Goal: Task Accomplishment & Management: Manage account settings

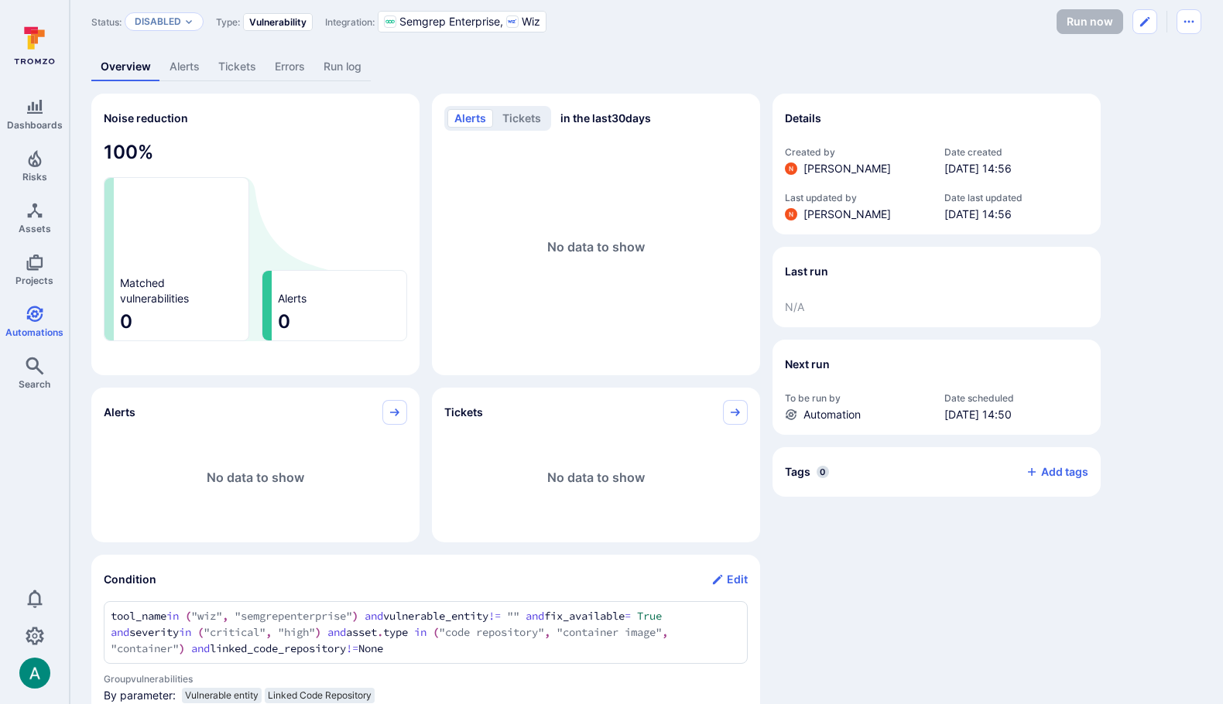
scroll to position [57, 0]
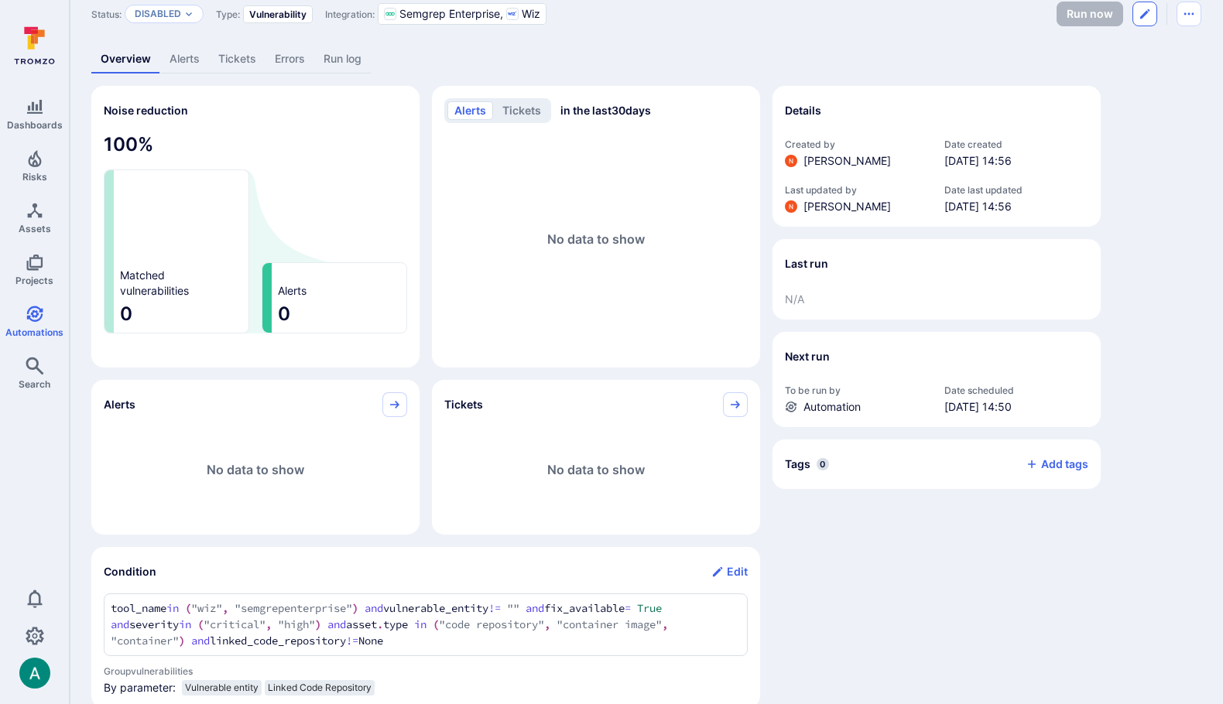
click at [1147, 12] on icon "Edit automation" at bounding box center [1144, 14] width 12 height 12
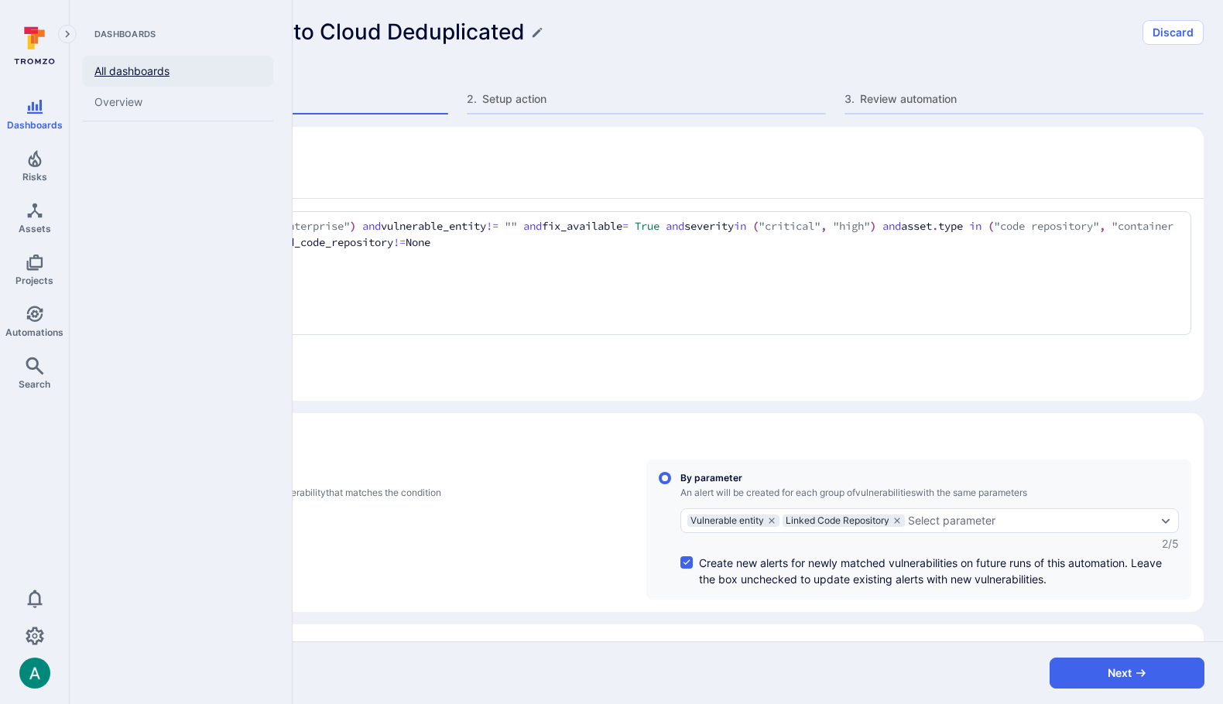
click at [118, 75] on link "All dashboards" at bounding box center [177, 71] width 191 height 31
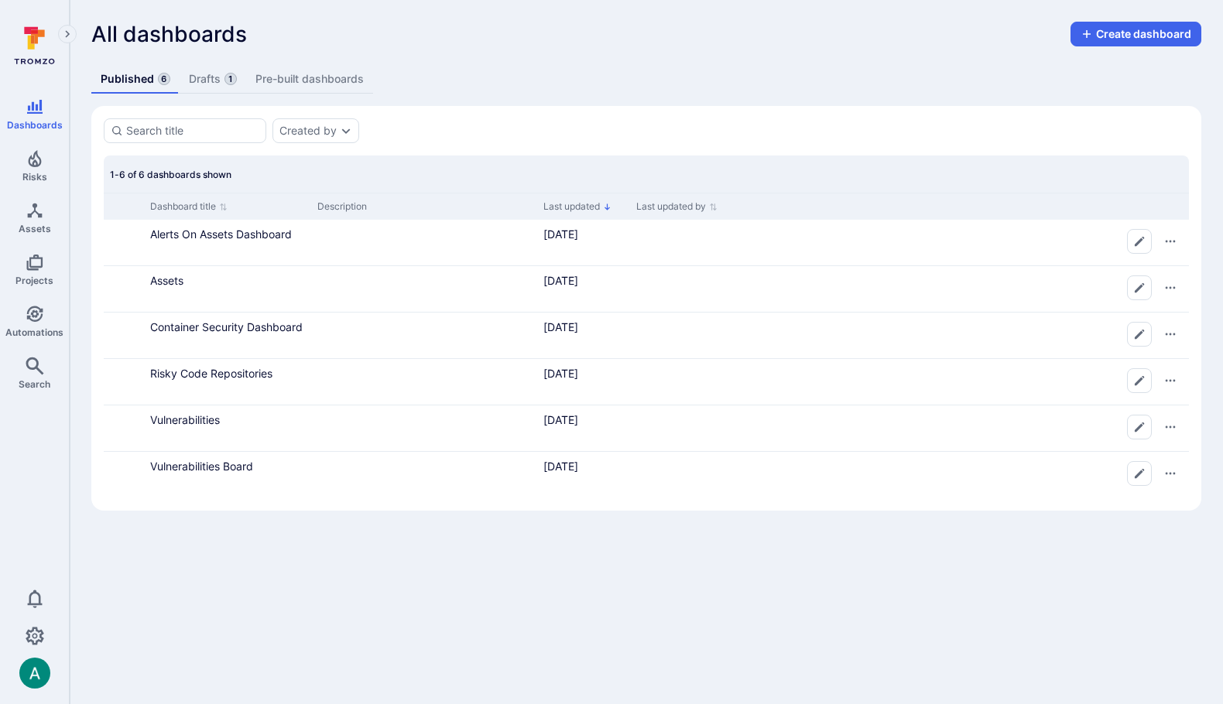
click at [210, 81] on link "Drafts 1" at bounding box center [213, 79] width 67 height 29
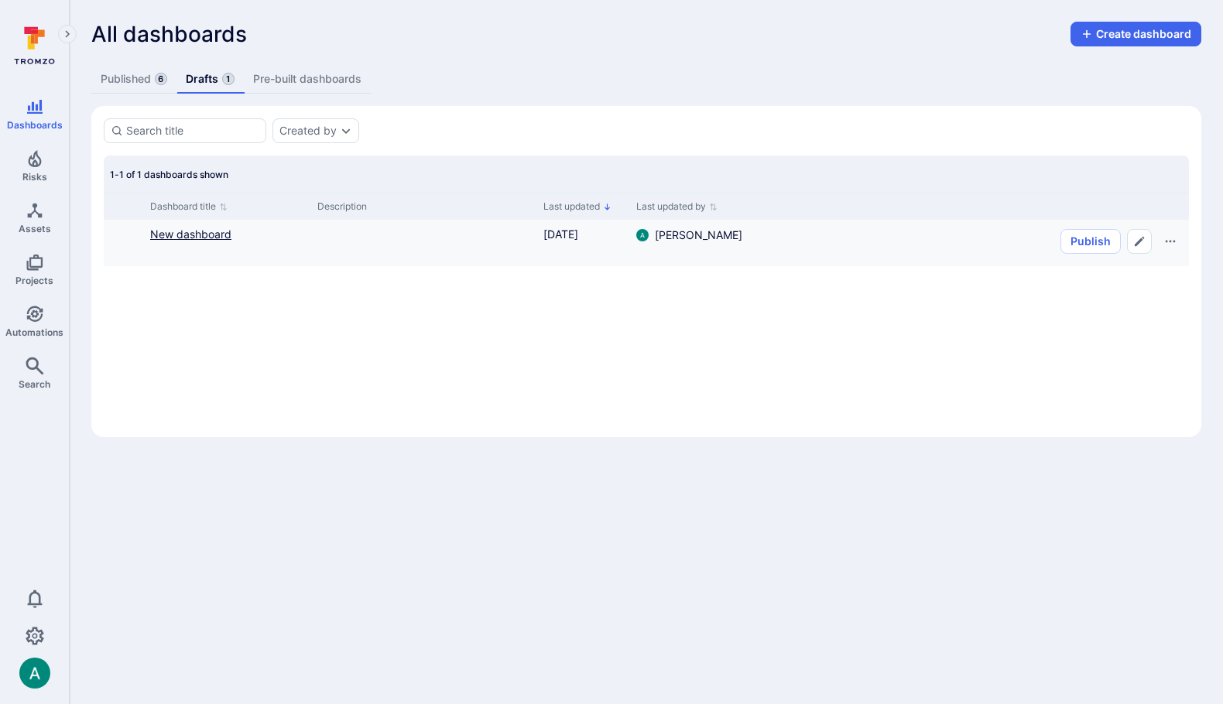
click at [197, 234] on link "New dashboard" at bounding box center [190, 233] width 81 height 13
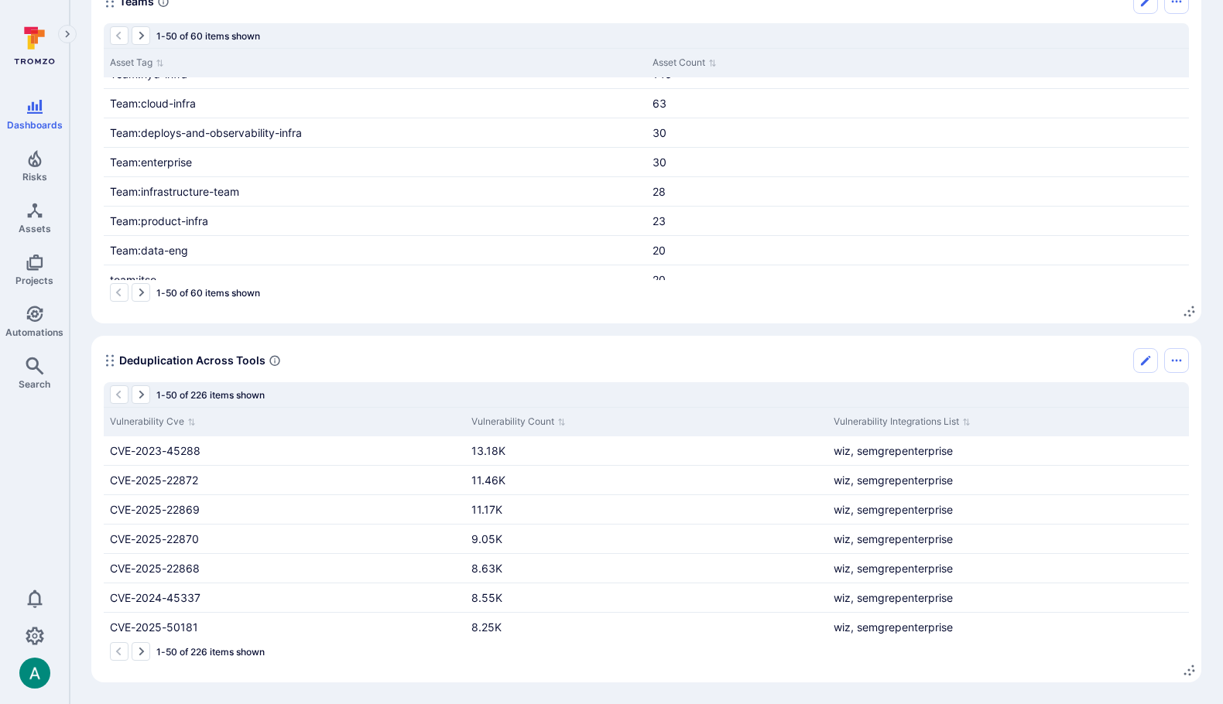
scroll to position [444, 0]
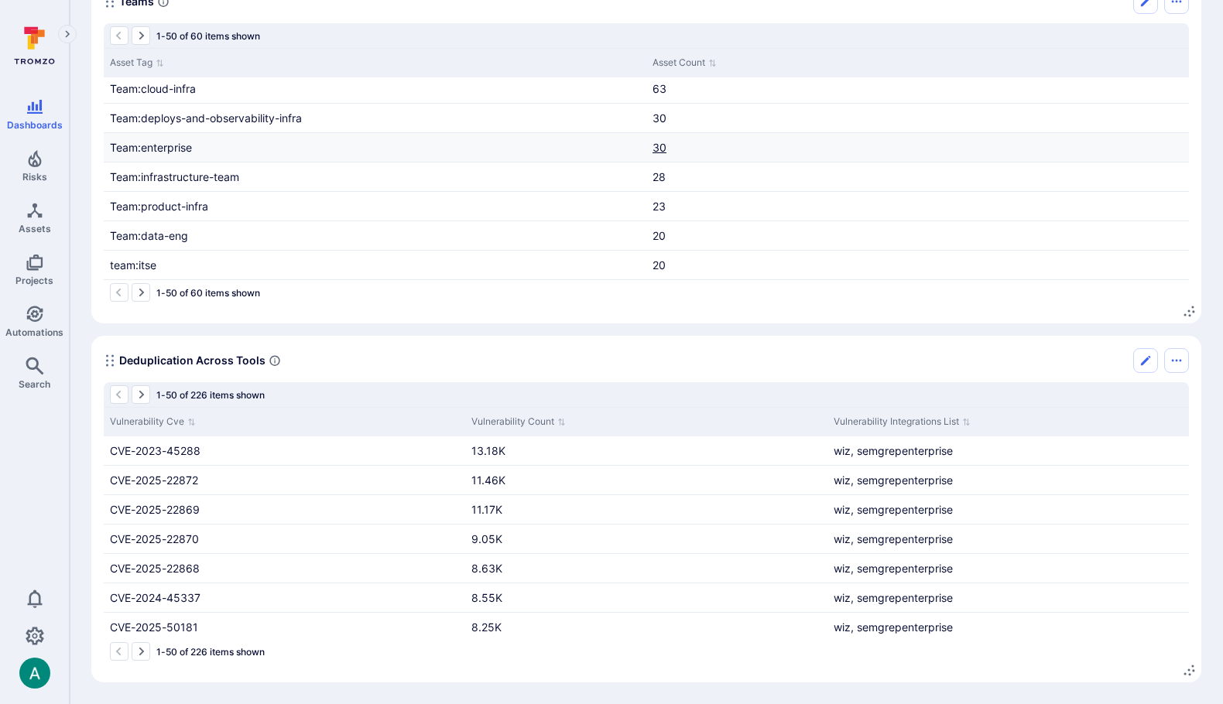
click at [658, 145] on link "30" at bounding box center [659, 147] width 14 height 13
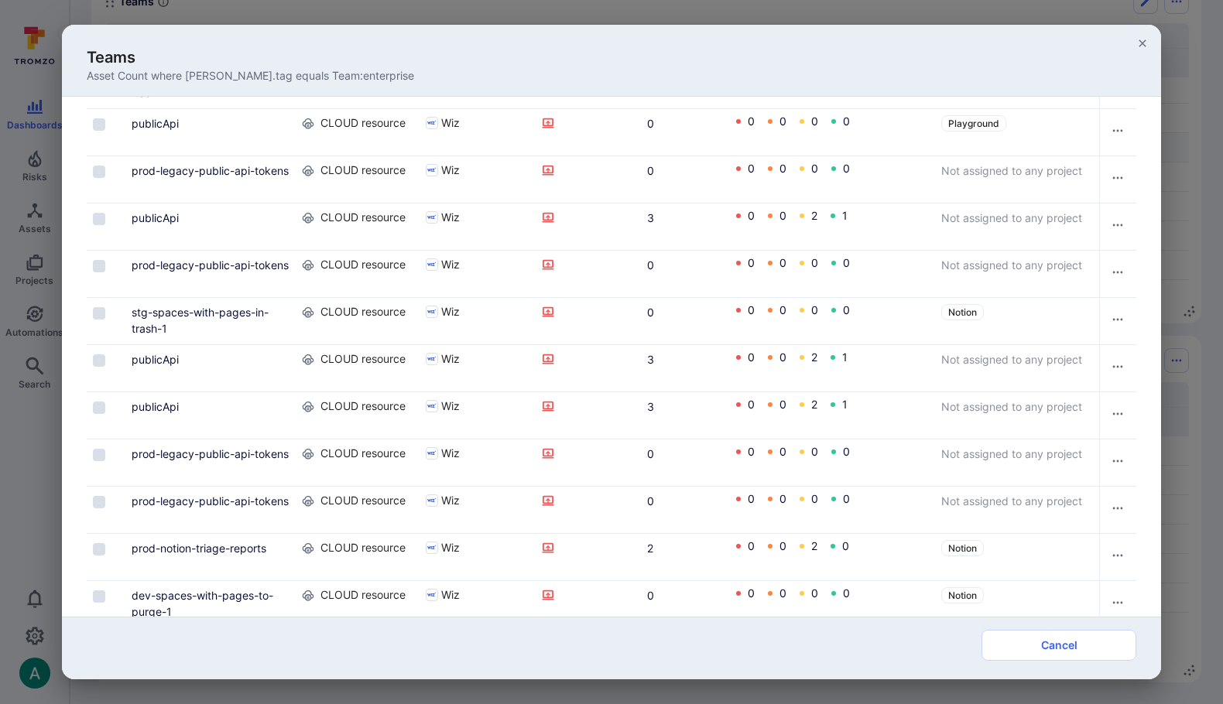
scroll to position [0, 0]
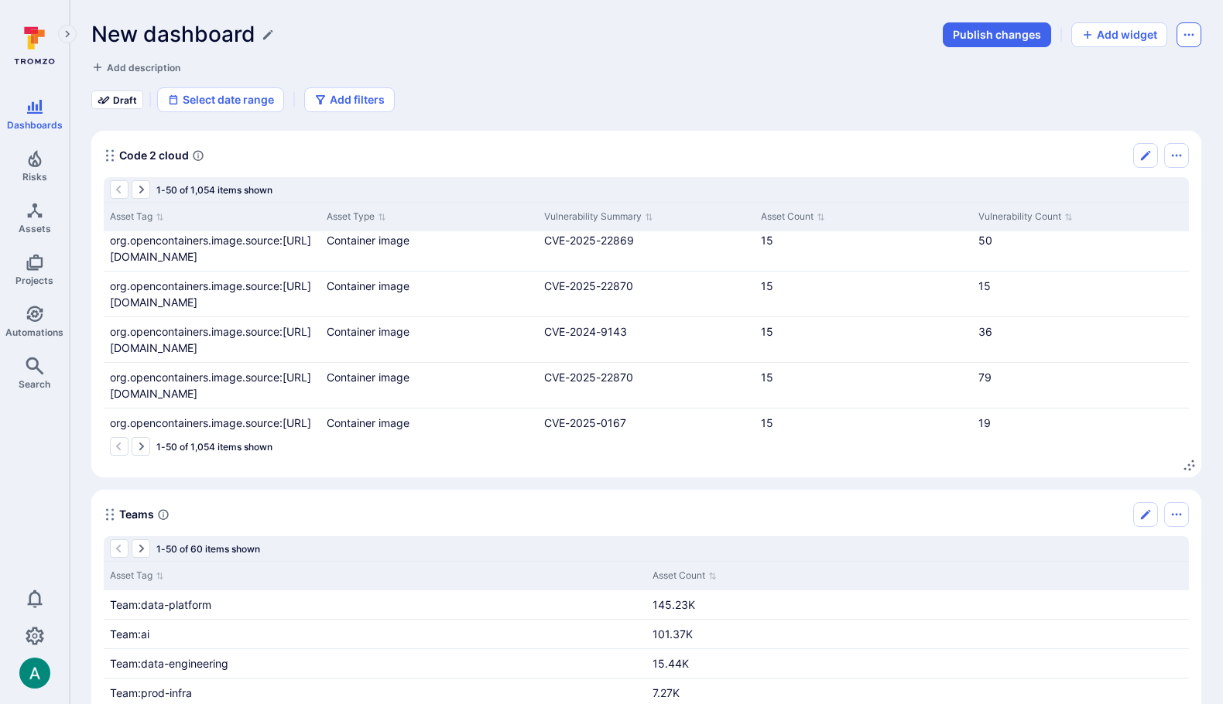
click at [1188, 30] on icon "Dashboard menu" at bounding box center [1188, 35] width 12 height 12
click at [819, 108] on div at bounding box center [611, 352] width 1223 height 704
click at [319, 97] on icon "button" at bounding box center [320, 100] width 12 height 12
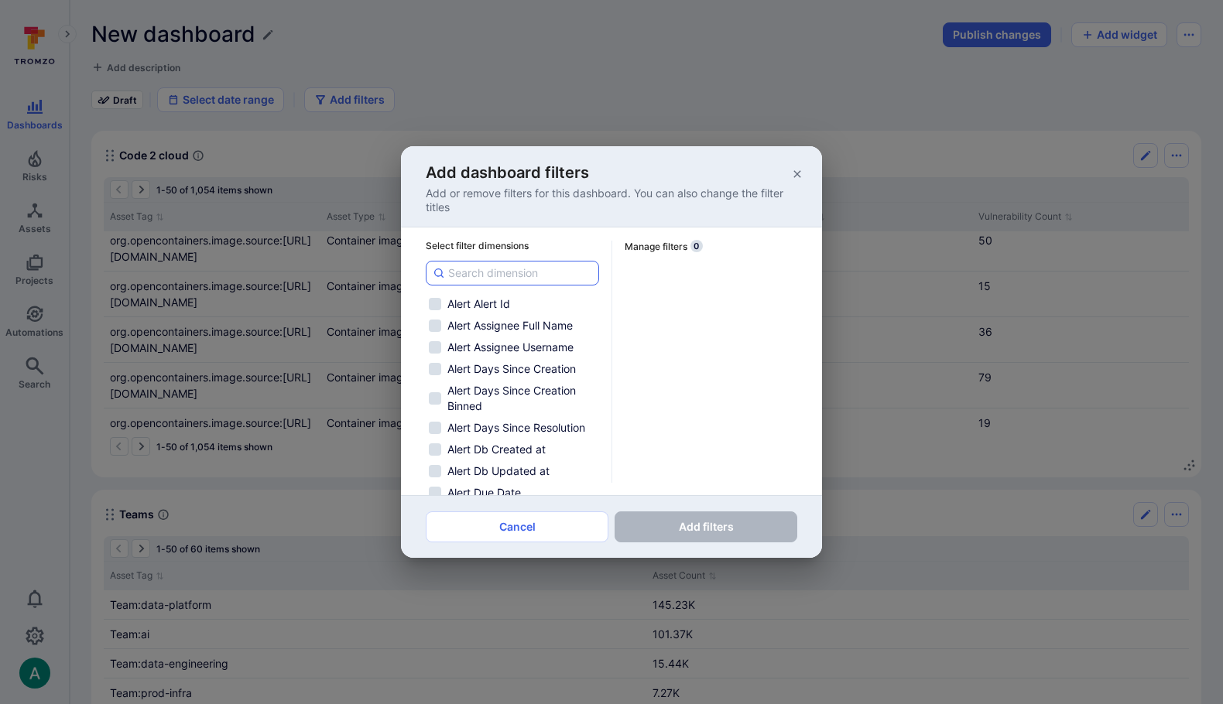
click at [497, 275] on input at bounding box center [520, 272] width 144 height 15
type input "p"
checkbox input "false"
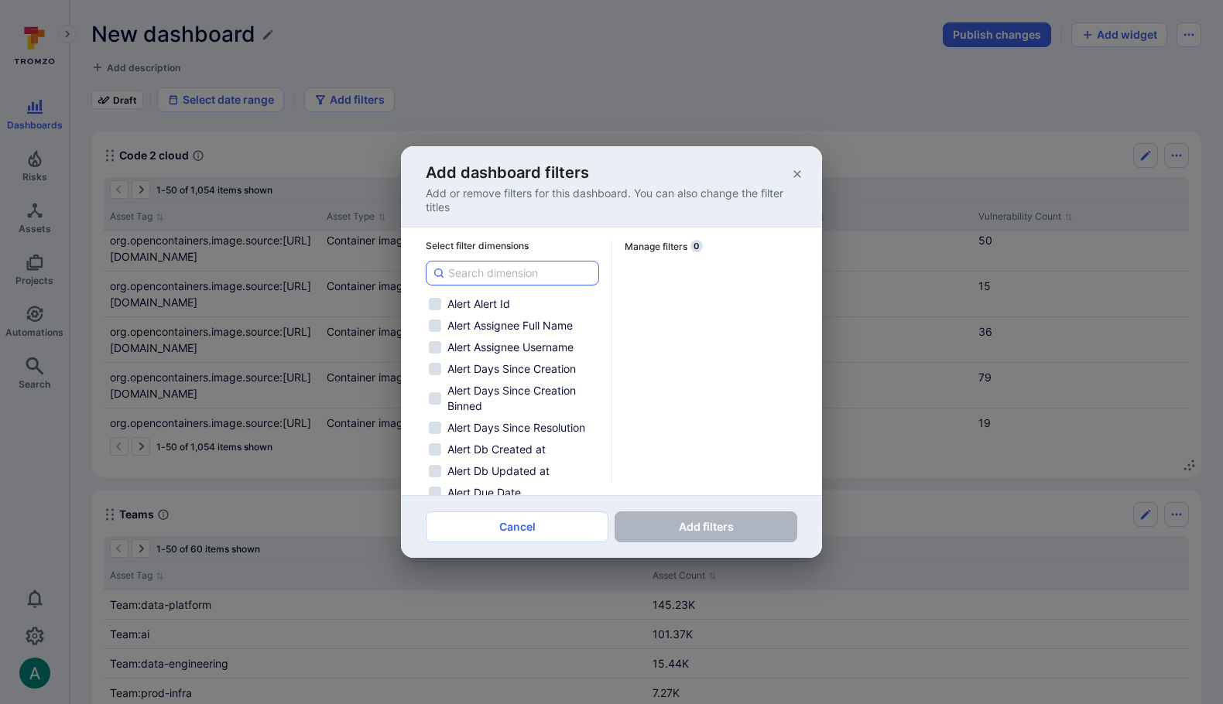
checkbox input "false"
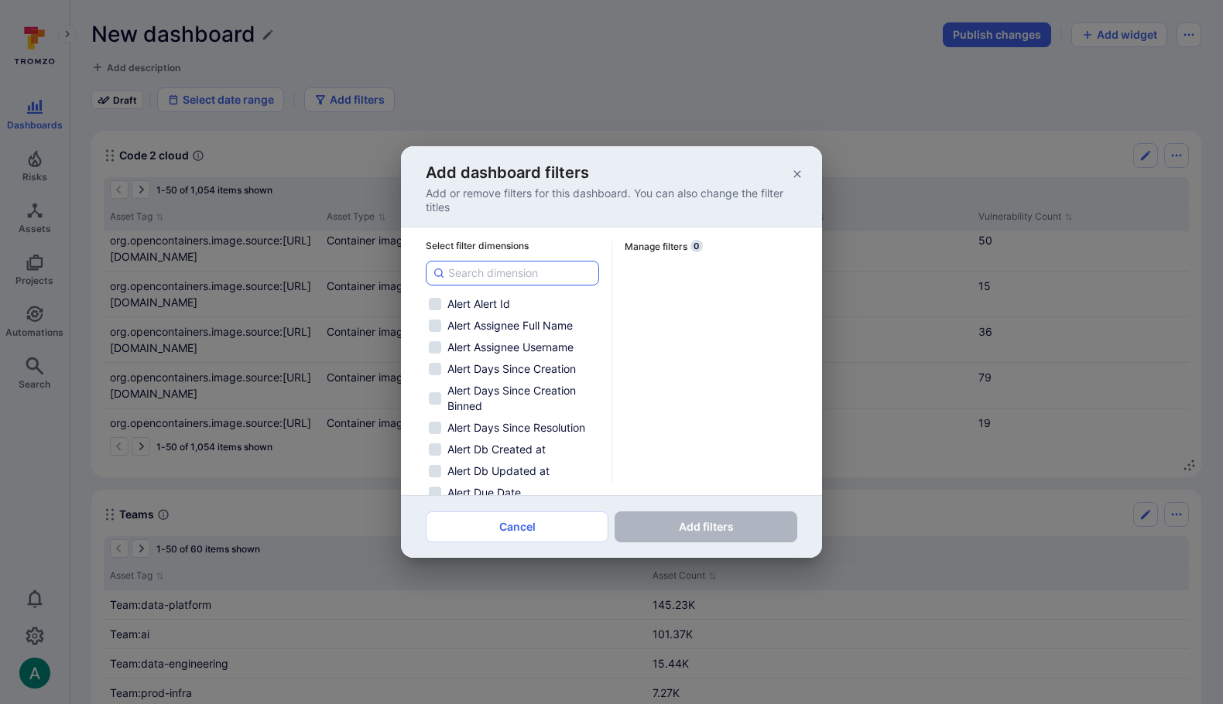
checkbox input "false"
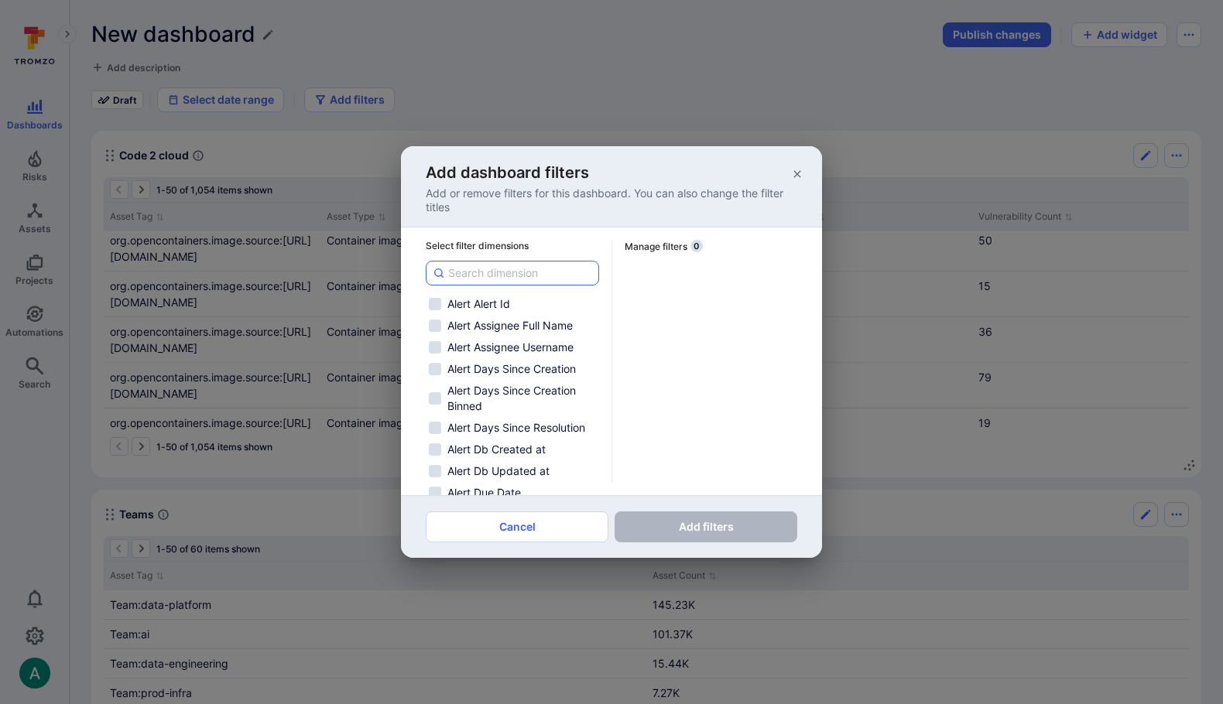
checkbox input "false"
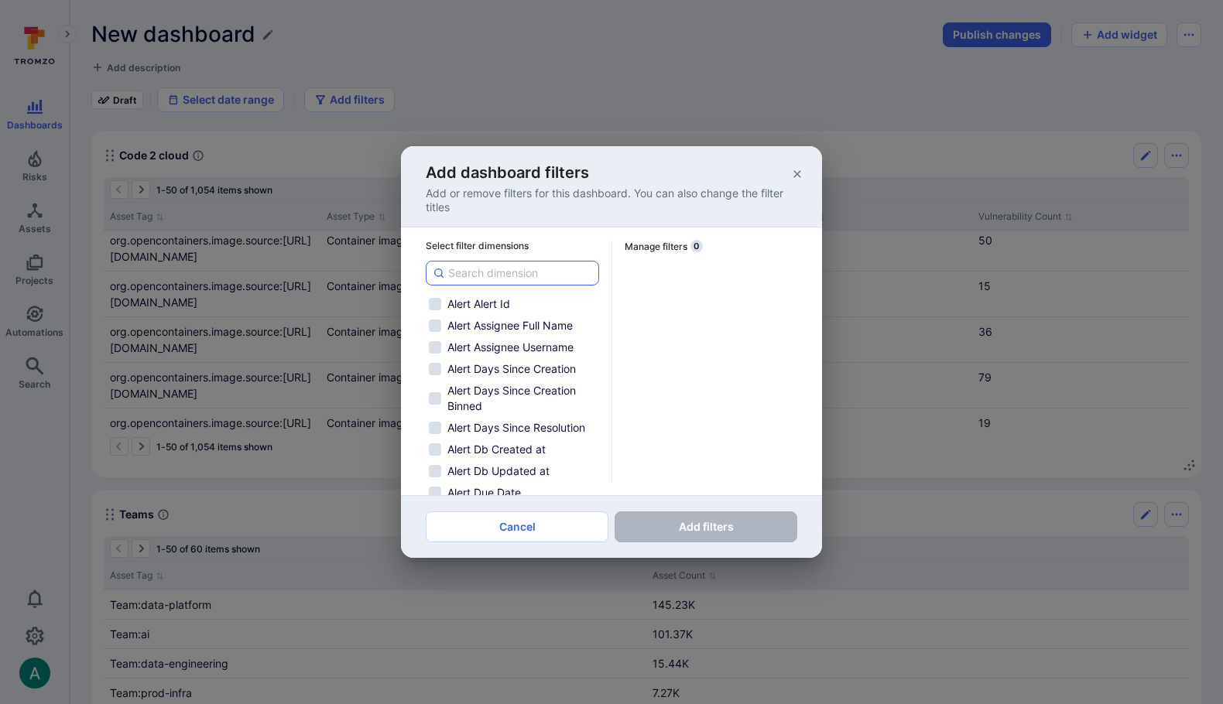
checkbox input "false"
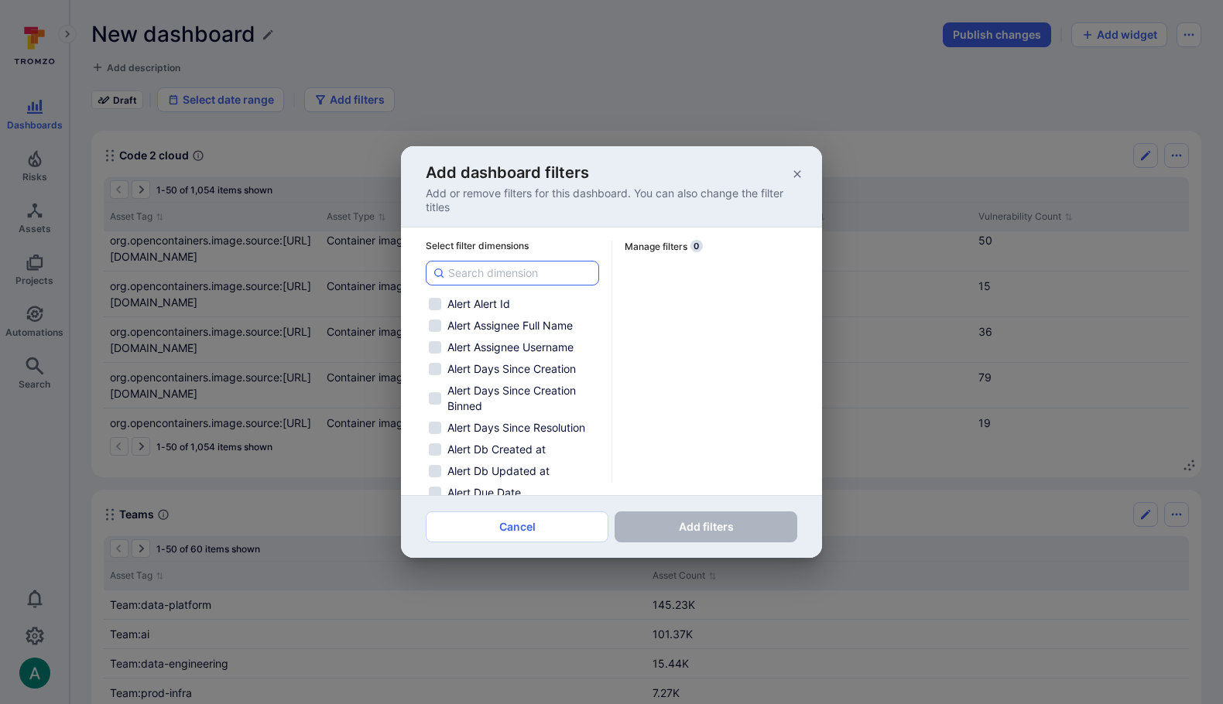
checkbox input "false"
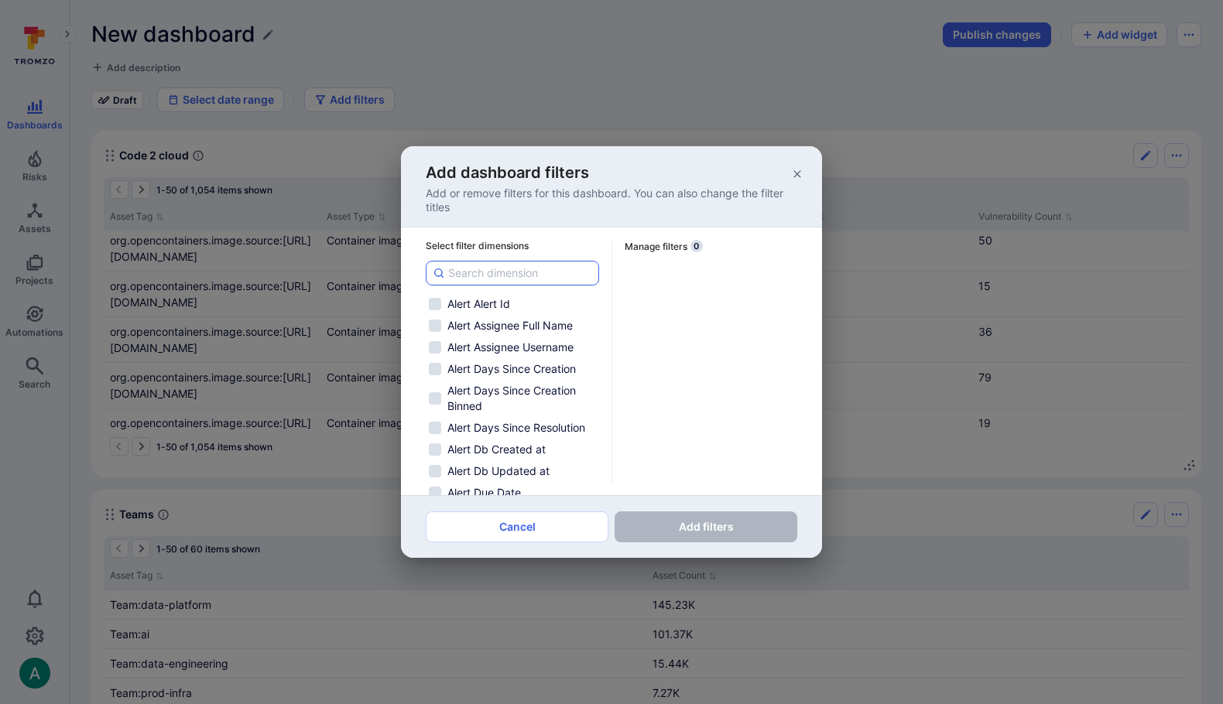
checkbox input "false"
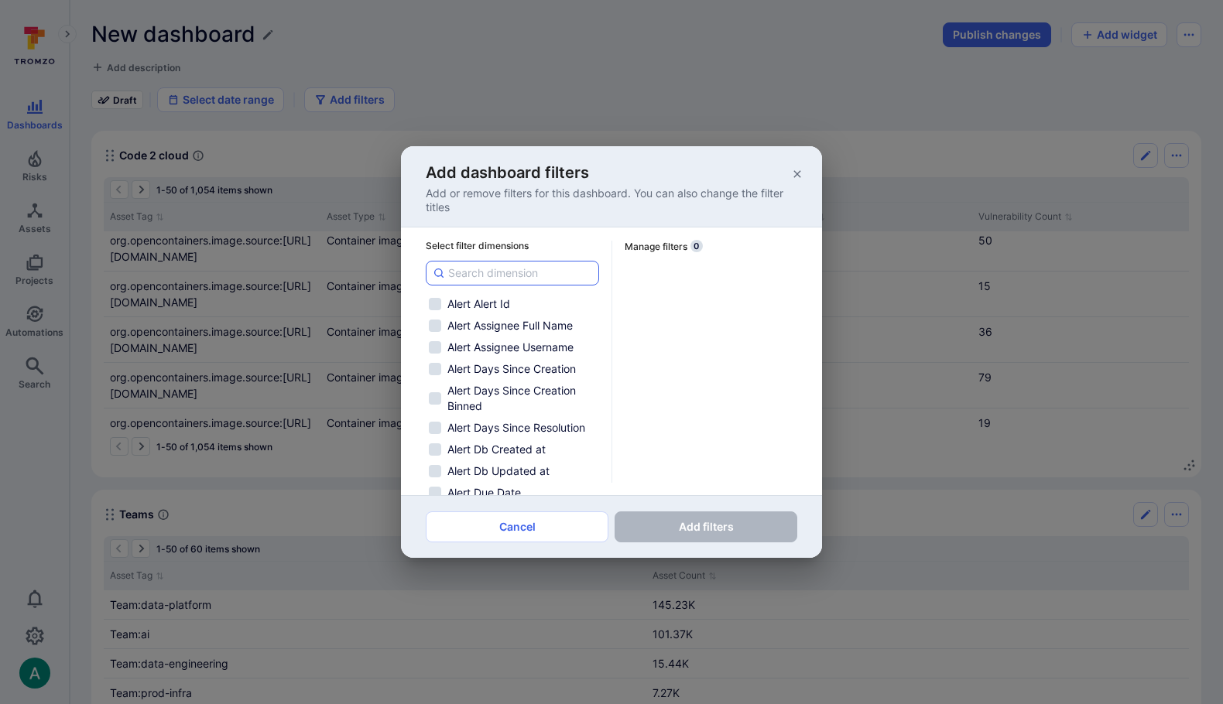
checkbox input "false"
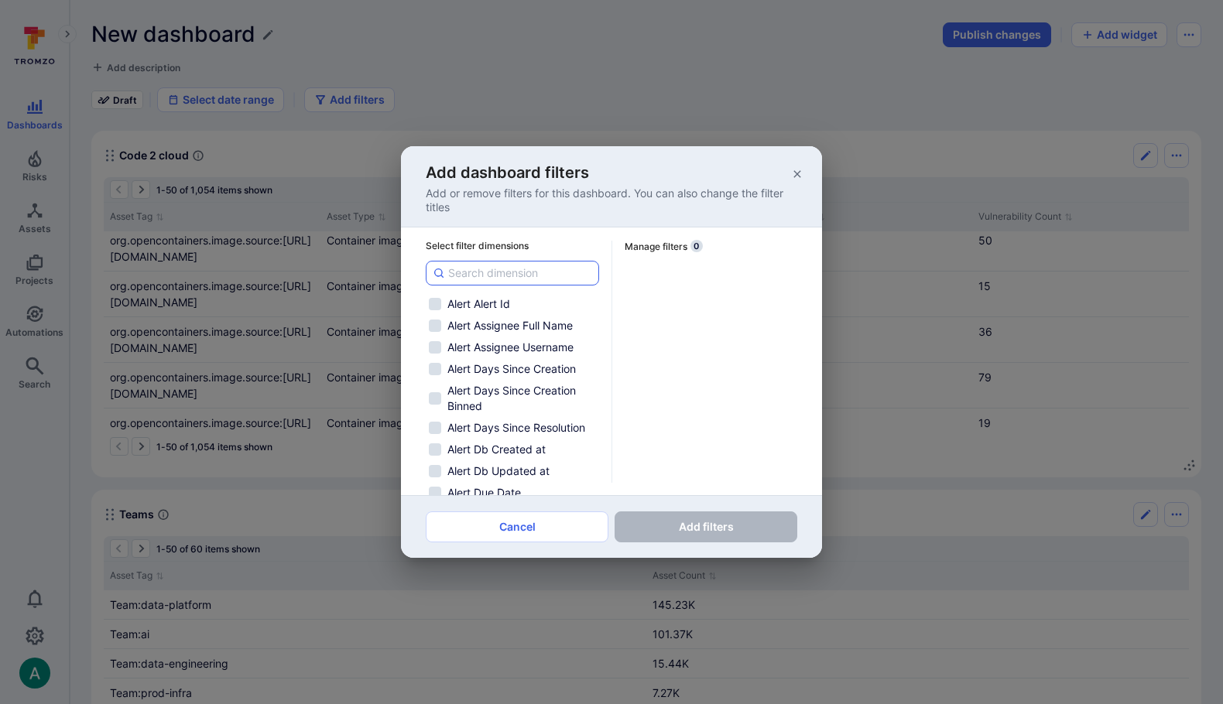
checkbox input "false"
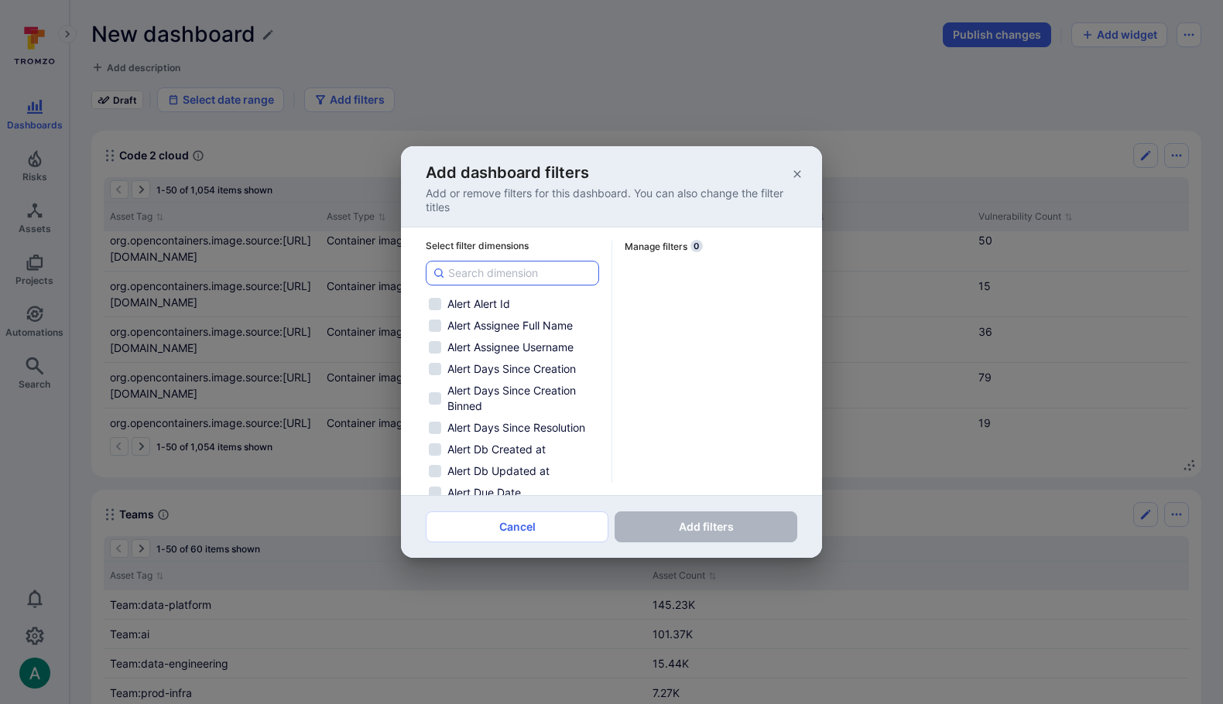
checkbox input "false"
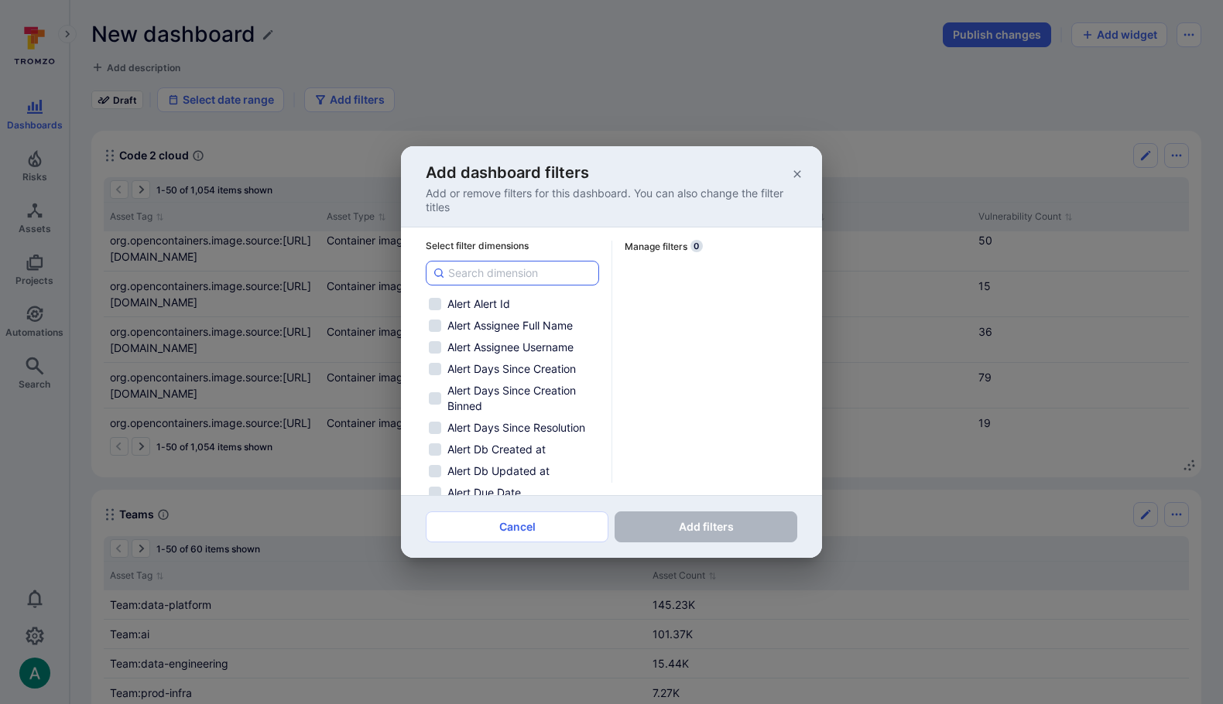
checkbox input "false"
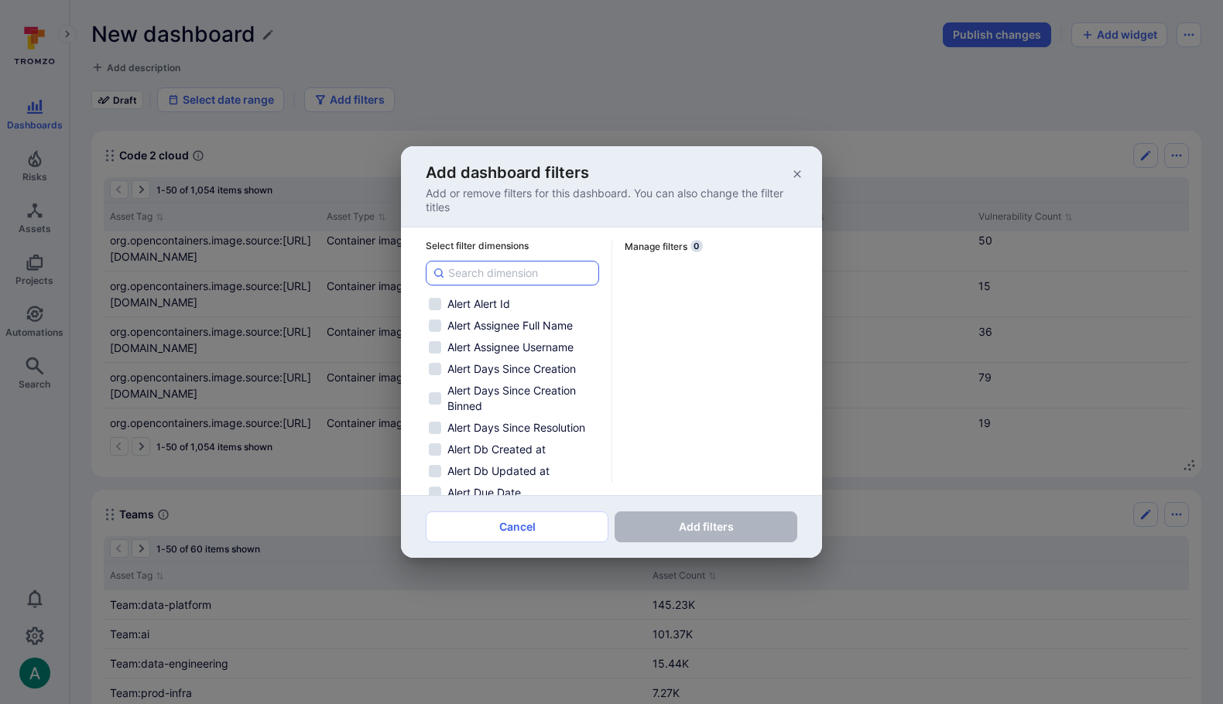
checkbox input "false"
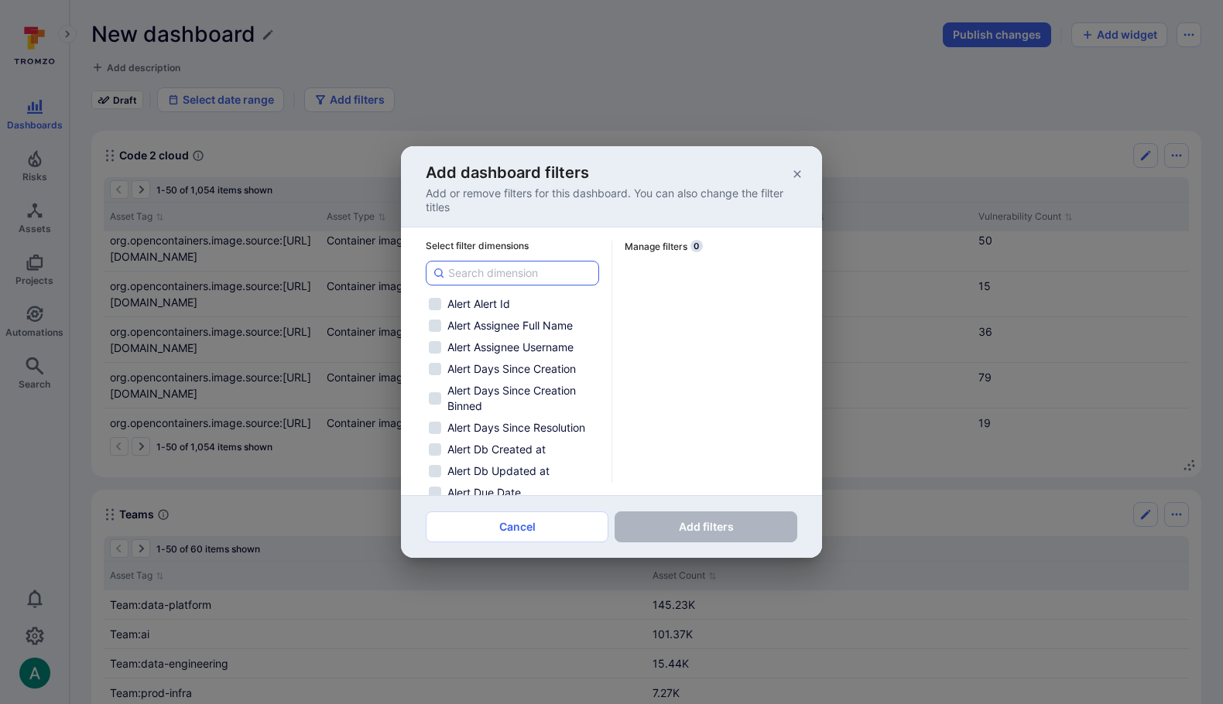
checkbox input "false"
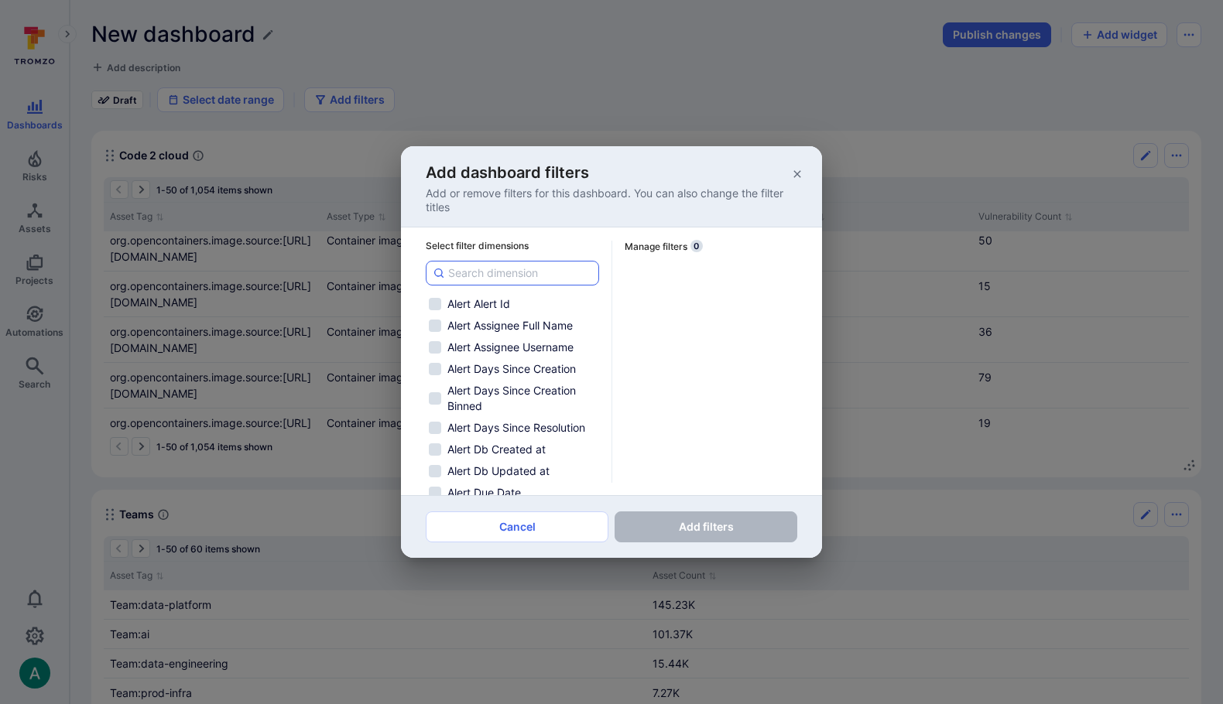
checkbox input "false"
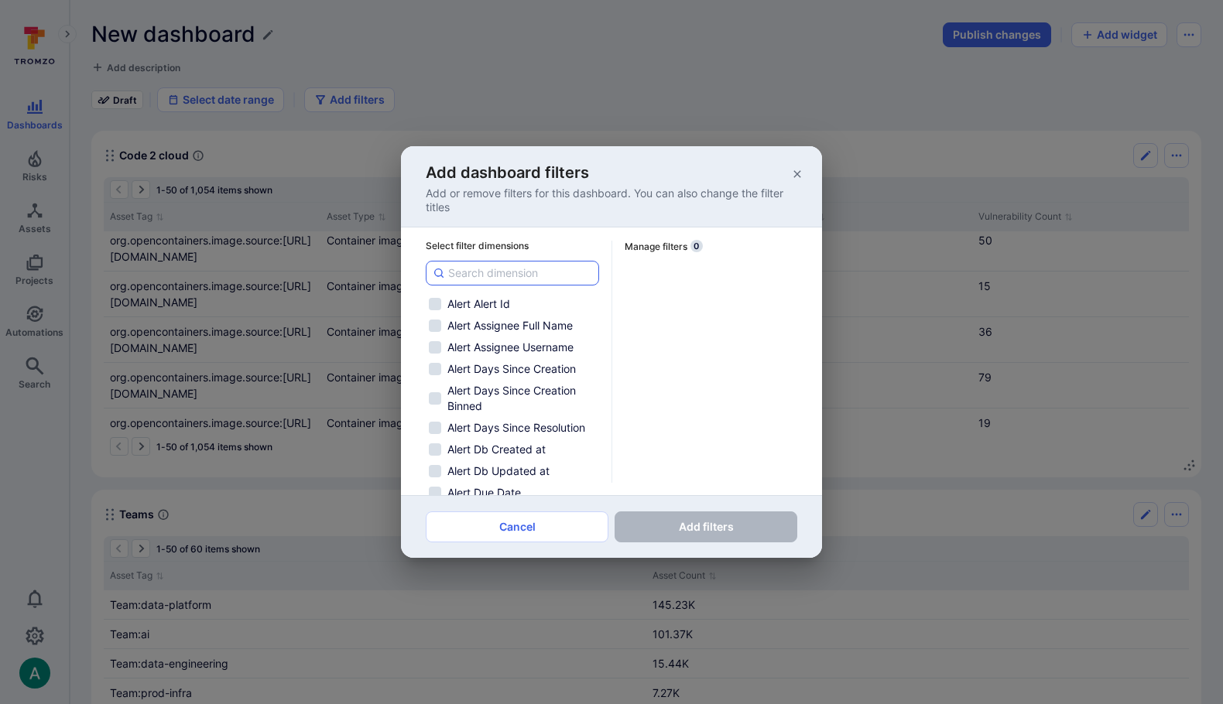
checkbox input "false"
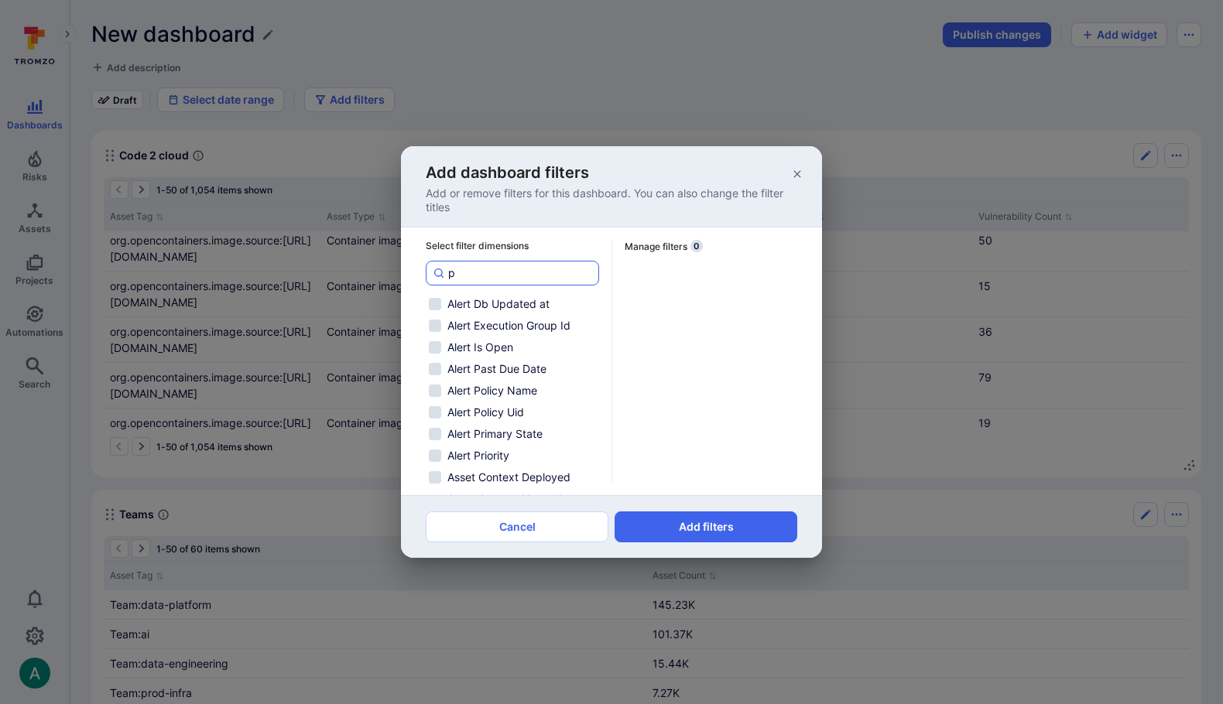
type input "pr"
checkbox input "false"
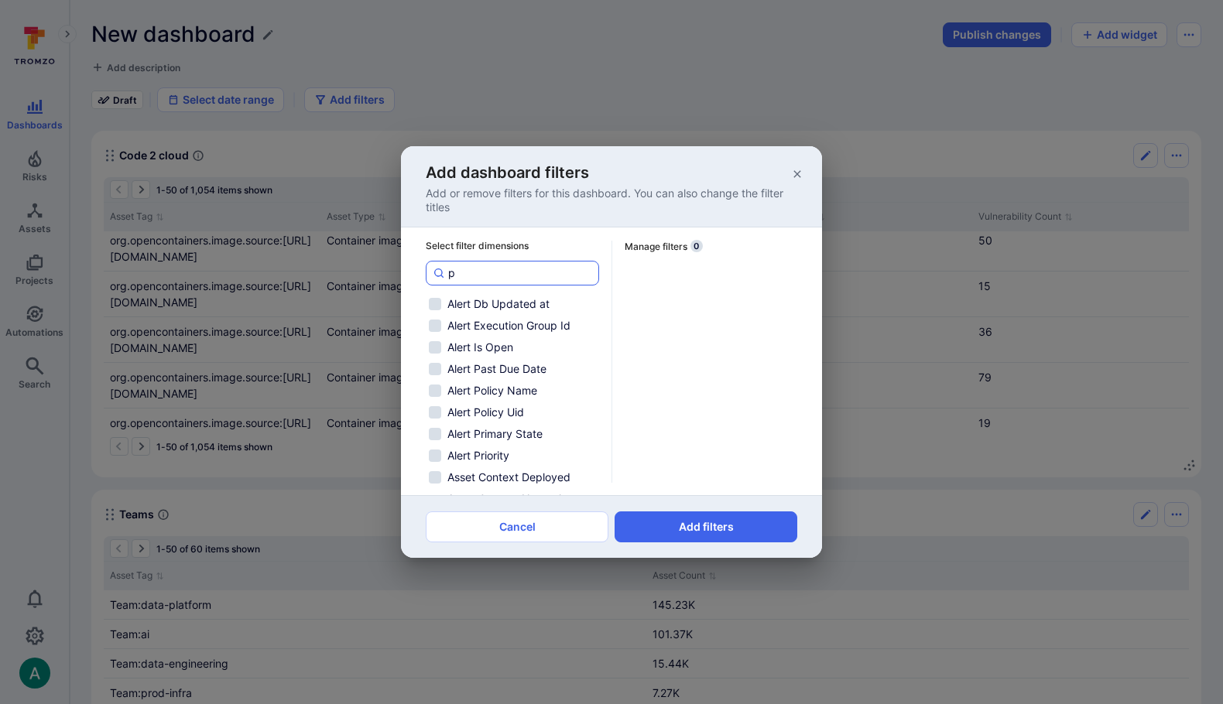
checkbox input "false"
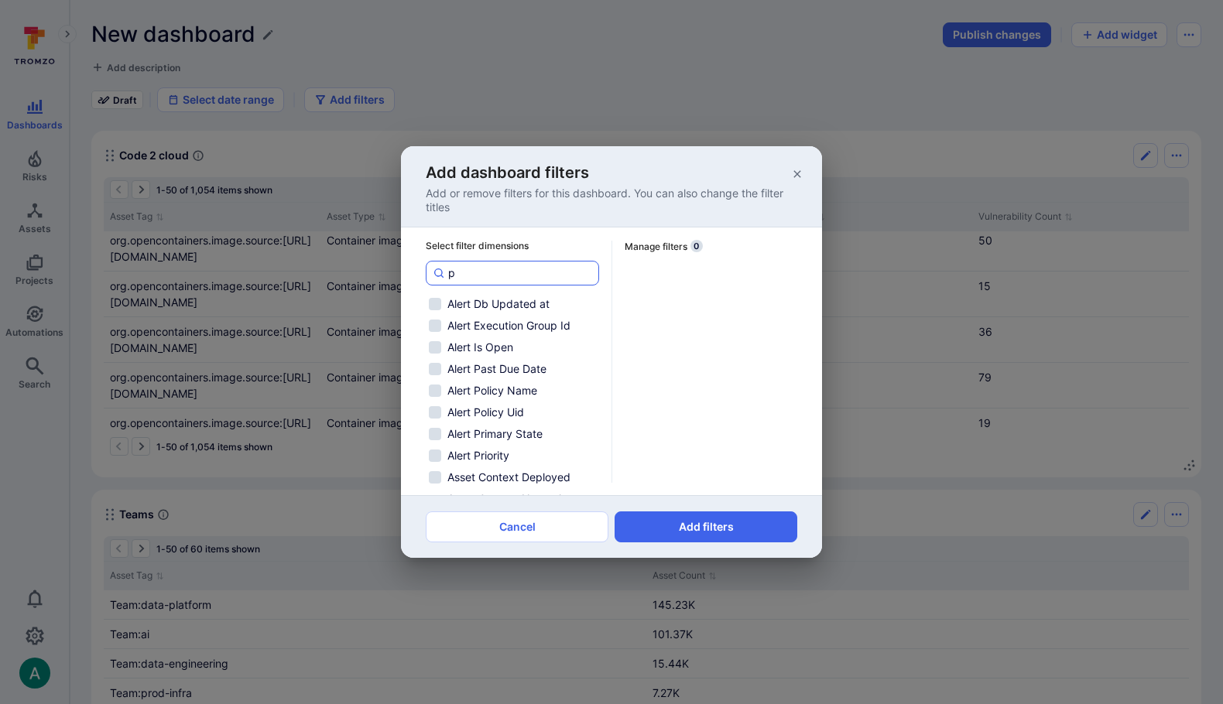
checkbox input "false"
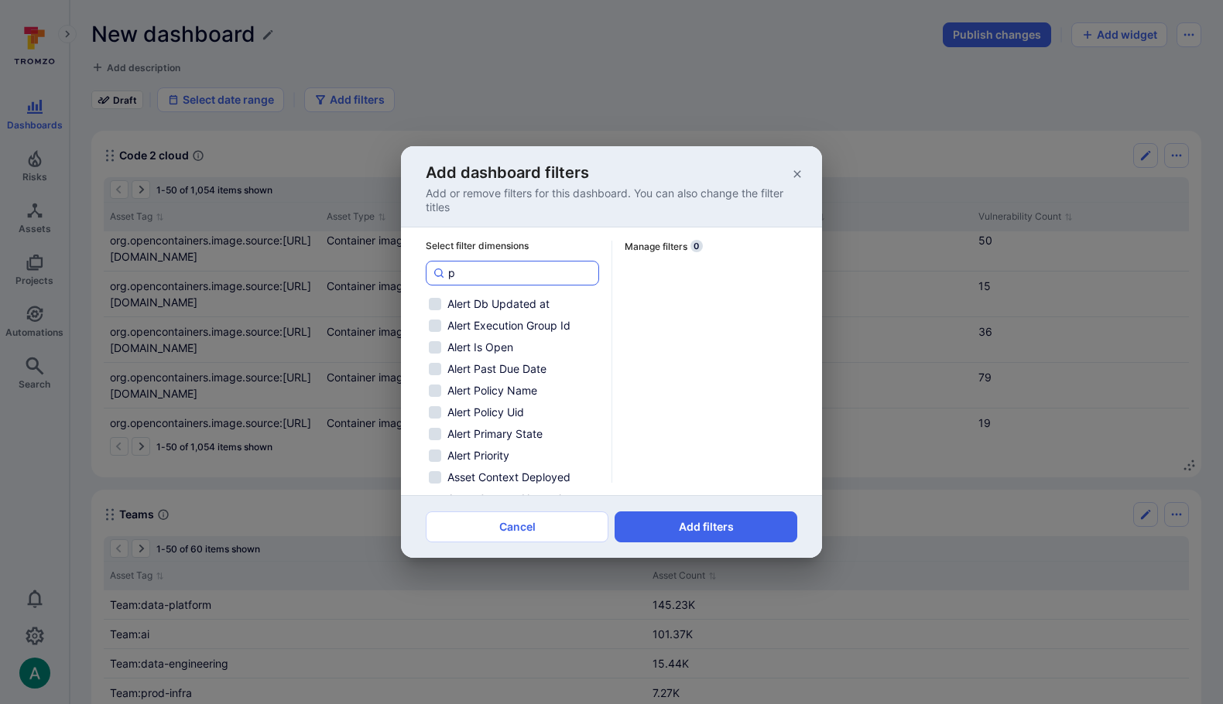
checkbox input "false"
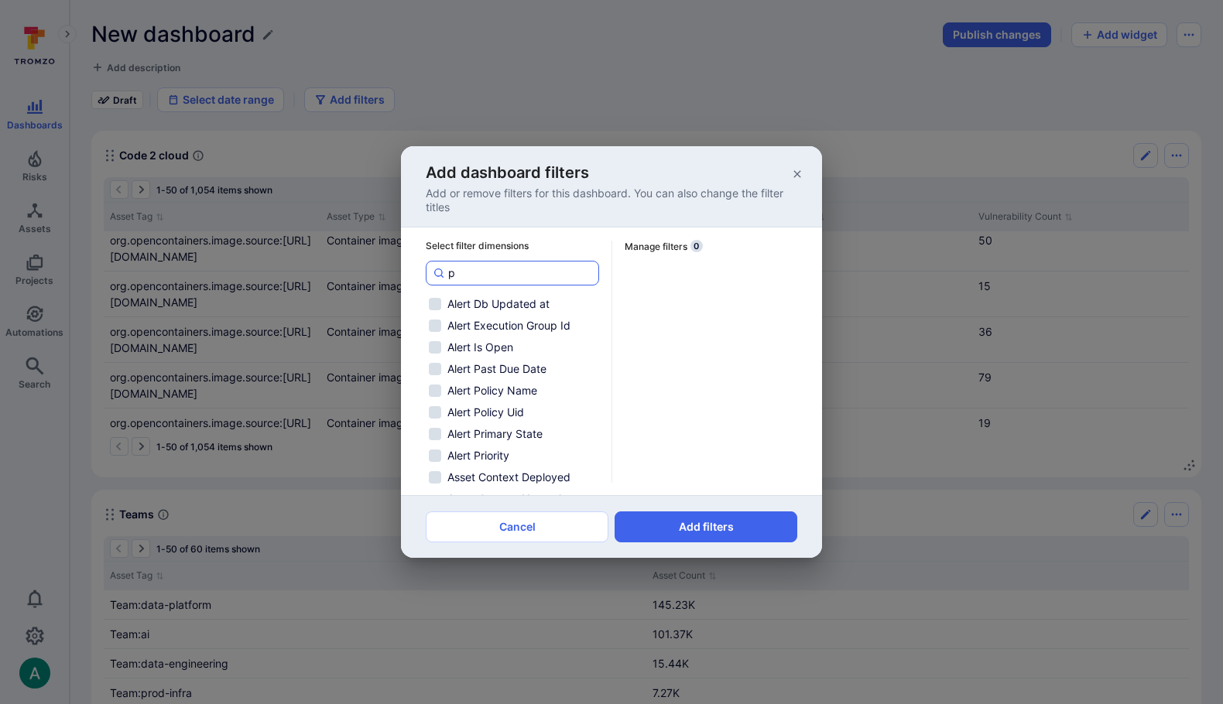
checkbox input "false"
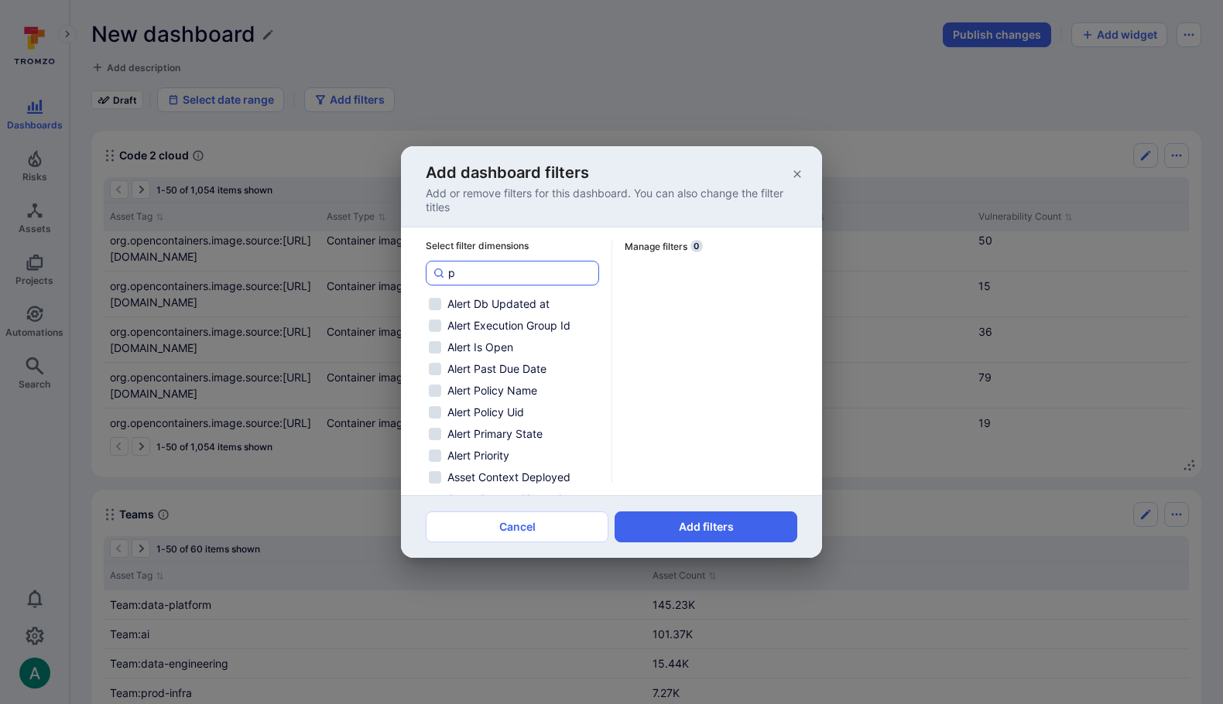
checkbox input "false"
type input "pro"
checkbox input "false"
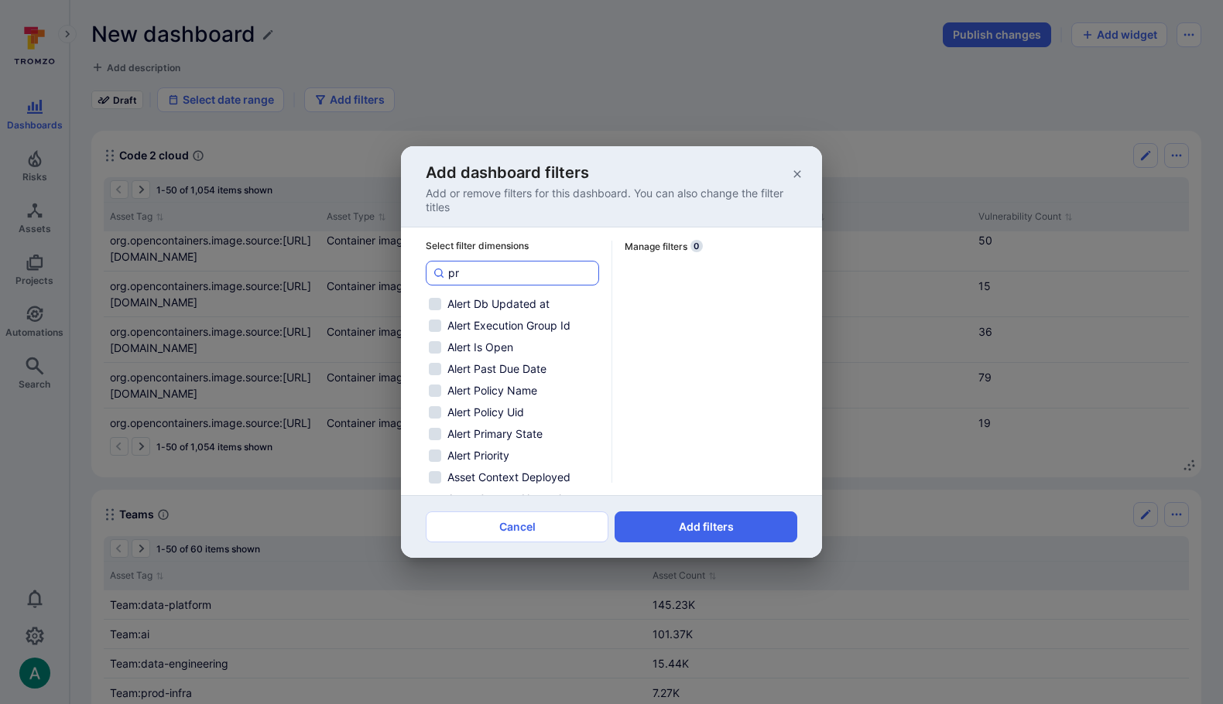
checkbox input "false"
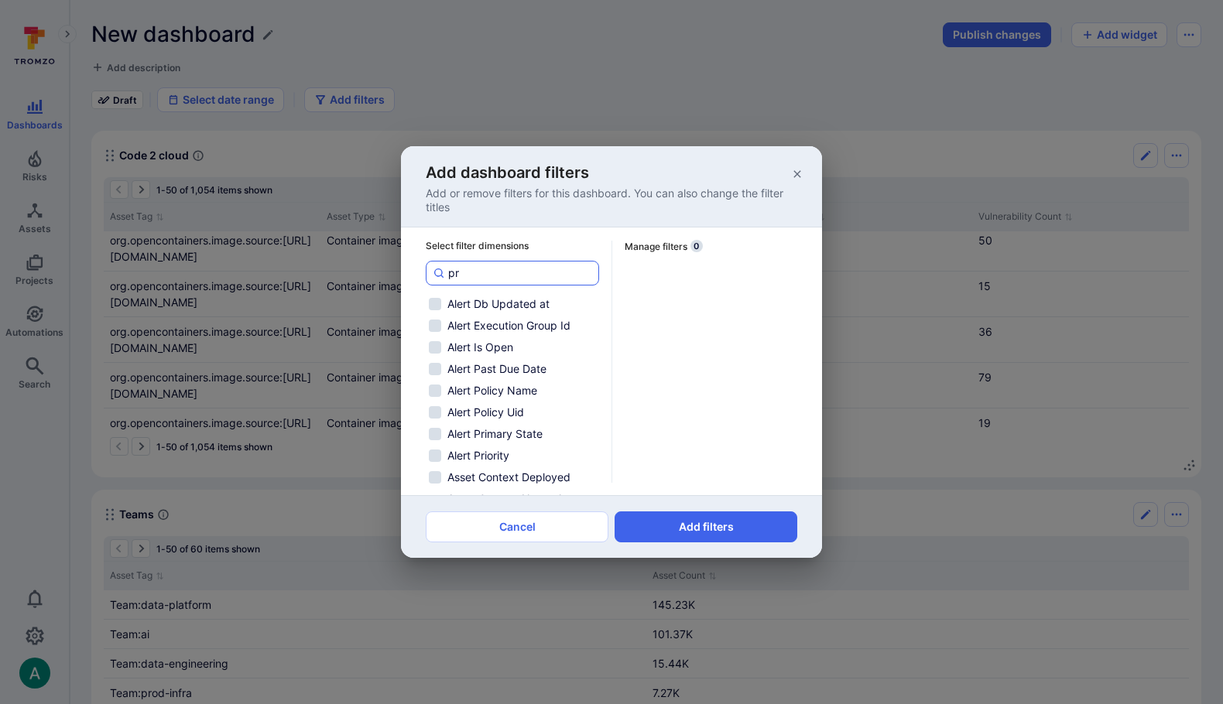
checkbox input "false"
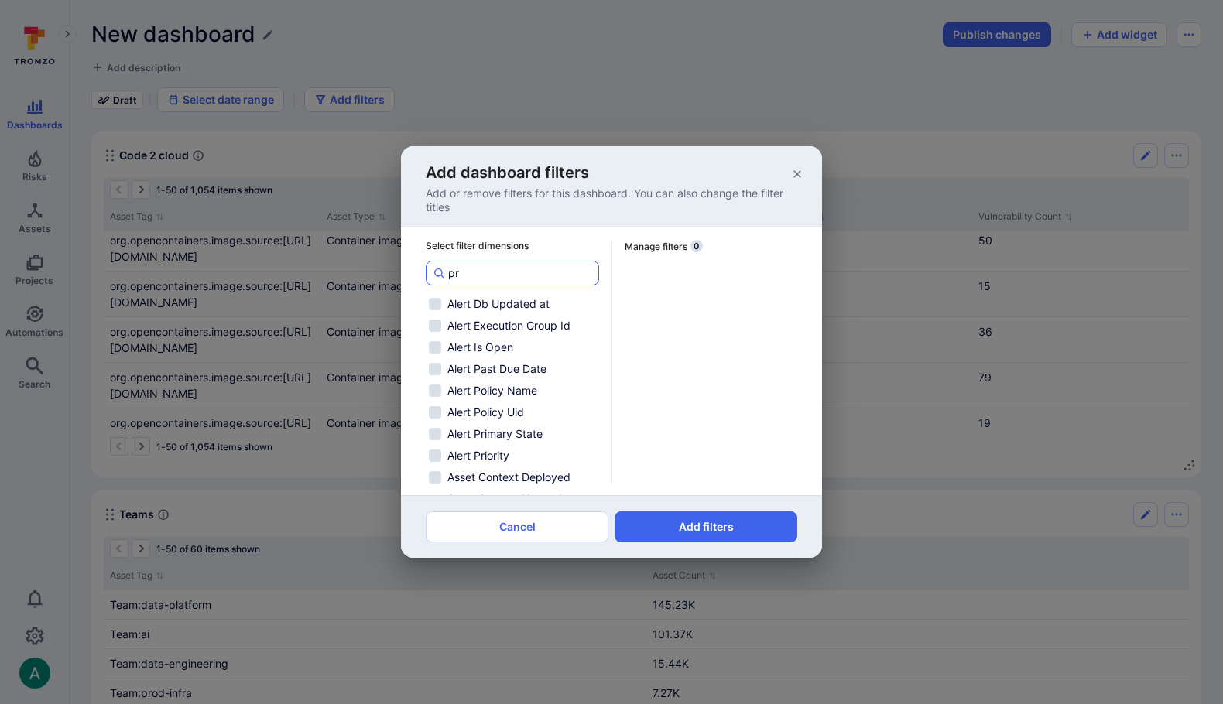
checkbox input "false"
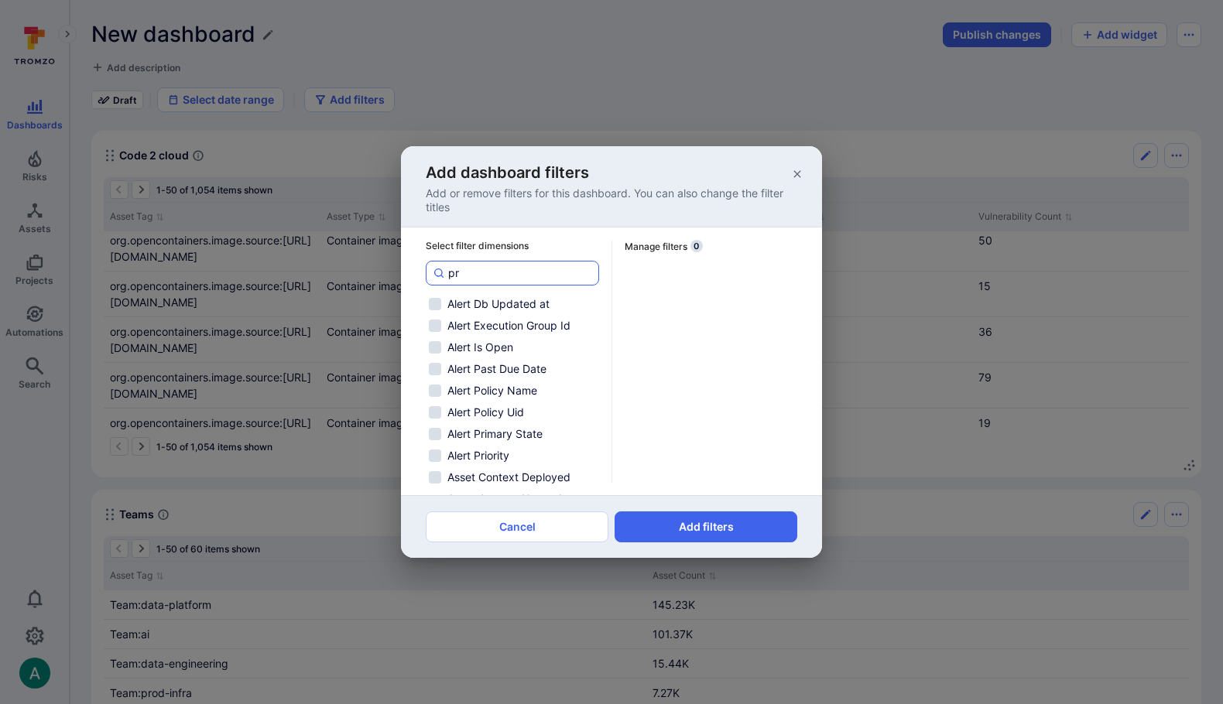
checkbox input "false"
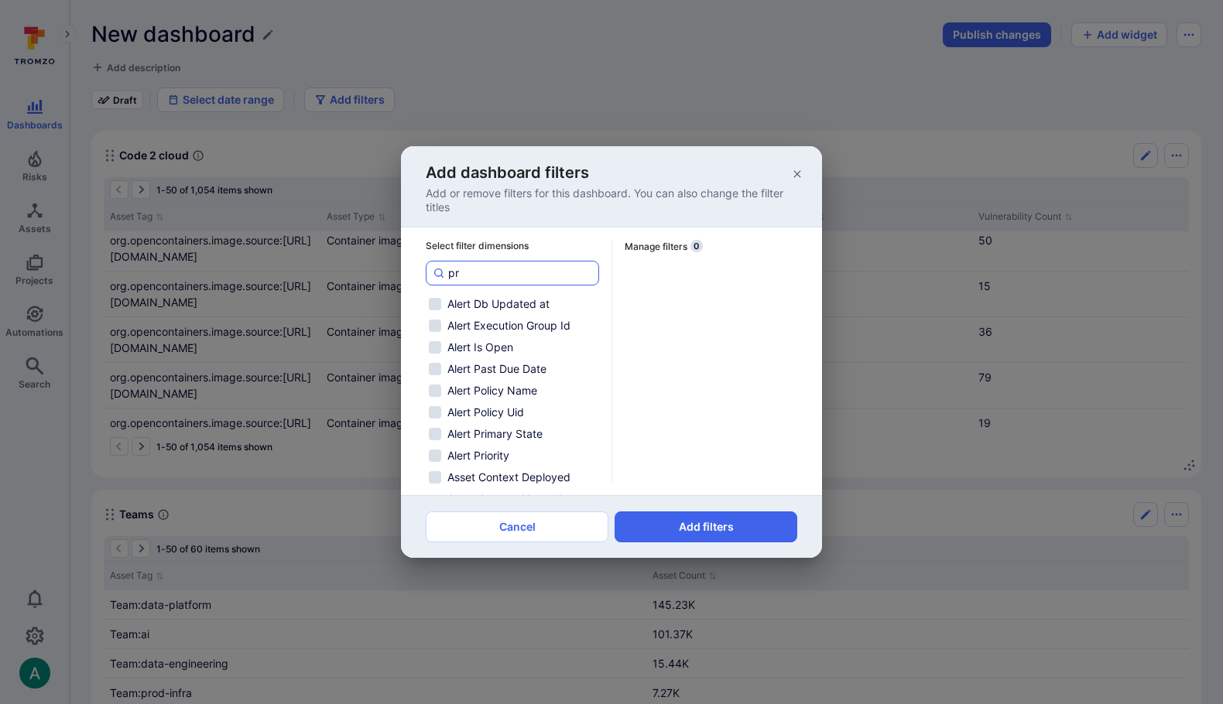
checkbox input "false"
type input "proj"
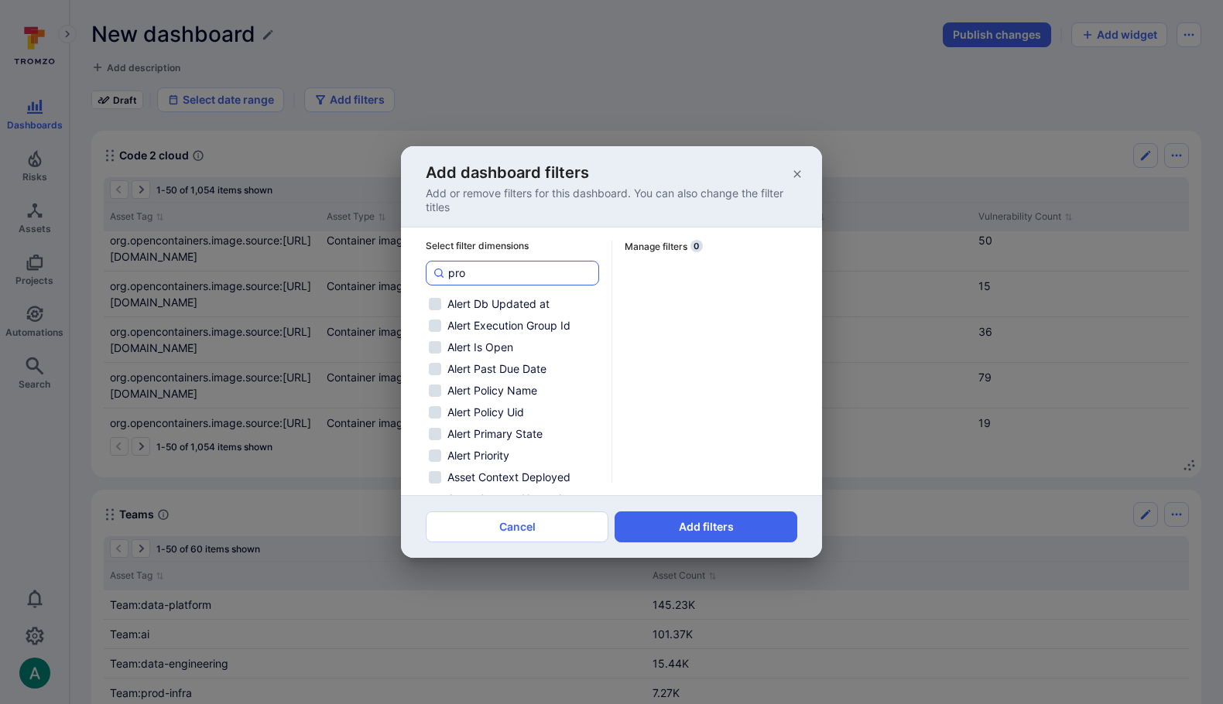
checkbox input "false"
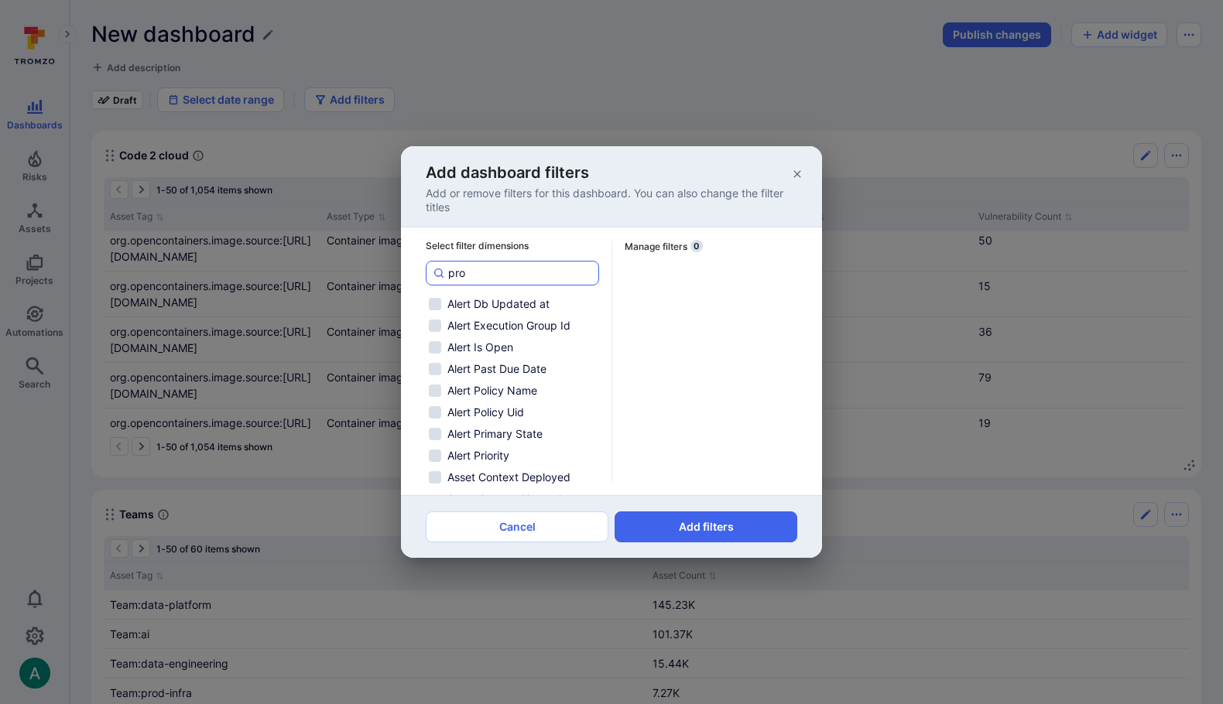
checkbox input "false"
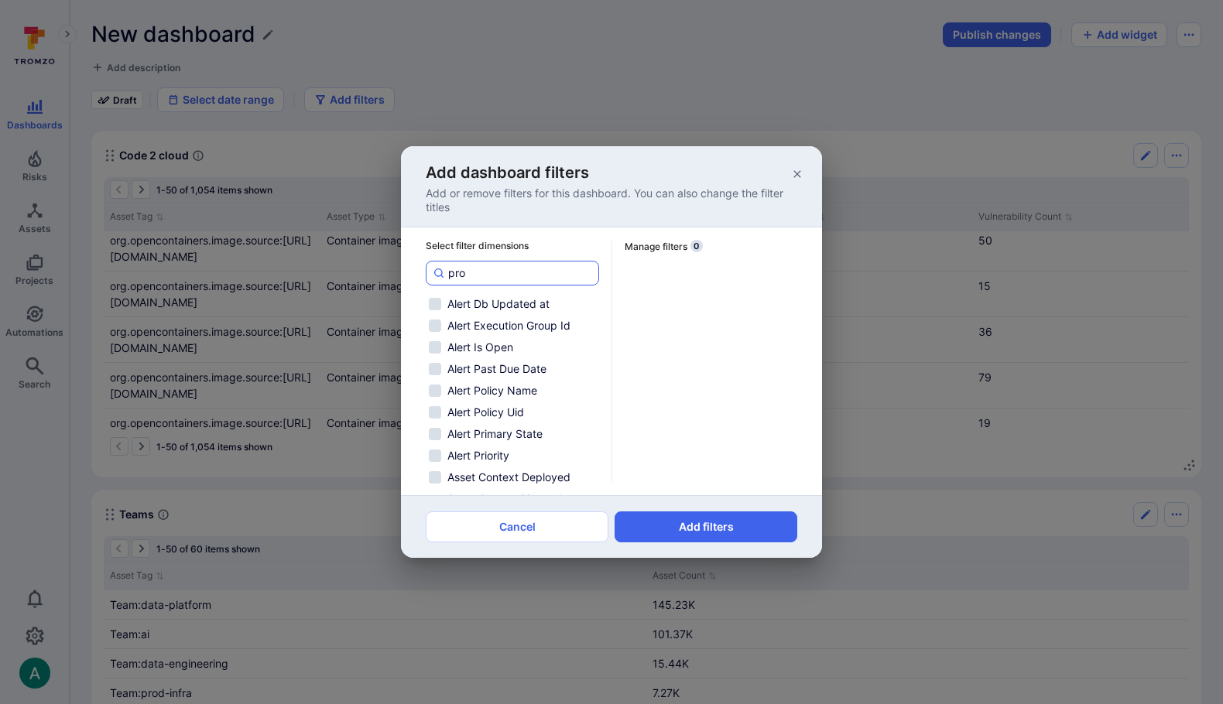
checkbox input "false"
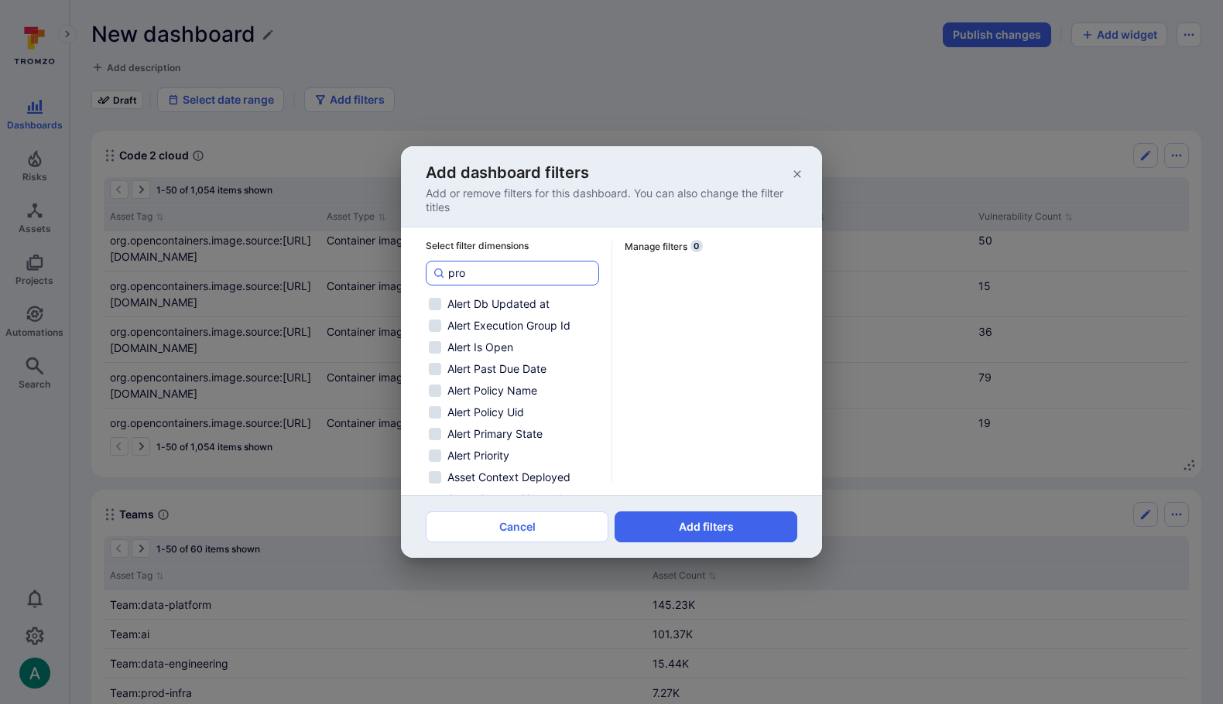
checkbox input "false"
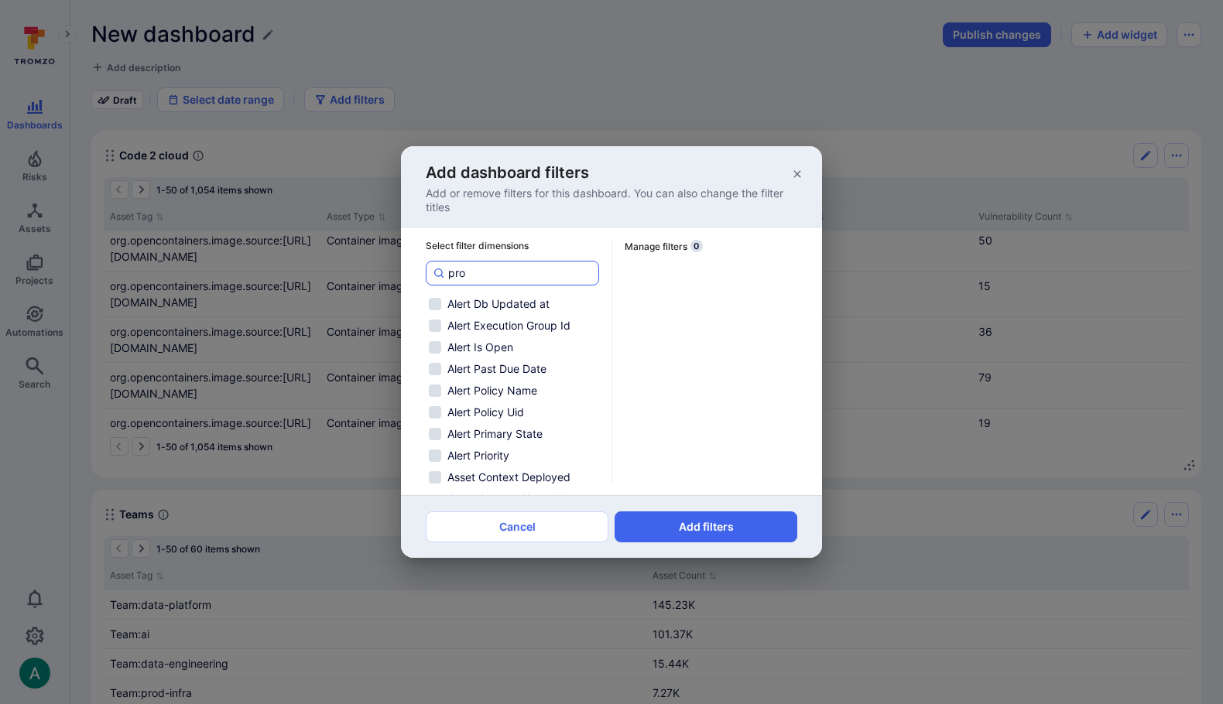
checkbox input "false"
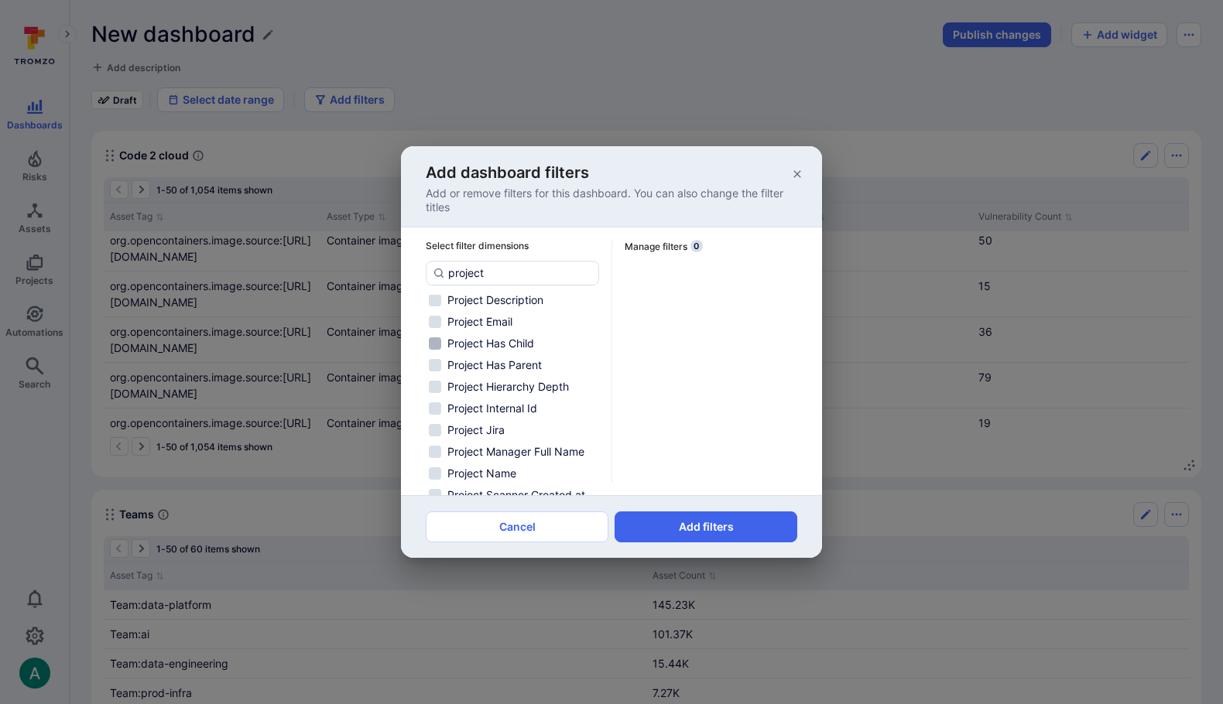
scroll to position [115, 0]
type input "project"
click at [501, 463] on span "Project Name" at bounding box center [481, 470] width 69 height 15
click at [441, 464] on input "Project Name" at bounding box center [435, 470] width 12 height 12
checkbox input "true"
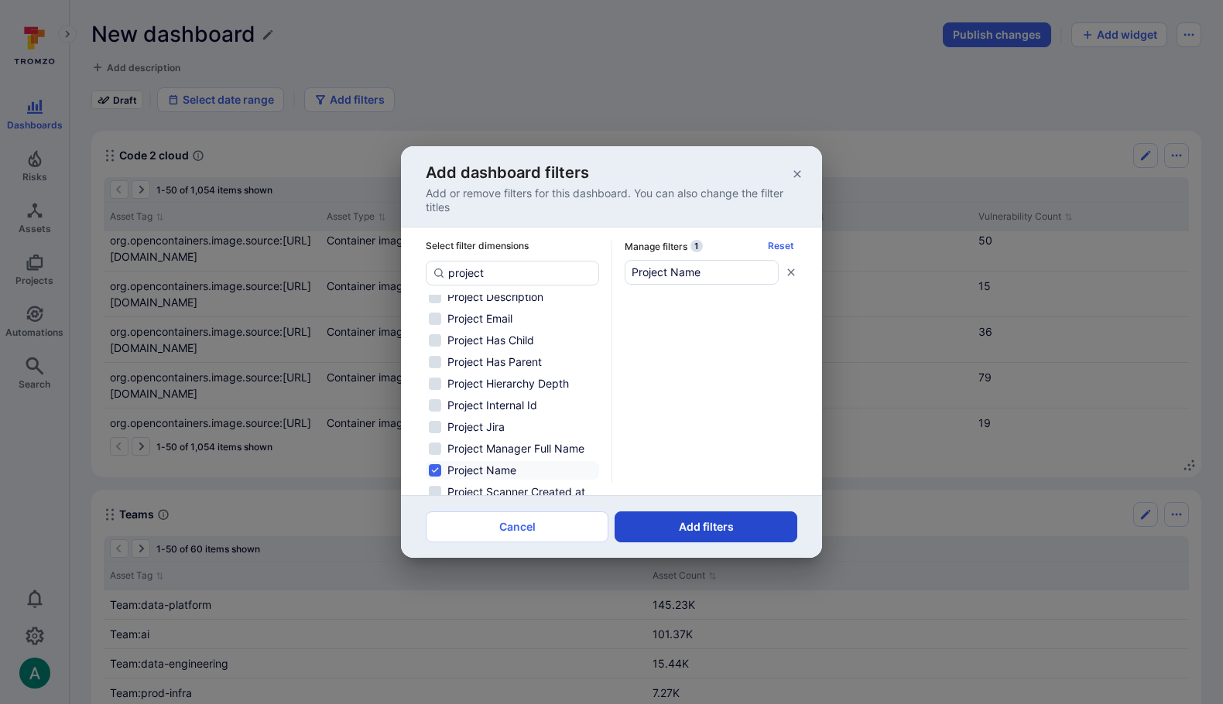
click at [683, 525] on button "Add filters" at bounding box center [705, 526] width 183 height 31
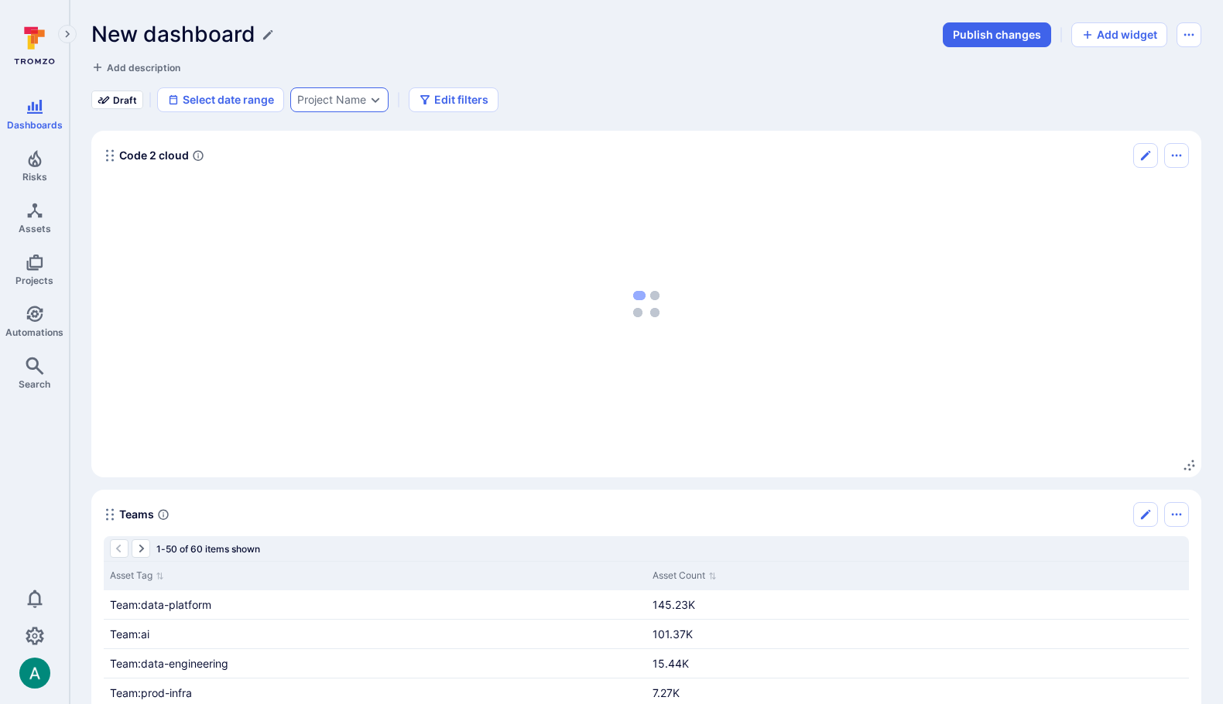
click at [335, 104] on div "Project Name" at bounding box center [331, 100] width 69 height 12
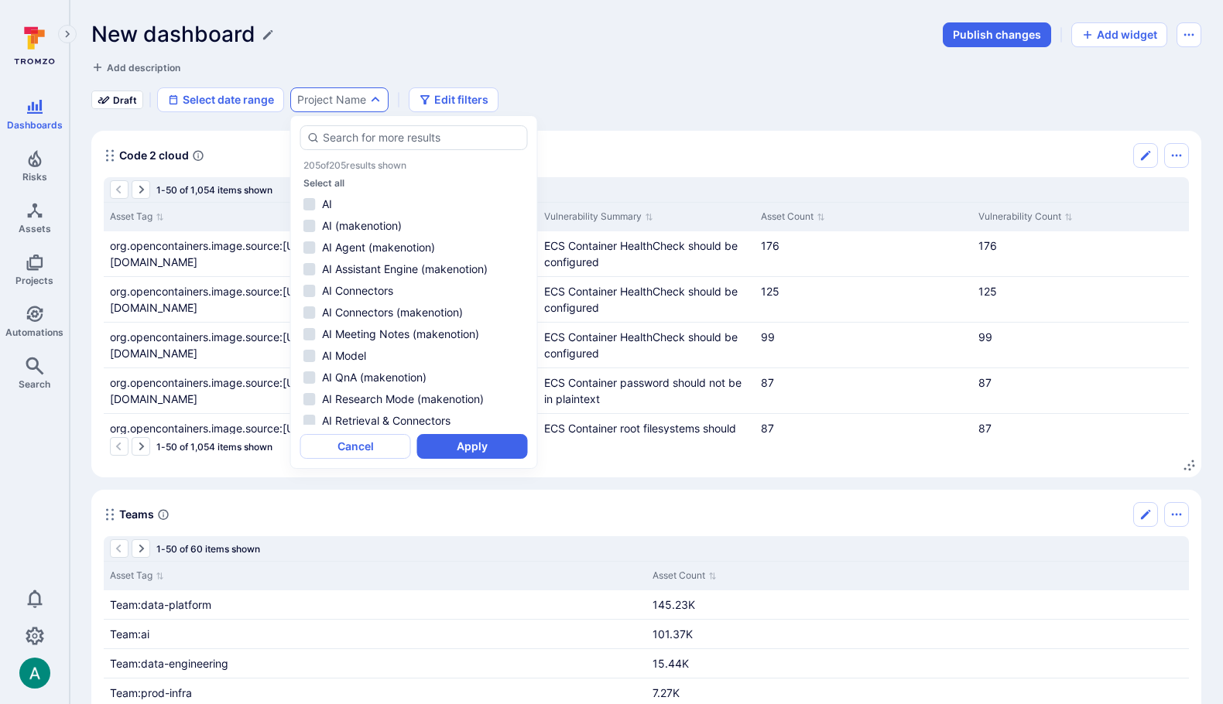
click at [518, 65] on div "Add description" at bounding box center [322, 67] width 463 height 15
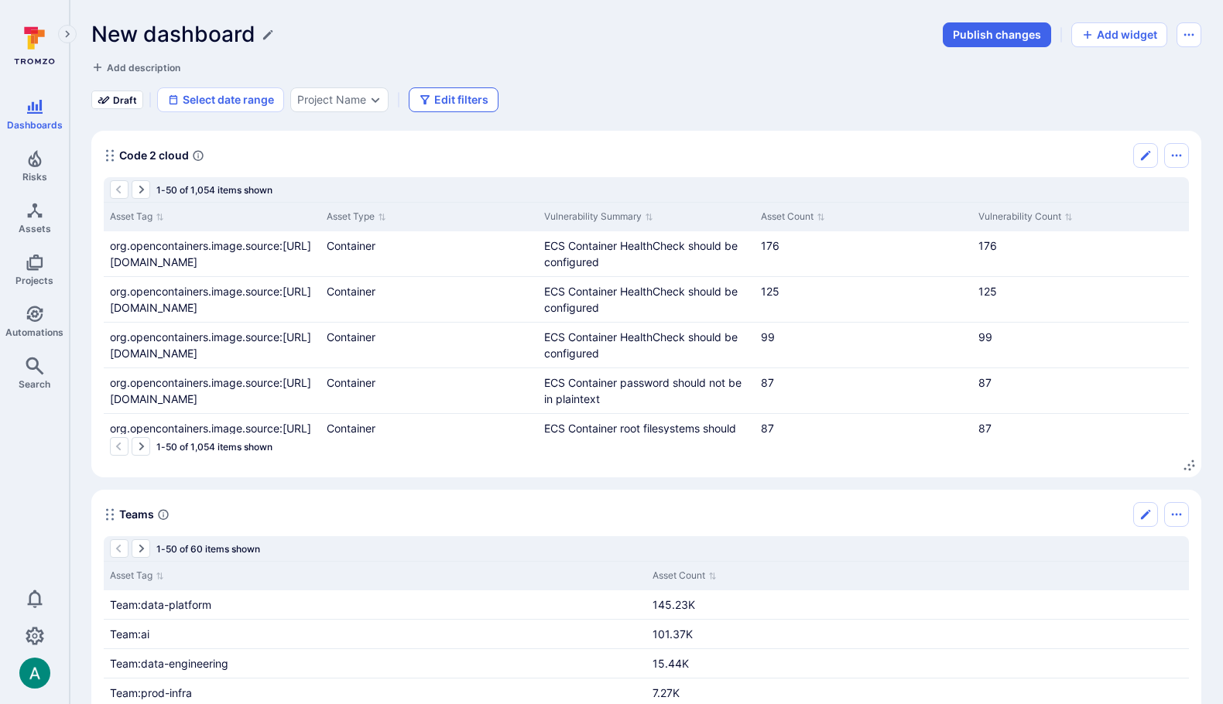
click at [470, 111] on button "Edit filters" at bounding box center [454, 99] width 90 height 25
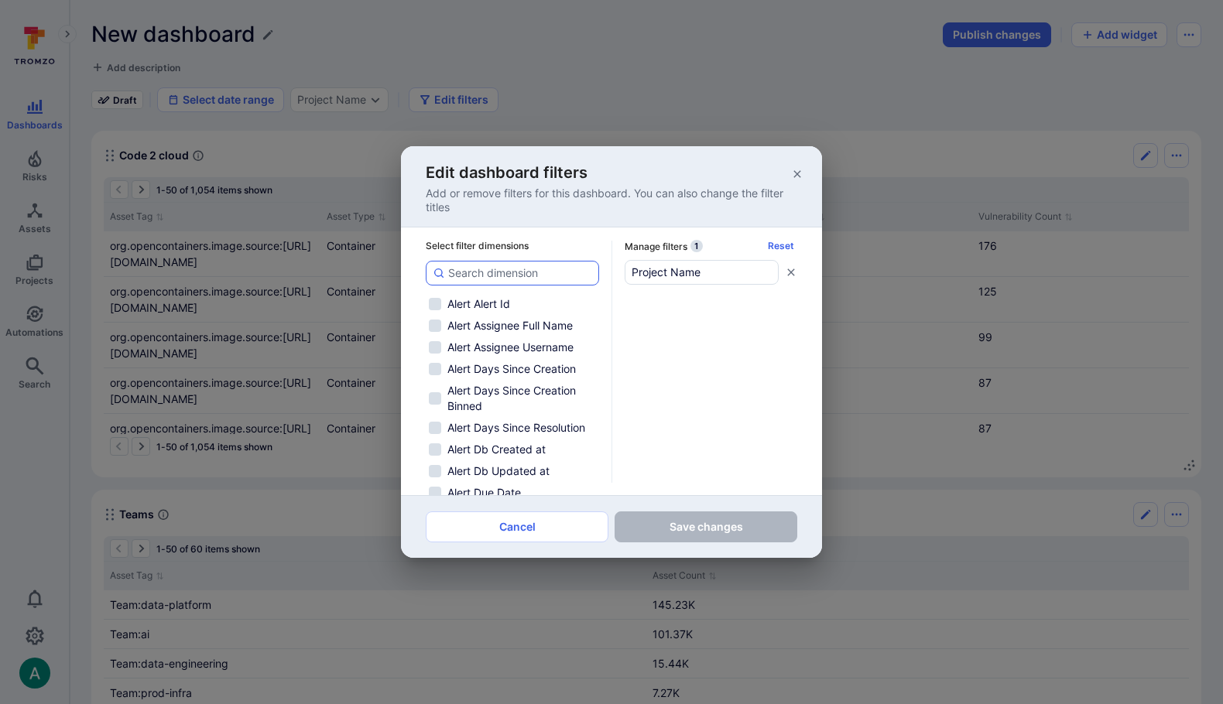
click at [523, 285] on div "Select filter dimensions Alert Alert Id Alert Assignee Full Name Alert Assignee…" at bounding box center [512, 367] width 173 height 255
click at [525, 275] on input at bounding box center [520, 272] width 144 height 15
type input "t"
checkbox input "false"
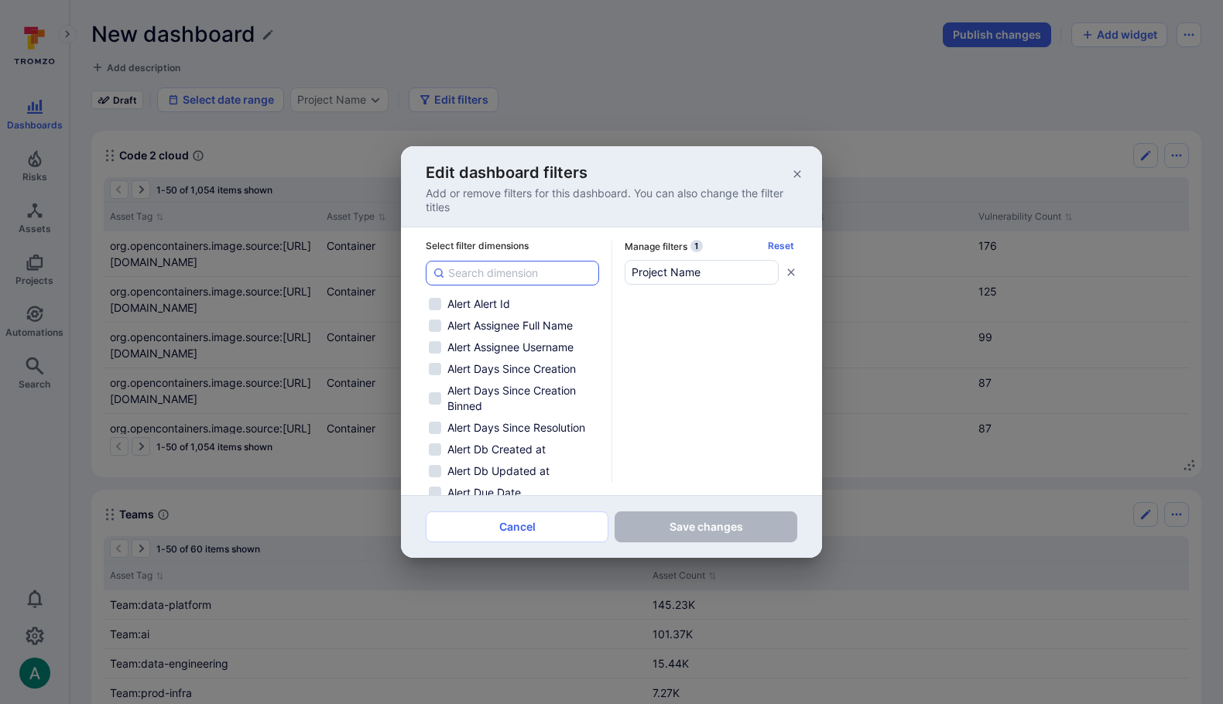
checkbox input "false"
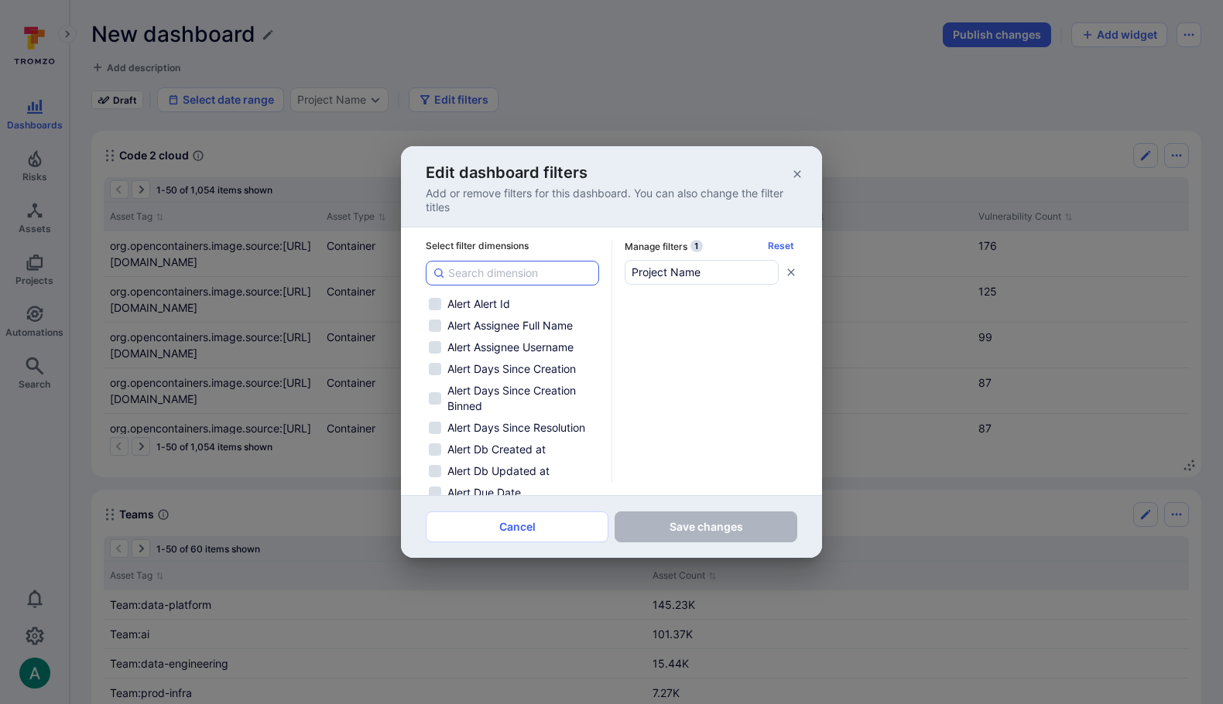
checkbox input "false"
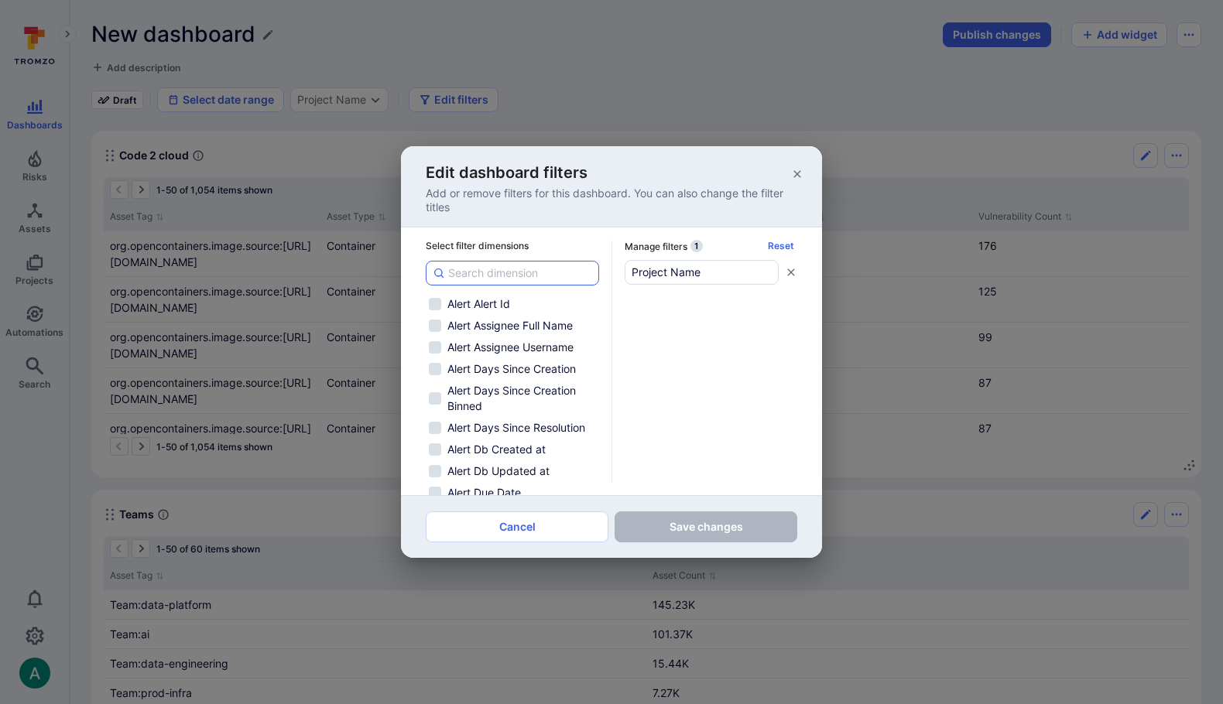
checkbox input "false"
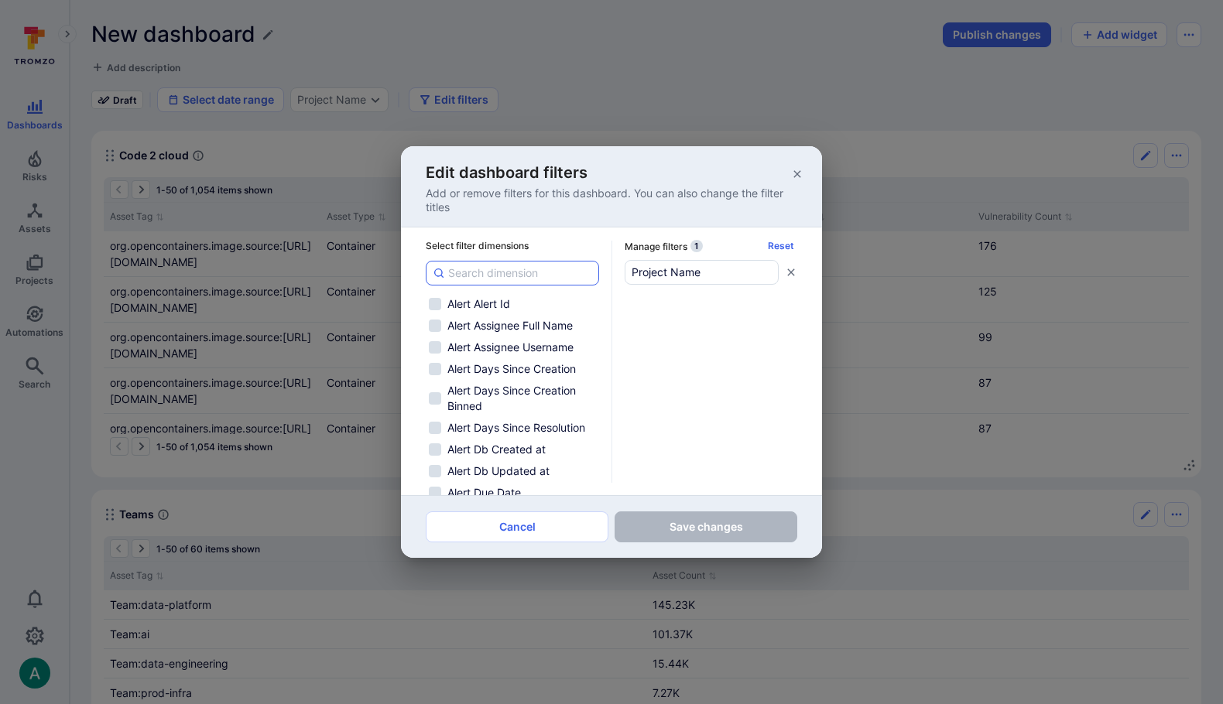
checkbox input "false"
checkbox input "true"
checkbox input "false"
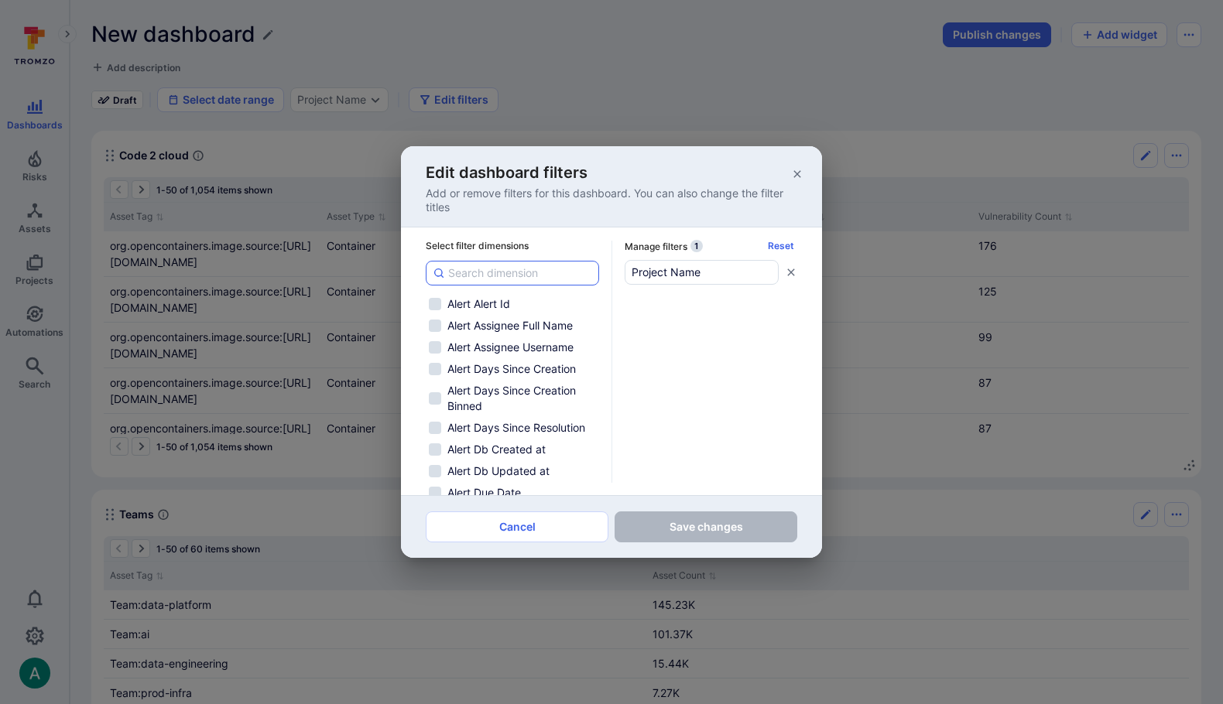
checkbox input "false"
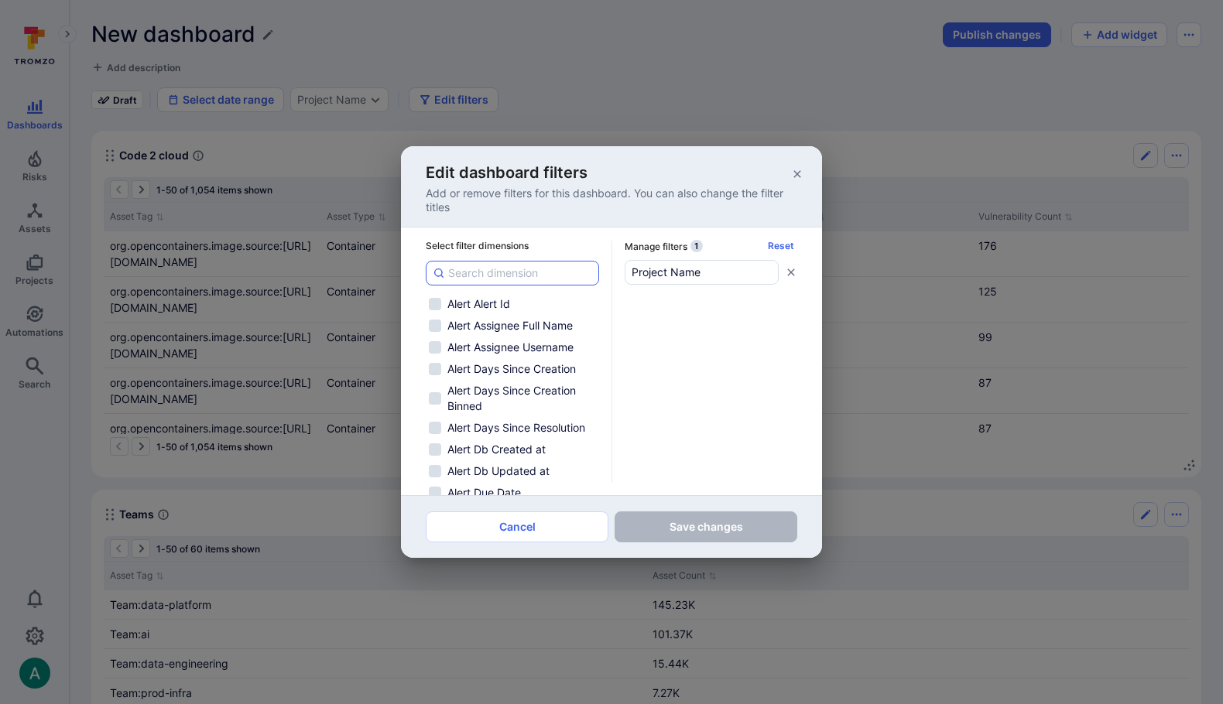
checkbox input "false"
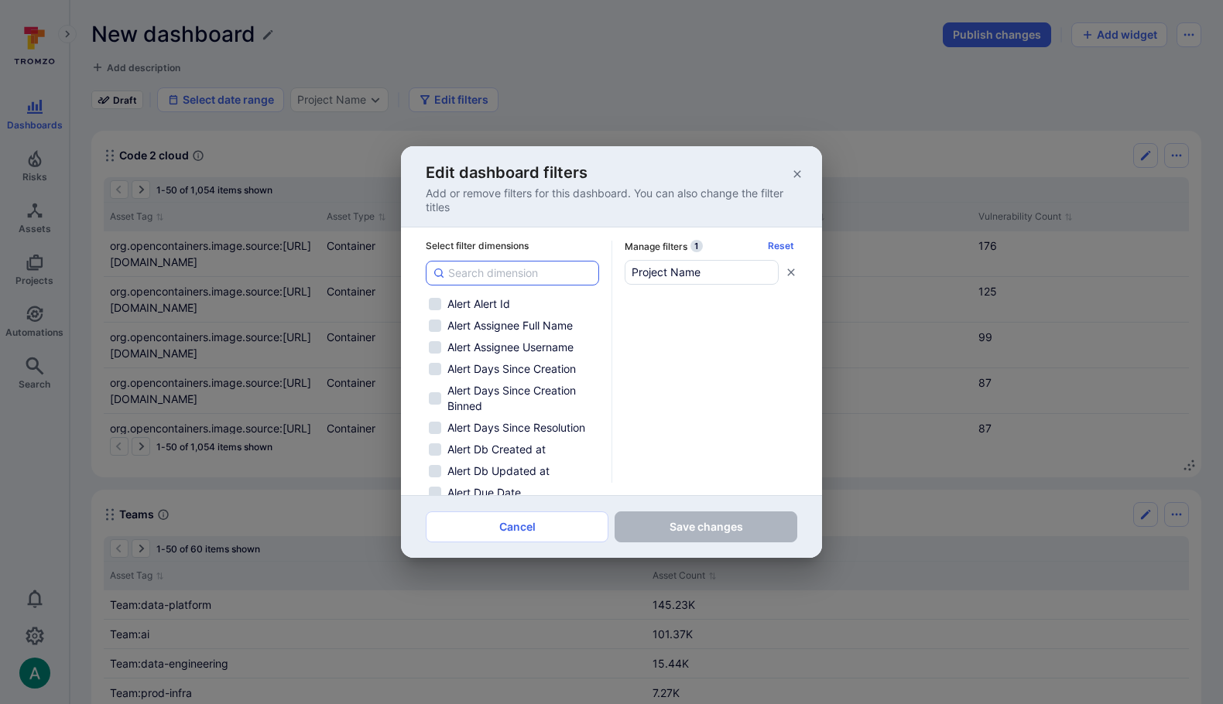
checkbox input "false"
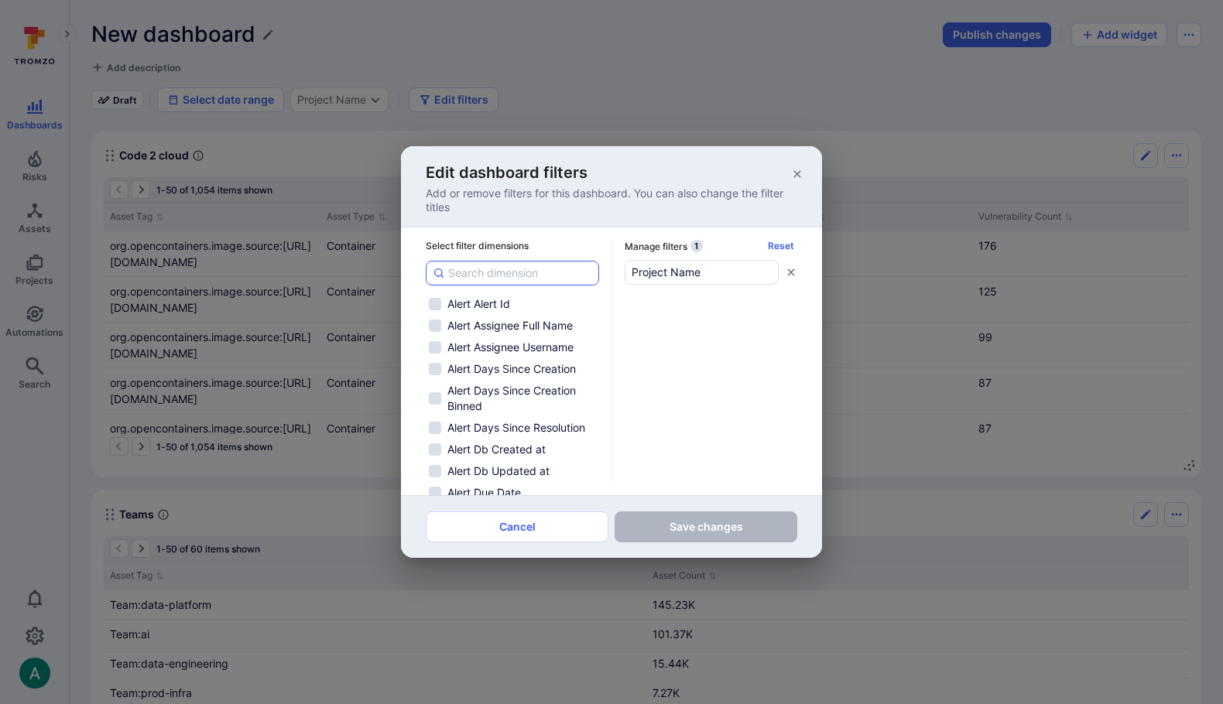
checkbox input "false"
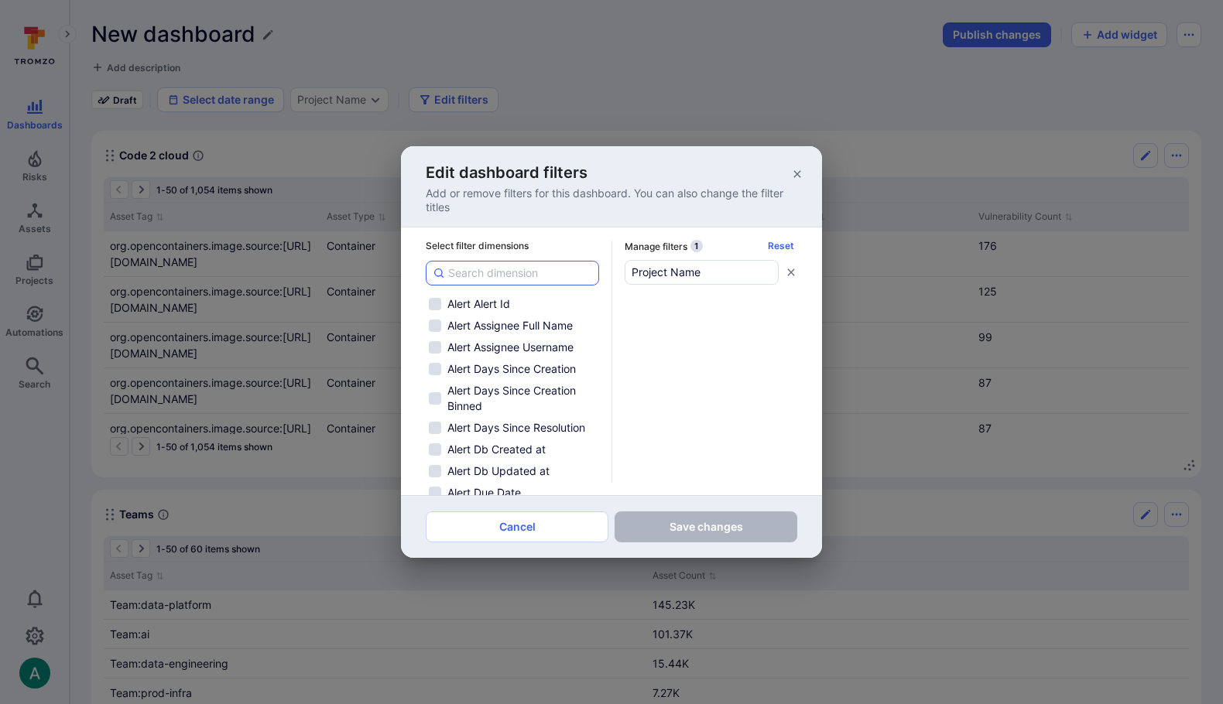
checkbox input "false"
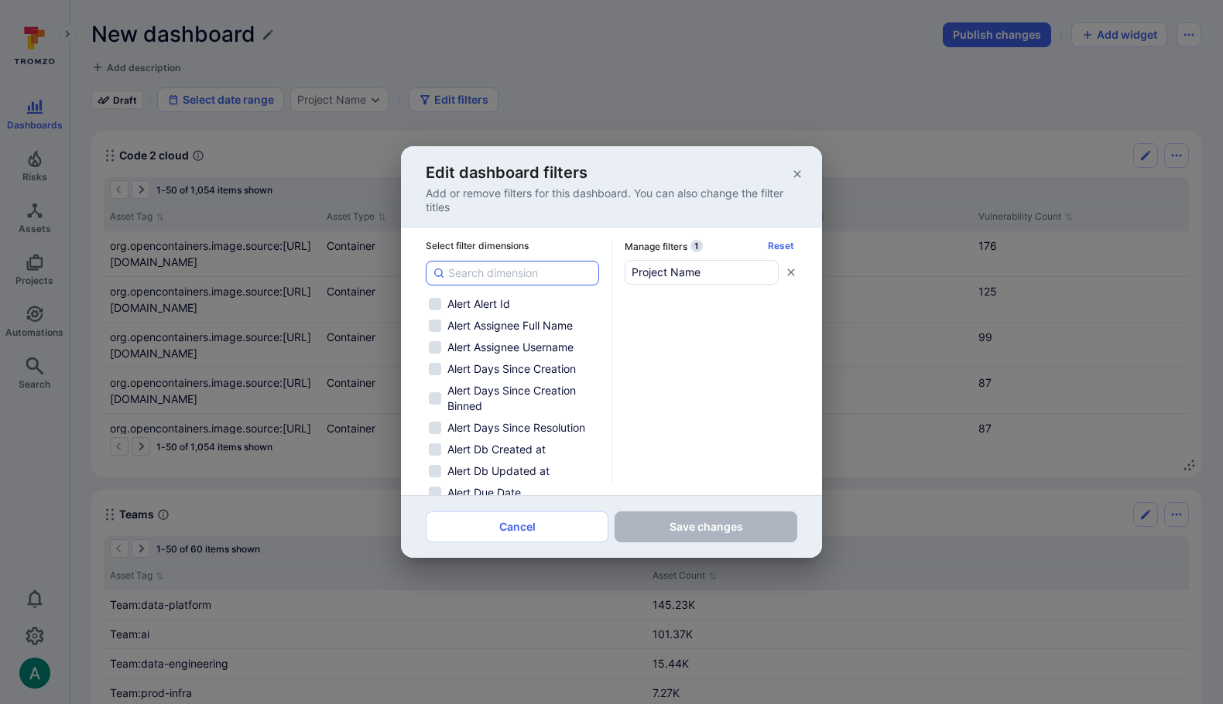
checkbox input "false"
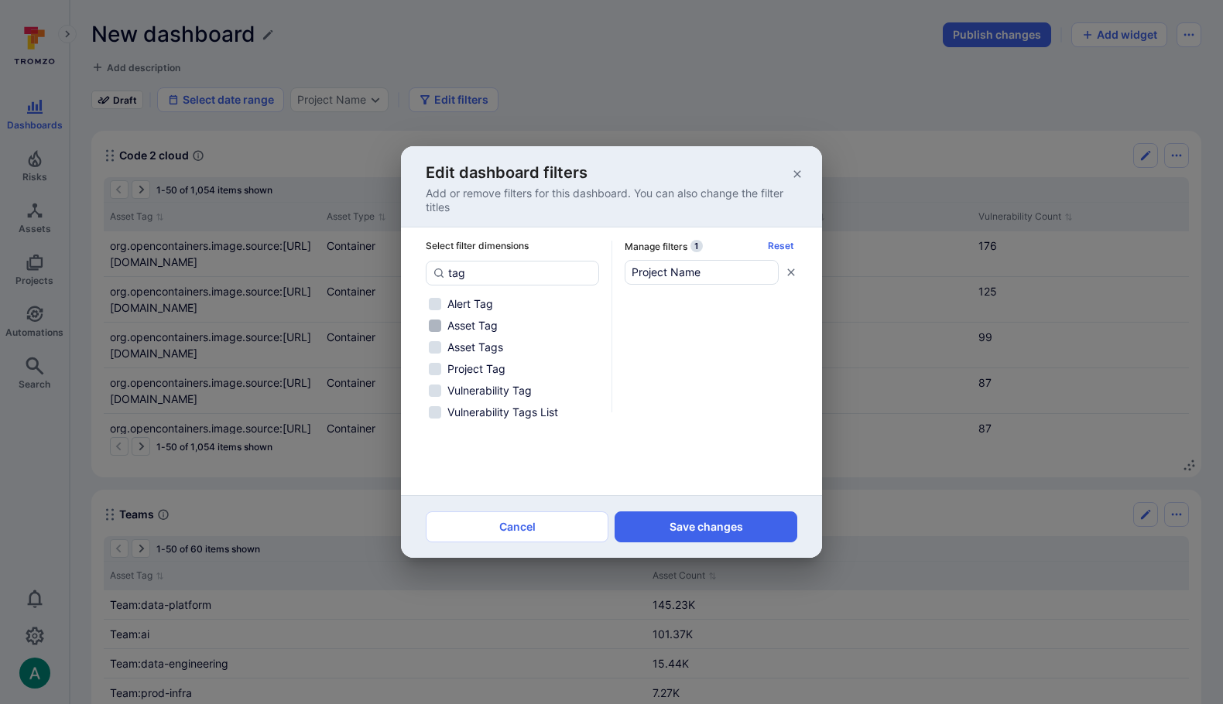
click at [490, 323] on span "Asset Tag" at bounding box center [472, 325] width 50 height 15
click at [441, 323] on input "Asset Tag" at bounding box center [435, 326] width 12 height 12
click at [692, 532] on button "Save changes" at bounding box center [705, 526] width 183 height 31
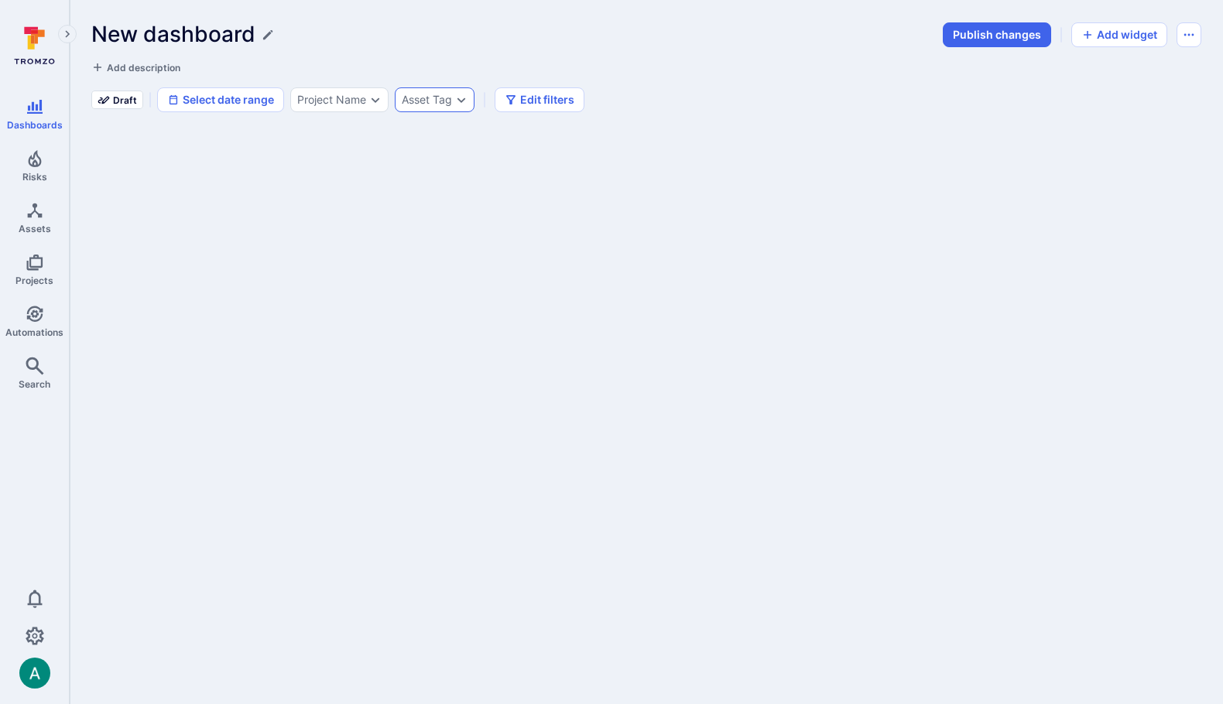
click at [439, 101] on div "Asset Tag" at bounding box center [427, 100] width 50 height 12
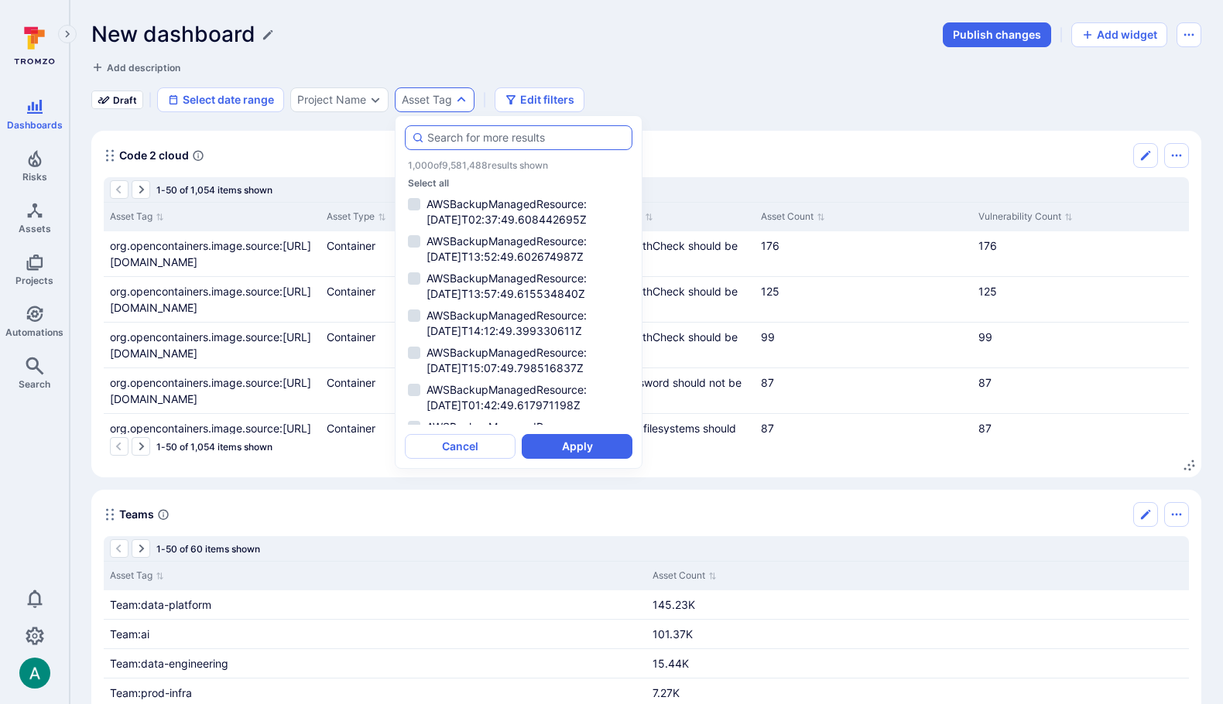
click at [453, 138] on input "autocomplete options" at bounding box center [526, 137] width 198 height 15
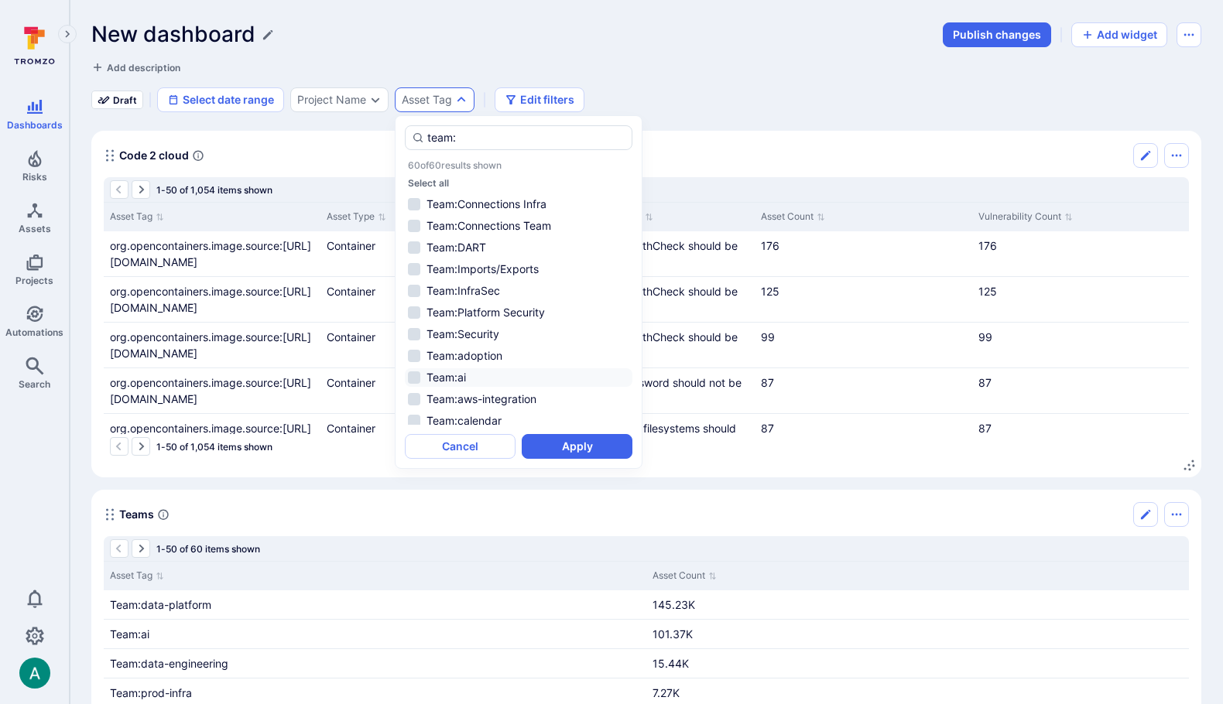
click at [448, 374] on li "Team:ai" at bounding box center [518, 377] width 227 height 19
click at [475, 385] on li "Team:ai" at bounding box center [518, 377] width 227 height 19
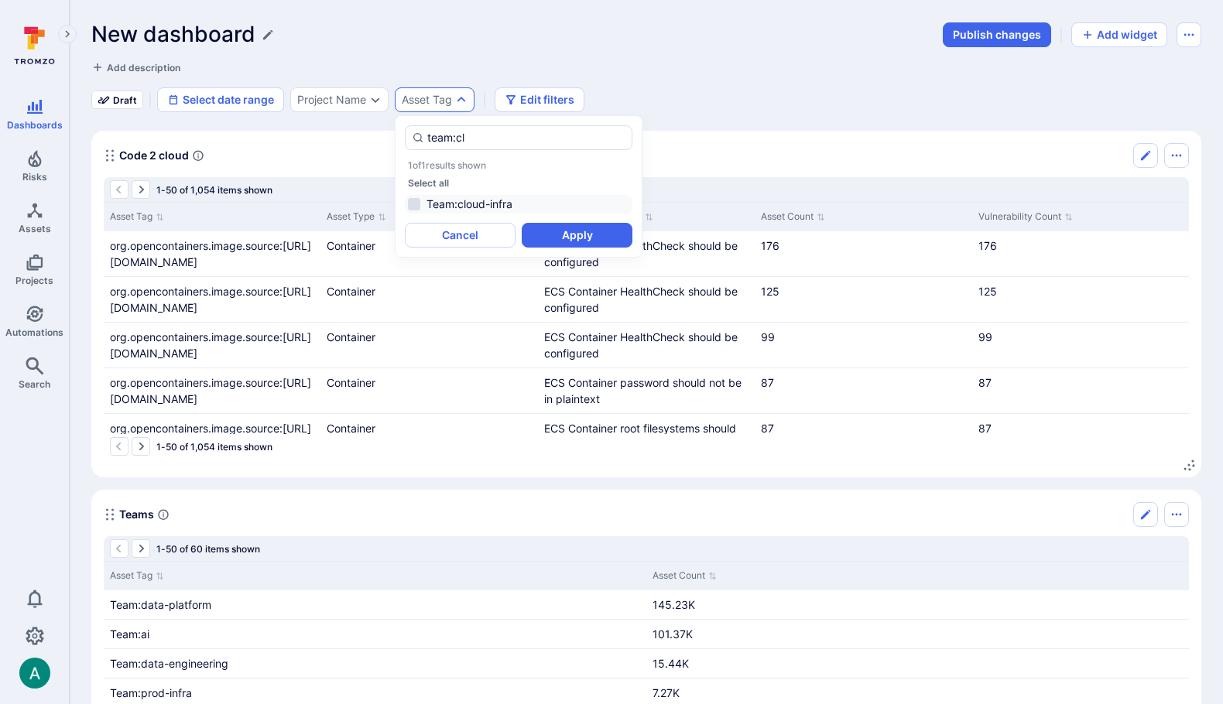
click at [416, 202] on li "Team:cloud-infra" at bounding box center [518, 204] width 227 height 19
click at [580, 231] on button "Apply" at bounding box center [577, 235] width 111 height 25
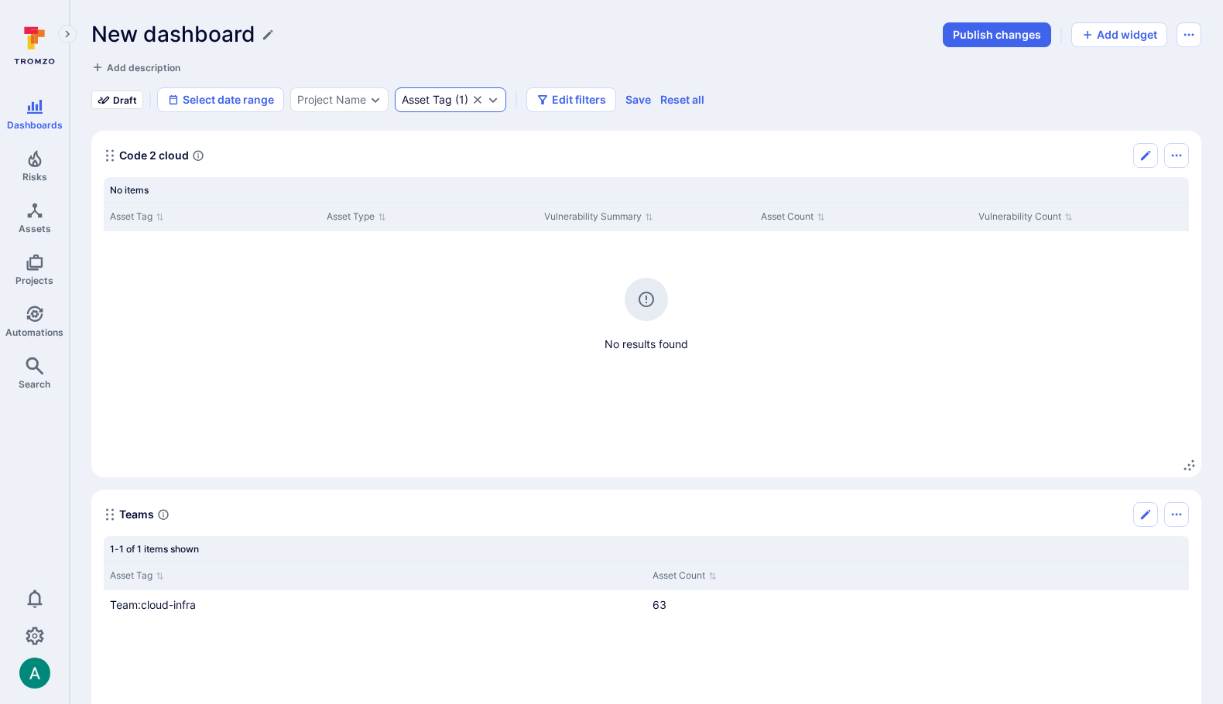
click at [477, 99] on icon "Clear selection" at bounding box center [478, 100] width 8 height 8
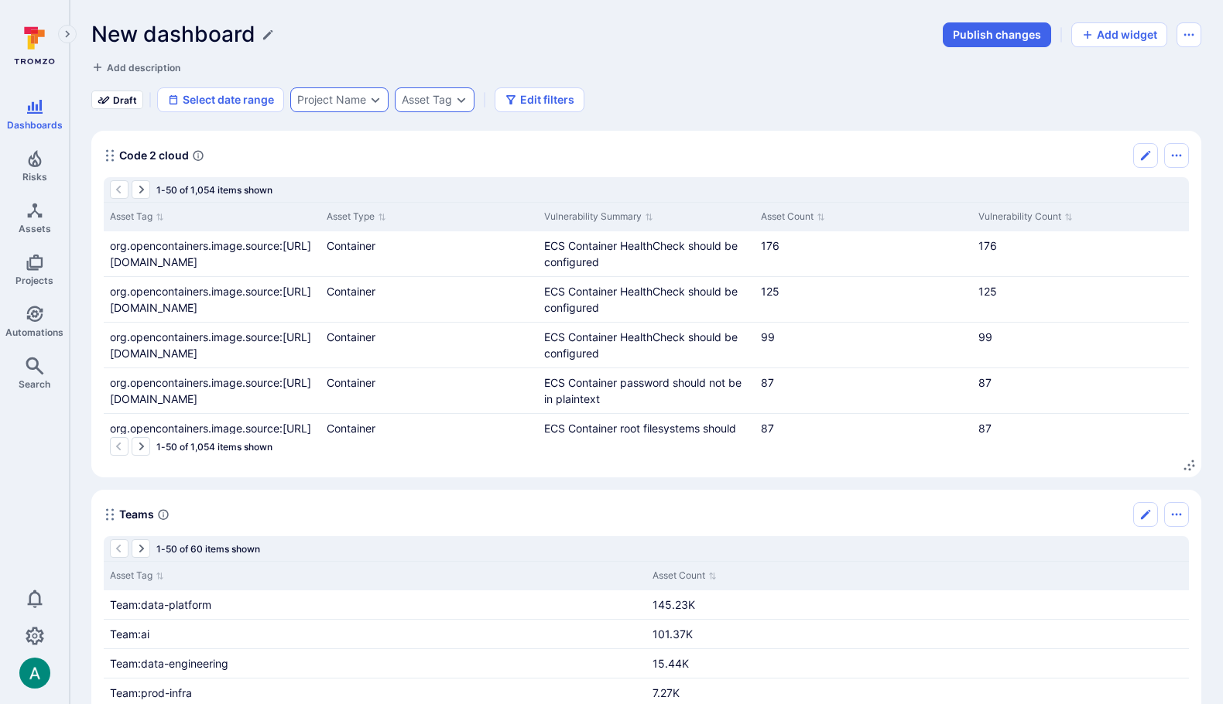
click at [351, 96] on div "Project Name" at bounding box center [331, 100] width 69 height 12
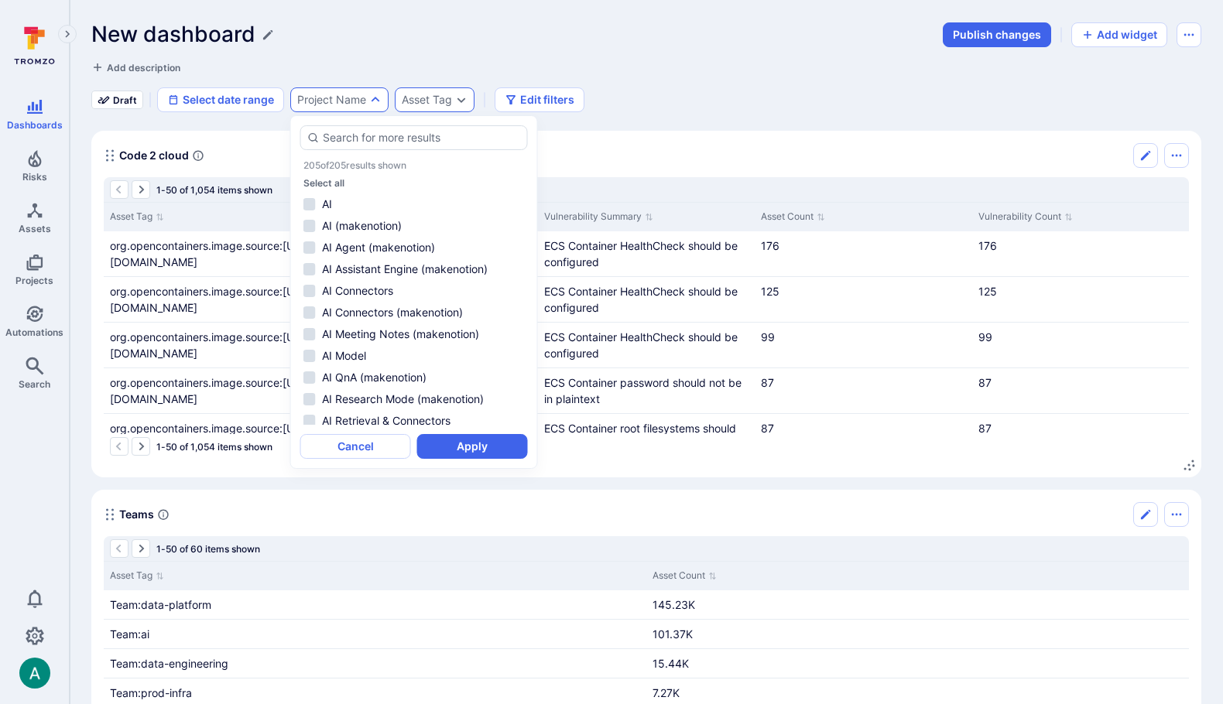
click at [442, 106] on div "Asset Tag" at bounding box center [435, 99] width 80 height 25
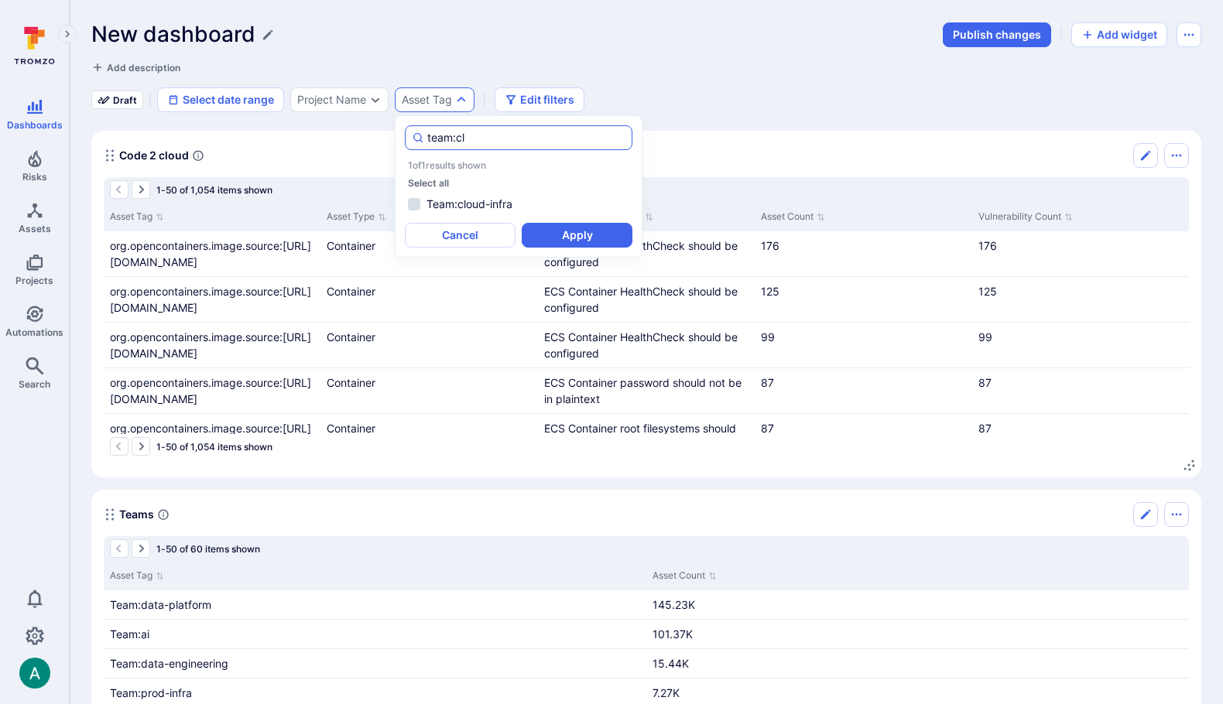
drag, startPoint x: 429, startPoint y: 135, endPoint x: 498, endPoint y: 145, distance: 70.3
click at [498, 145] on input "team:cl" at bounding box center [526, 137] width 198 height 15
click at [726, 143] on div "Code 2 cloud" at bounding box center [646, 155] width 1085 height 25
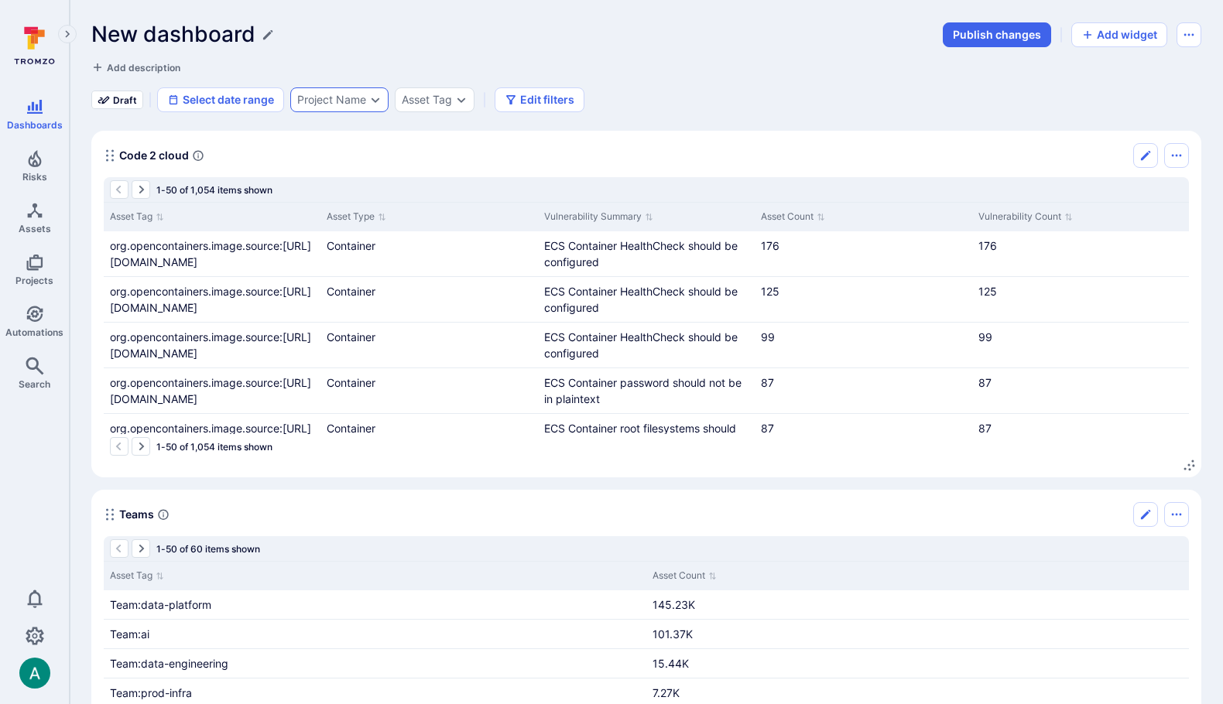
click at [363, 103] on div "Project Name" at bounding box center [331, 100] width 69 height 12
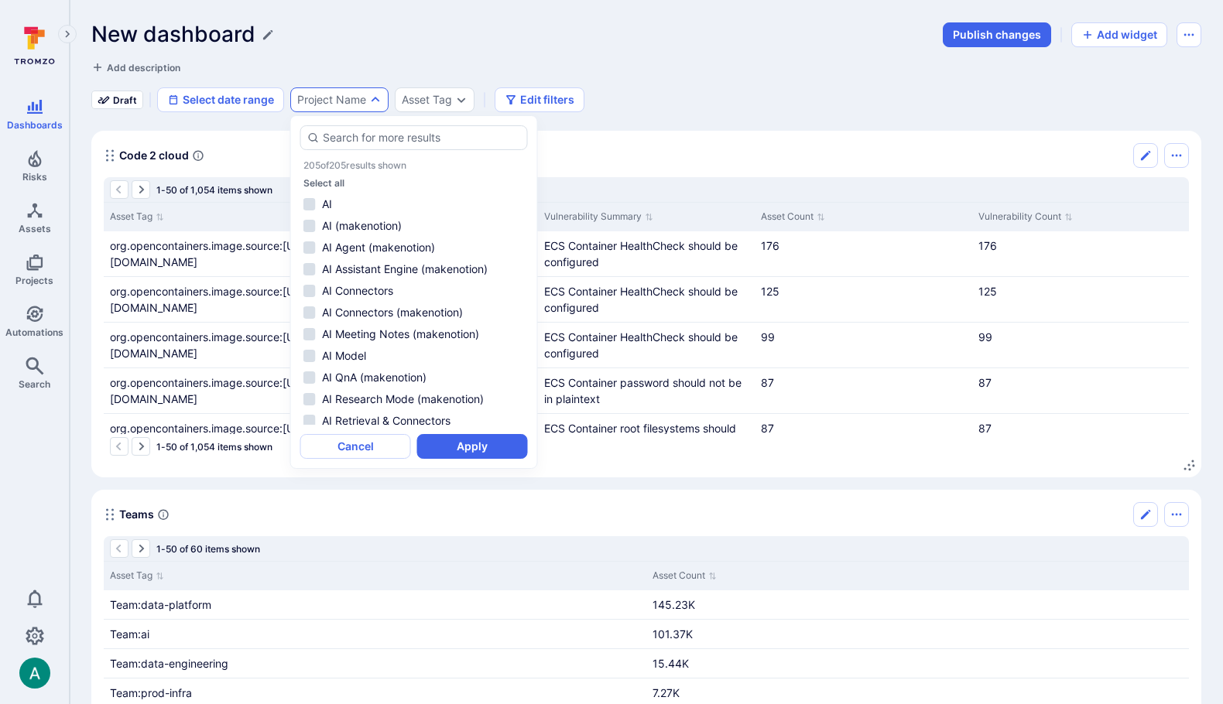
click at [395, 52] on div "New dashboard Publish changes Add widget Add description Draft Select date rang…" at bounding box center [646, 67] width 1110 height 91
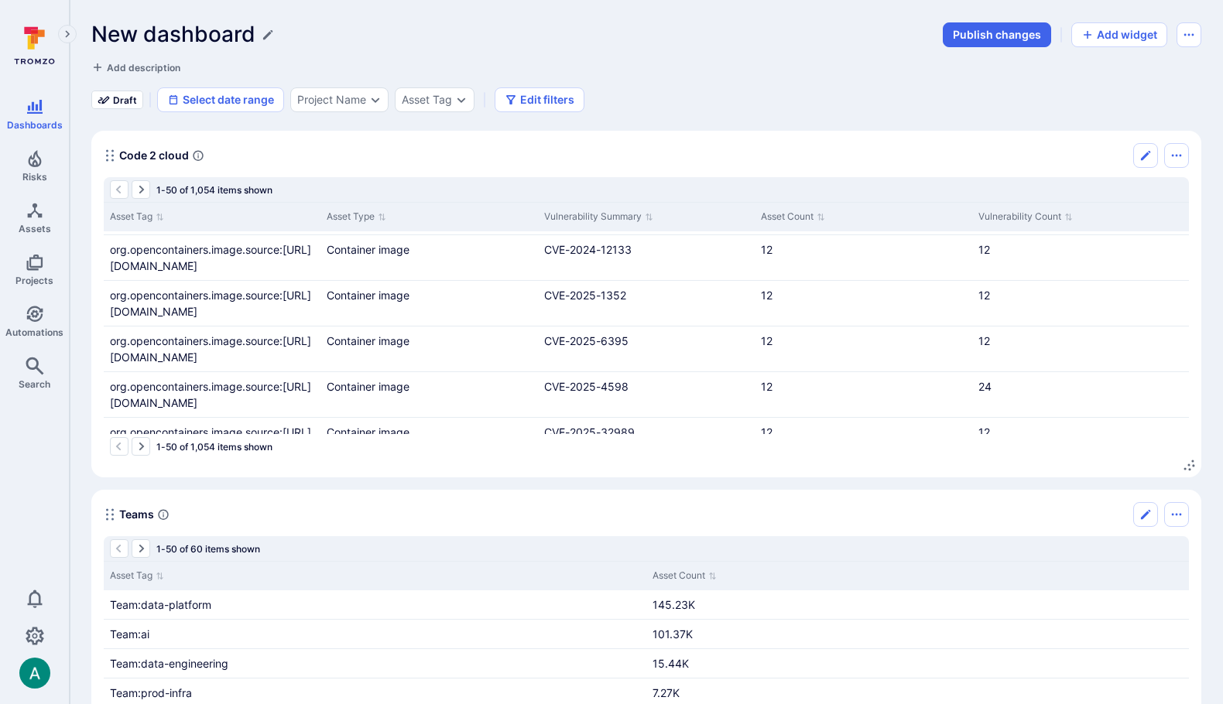
click at [345, 118] on div "New dashboard Publish changes Add widget Add description Draft Select date rang…" at bounding box center [646, 609] width 1110 height 1174
click at [356, 94] on div "Project Name" at bounding box center [331, 100] width 69 height 12
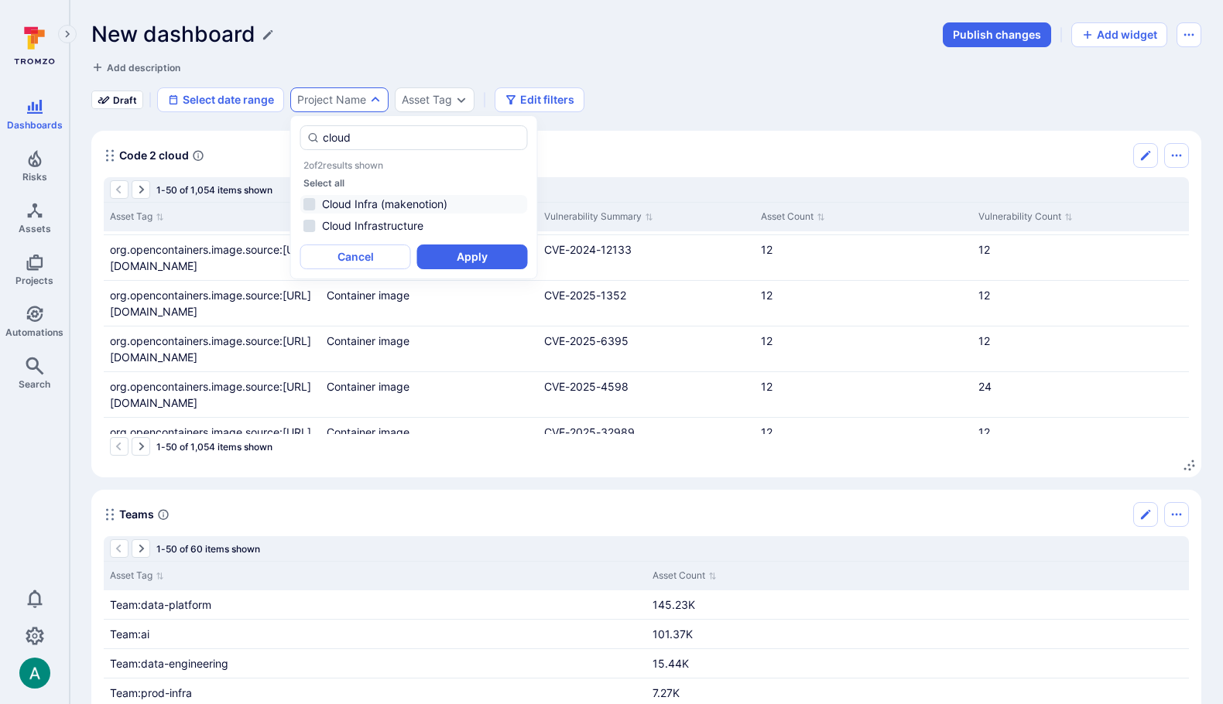
click at [308, 204] on li "Cloud Infra (makenotion)" at bounding box center [413, 204] width 227 height 19
click at [310, 223] on li "Cloud Infrastructure" at bounding box center [413, 226] width 227 height 19
click at [449, 258] on button "Apply" at bounding box center [472, 257] width 111 height 25
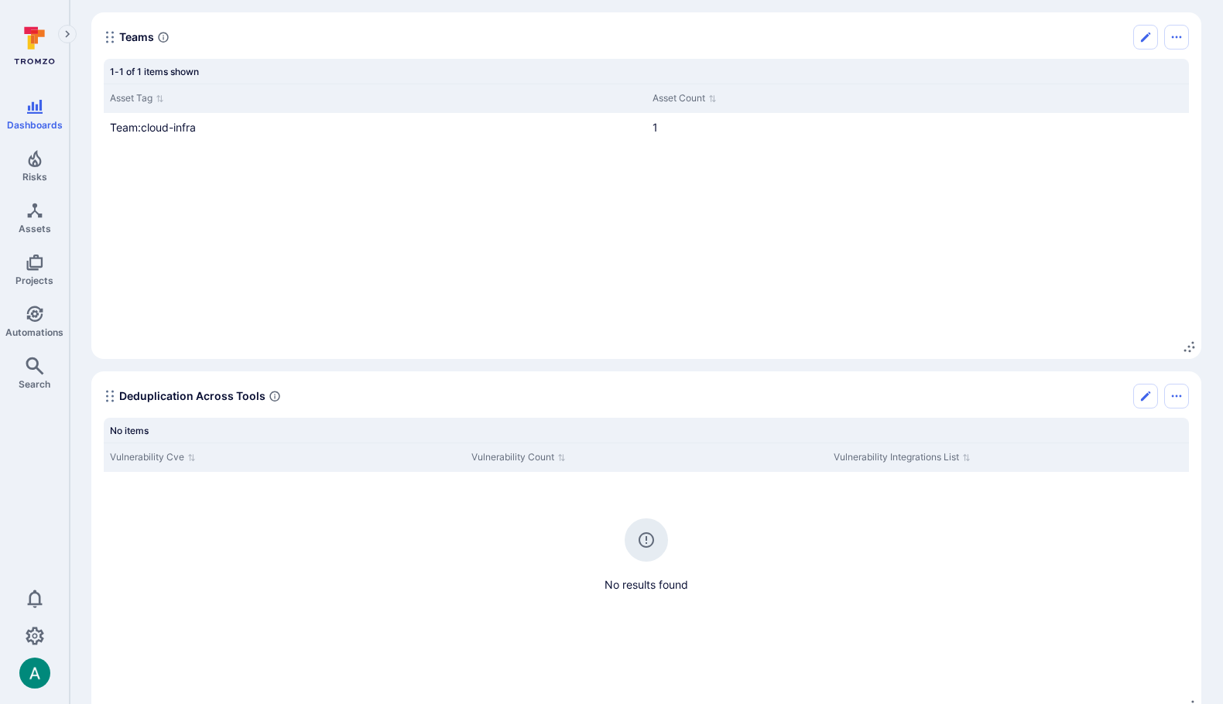
scroll to position [513, 0]
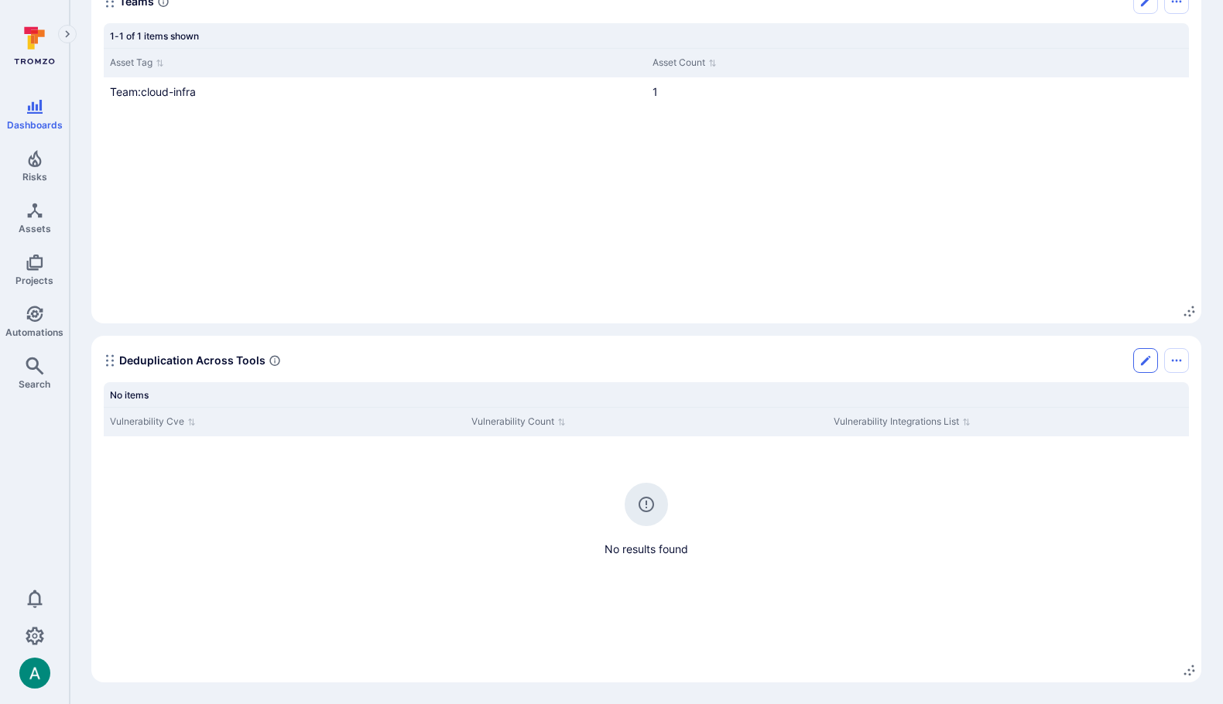
click at [1144, 361] on icon "Edit" at bounding box center [1144, 360] width 9 height 9
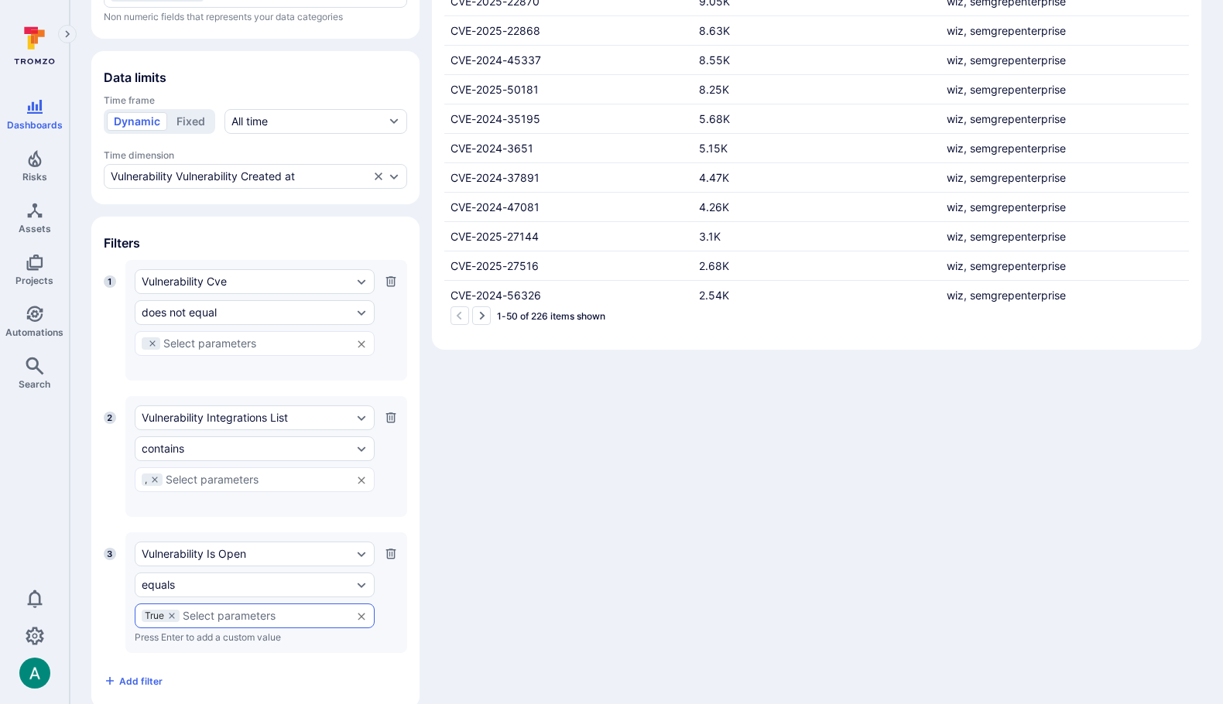
scroll to position [383, 0]
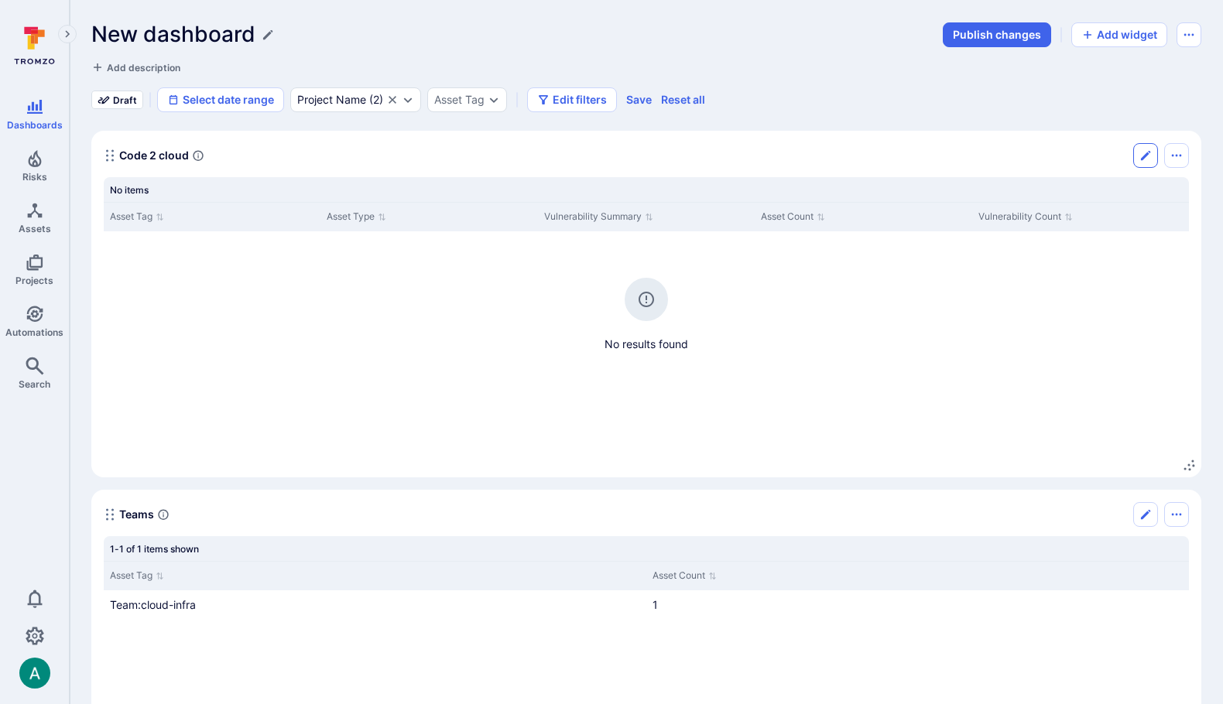
click at [1144, 156] on icon "Edit" at bounding box center [1144, 155] width 9 height 9
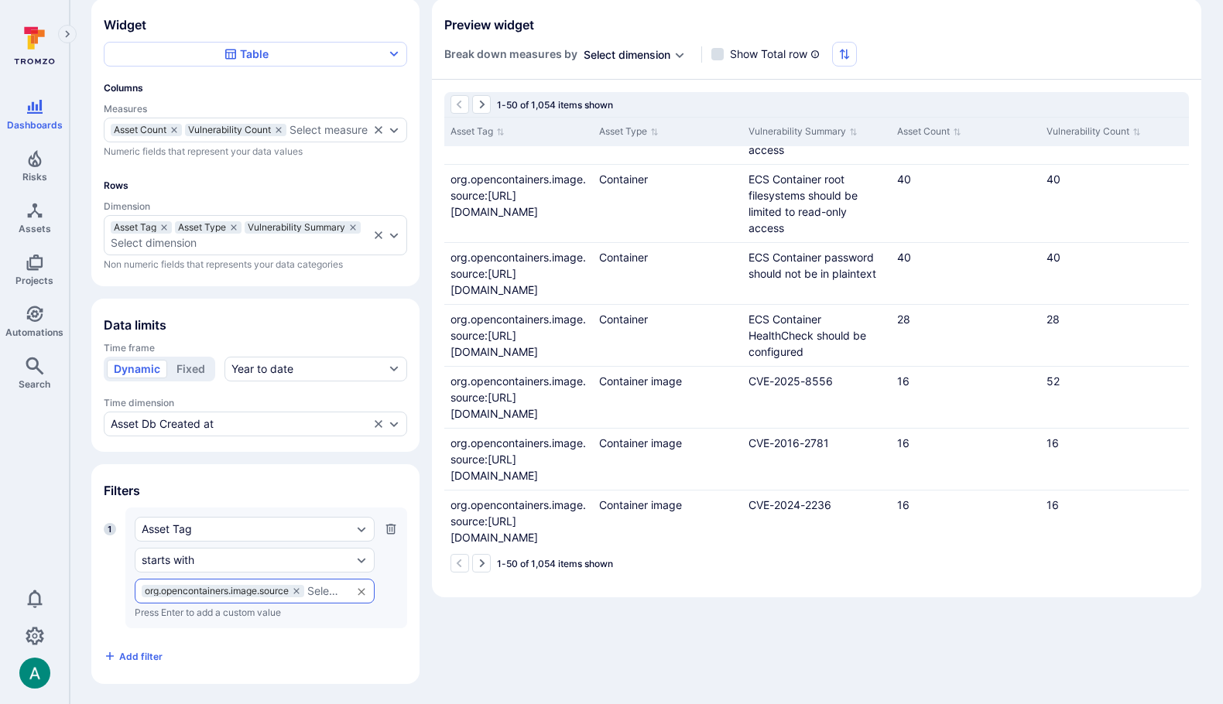
scroll to position [126, 0]
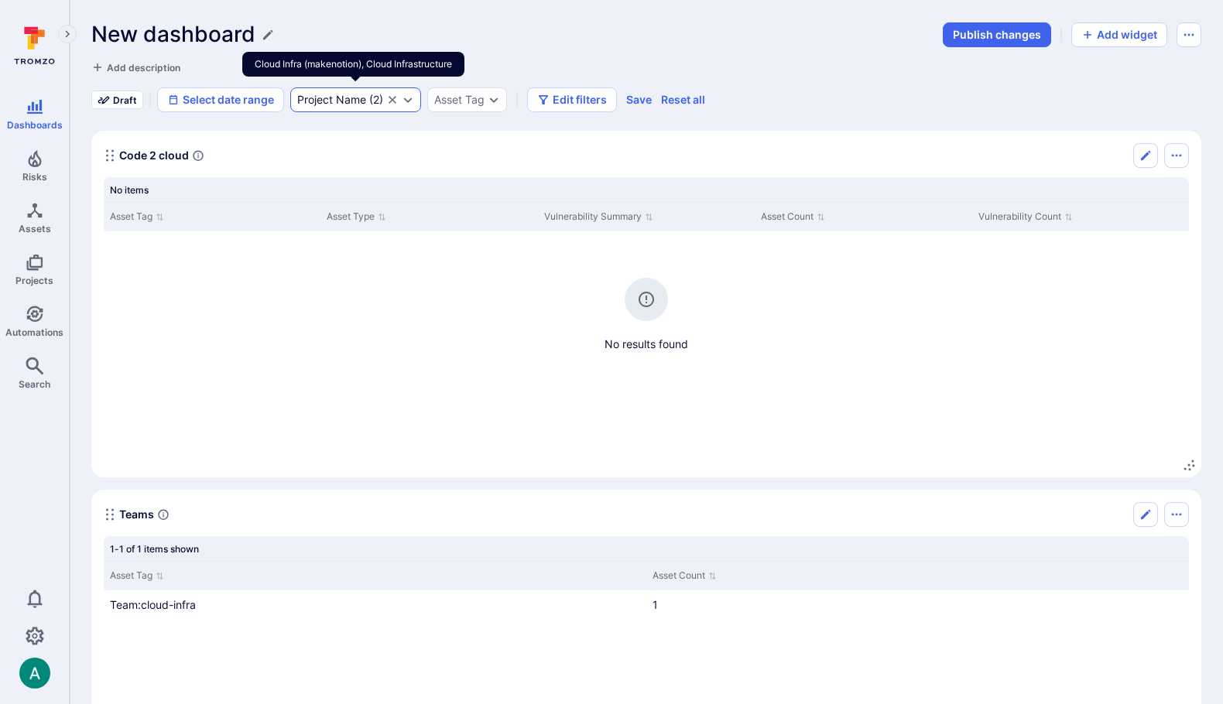
click at [412, 101] on icon "Expand dropdown" at bounding box center [408, 100] width 12 height 12
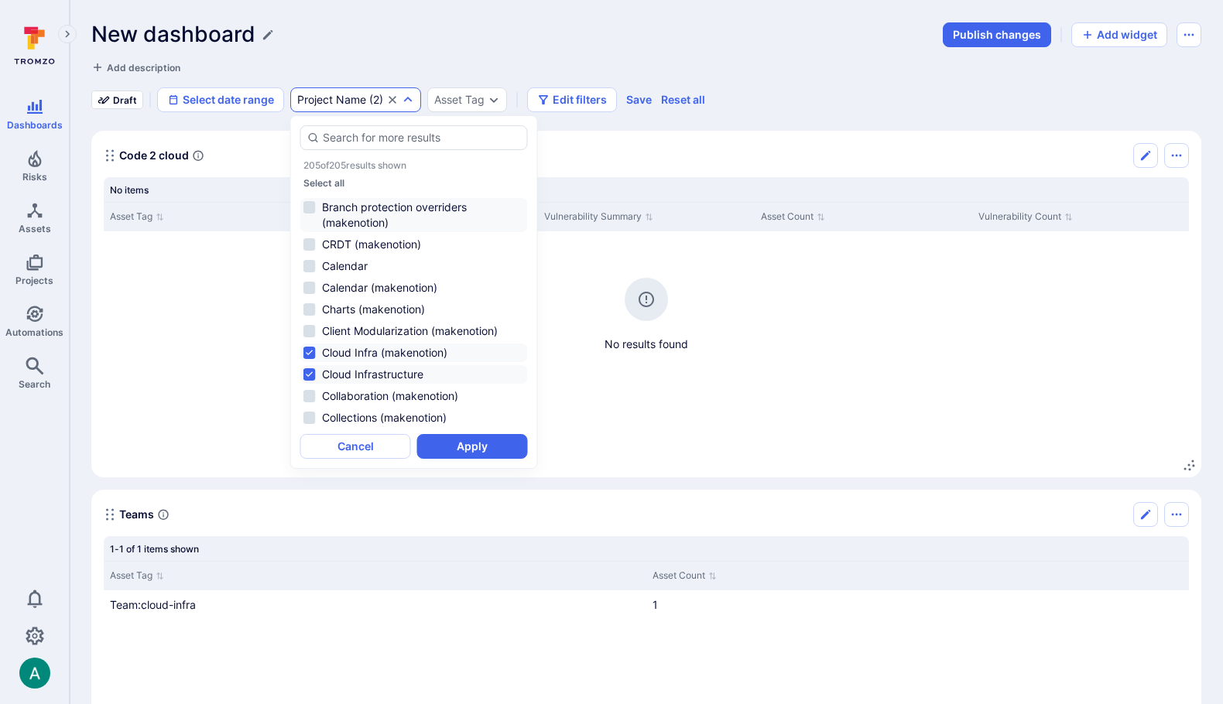
scroll to position [644, 0]
click at [356, 345] on li "Cloud Infra (makenotion)" at bounding box center [413, 349] width 227 height 19
click at [347, 368] on li "Cloud Infrastructure" at bounding box center [413, 371] width 227 height 19
click at [348, 262] on li "Calendar" at bounding box center [413, 263] width 227 height 19
click at [346, 280] on li "Calendar (makenotion)" at bounding box center [413, 284] width 227 height 19
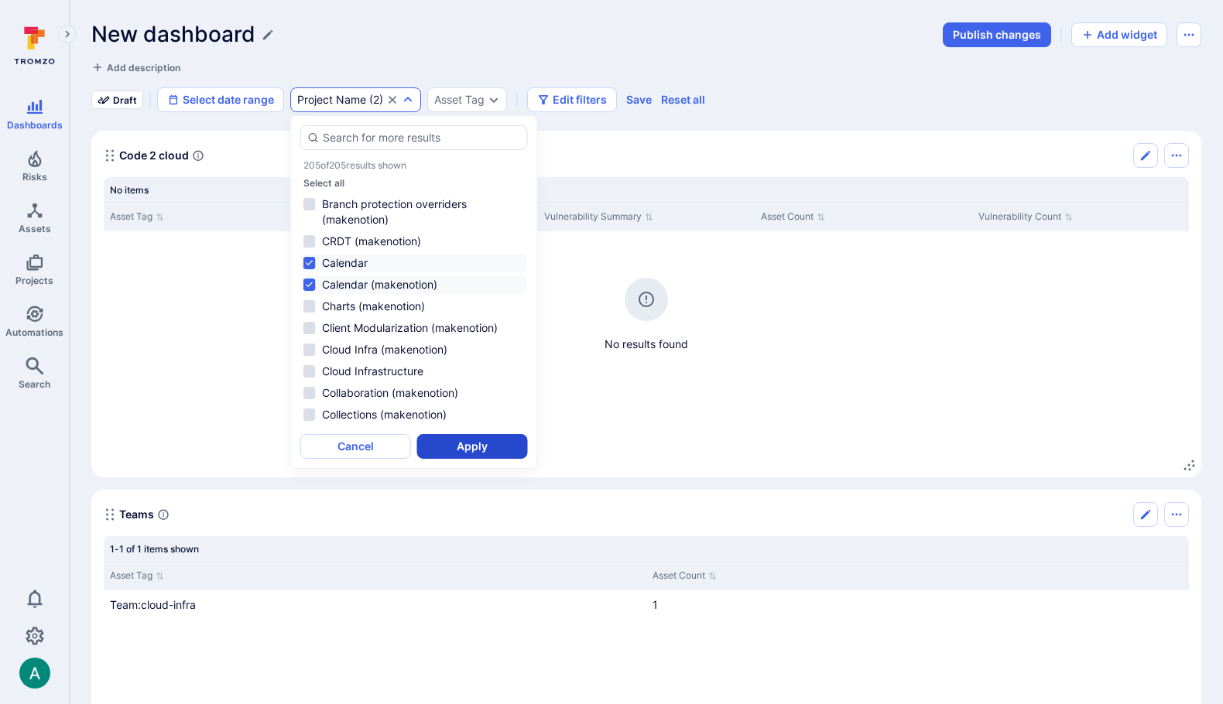
click at [474, 443] on button "Apply" at bounding box center [472, 446] width 111 height 25
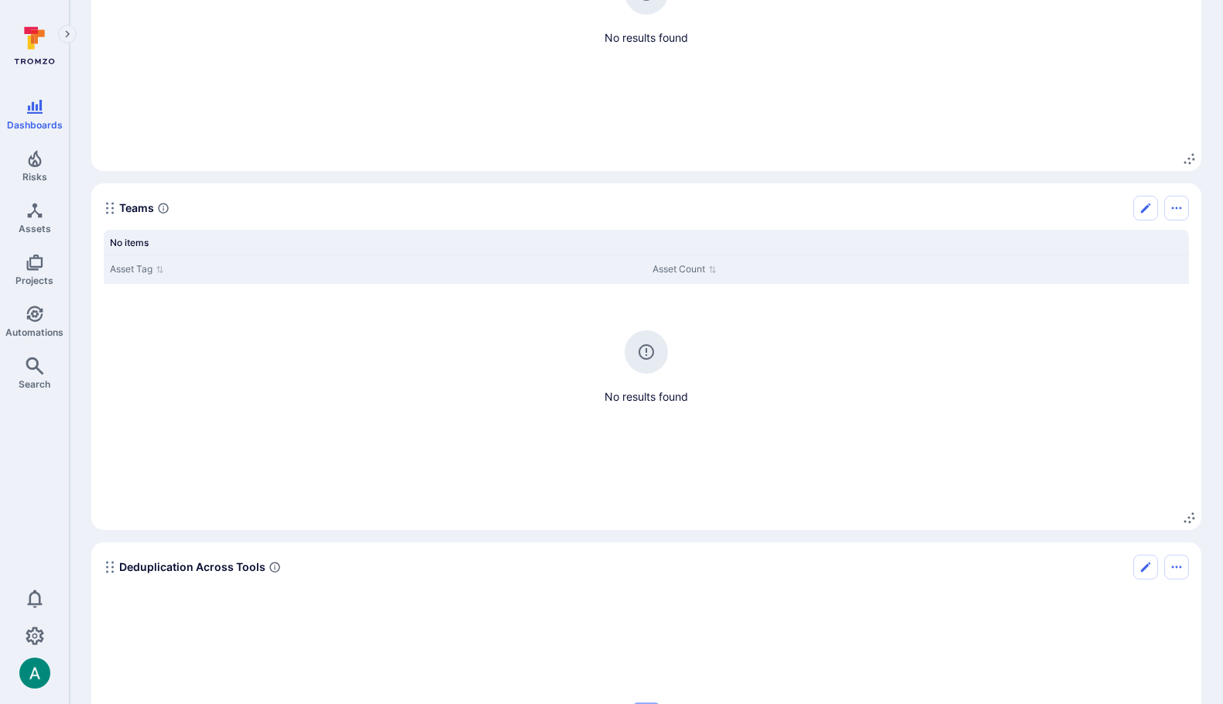
scroll to position [513, 0]
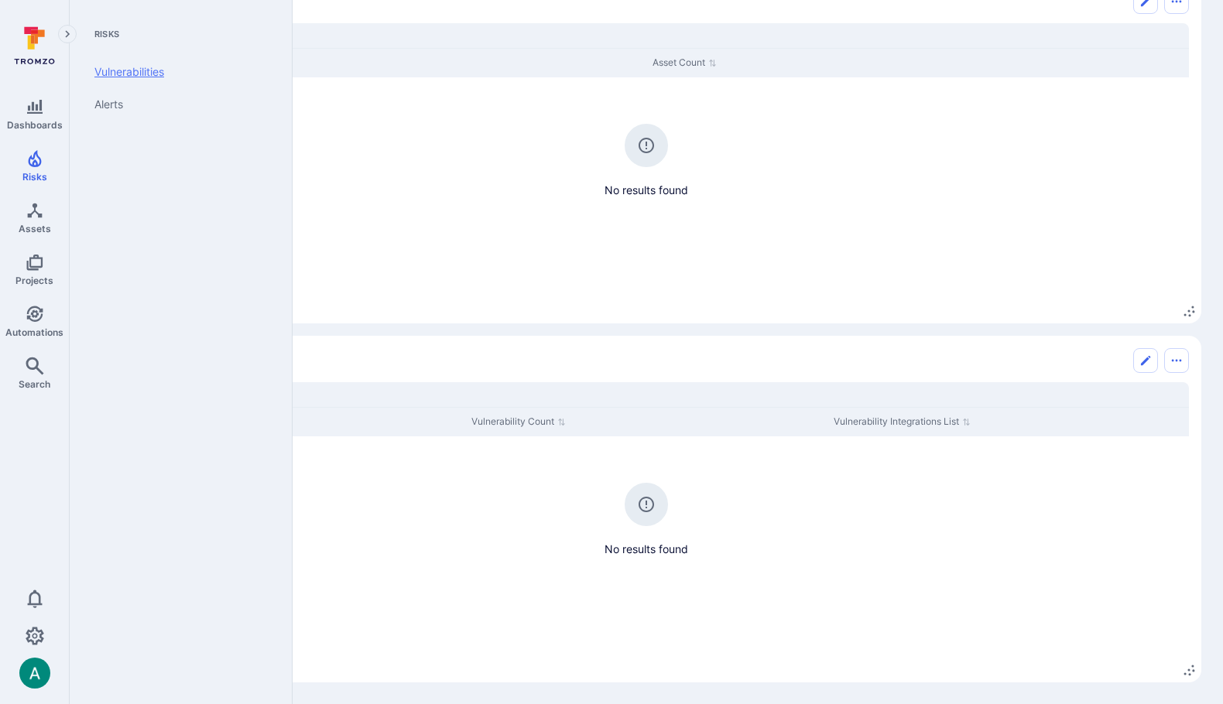
click at [121, 68] on link "Vulnerabilities" at bounding box center [177, 72] width 191 height 32
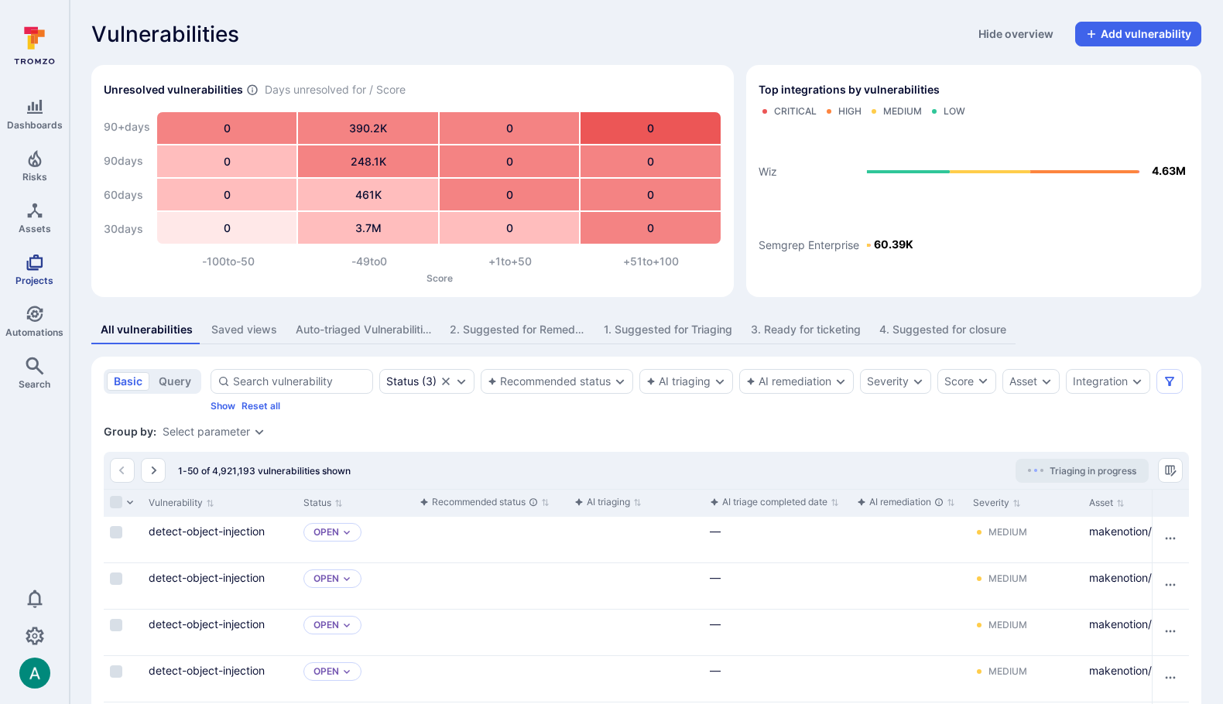
click at [46, 265] on link "Projects" at bounding box center [34, 270] width 69 height 46
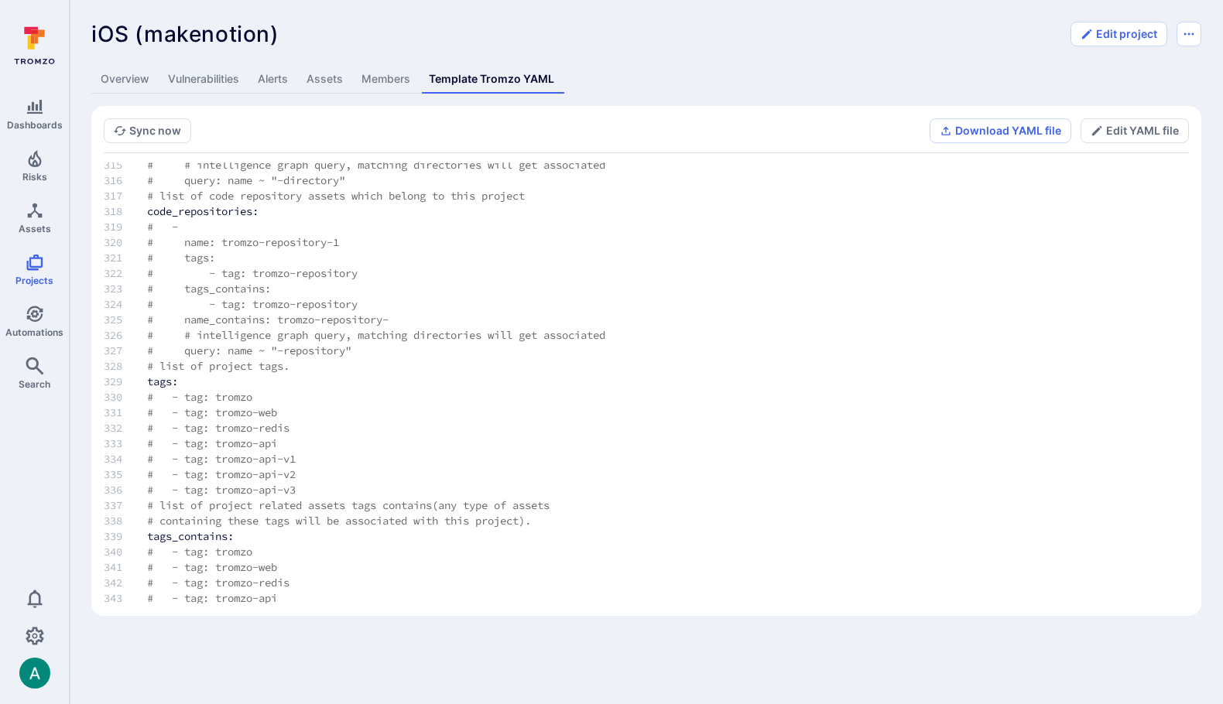
scroll to position [5114, 0]
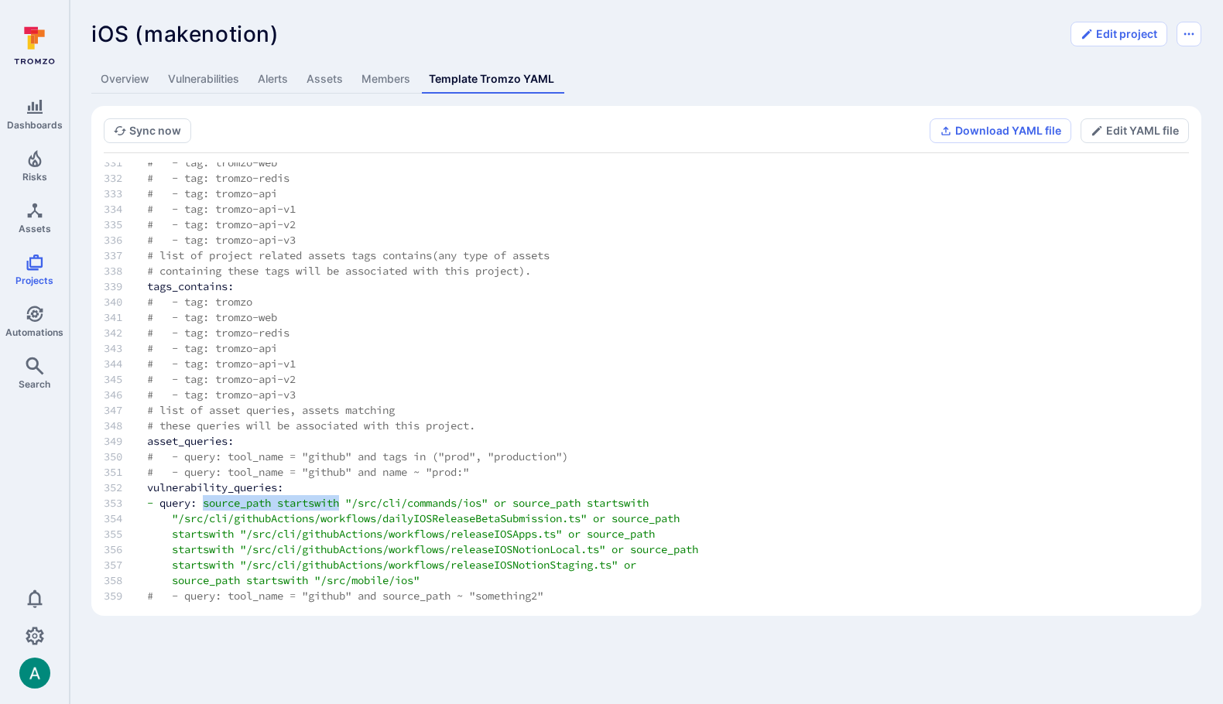
drag, startPoint x: 209, startPoint y: 504, endPoint x: 351, endPoint y: 505, distance: 142.4
click at [351, 505] on td "- query: source_path startswith "/src/cli/commands/ios" or source_path startswi…" at bounding box center [410, 502] width 576 height 15
click at [286, 510] on td "- query: source_path startswith "/src/cli/commands/ios" or source_path startswi…" at bounding box center [410, 502] width 576 height 15
click at [248, 498] on span "source_path" at bounding box center [237, 503] width 68 height 14
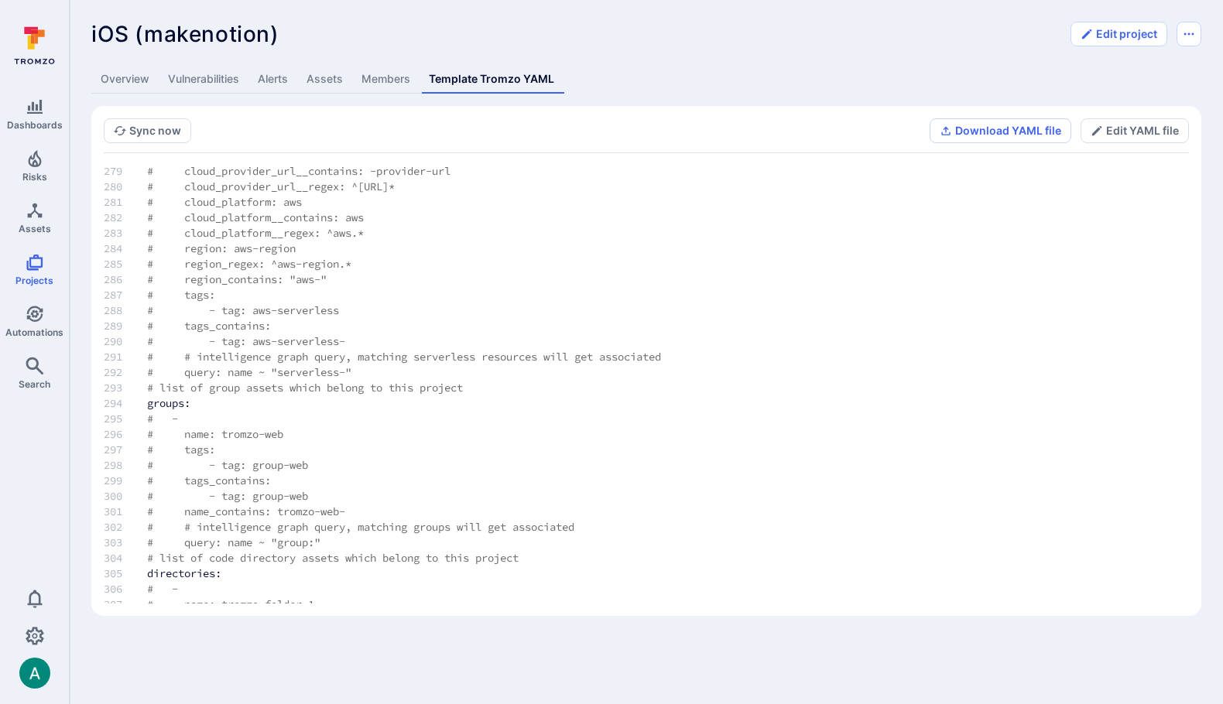
scroll to position [3850, 0]
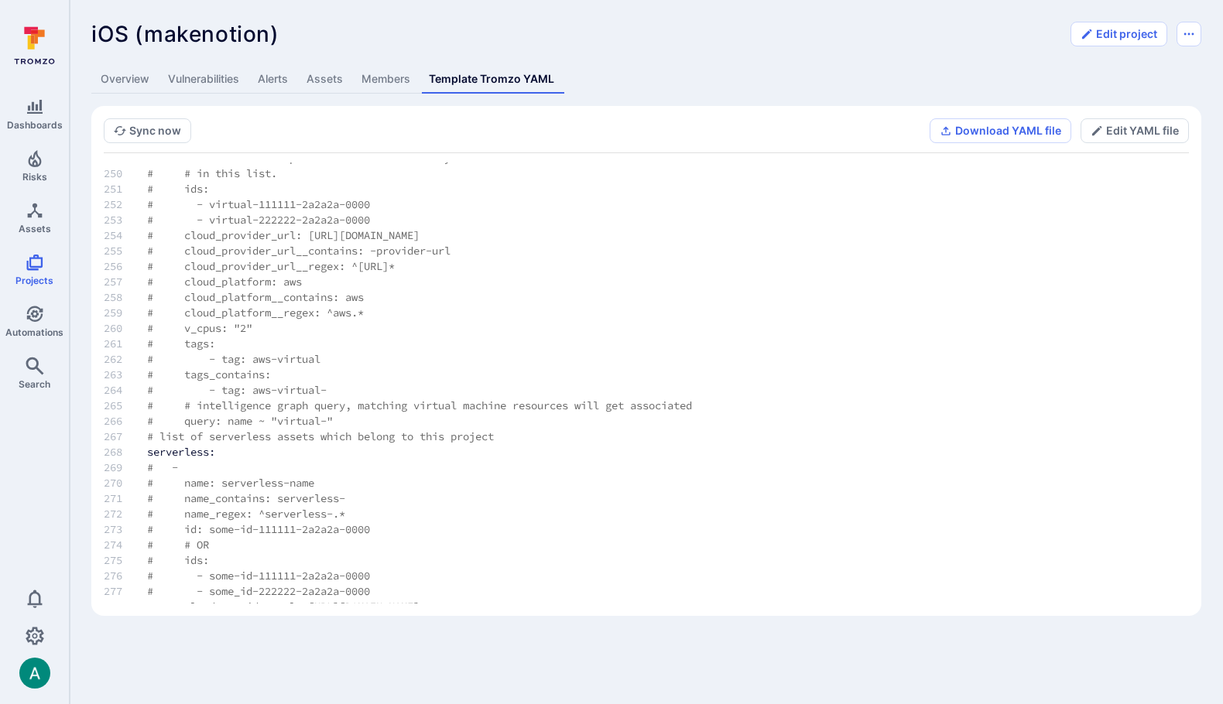
click at [210, 83] on link "Vulnerabilities" at bounding box center [204, 79] width 90 height 29
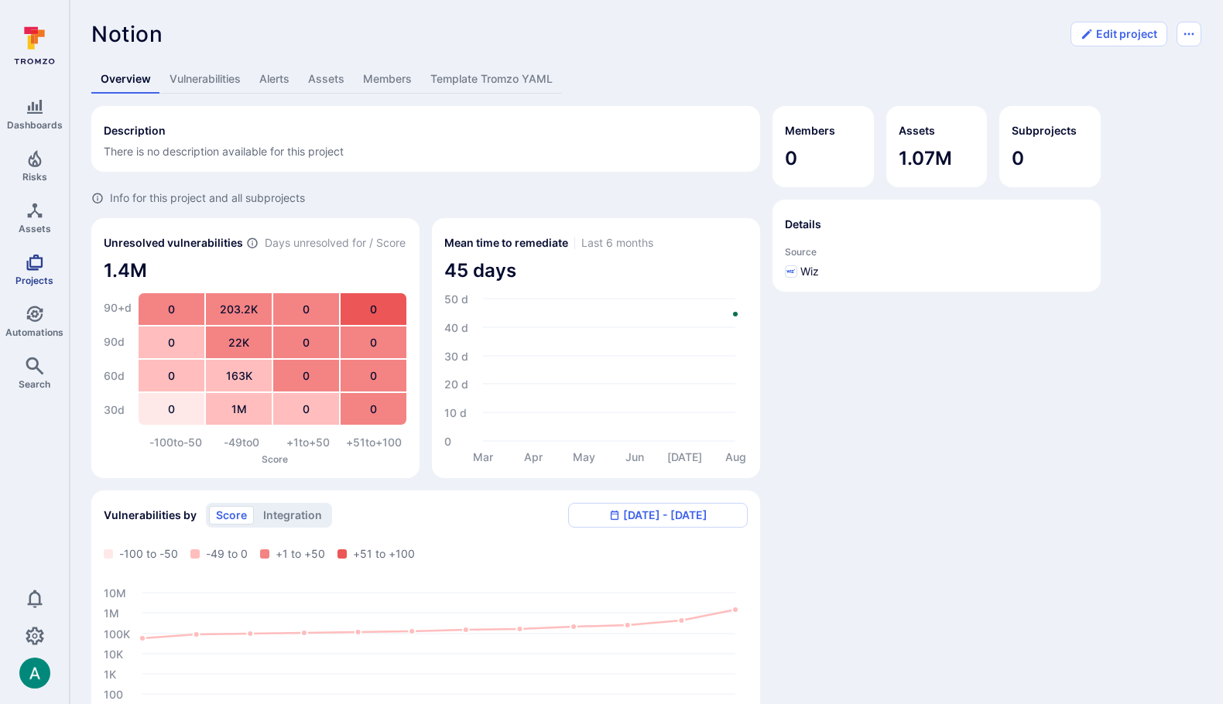
click at [22, 262] on link "Projects" at bounding box center [34, 270] width 69 height 46
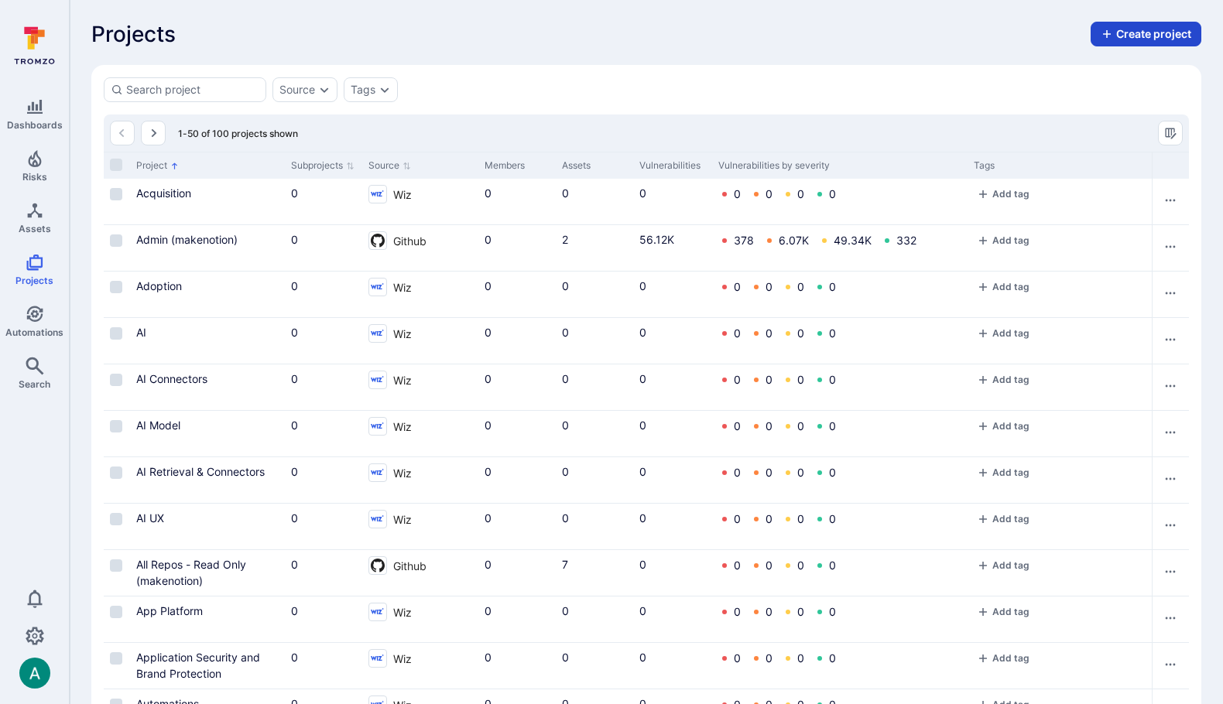
click at [1134, 30] on button "Create project" at bounding box center [1145, 34] width 111 height 25
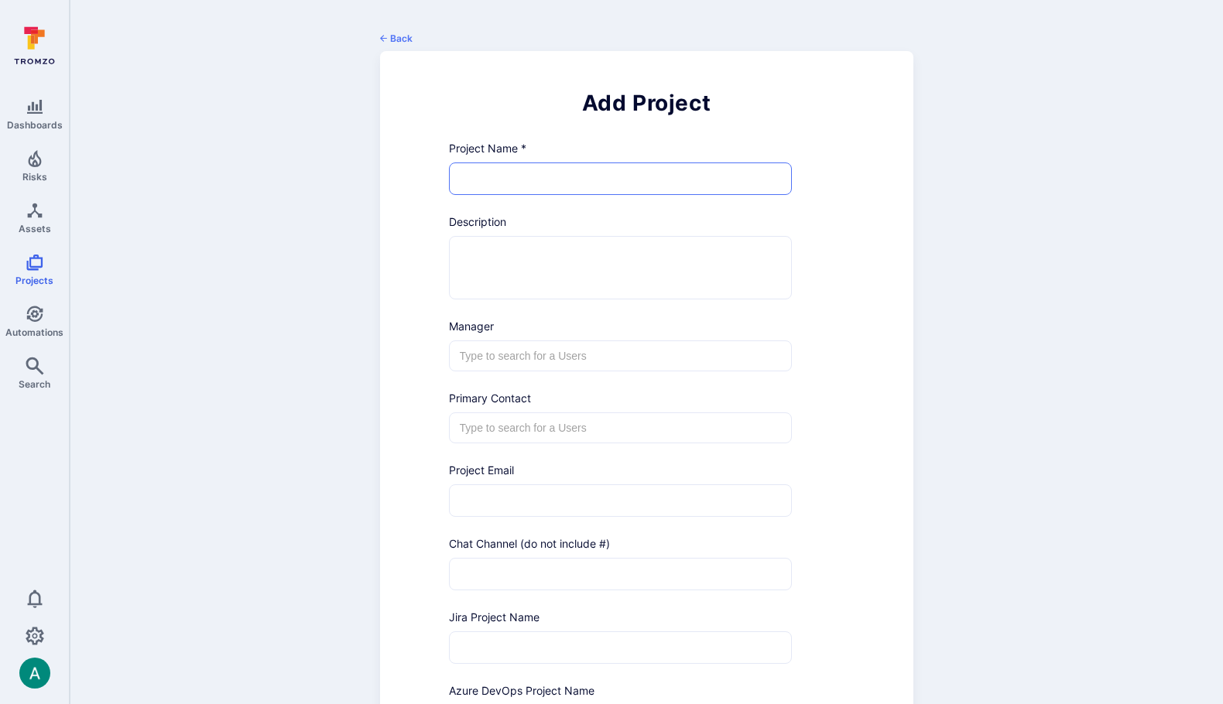
click at [478, 183] on input "text" at bounding box center [621, 178] width 342 height 31
type input "T"
type input "Enterprise - Grouped"
click at [487, 263] on textarea at bounding box center [620, 268] width 317 height 62
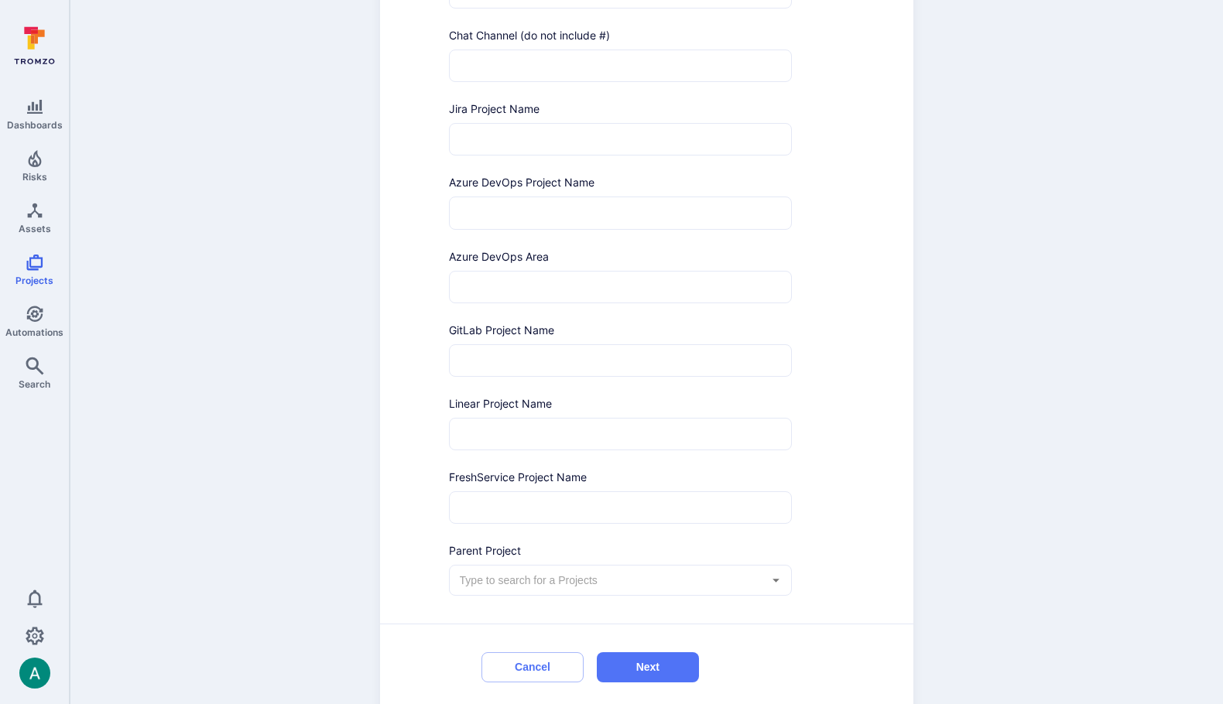
scroll to position [515, 0]
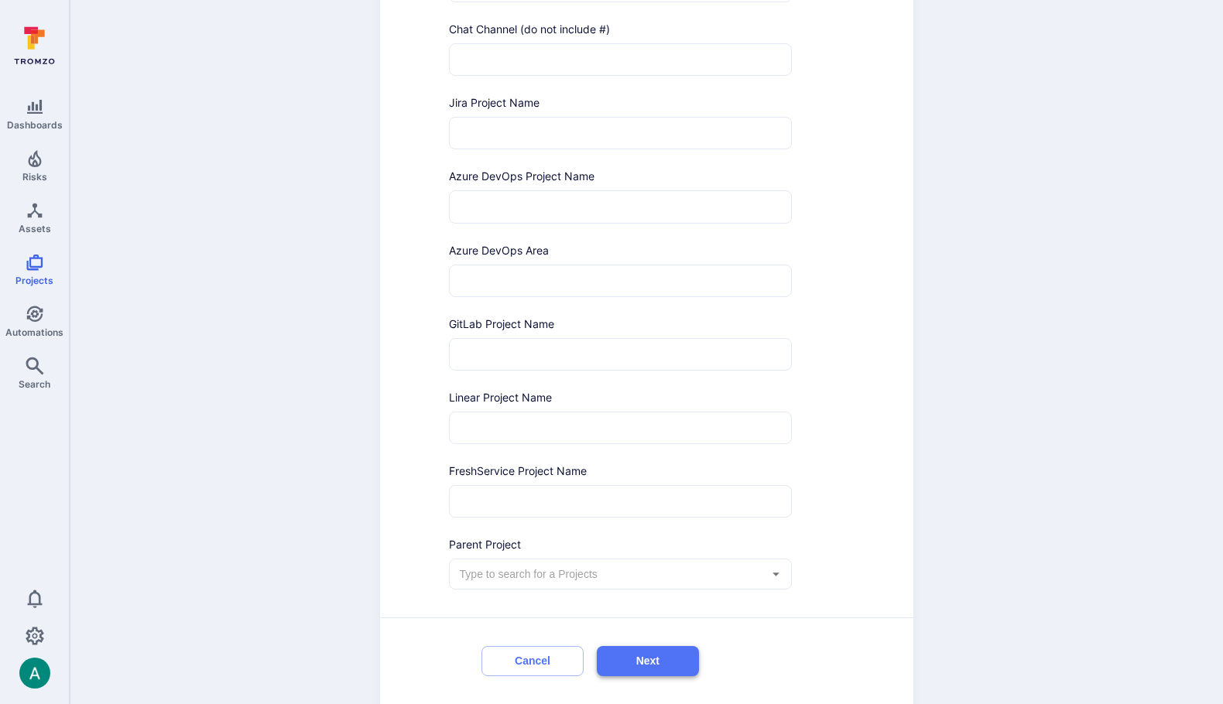
type textarea "Enterprise project with Github and Wiz issues"
click at [649, 662] on button "Next" at bounding box center [648, 661] width 102 height 30
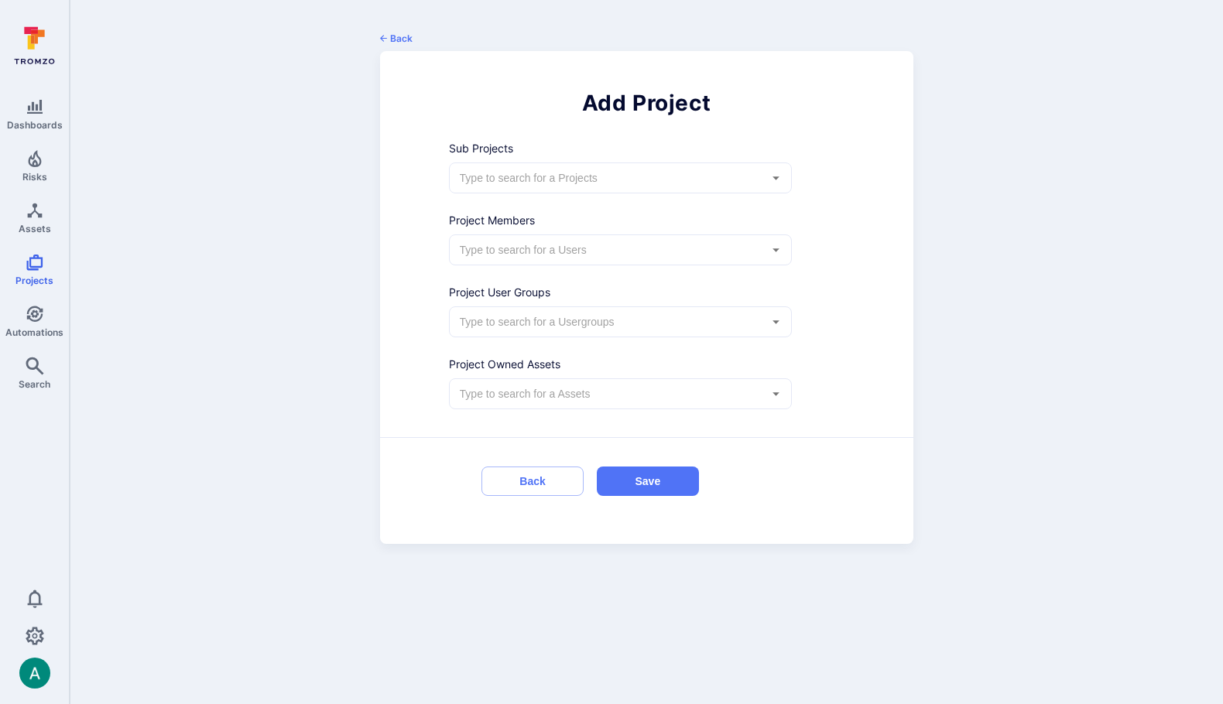
click at [590, 186] on div "​" at bounding box center [621, 177] width 344 height 31
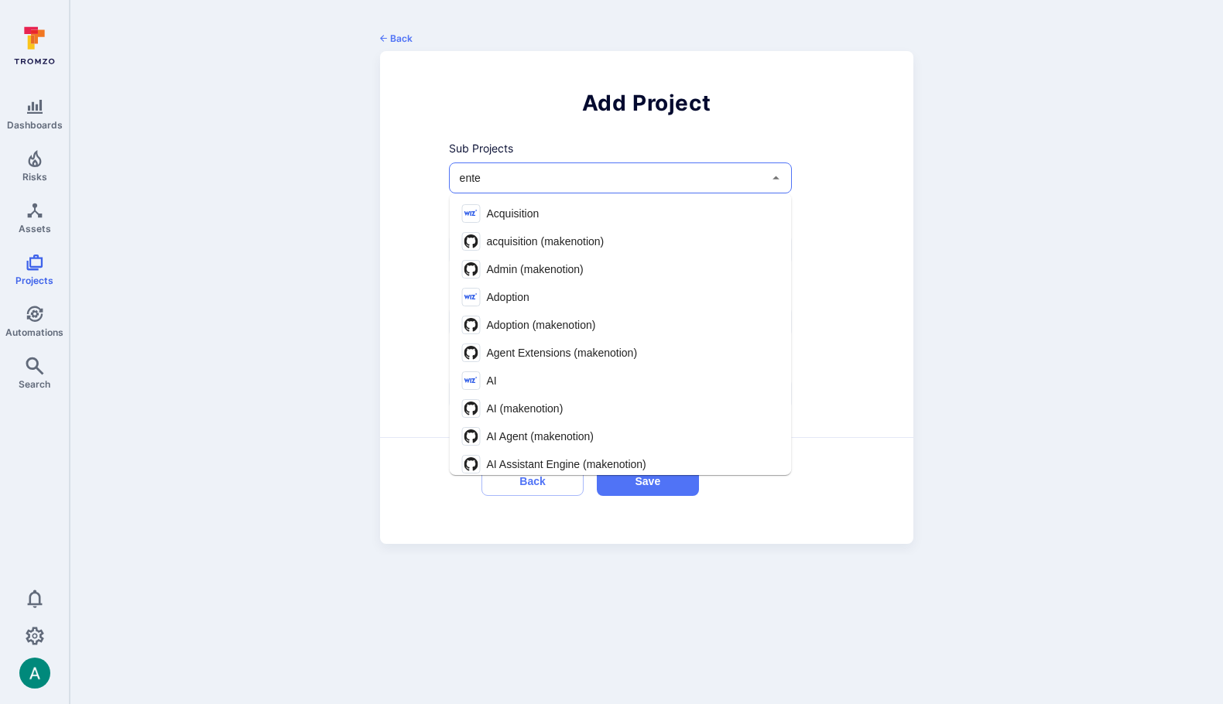
type input "enter"
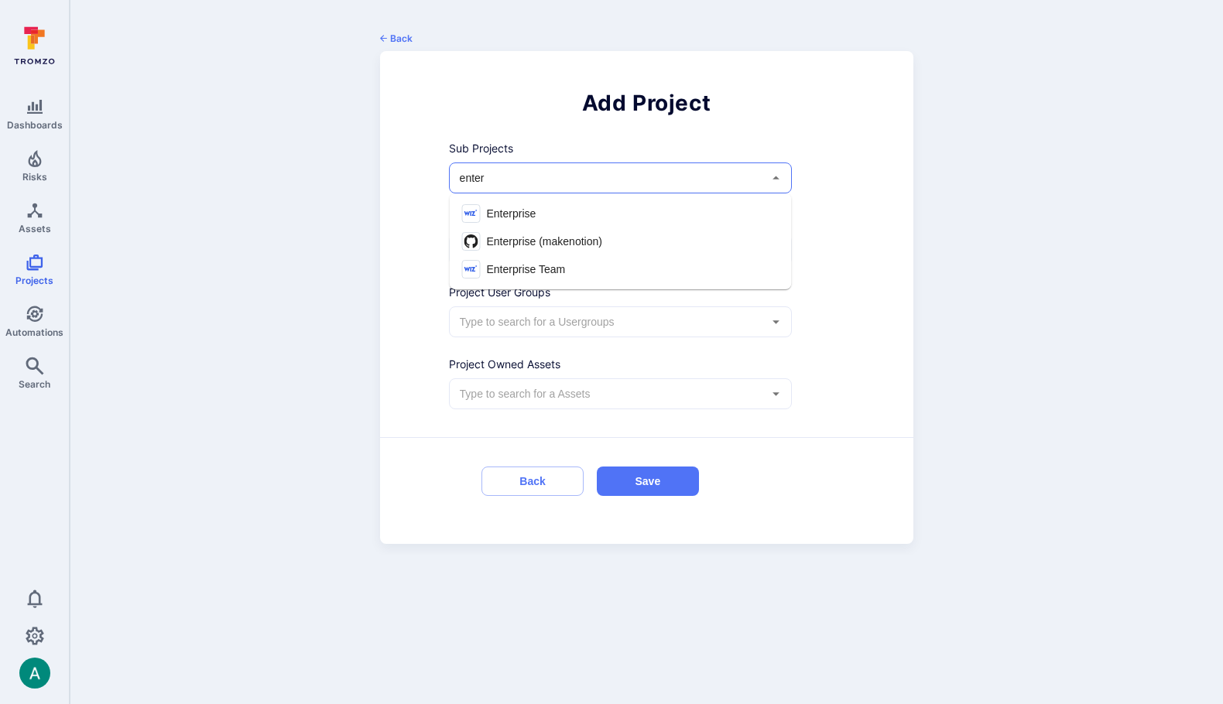
click at [583, 237] on span "Enterprise (makenotion)" at bounding box center [544, 242] width 115 height 16
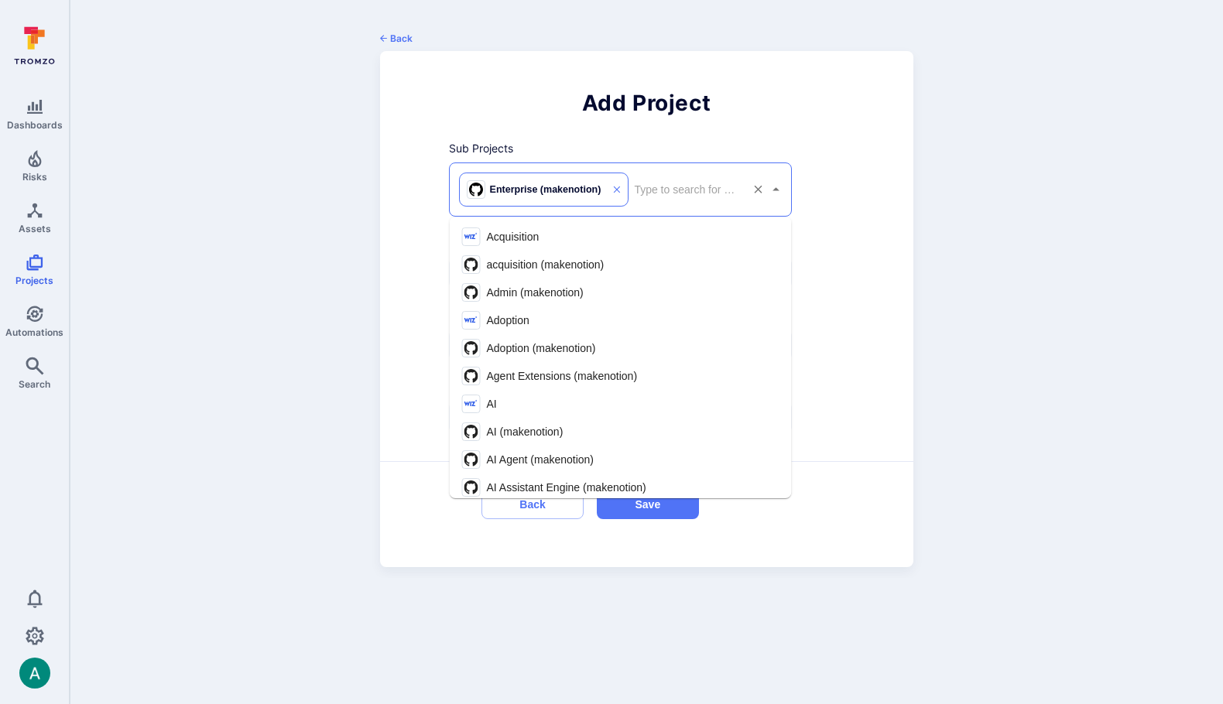
click at [666, 183] on input "text" at bounding box center [686, 189] width 110 height 15
type input "enterpr"
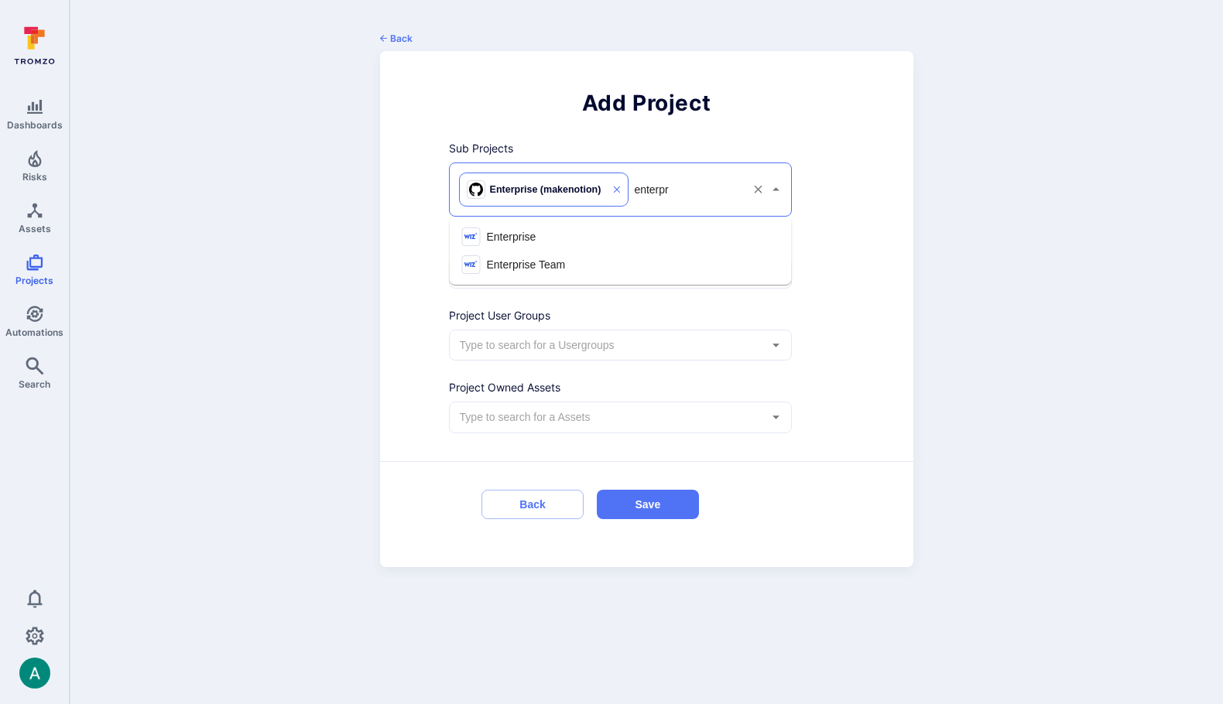
click at [600, 237] on li "Enterprise" at bounding box center [621, 237] width 342 height 28
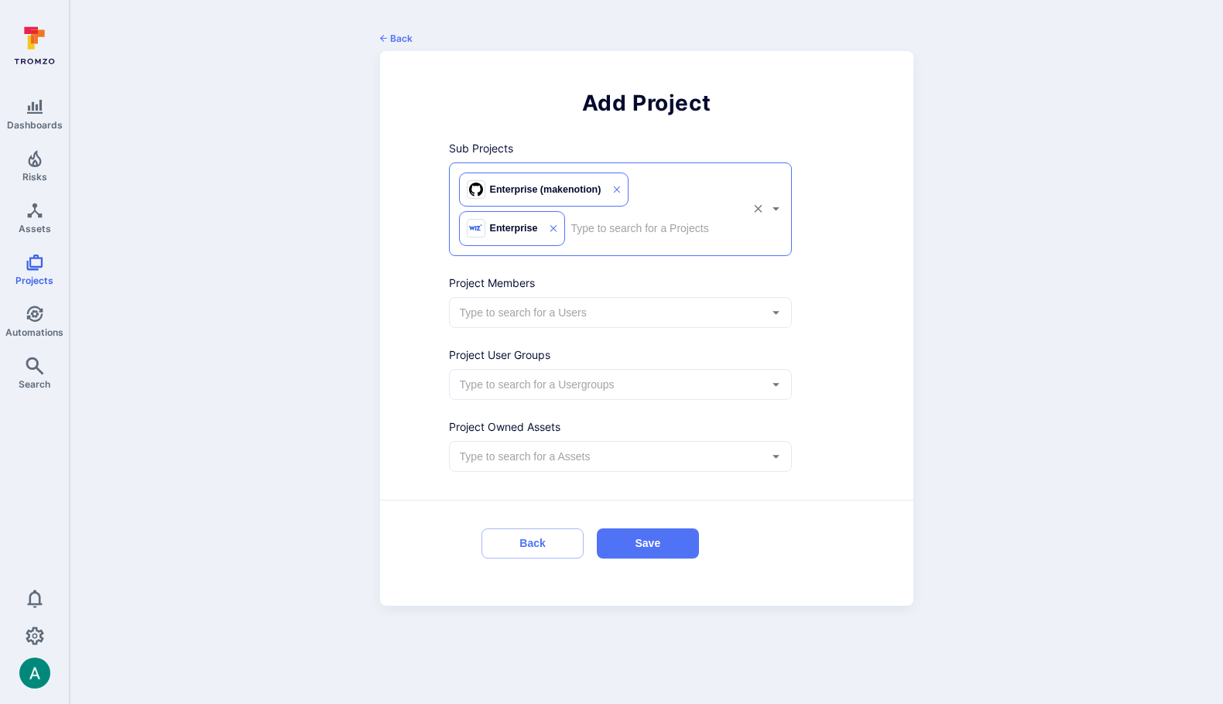
click at [615, 231] on input "text" at bounding box center [653, 228] width 173 height 15
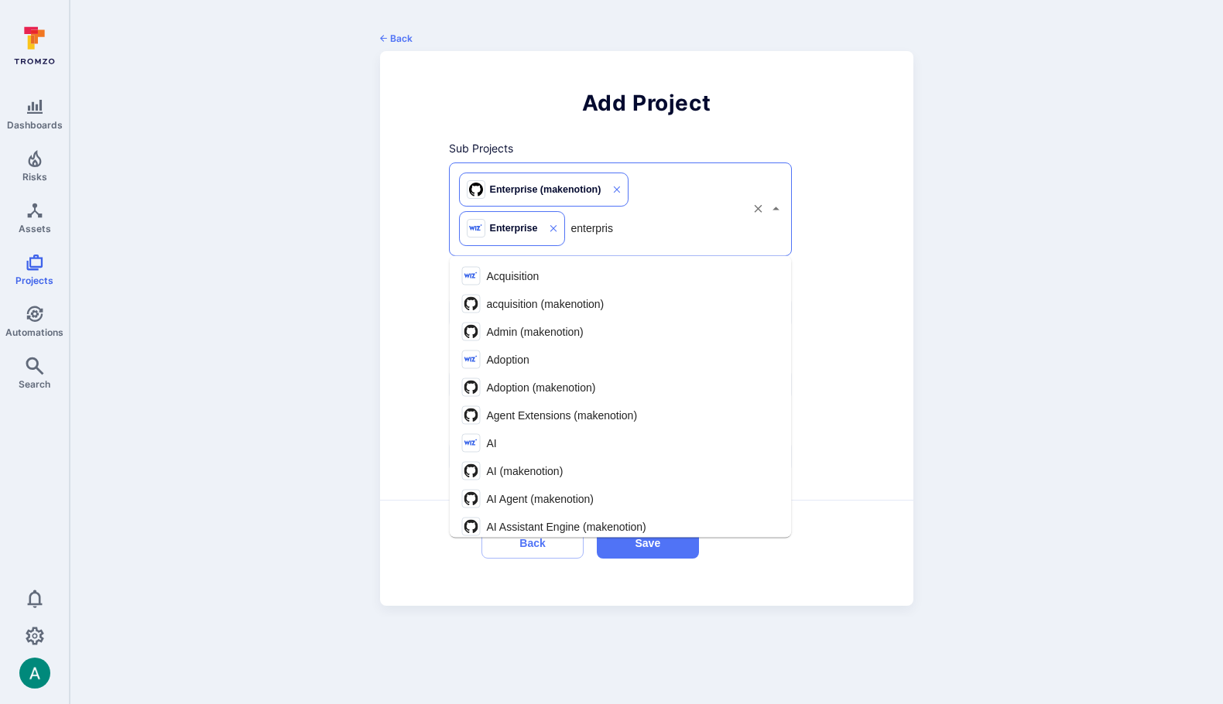
type input "enterprise"
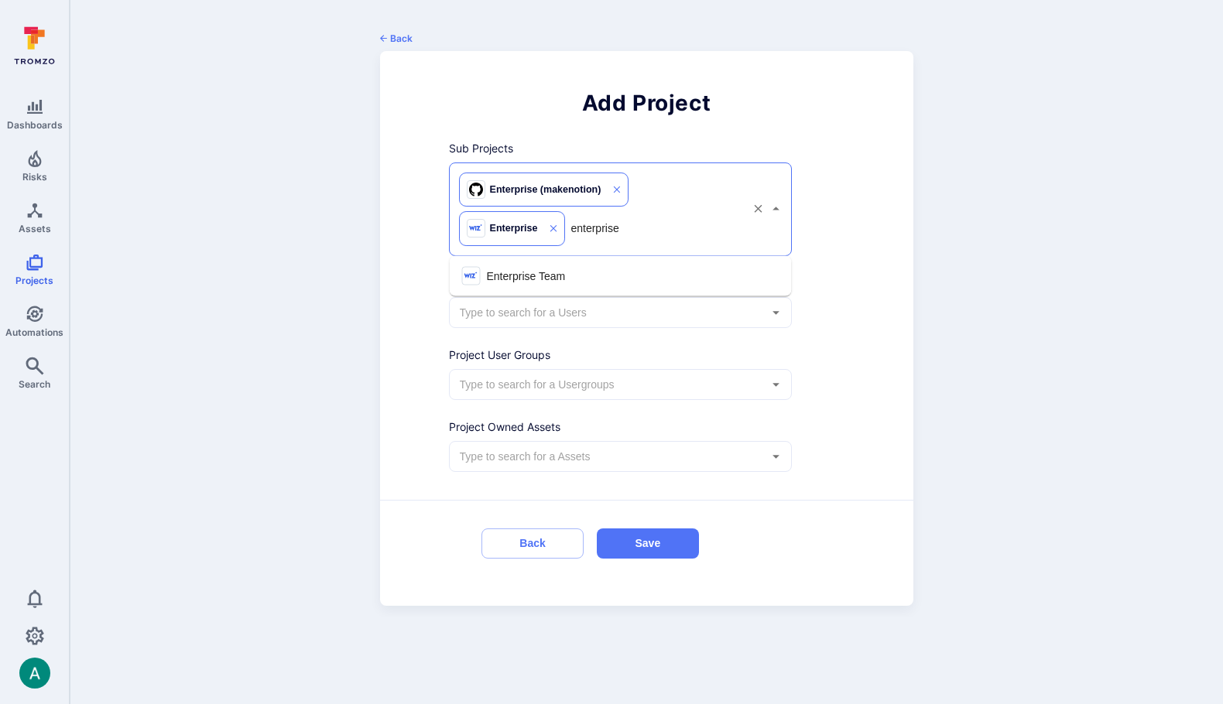
click at [572, 273] on li "Enterprise Team" at bounding box center [621, 276] width 342 height 28
click at [830, 414] on form "Sub Projects Enterprise (makenotion) Enterprise Enterprise Team ​ Project Membe…" at bounding box center [646, 346] width 395 height 437
click at [672, 550] on button "Save" at bounding box center [648, 543] width 102 height 30
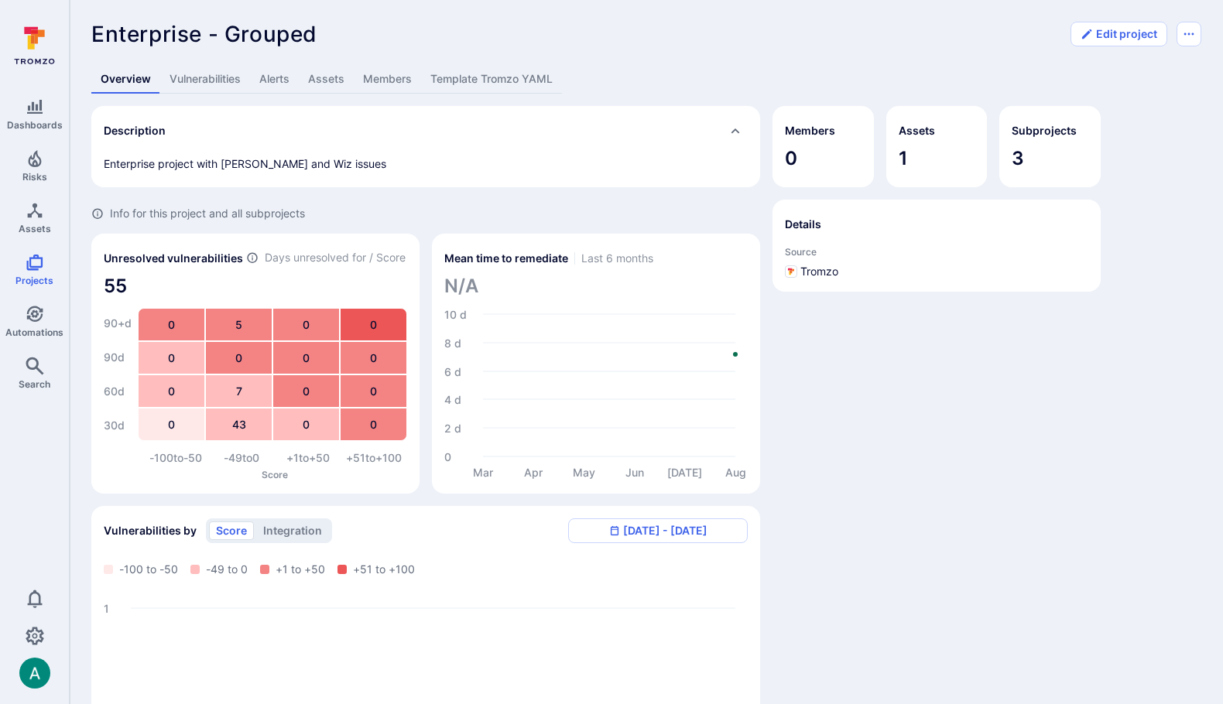
click at [212, 81] on link "Vulnerabilities" at bounding box center [205, 79] width 90 height 29
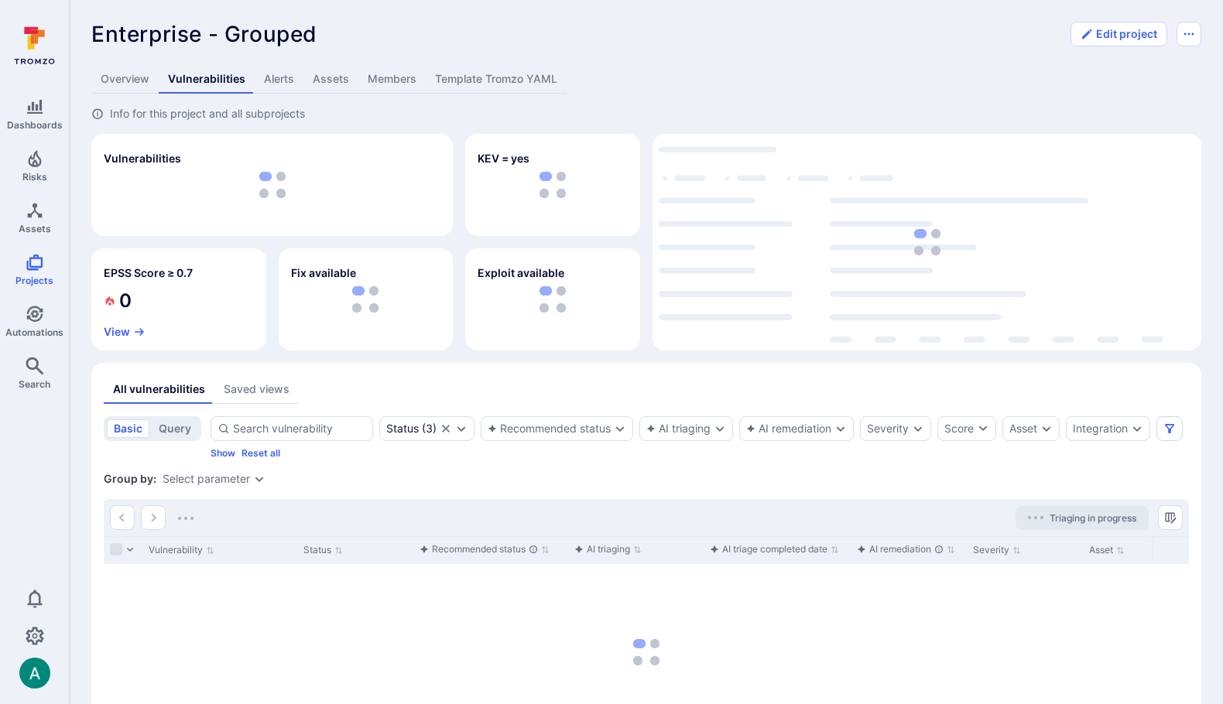
click at [248, 480] on div "Select parameter" at bounding box center [213, 479] width 103 height 12
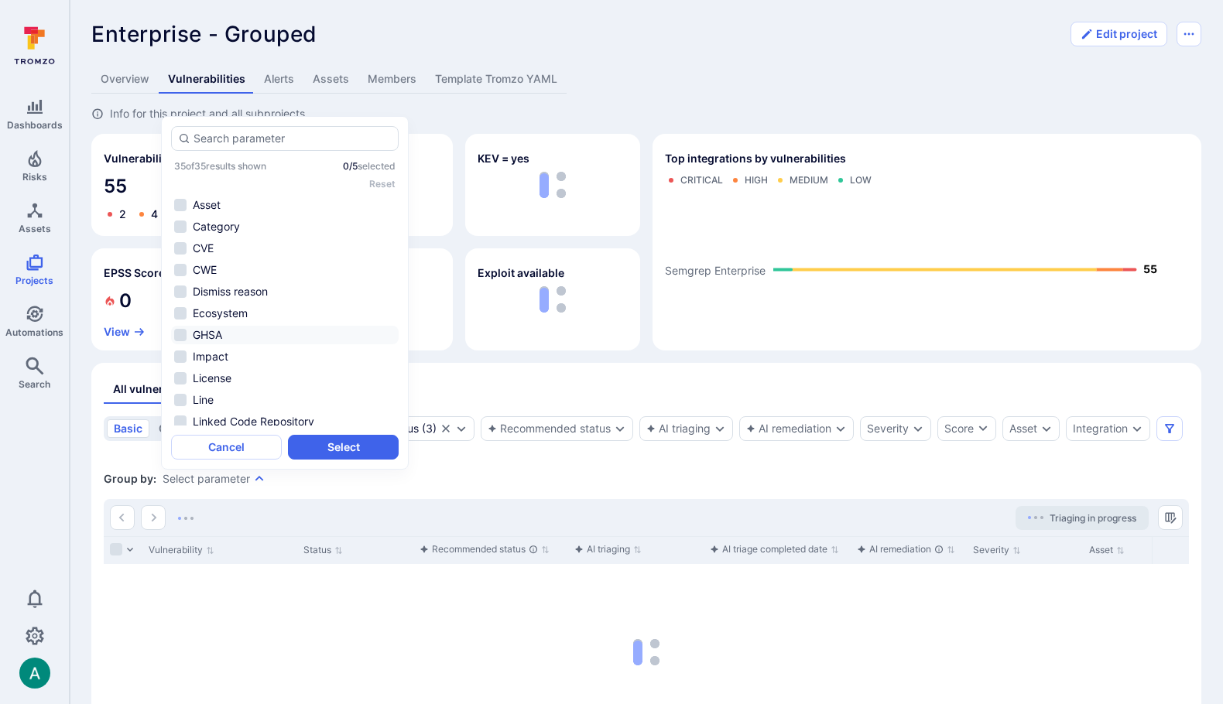
scroll to position [525, 0]
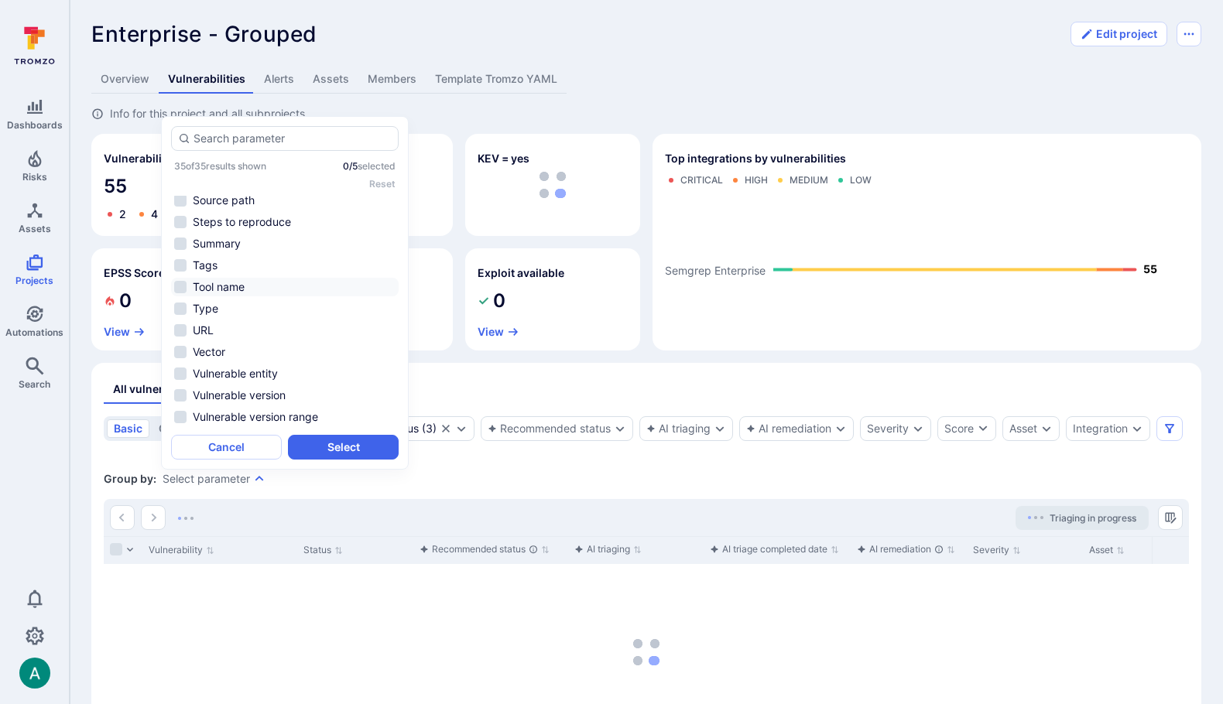
click at [235, 279] on li "Tool name" at bounding box center [284, 287] width 227 height 19
click at [361, 448] on button "Select" at bounding box center [343, 447] width 111 height 25
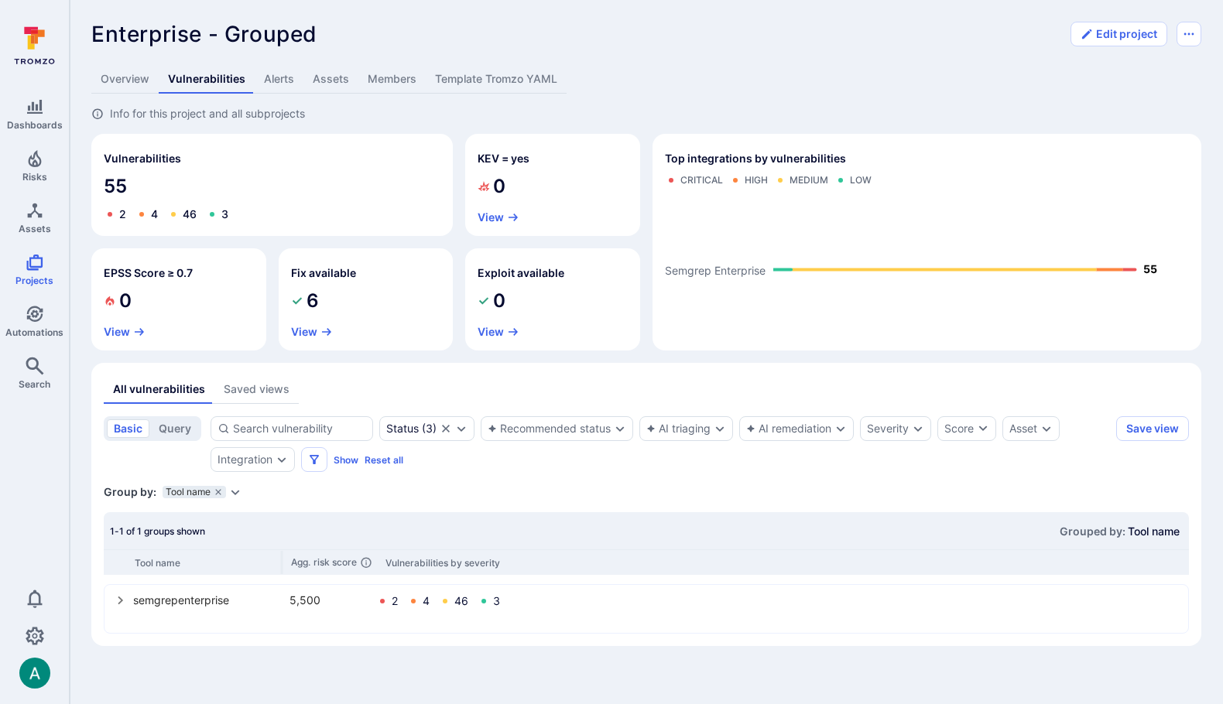
click at [504, 75] on link "Template Tromzo YAML" at bounding box center [496, 79] width 141 height 29
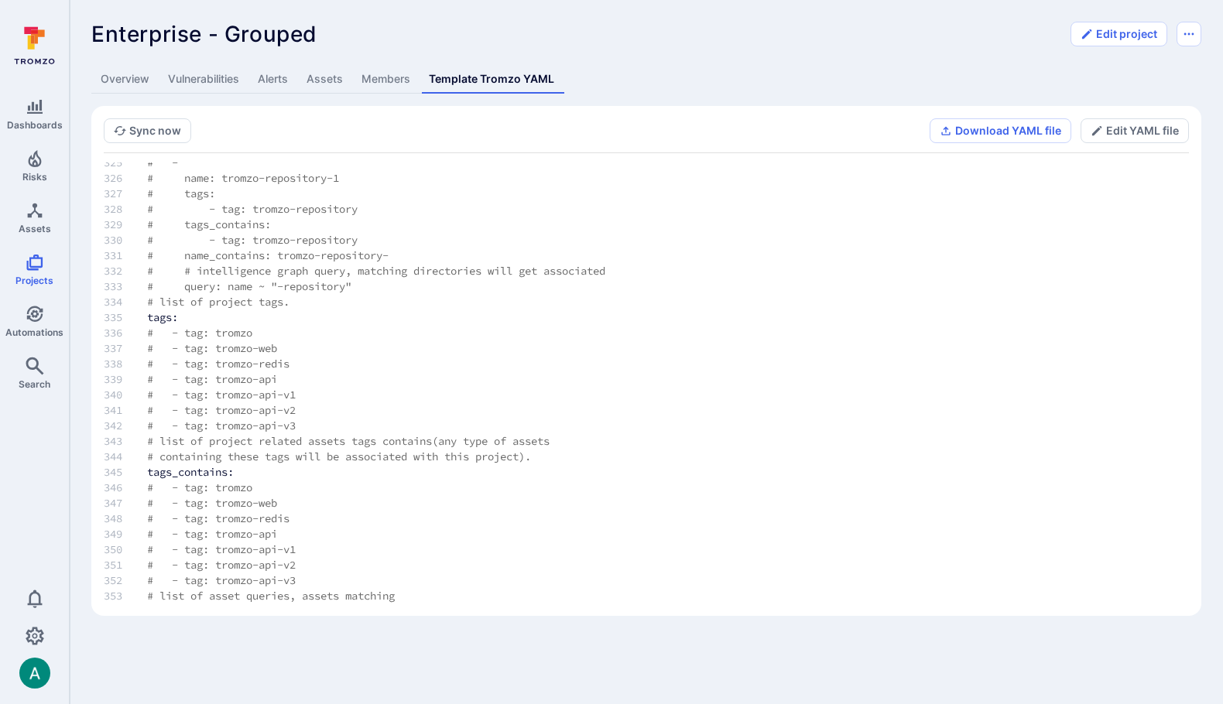
scroll to position [5130, 0]
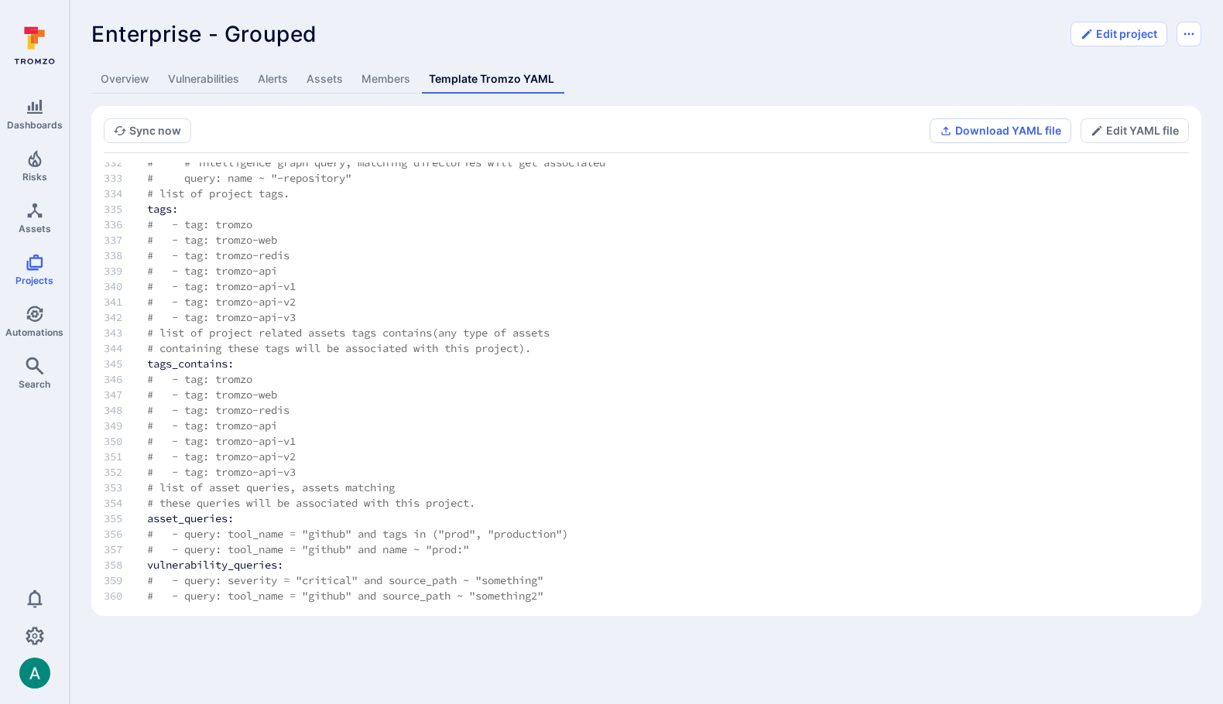
click at [249, 226] on span "# - tag: tromzo" at bounding box center [199, 224] width 105 height 14
click at [118, 73] on link "Overview" at bounding box center [124, 79] width 67 height 29
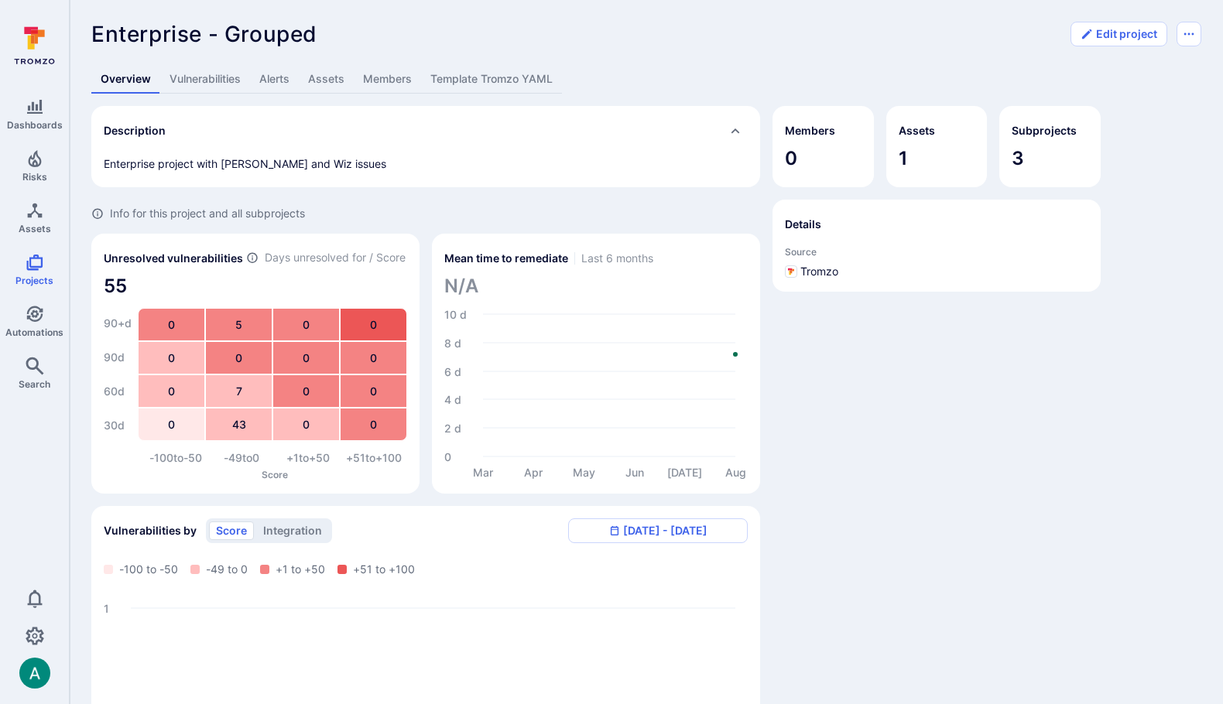
scroll to position [448, 0]
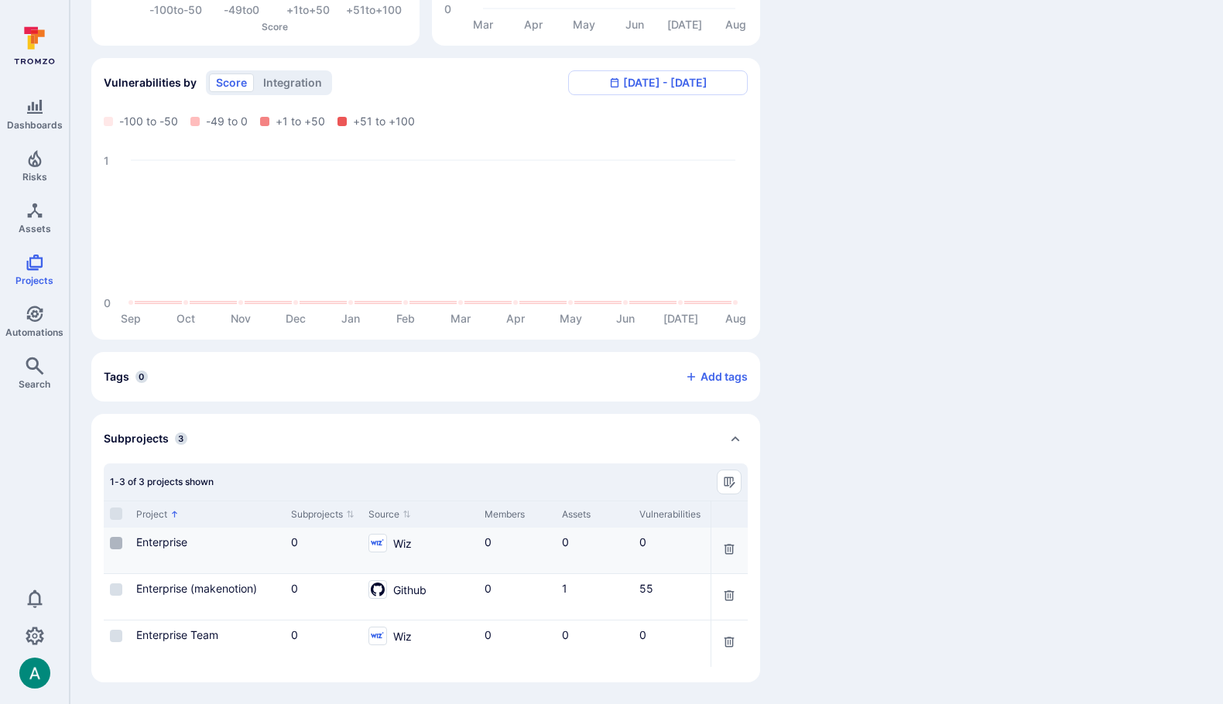
click at [117, 541] on input "Select row" at bounding box center [116, 543] width 12 height 12
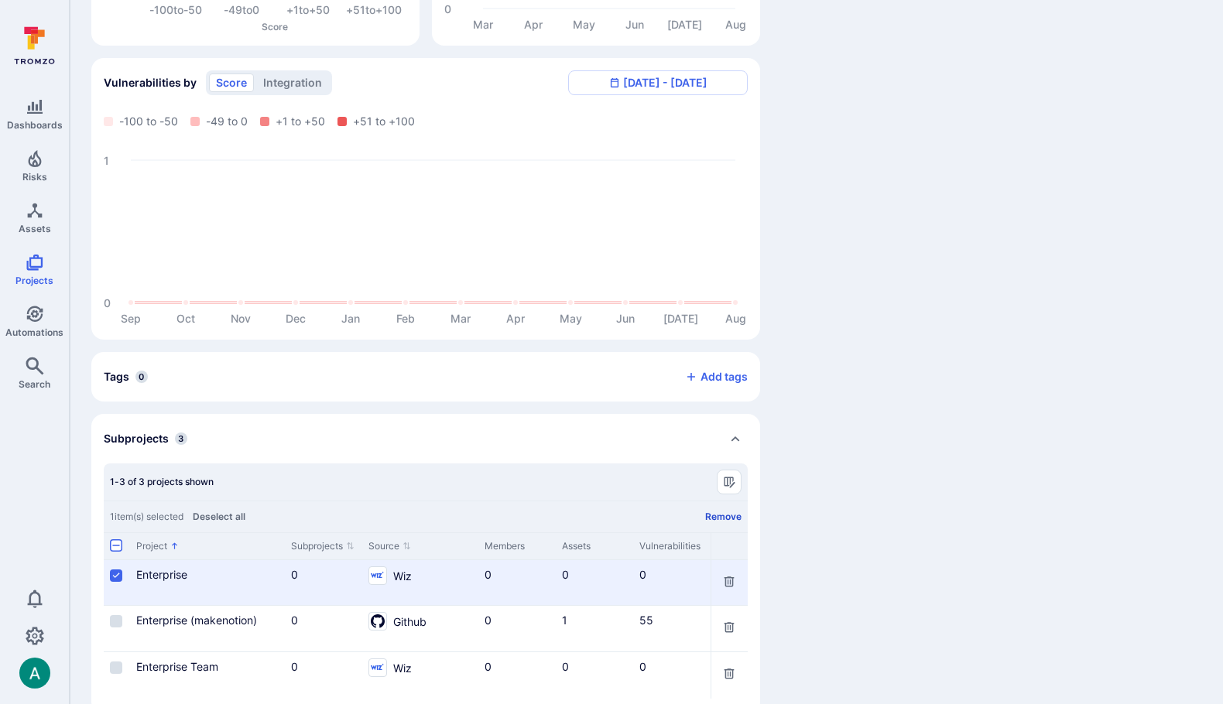
click at [717, 518] on button "Remove" at bounding box center [723, 517] width 36 height 12
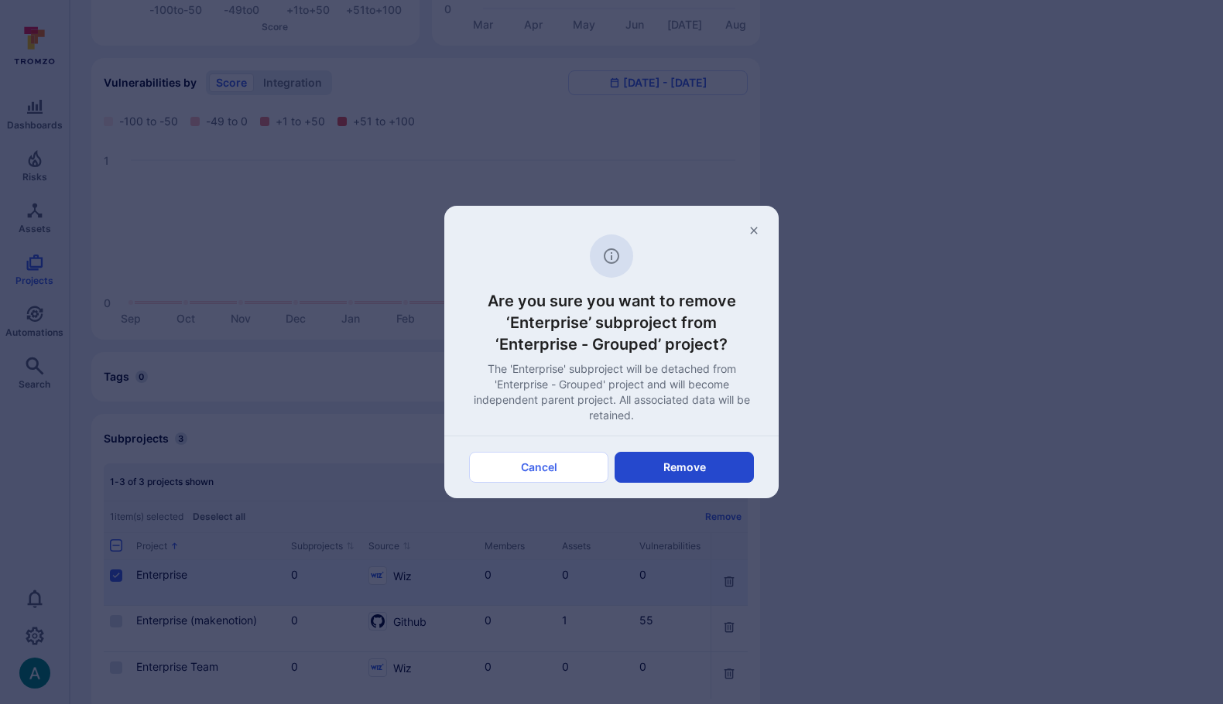
click at [689, 459] on button "Remove" at bounding box center [683, 467] width 139 height 31
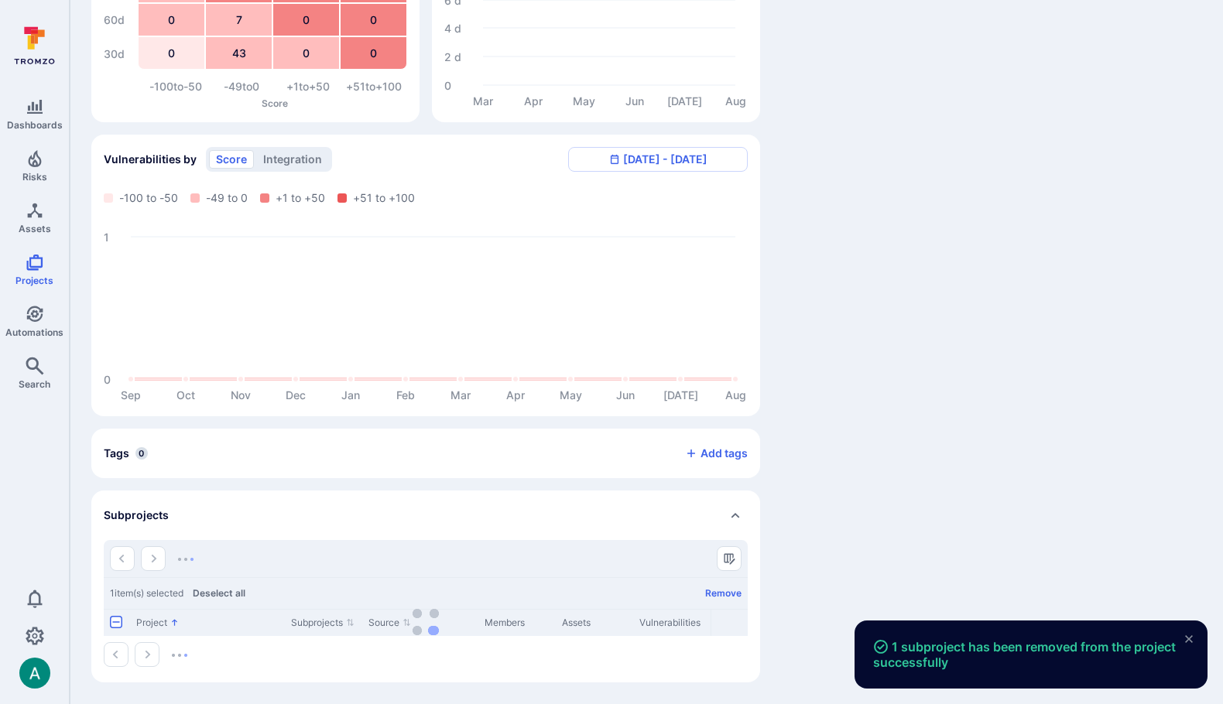
scroll to position [433, 0]
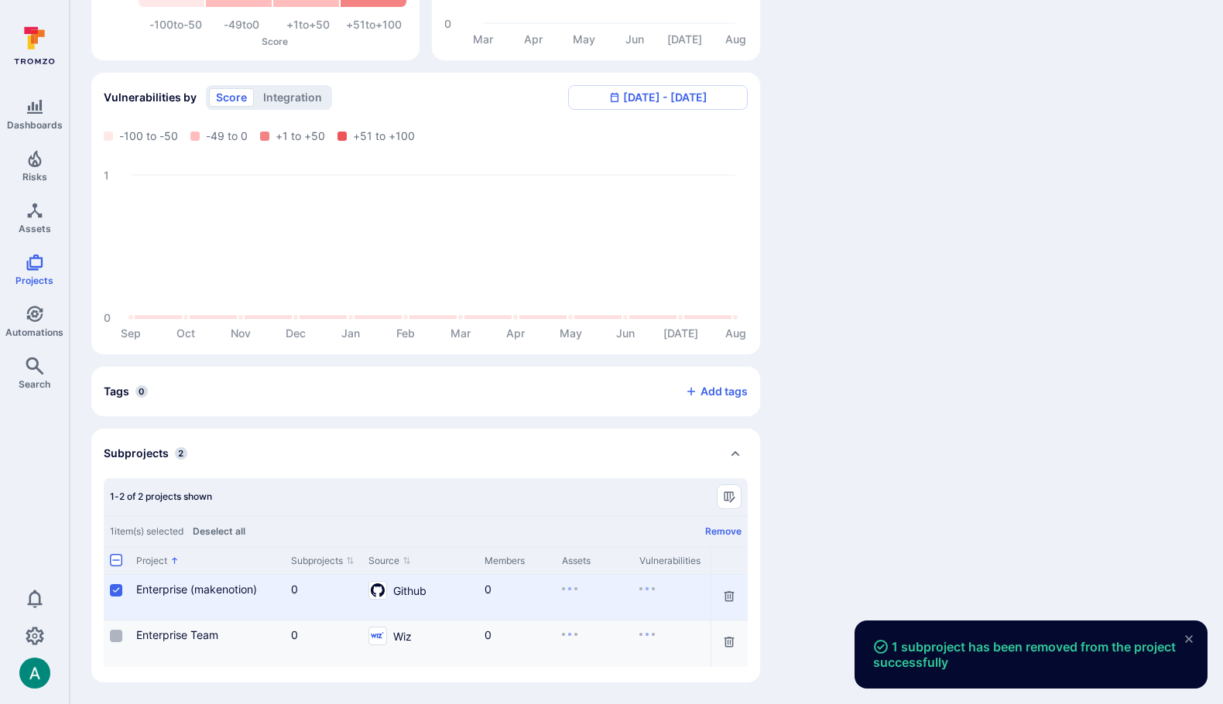
click at [121, 636] on input "Select row" at bounding box center [116, 636] width 12 height 12
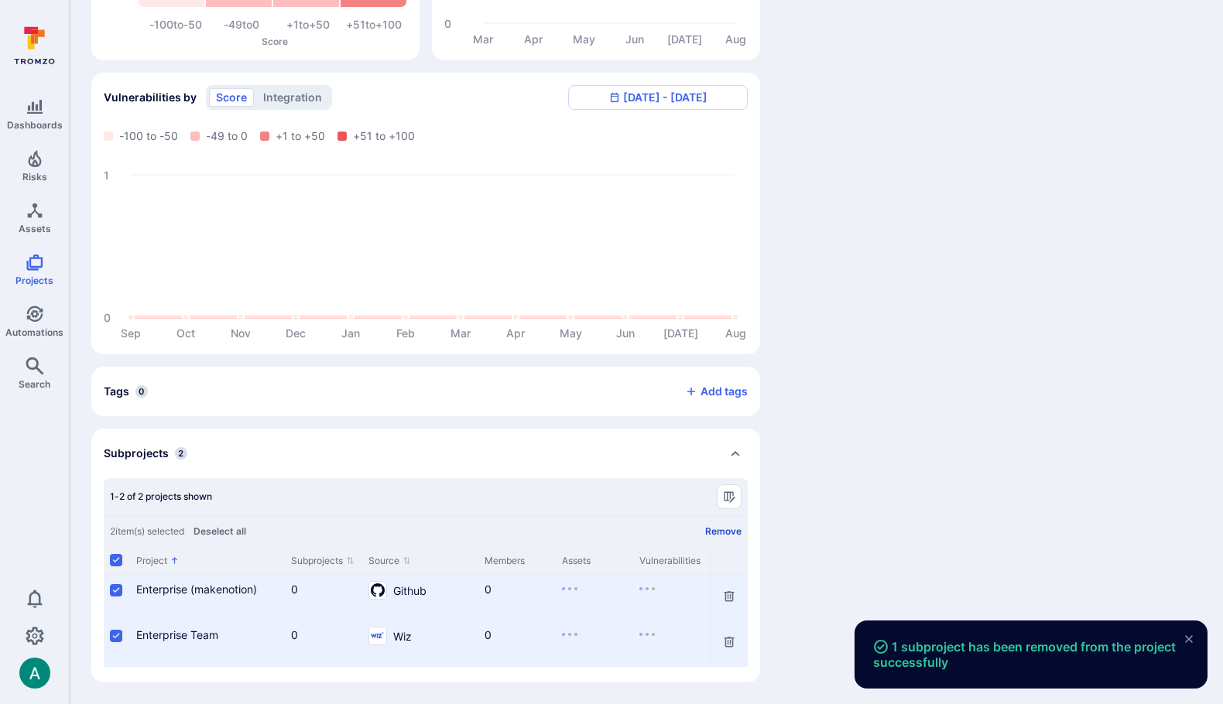
click at [714, 526] on button "Remove" at bounding box center [723, 531] width 36 height 12
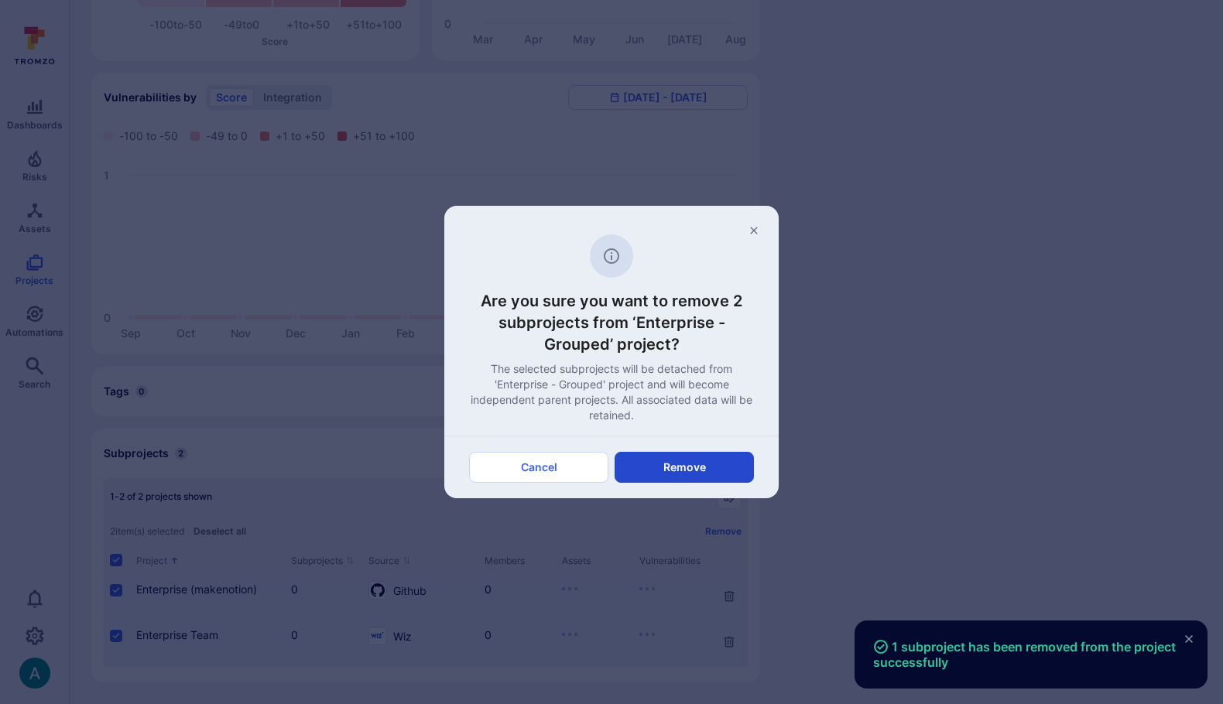
click at [716, 467] on button "Remove" at bounding box center [683, 467] width 139 height 31
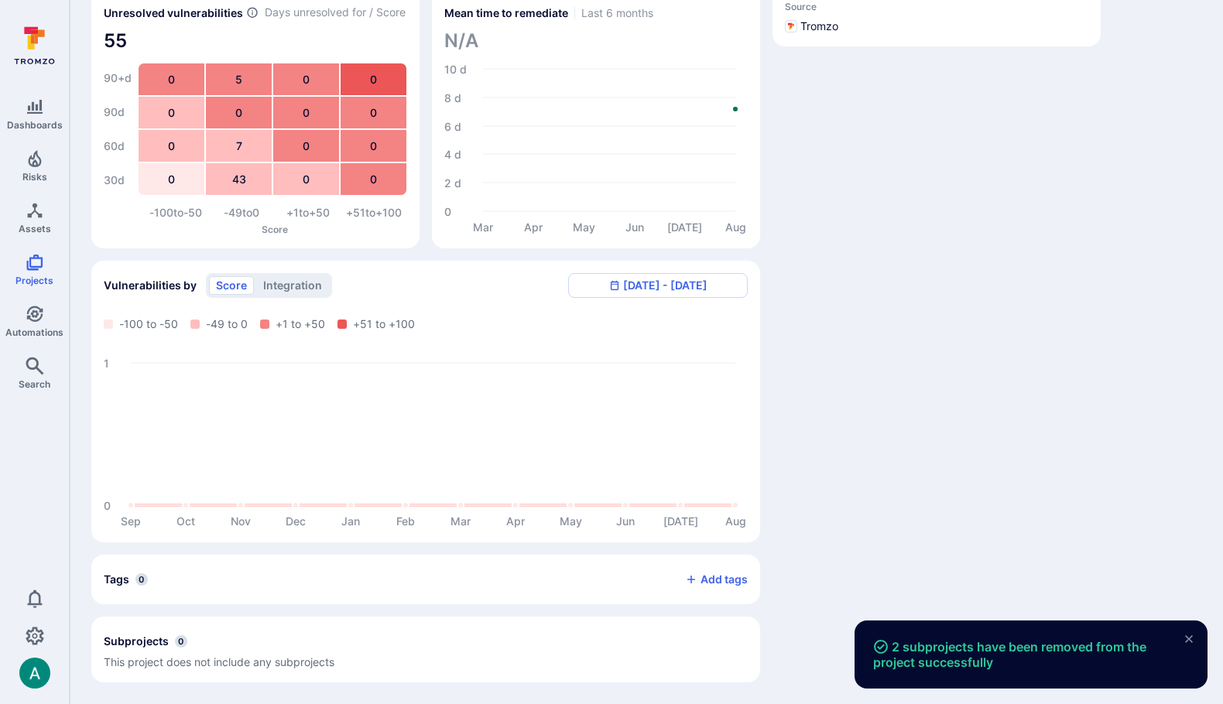
scroll to position [0, 0]
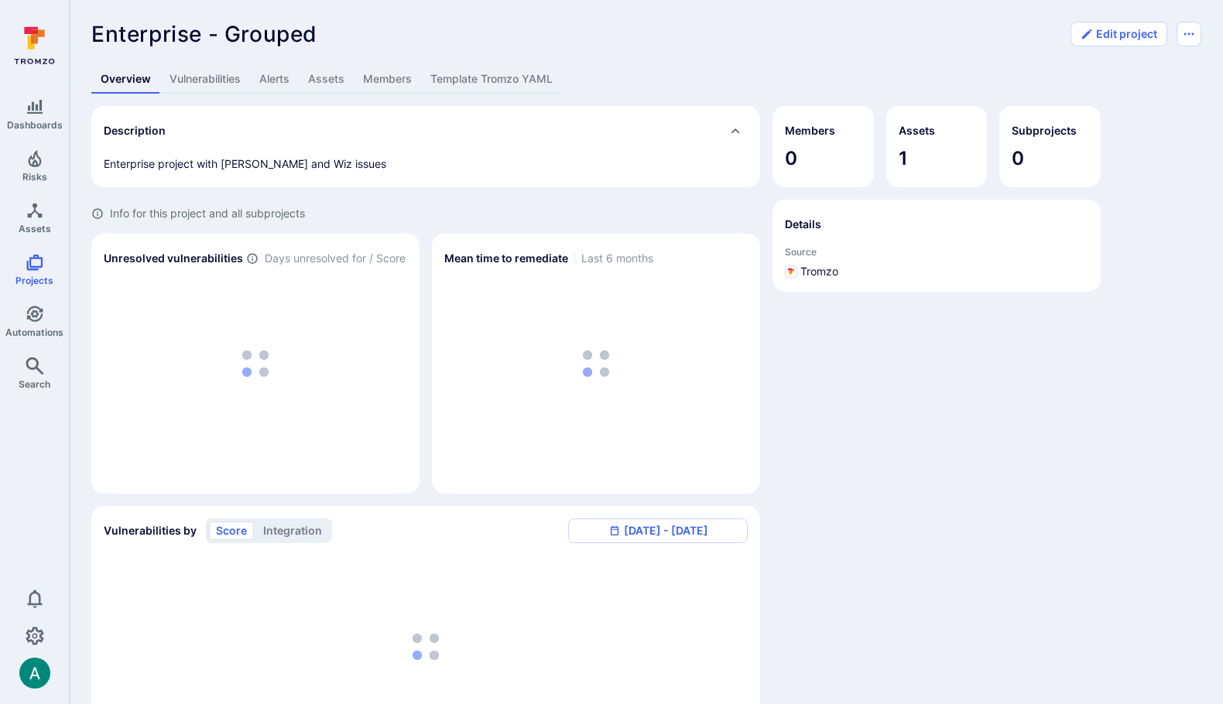
click at [522, 80] on link "Template Tromzo YAML" at bounding box center [491, 79] width 141 height 29
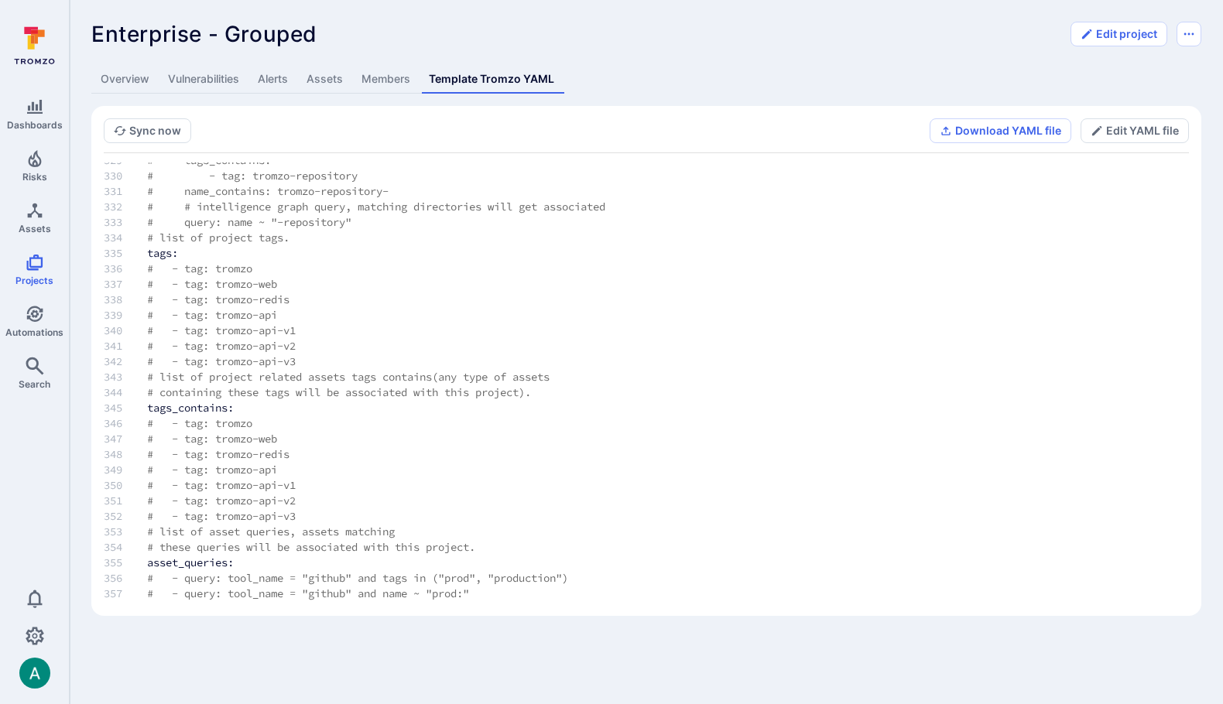
scroll to position [5130, 0]
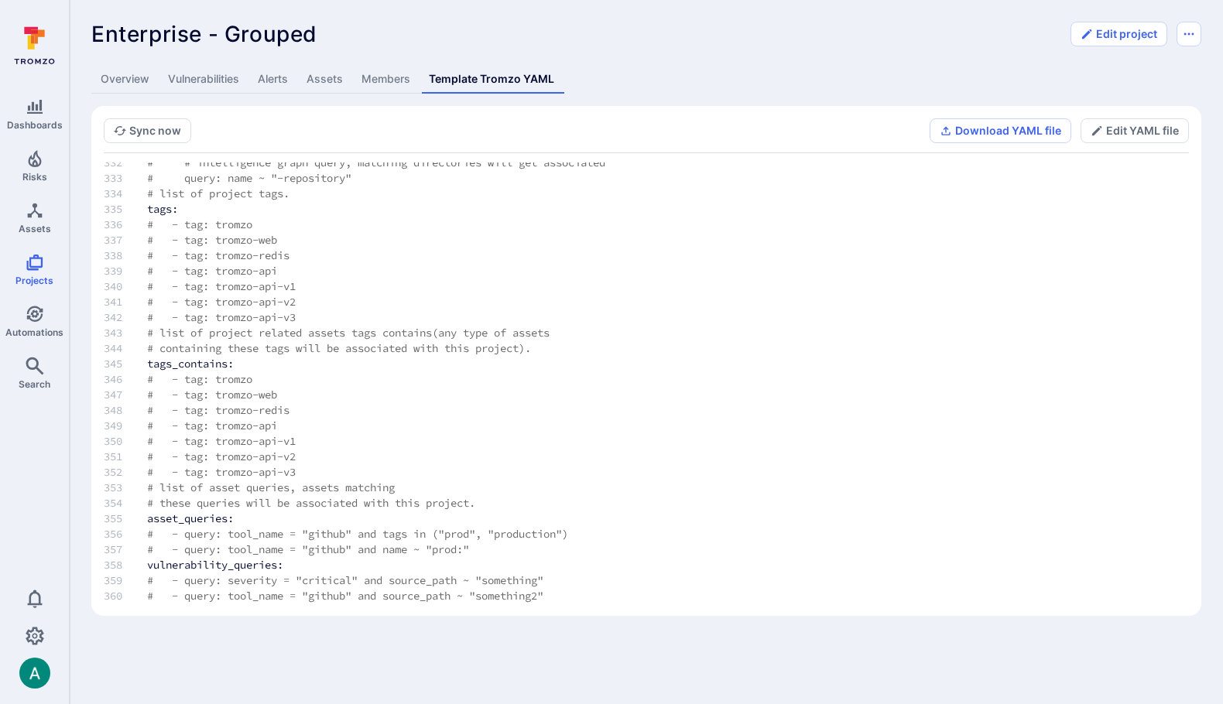
click at [502, 583] on span "# - query: severity = "critical" and source_path ~ "something"" at bounding box center [345, 580] width 396 height 14
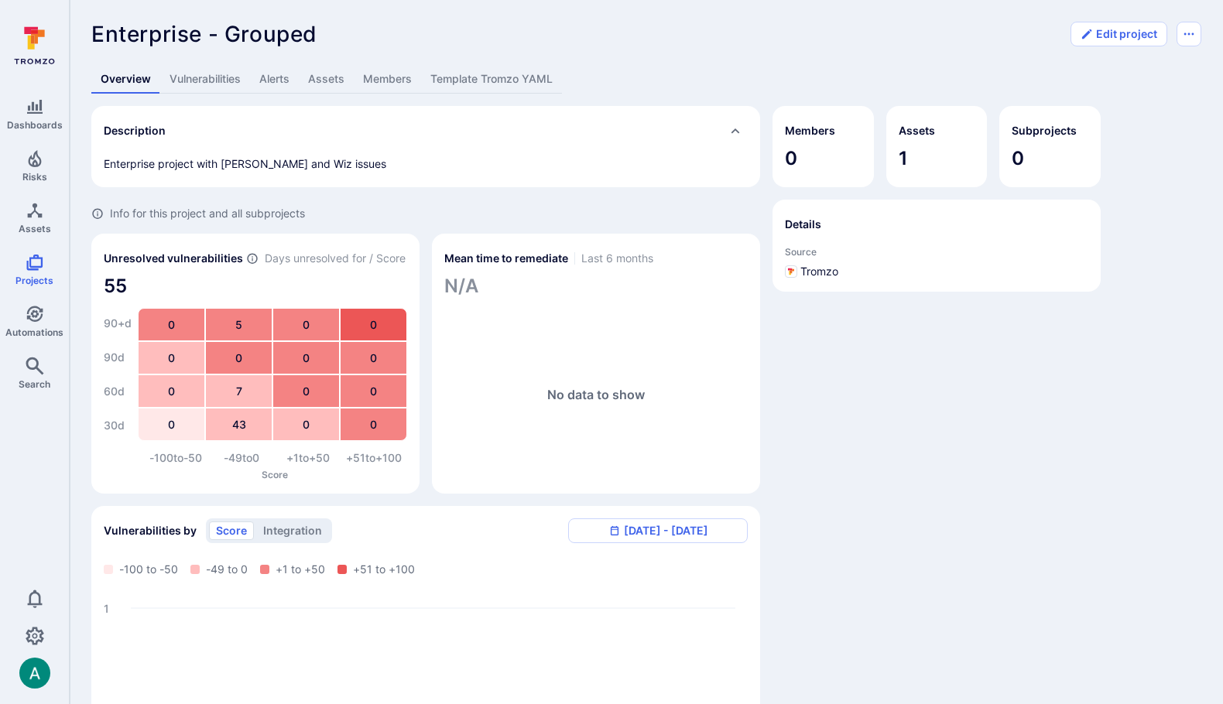
click at [480, 77] on link "Template Tromzo YAML" at bounding box center [491, 79] width 141 height 29
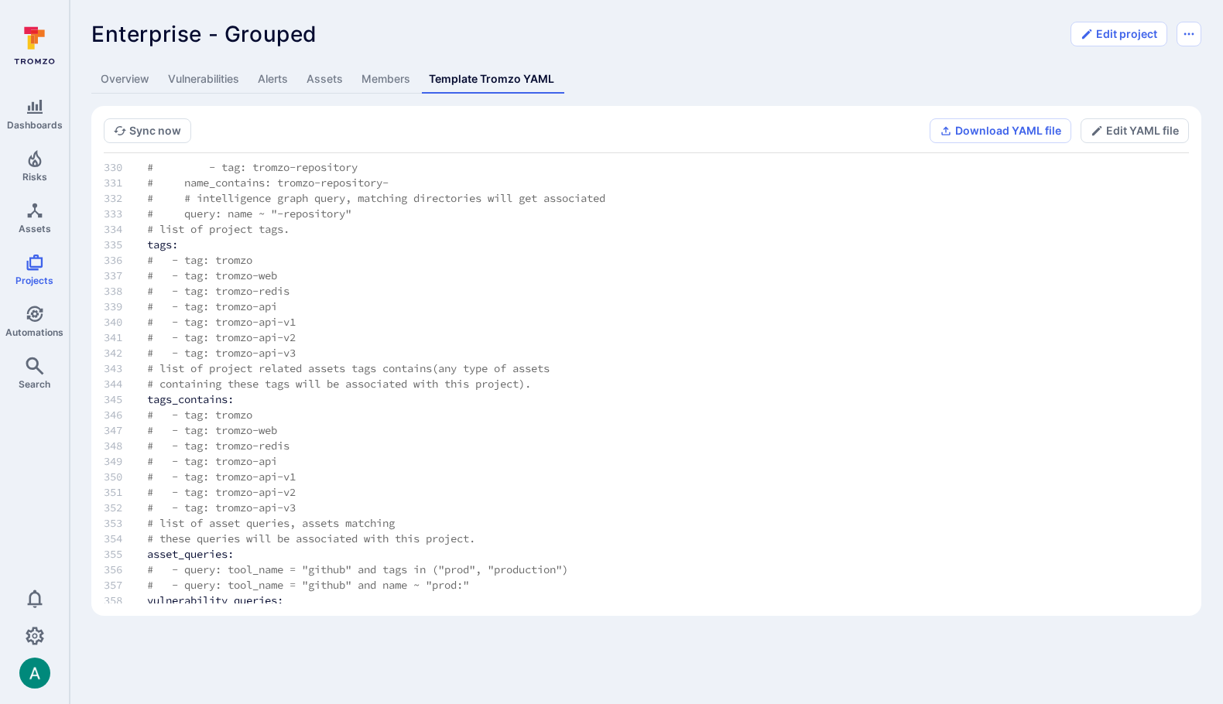
scroll to position [5130, 0]
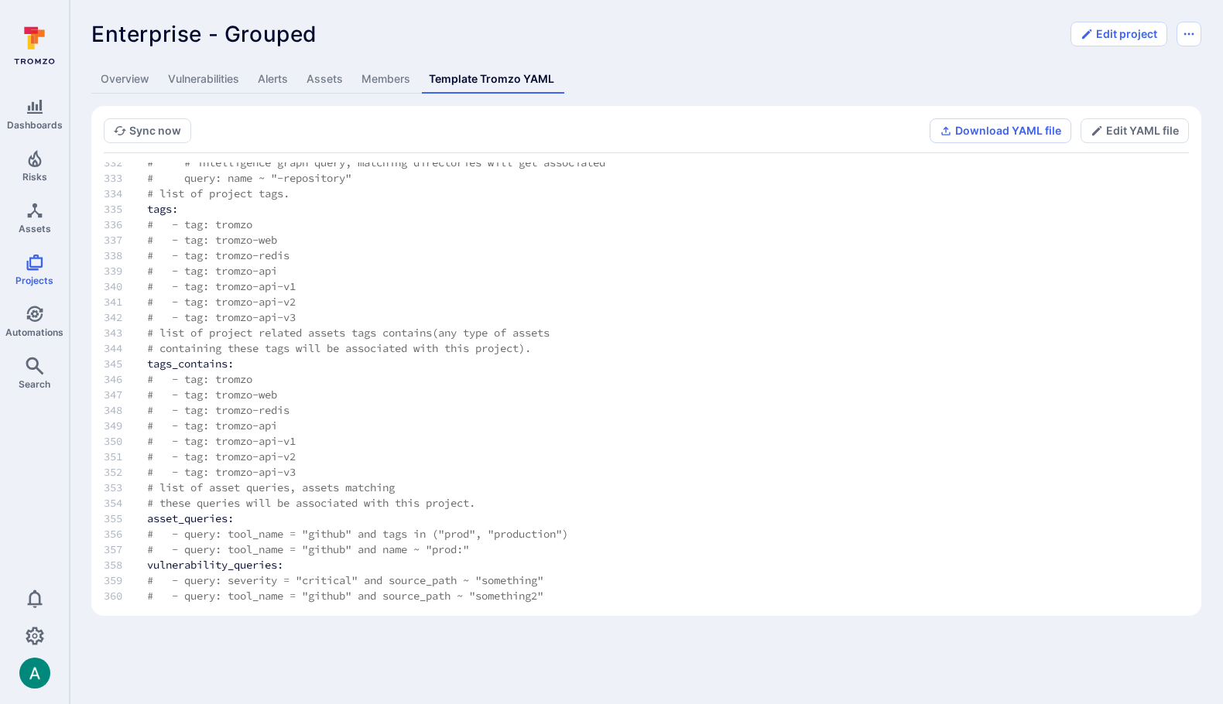
click at [209, 378] on span "# - tag: tromzo" at bounding box center [199, 379] width 105 height 14
click at [160, 373] on span "# - tag: tromzo" at bounding box center [199, 379] width 105 height 14
click at [239, 537] on span "# - query: tool_name = "github" and tags in ("prod", "production")" at bounding box center [357, 534] width 421 height 14
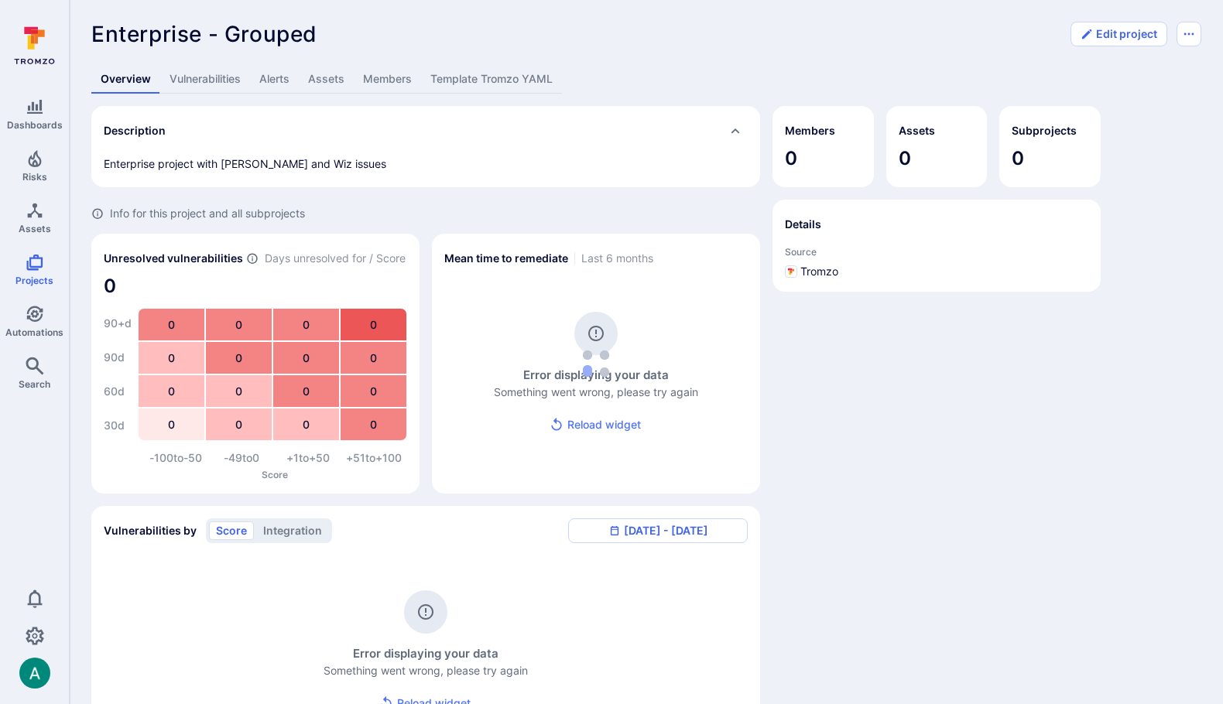
click at [500, 76] on link "Template Tromzo YAML" at bounding box center [491, 79] width 141 height 29
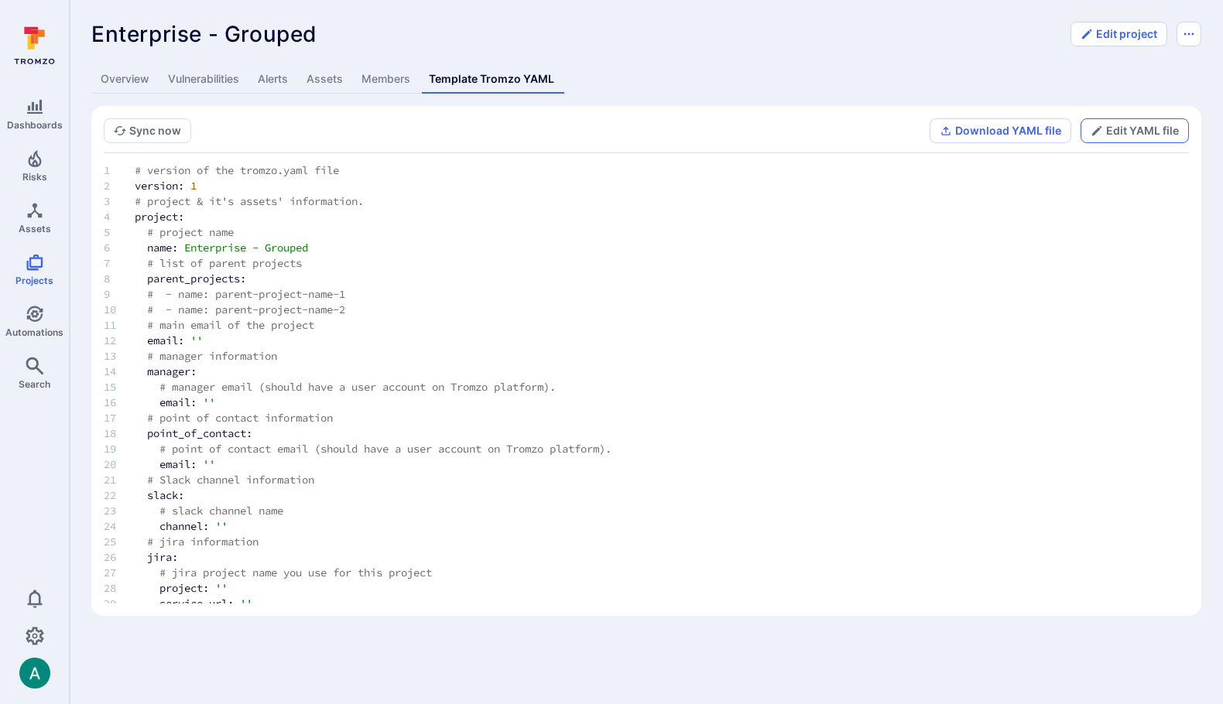
click at [1125, 128] on button "Edit YAML file" at bounding box center [1134, 130] width 108 height 25
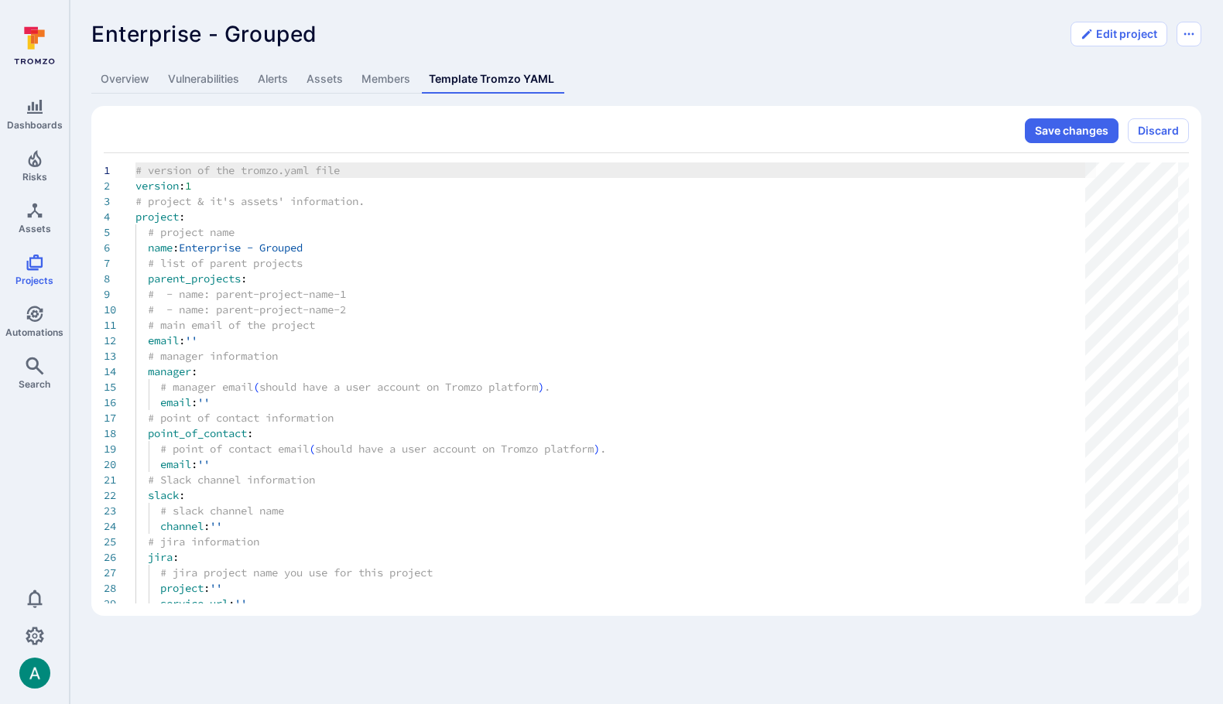
scroll to position [155, 0]
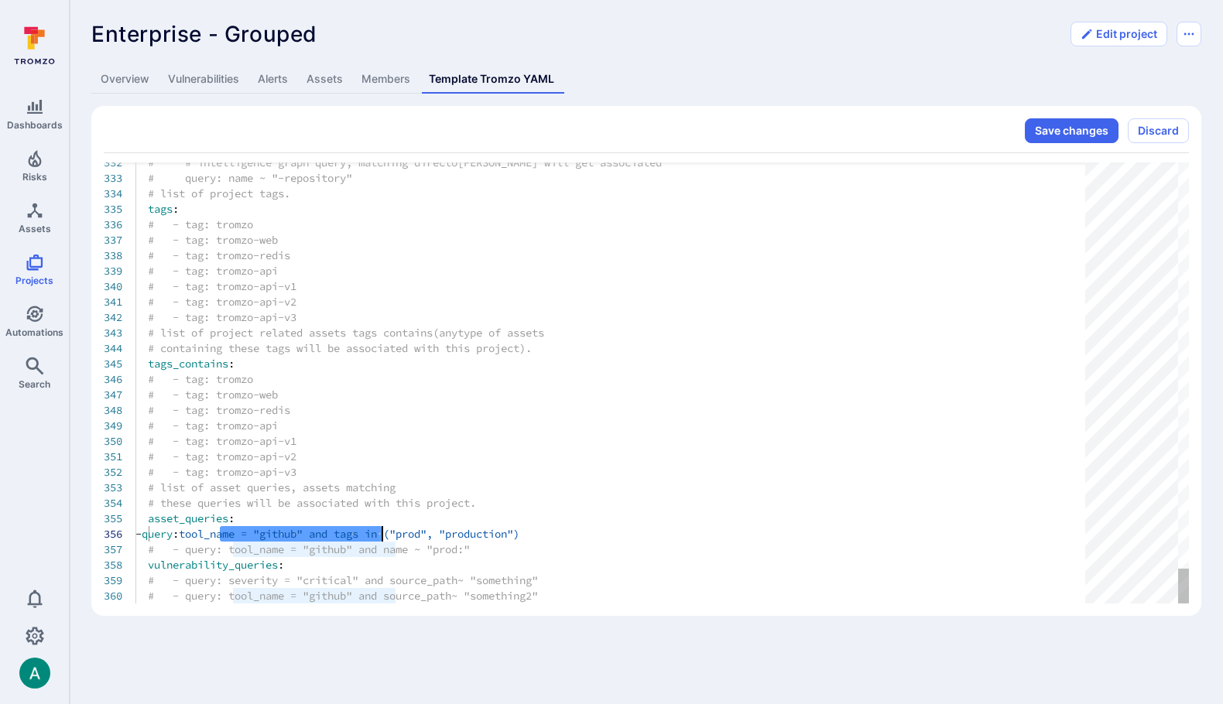
scroll to position [77, 247]
drag, startPoint x: 221, startPoint y: 532, endPoint x: 381, endPoint y: 528, distance: 159.4
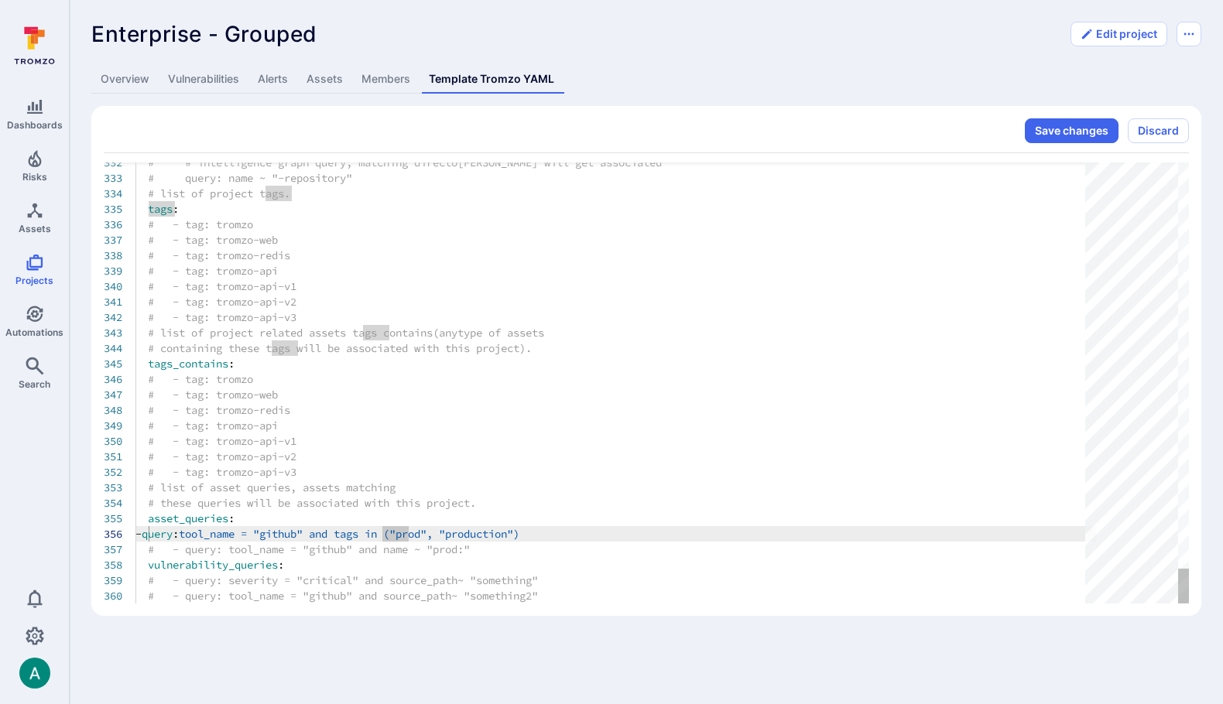
scroll to position [77, 84]
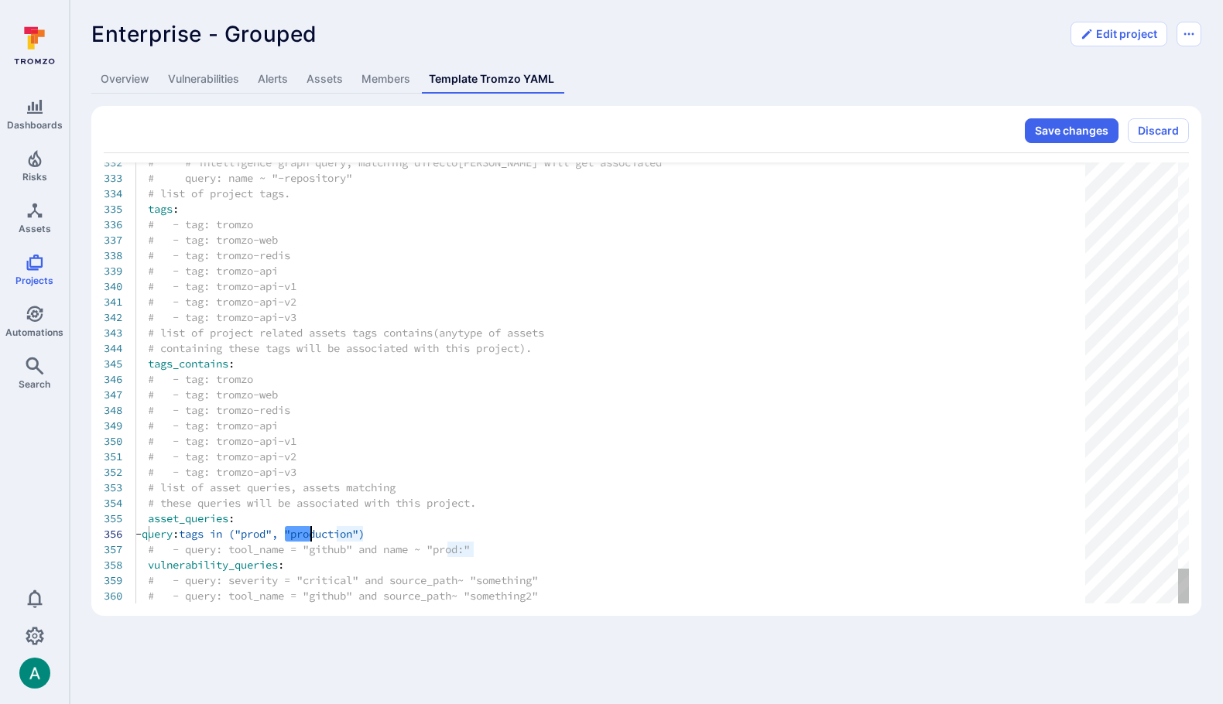
drag, startPoint x: 282, startPoint y: 537, endPoint x: 308, endPoint y: 539, distance: 25.6
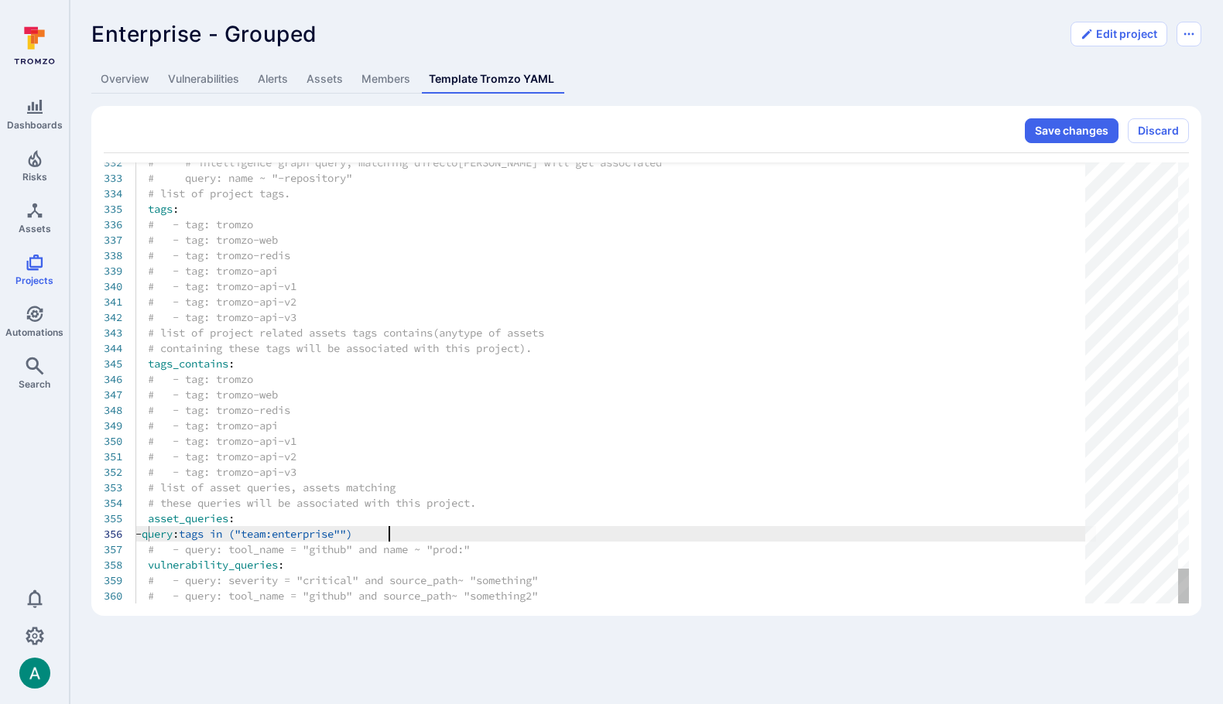
scroll to position [77, 254]
type textarea "# - tag: tromzo-api-v2 # - tag: tromzo-api-v3 # list of asset queries, assets m…"
click at [1080, 132] on button "Save changes" at bounding box center [1071, 130] width 94 height 25
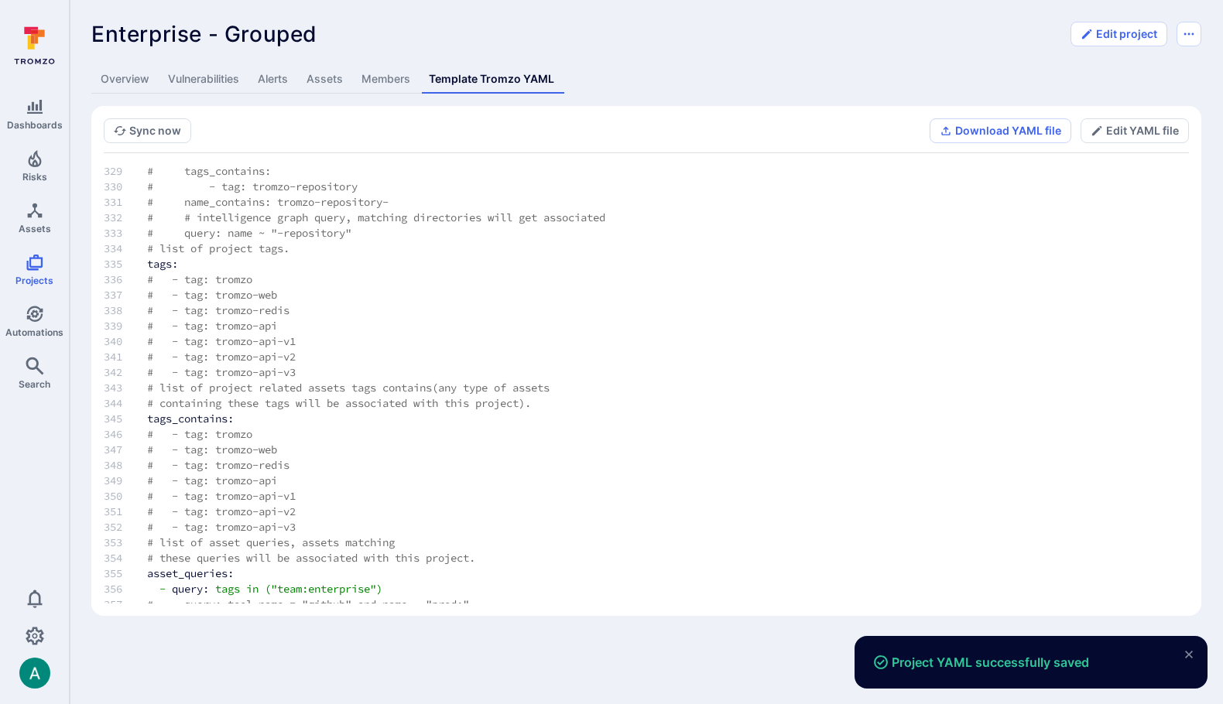
scroll to position [5130, 0]
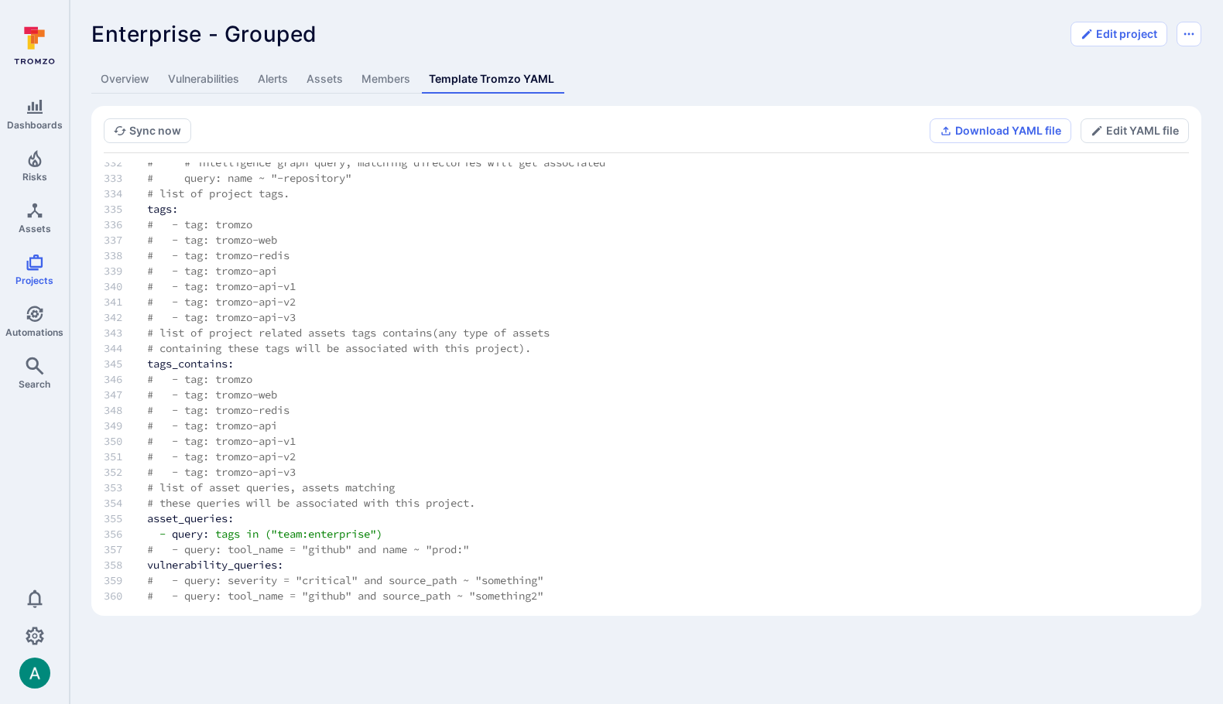
click at [442, 584] on span "# - query: severity = "critical" and source_path ~ "something"" at bounding box center [345, 580] width 396 height 14
click at [169, 584] on span "# - query: severity = "critical" and source_path ~ "something"" at bounding box center [345, 580] width 396 height 14
drag, startPoint x: 294, startPoint y: 576, endPoint x: 444, endPoint y: 576, distance: 150.1
click at [444, 576] on span "# - query: severity = "critical" and source_path ~ "something"" at bounding box center [345, 580] width 396 height 14
click at [1156, 132] on button "Edit YAML file" at bounding box center [1134, 130] width 108 height 25
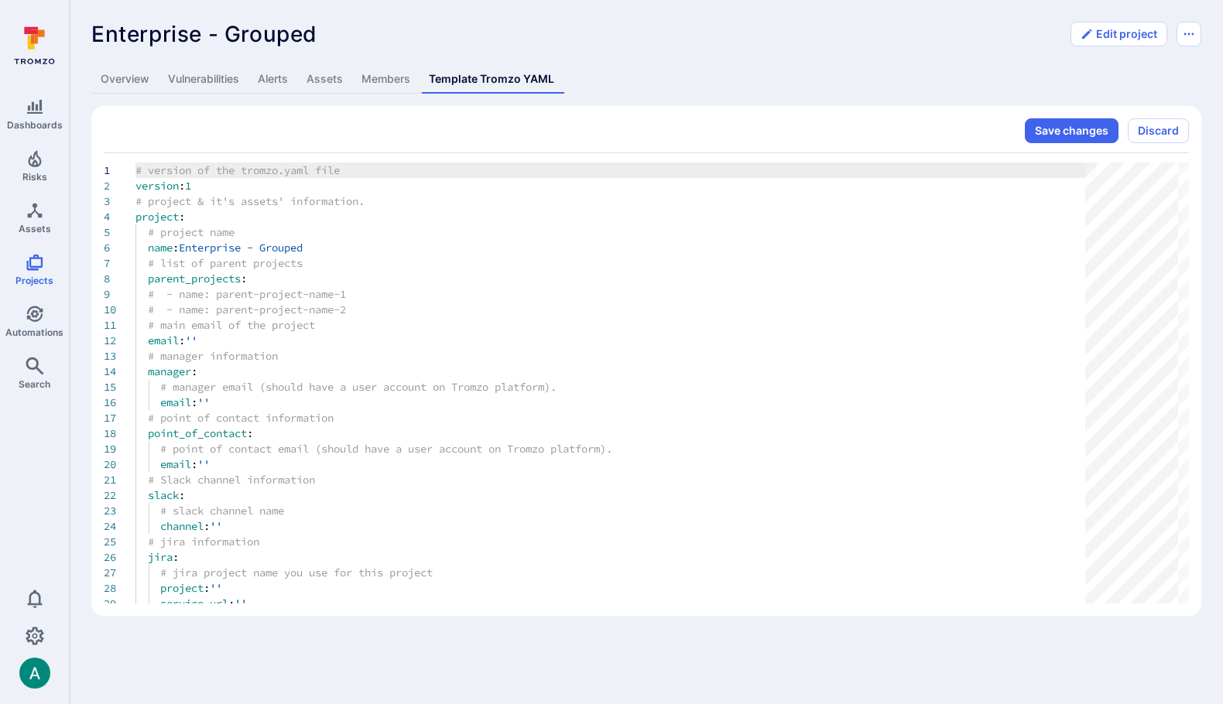
scroll to position [155, 0]
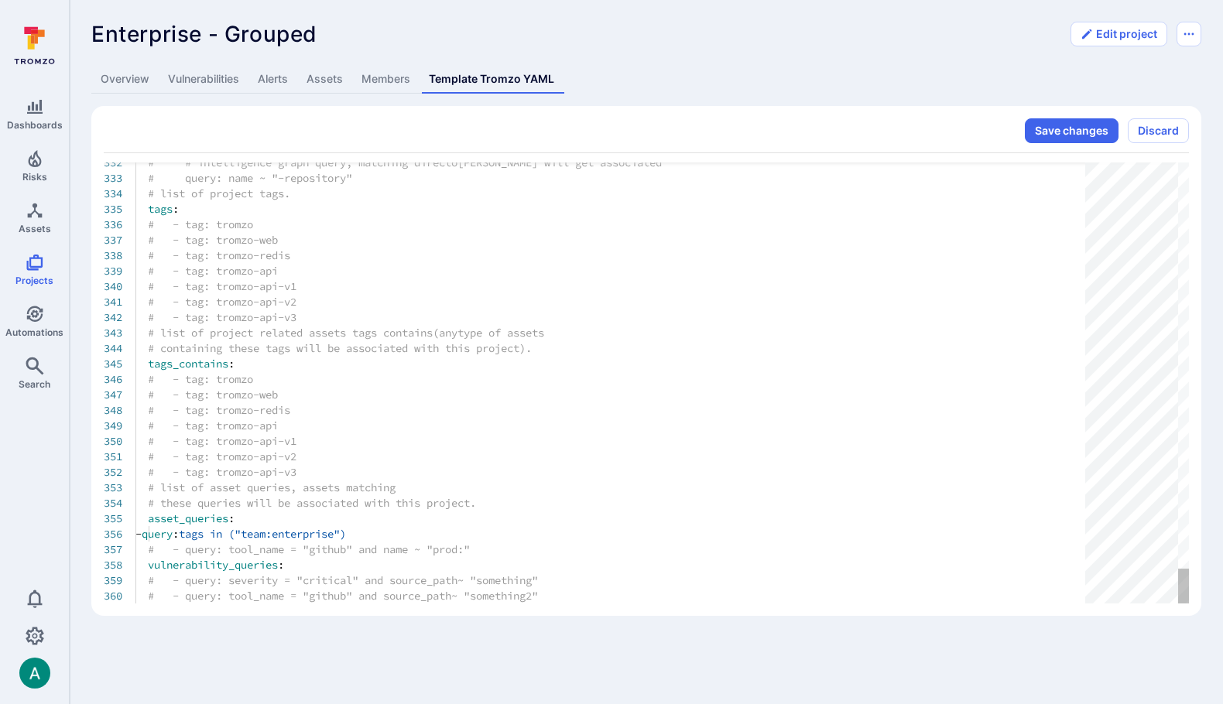
type textarea "# - tag: tromzo-api-v2 # - tag: tromzo-api-v3 # list of asset queries, assets m…"
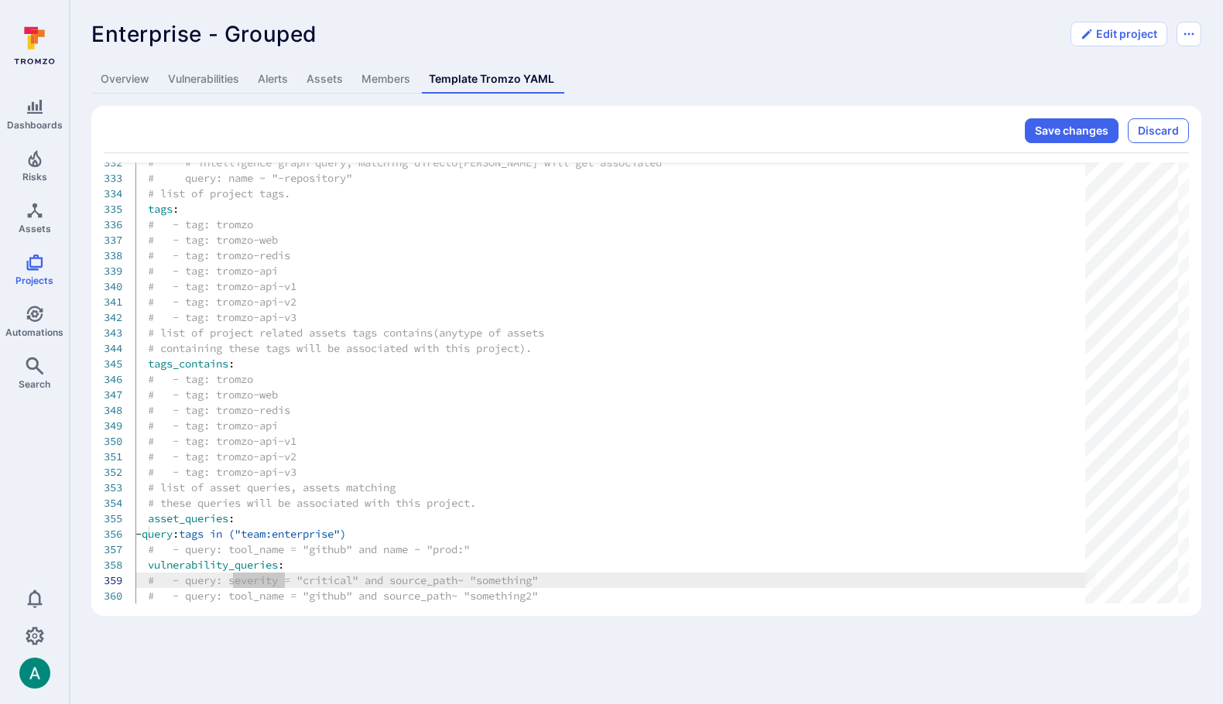
click at [1163, 132] on button "Discard" at bounding box center [1157, 130] width 61 height 25
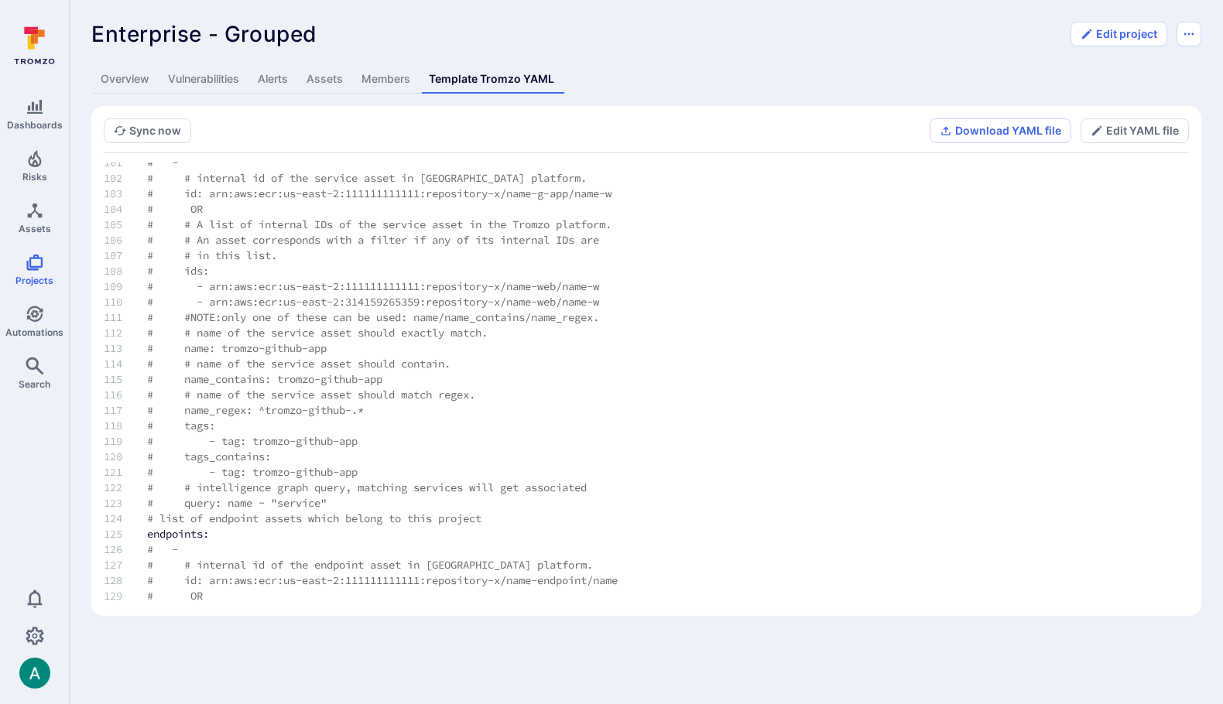
scroll to position [1556, 0]
click at [542, 110] on section "Sync now Download YAML file Edit YAML file # version of the tromzo.yaml file ve…" at bounding box center [646, 361] width 1110 height 510
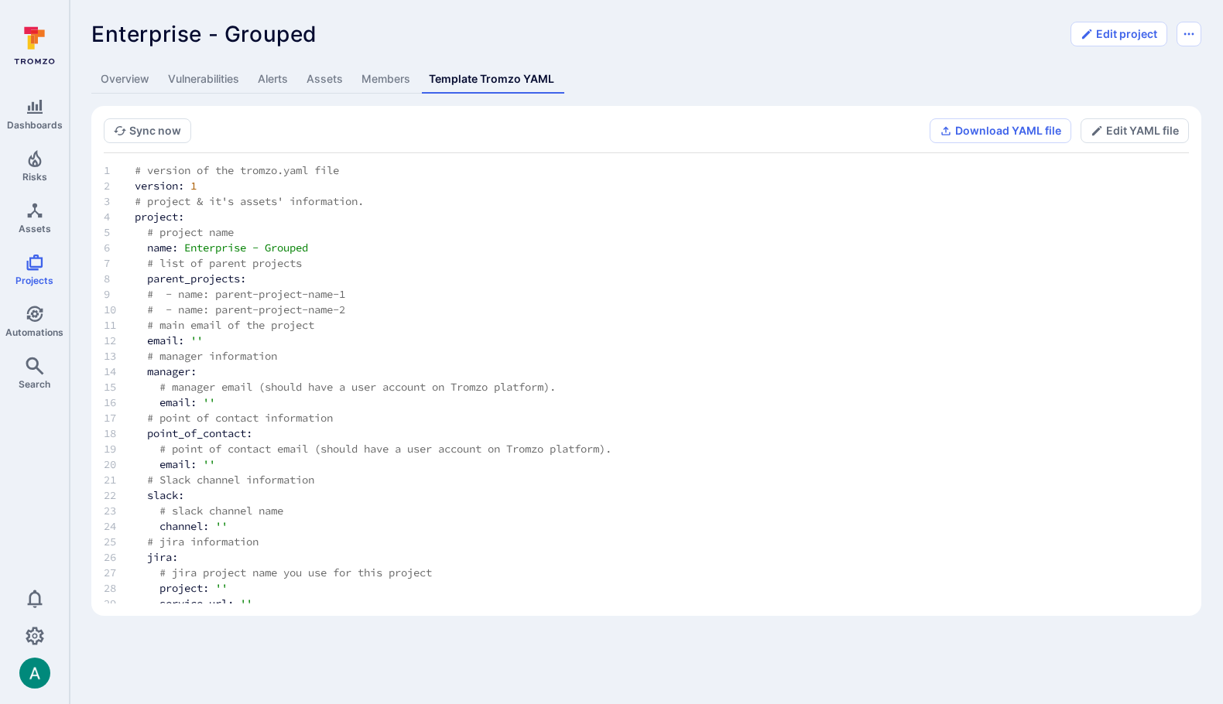
click at [124, 84] on link "Overview" at bounding box center [124, 79] width 67 height 29
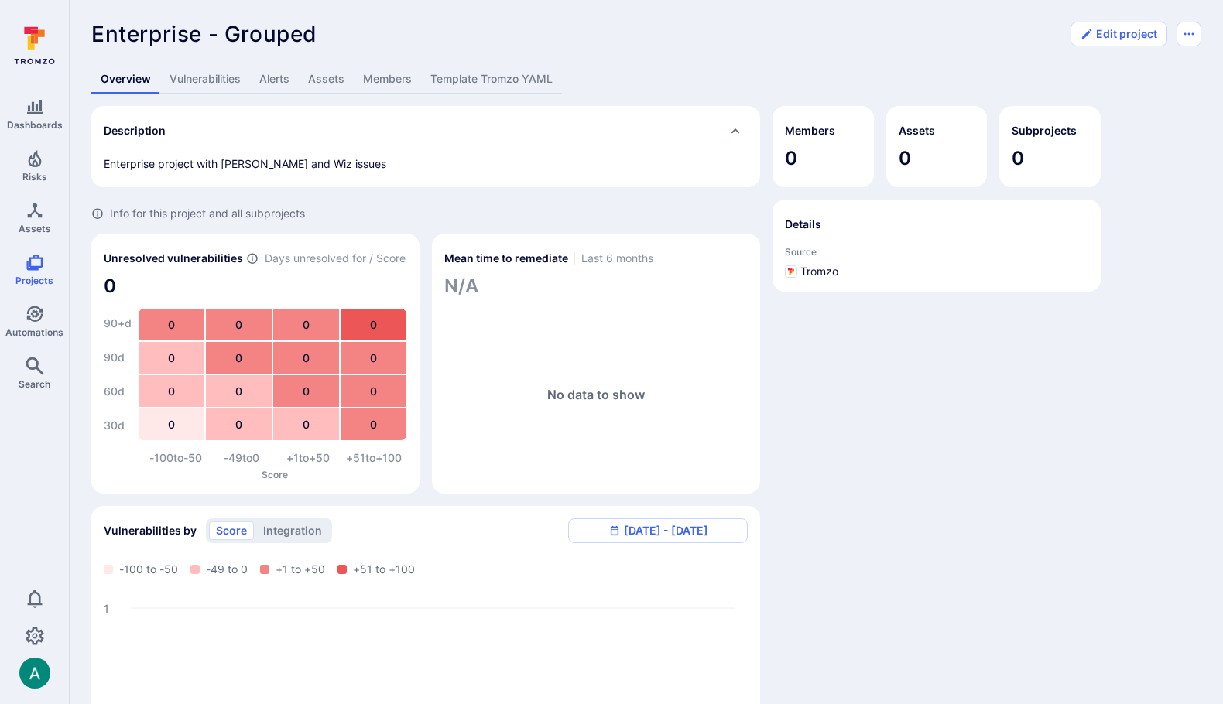
click at [320, 80] on link "Assets" at bounding box center [326, 79] width 55 height 29
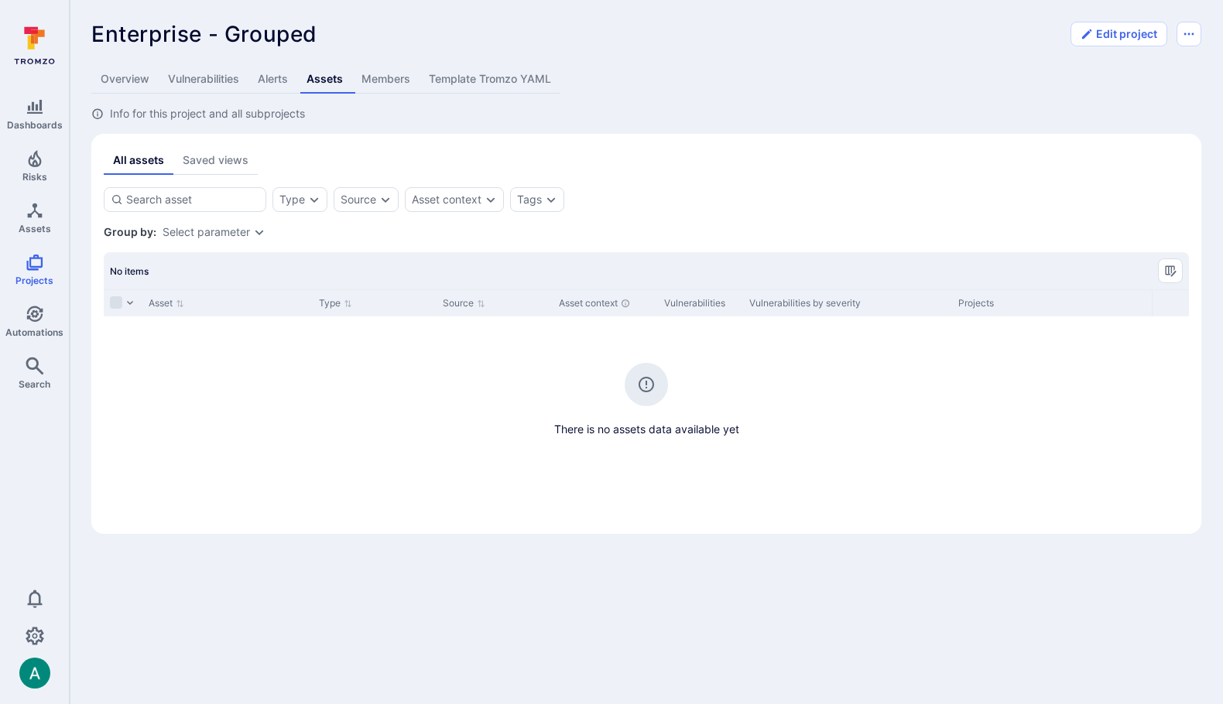
click at [484, 81] on link "Template Tromzo YAML" at bounding box center [489, 79] width 141 height 29
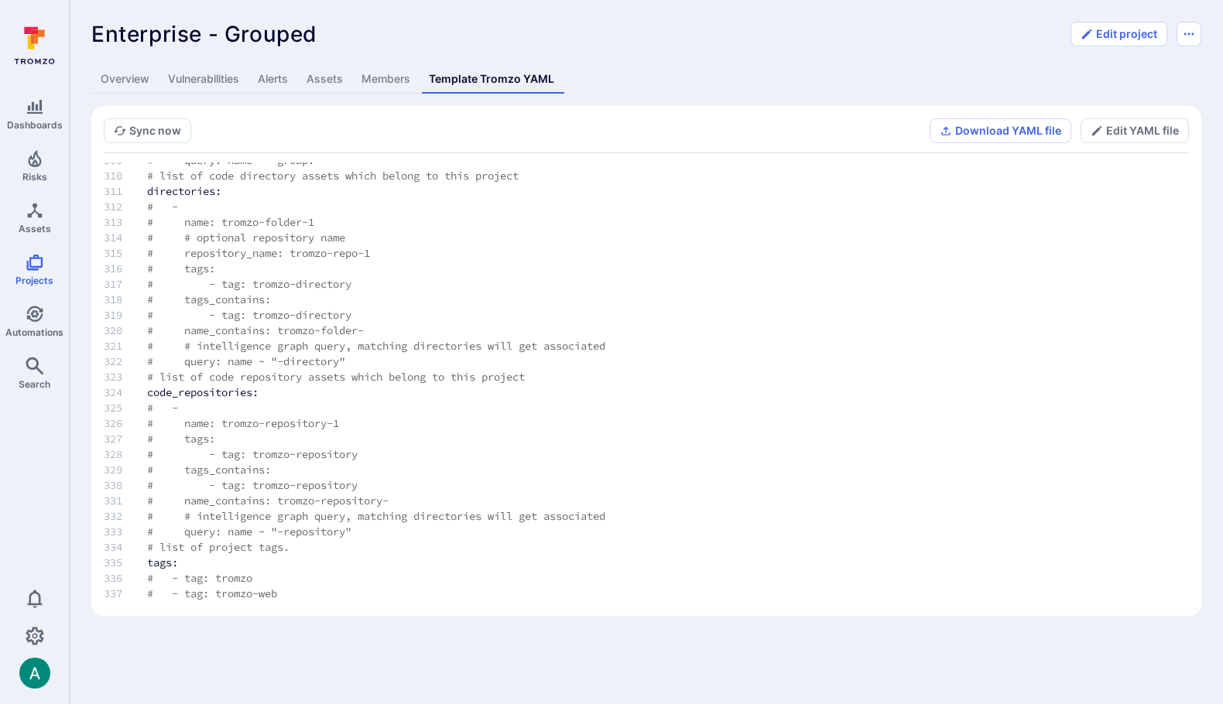
scroll to position [5192, 0]
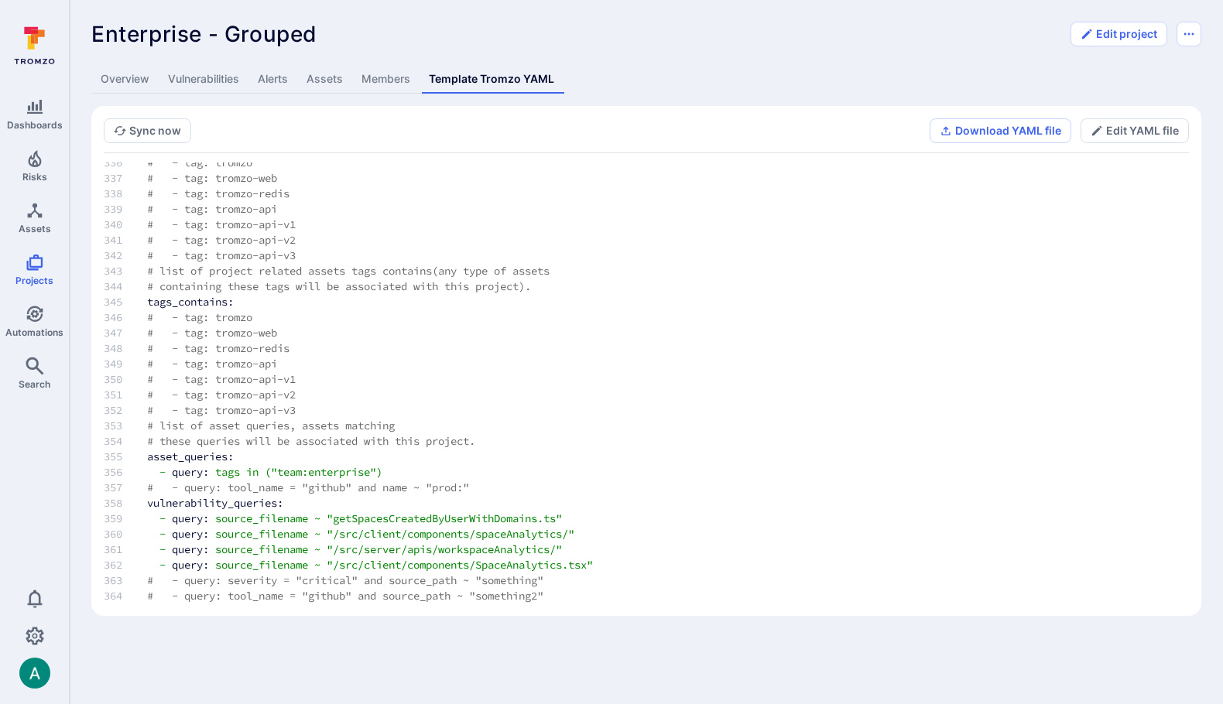
click at [224, 77] on link "Vulnerabilities" at bounding box center [204, 79] width 90 height 29
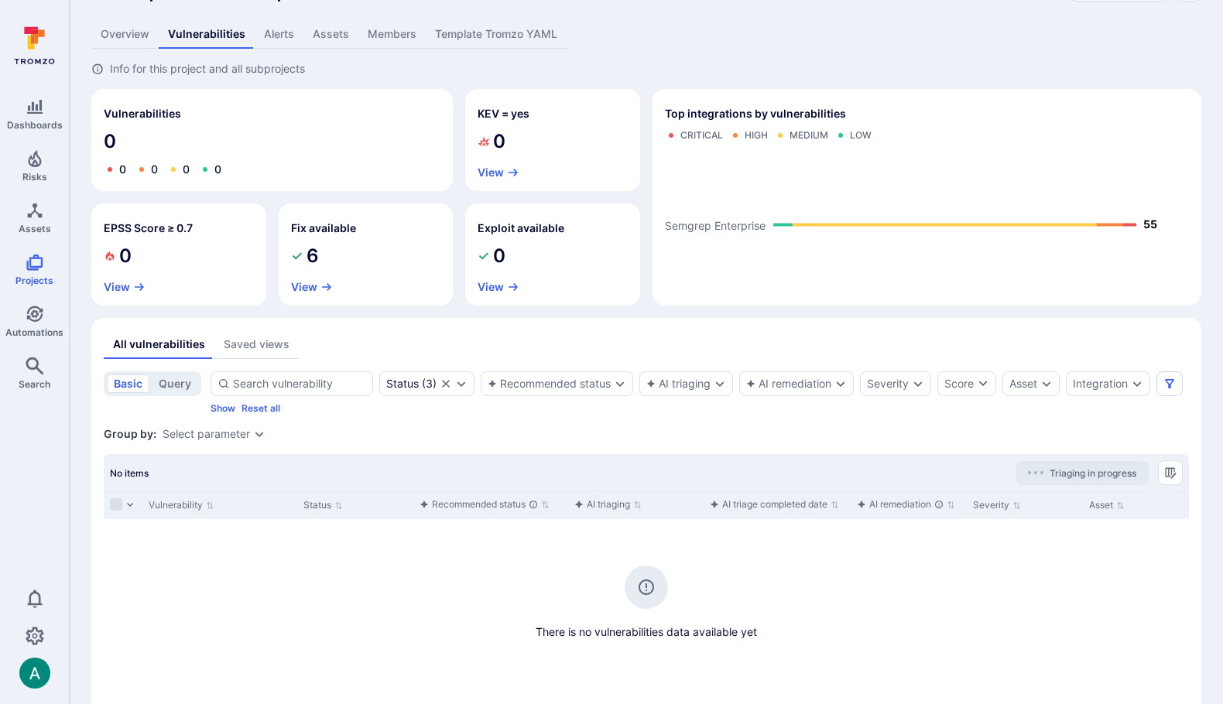
scroll to position [51, 0]
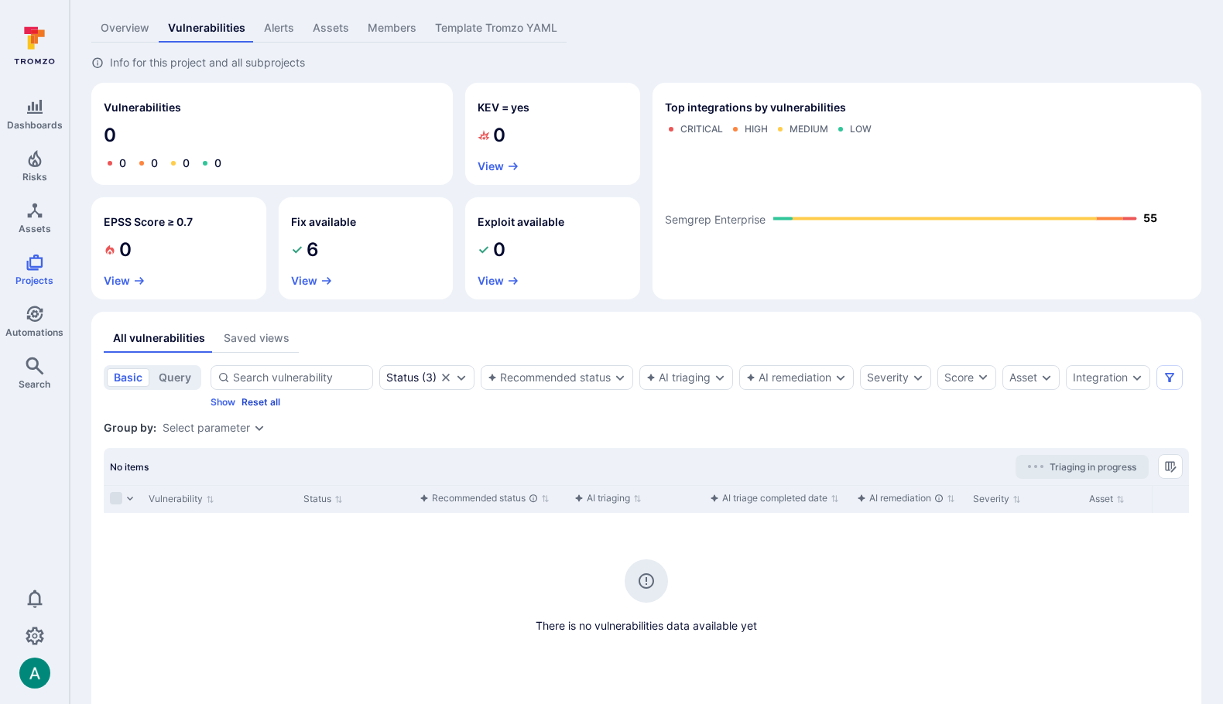
click at [268, 402] on button "Reset all" at bounding box center [260, 402] width 39 height 12
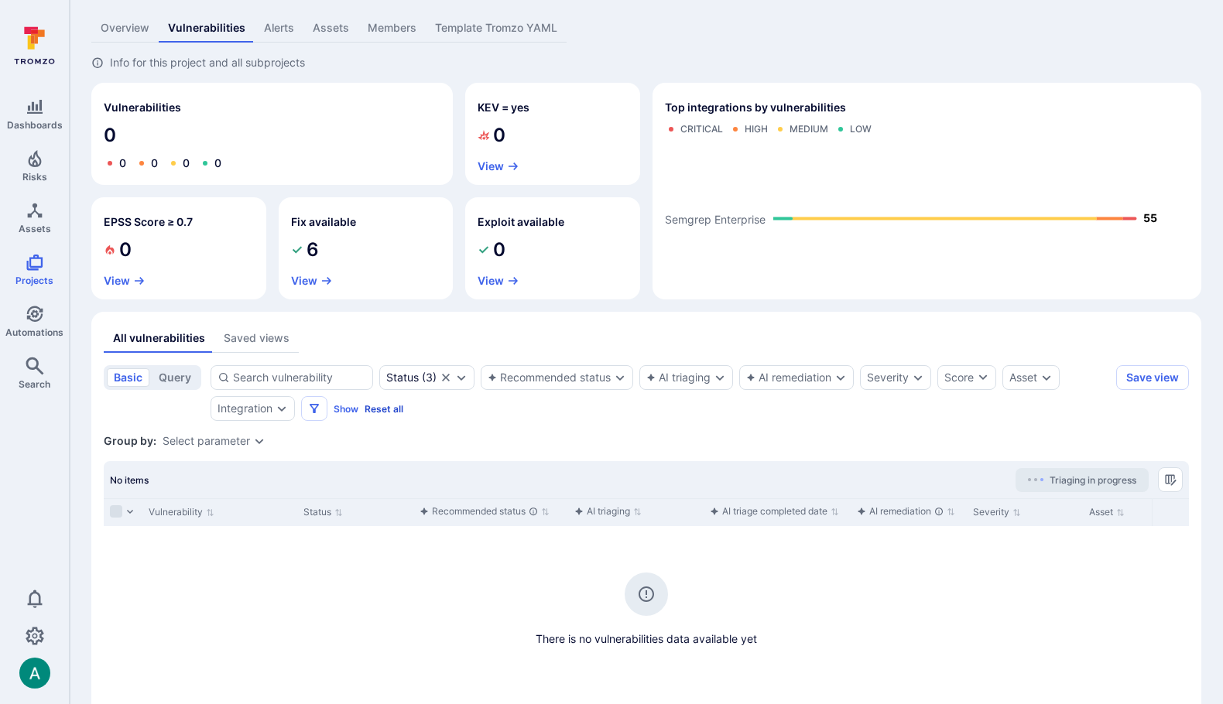
click at [383, 409] on button "Reset all" at bounding box center [383, 409] width 39 height 12
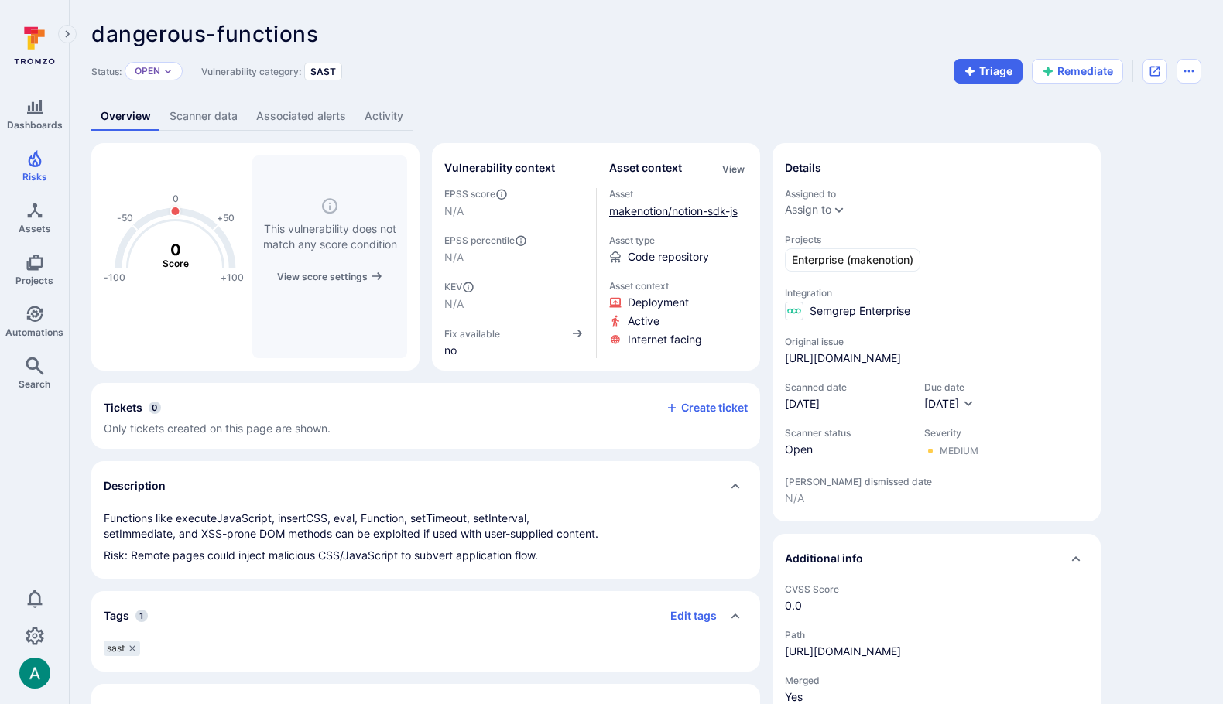
click at [660, 209] on link "makenotion/notion-sdk-js" at bounding box center [673, 210] width 128 height 13
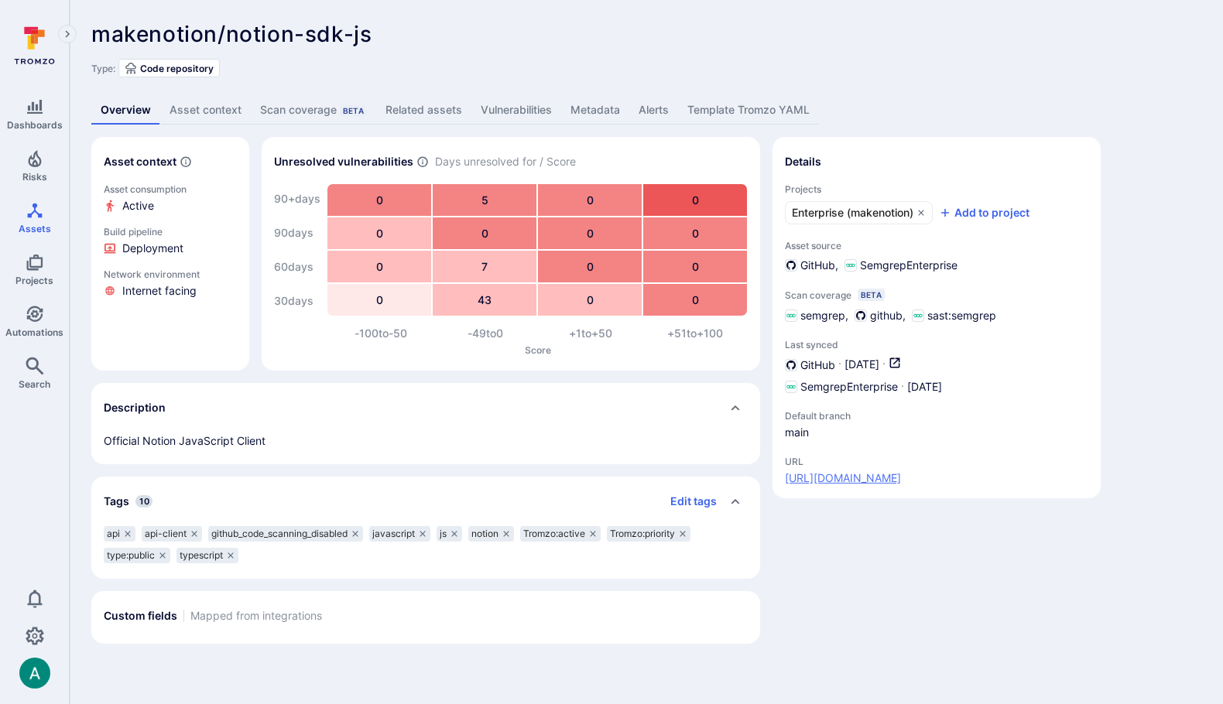
click at [887, 477] on link "[URL][DOMAIN_NAME]" at bounding box center [843, 477] width 116 height 15
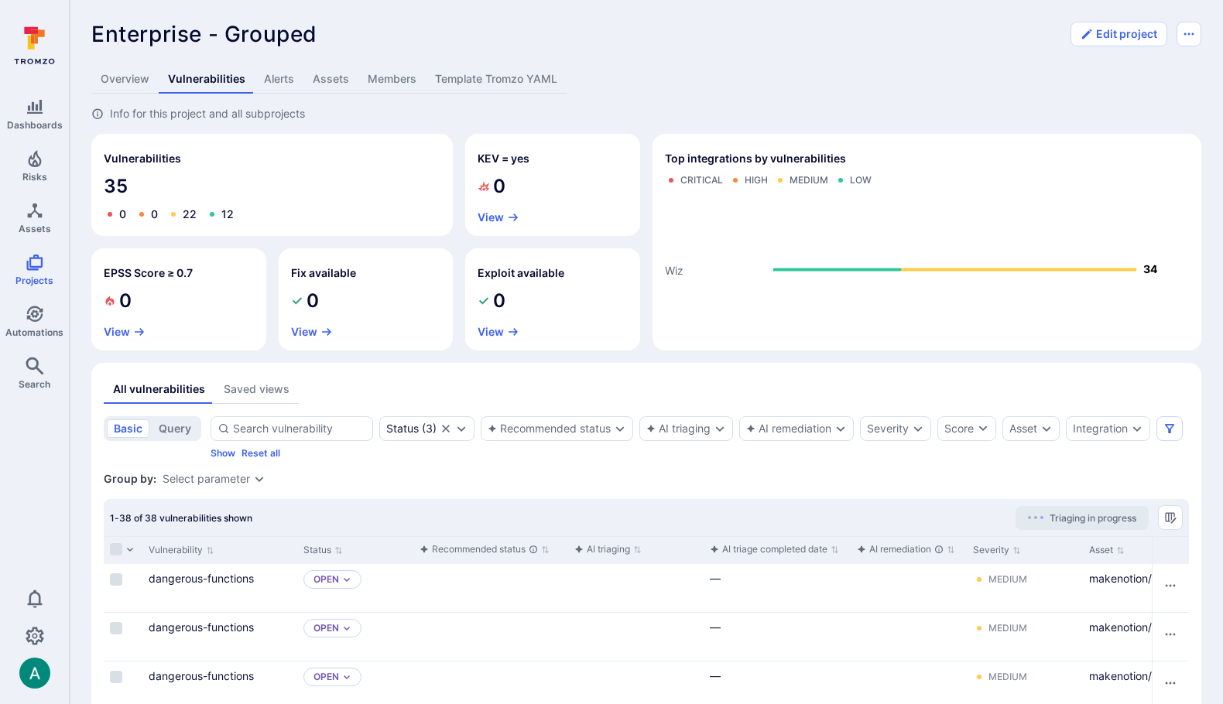
click at [492, 73] on link "Template Tromzo YAML" at bounding box center [496, 79] width 141 height 29
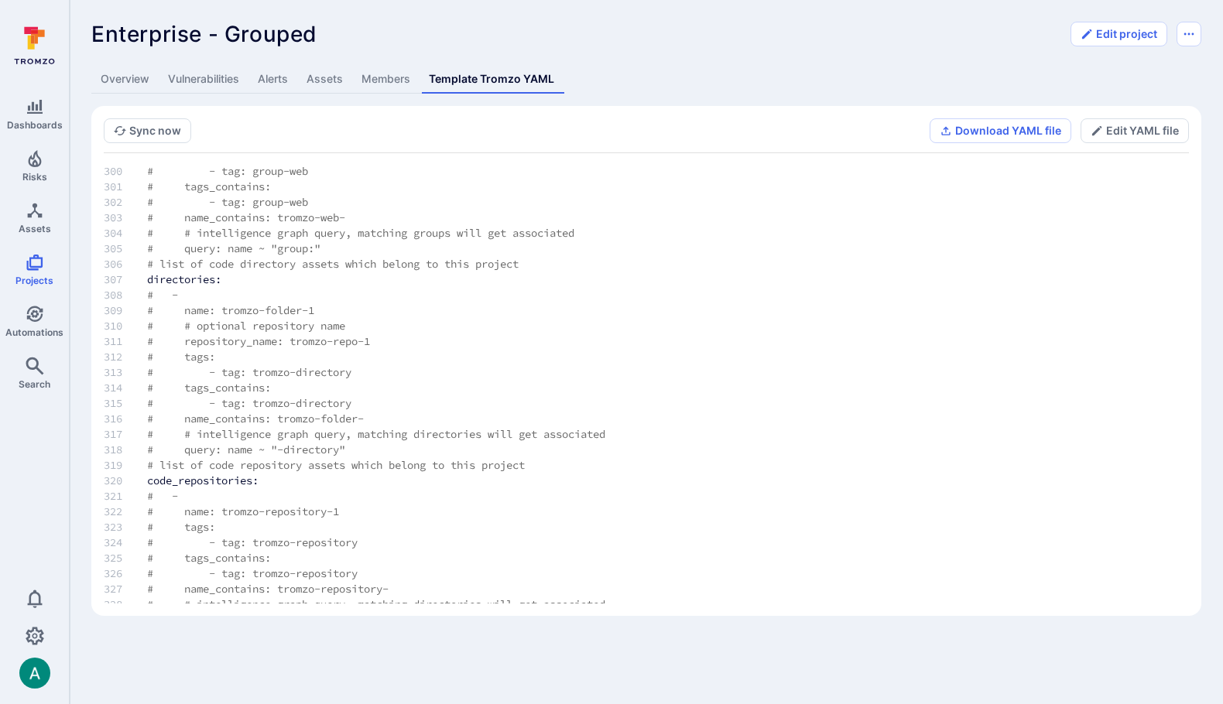
scroll to position [5145, 0]
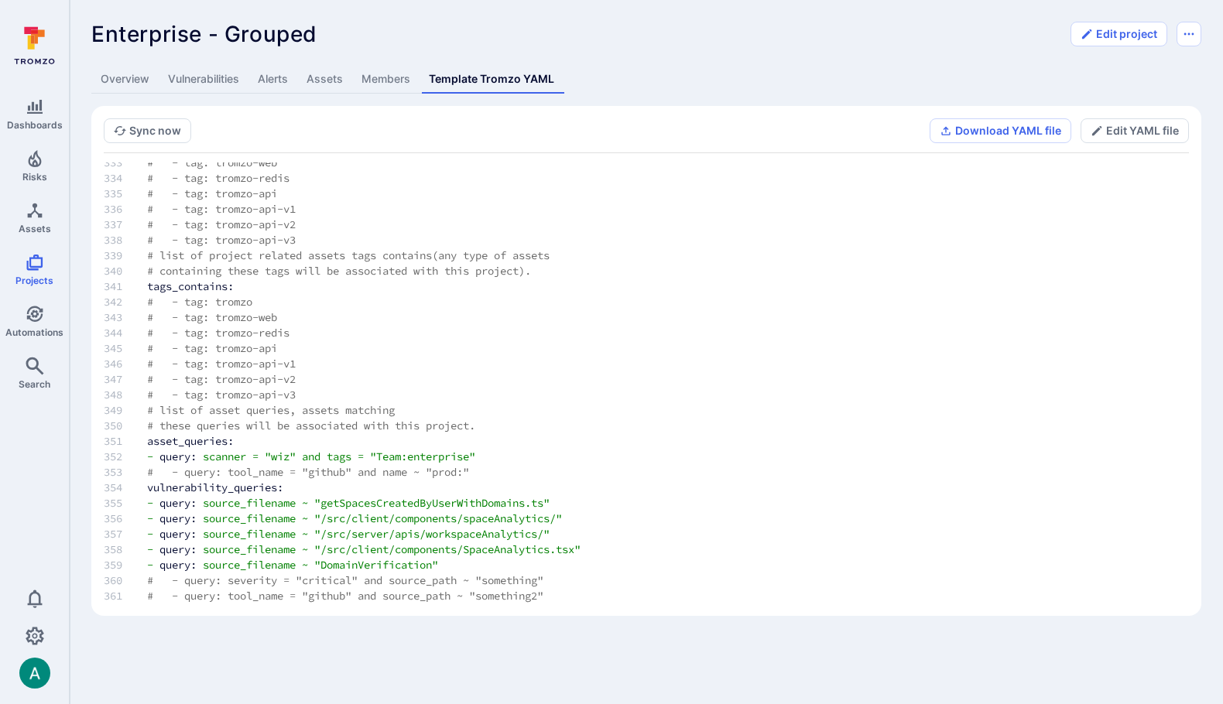
click at [203, 80] on link "Vulnerabilities" at bounding box center [204, 79] width 90 height 29
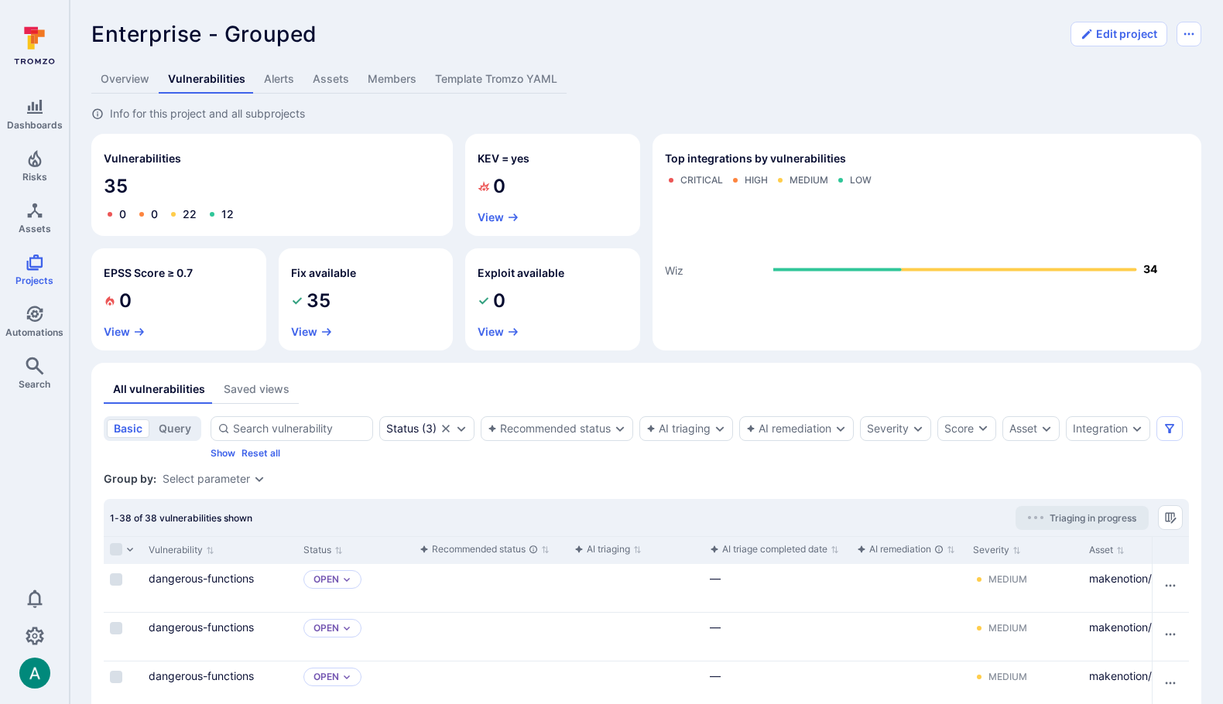
click at [497, 87] on link "Template Tromzo YAML" at bounding box center [496, 79] width 141 height 29
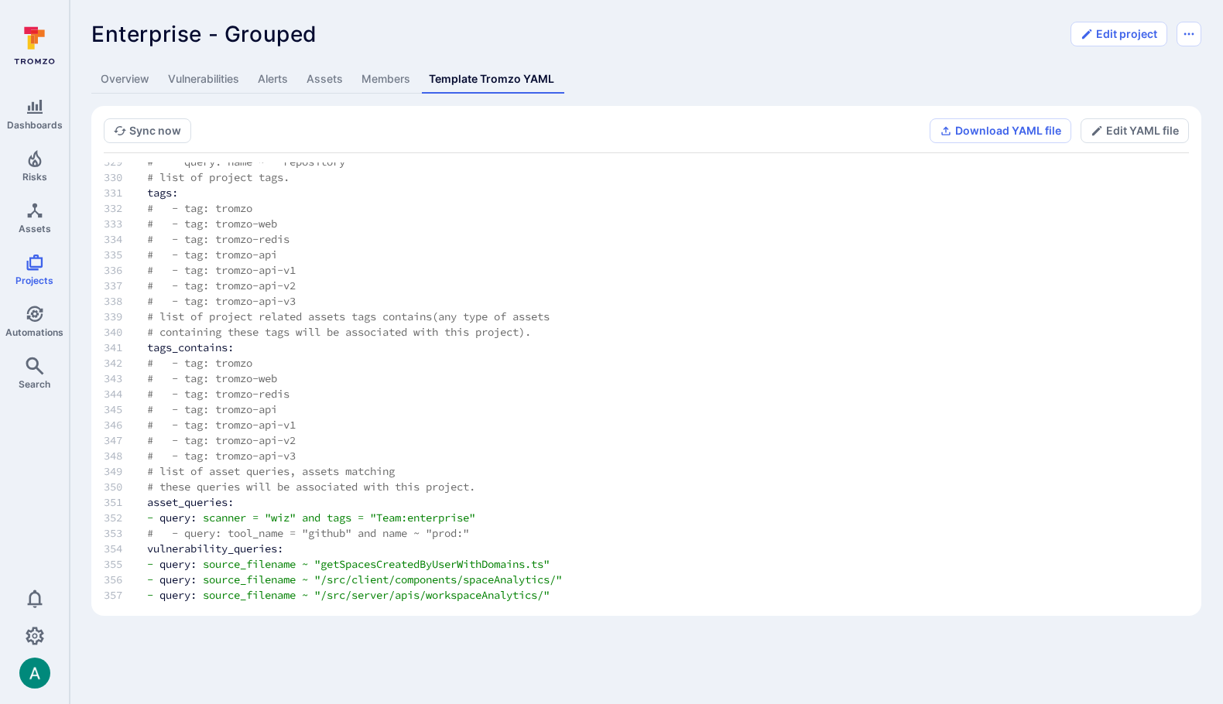
scroll to position [5145, 0]
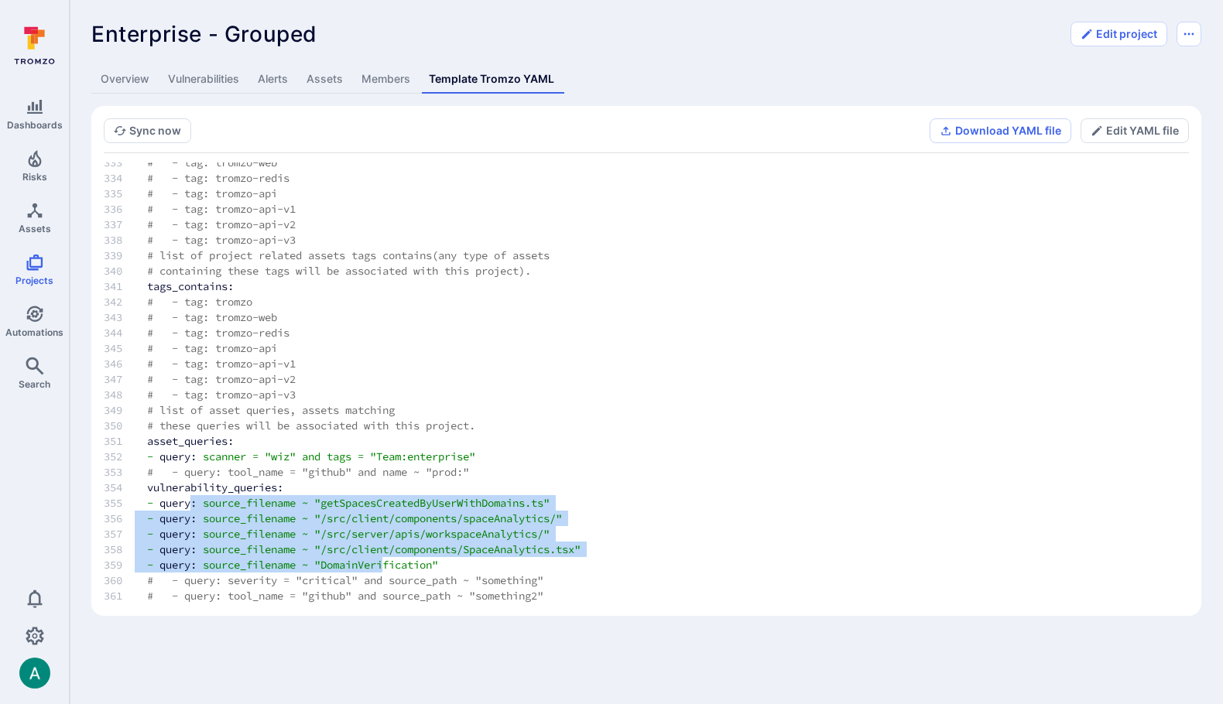
drag, startPoint x: 192, startPoint y: 502, endPoint x: 395, endPoint y: 564, distance: 212.0
click at [209, 85] on link "Vulnerabilities" at bounding box center [204, 79] width 90 height 29
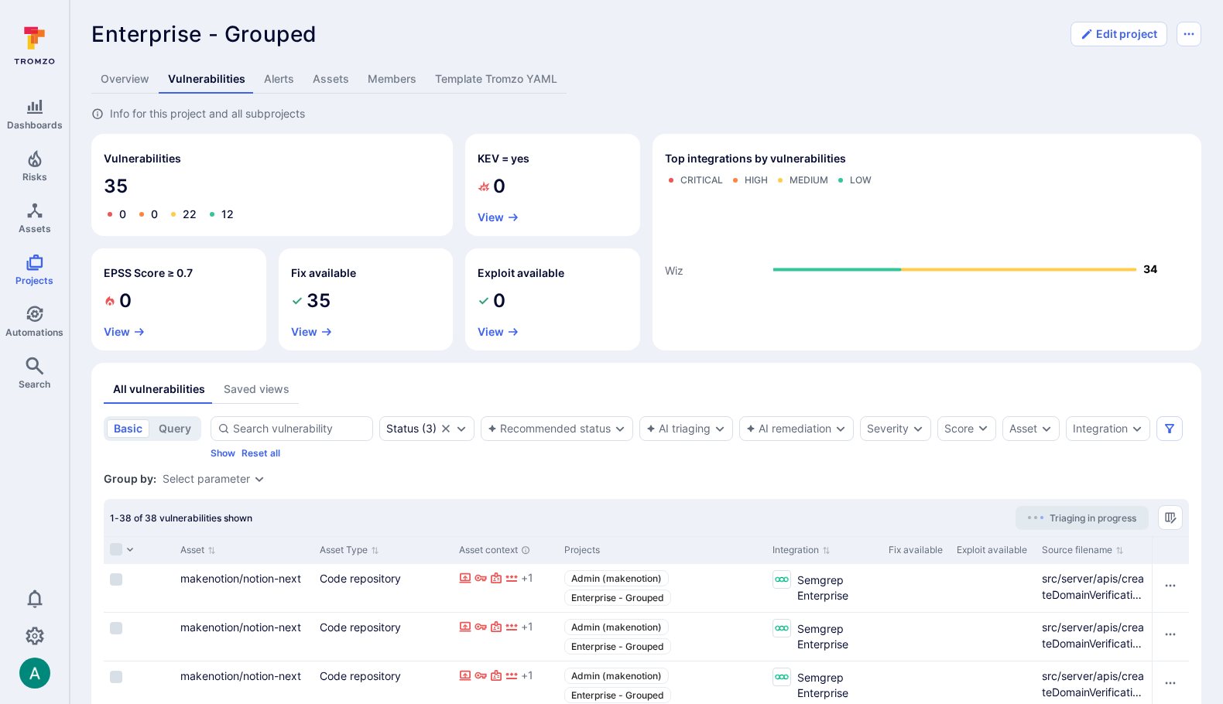
click at [460, 77] on link "Template Tromzo YAML" at bounding box center [496, 79] width 141 height 29
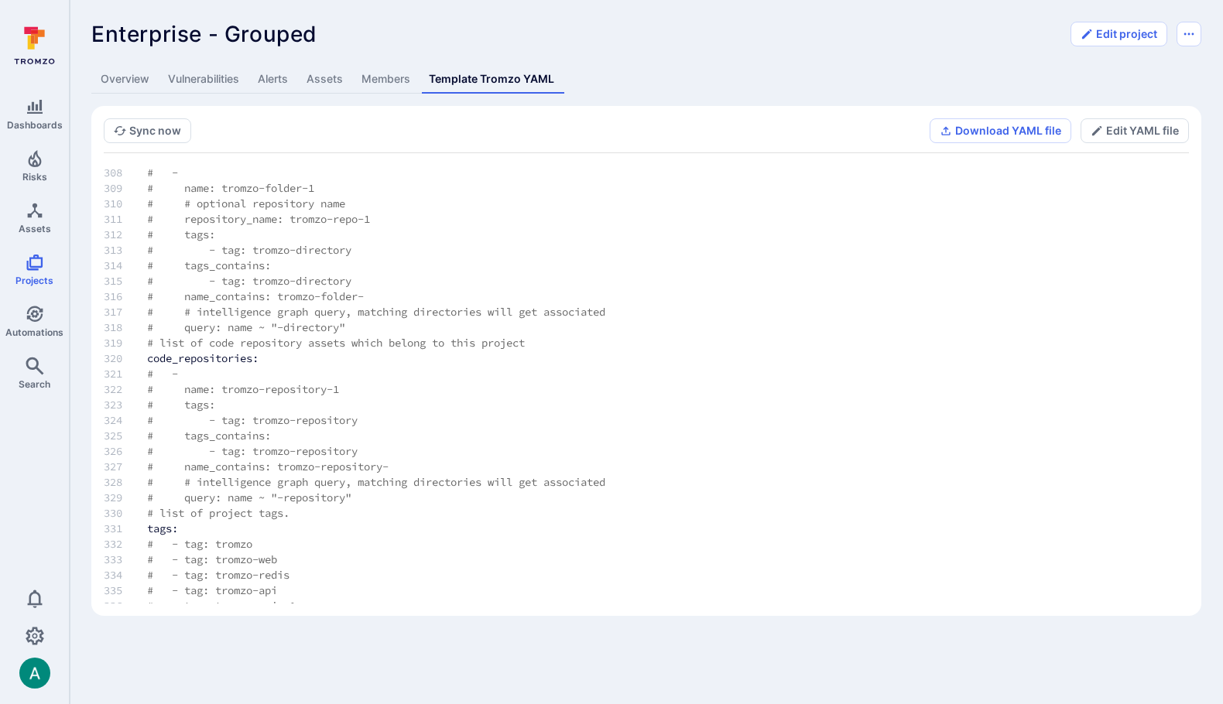
scroll to position [5145, 0]
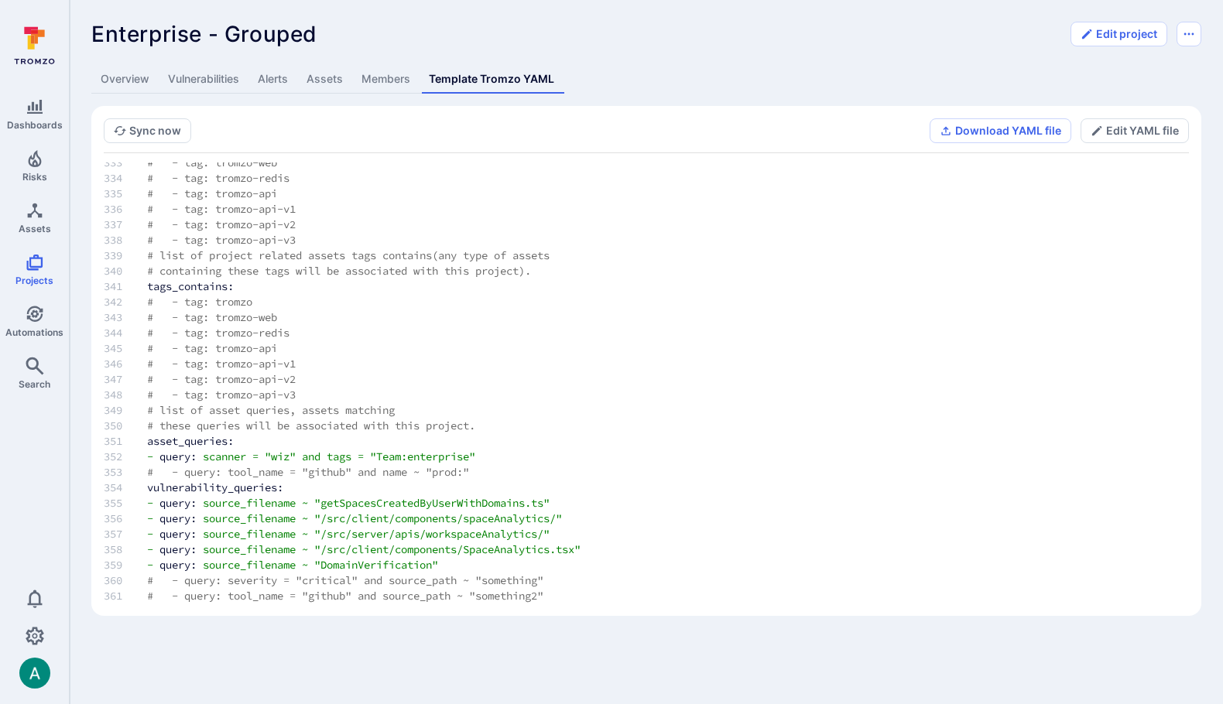
click at [401, 450] on span ""Team:enterprise"" at bounding box center [422, 457] width 105 height 14
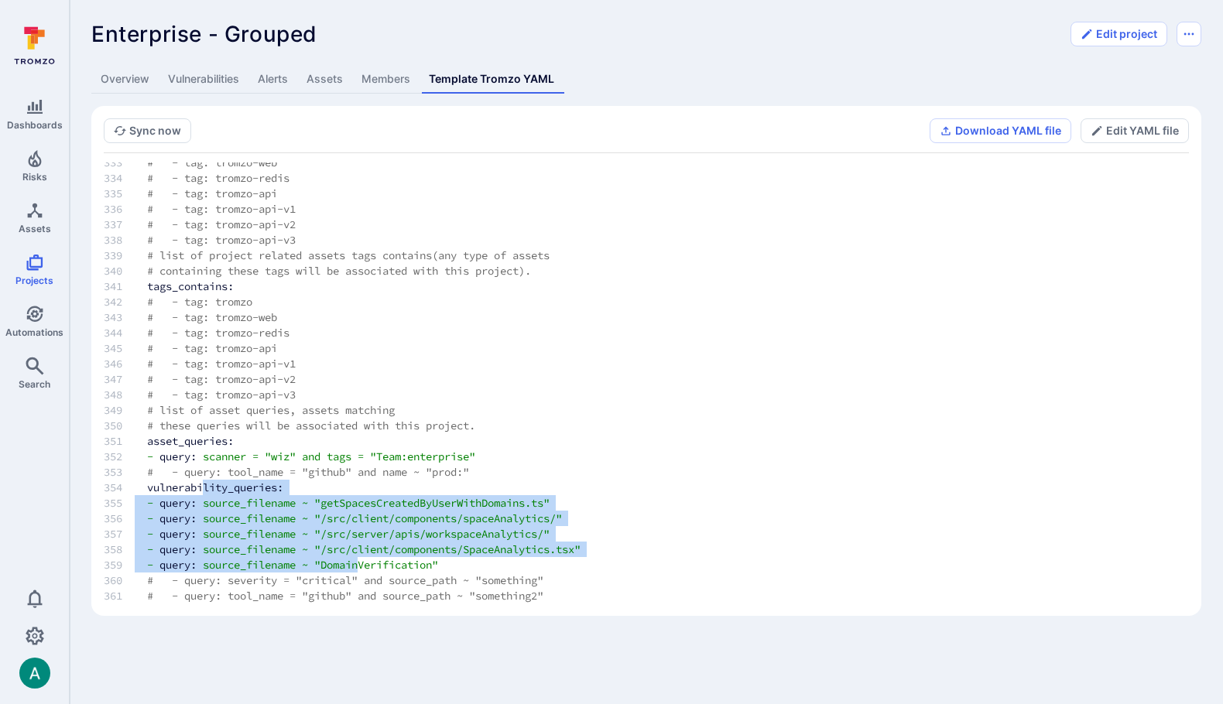
drag, startPoint x: 208, startPoint y: 487, endPoint x: 370, endPoint y: 570, distance: 181.7
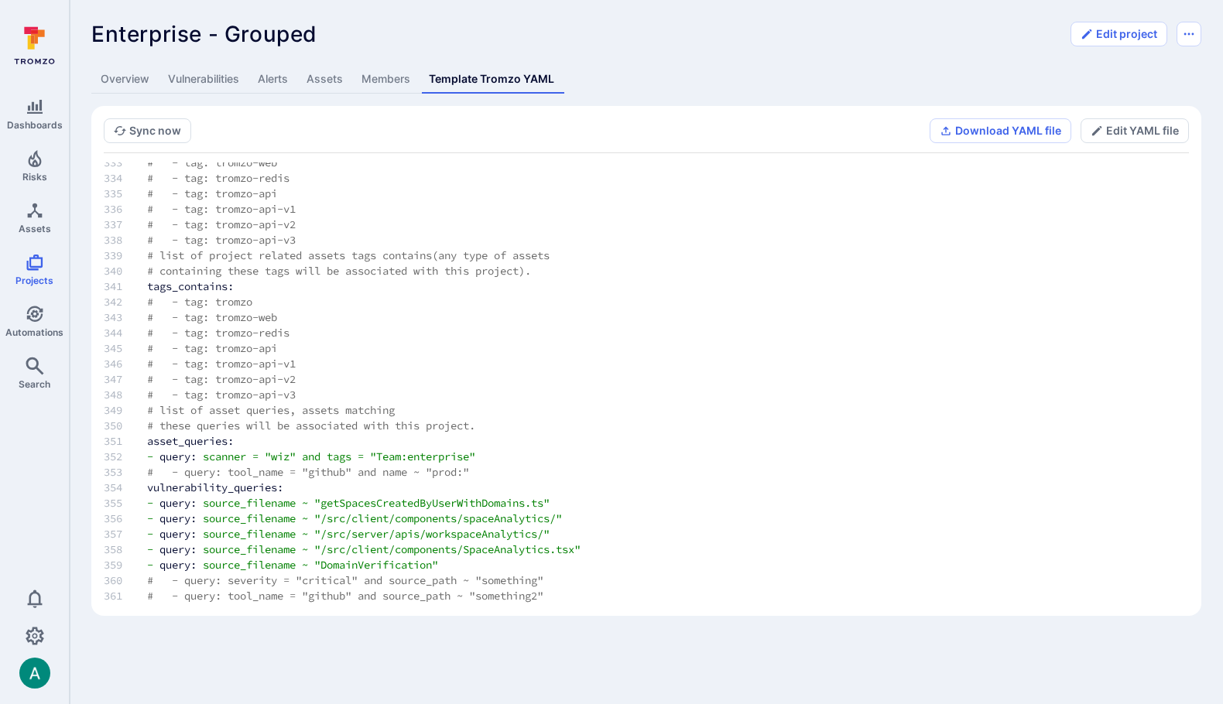
click at [385, 586] on span "# - query: severity = "critical" and source_path ~ "something"" at bounding box center [345, 580] width 396 height 14
drag, startPoint x: 479, startPoint y: 565, endPoint x: 146, endPoint y: 569, distance: 332.7
click at [146, 569] on td "- query: source_filename ~ "DomainVerification"" at bounding box center [406, 564] width 569 height 15
click at [463, 588] on td "# - query: tool_name = "github" and source_path ~ "something2"" at bounding box center [406, 595] width 569 height 15
click at [200, 82] on link "Vulnerabilities" at bounding box center [204, 79] width 90 height 29
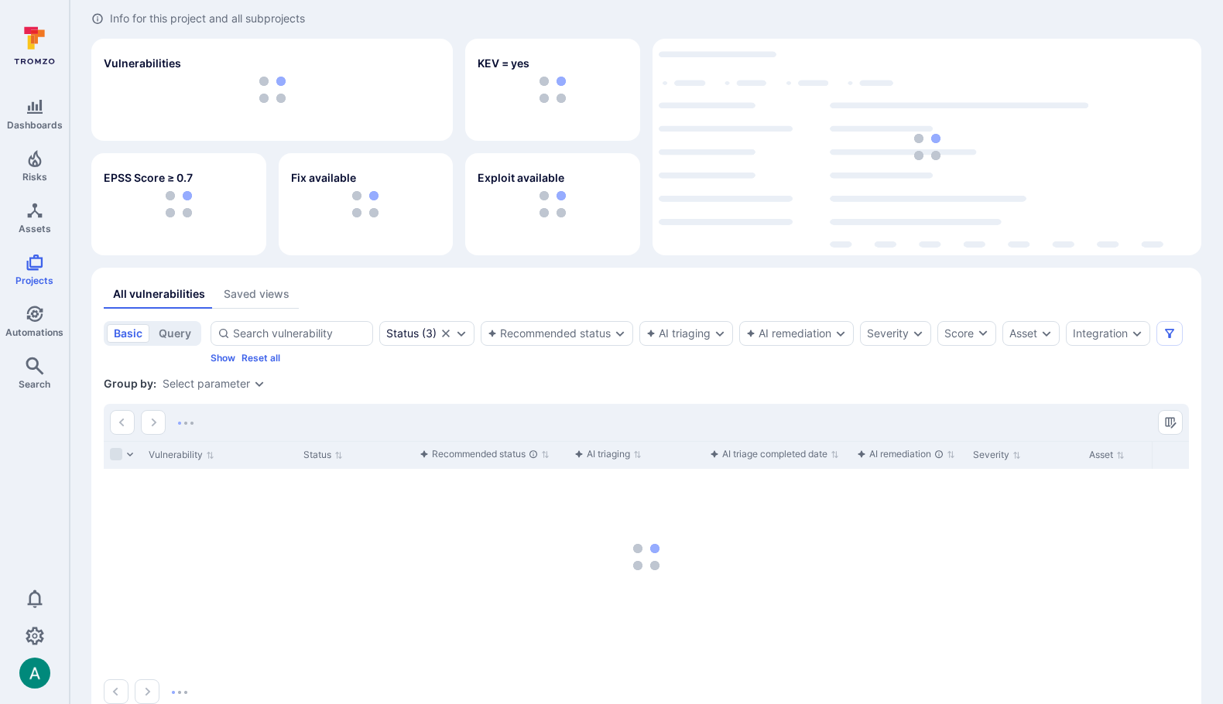
scroll to position [96, 0]
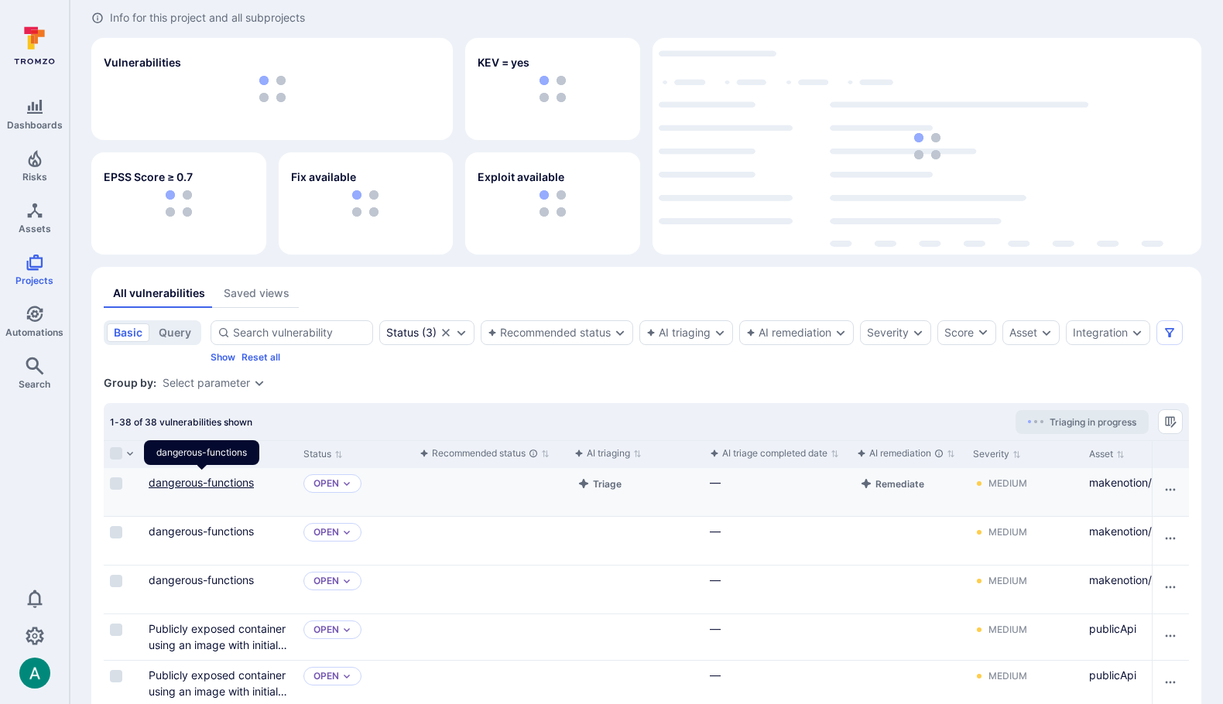
click at [199, 481] on link "dangerous-functions" at bounding box center [201, 482] width 105 height 13
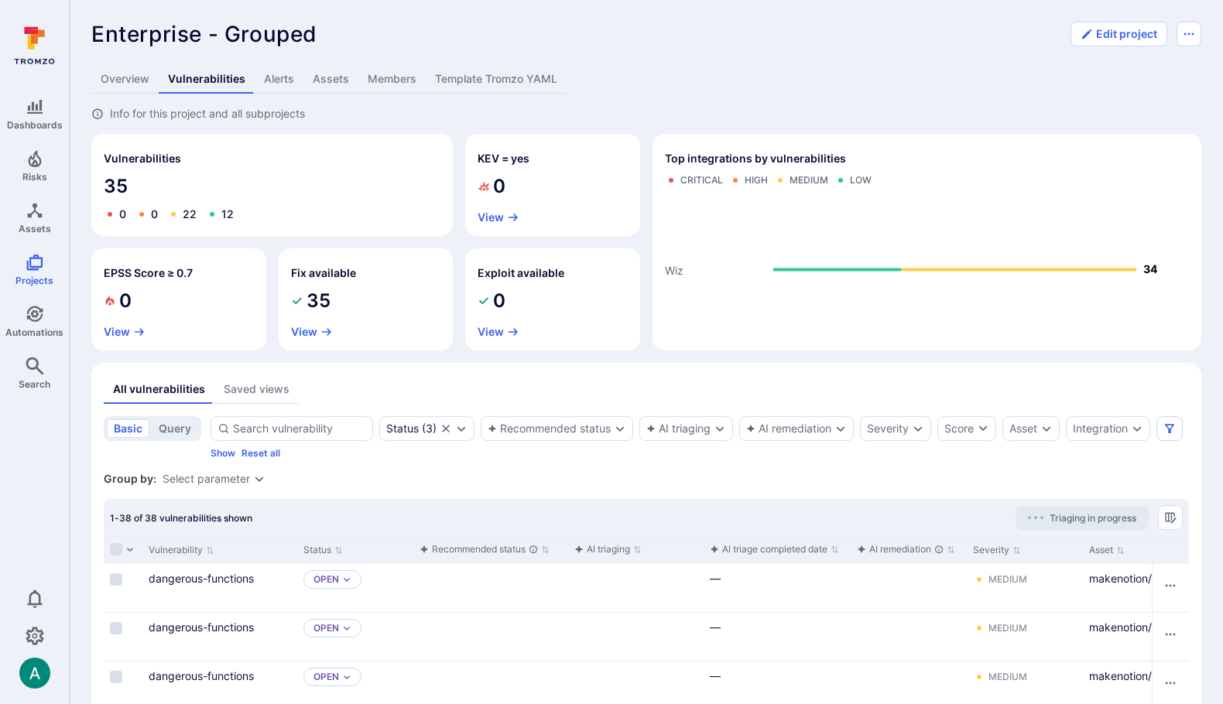
click at [127, 81] on link "Overview" at bounding box center [124, 79] width 67 height 29
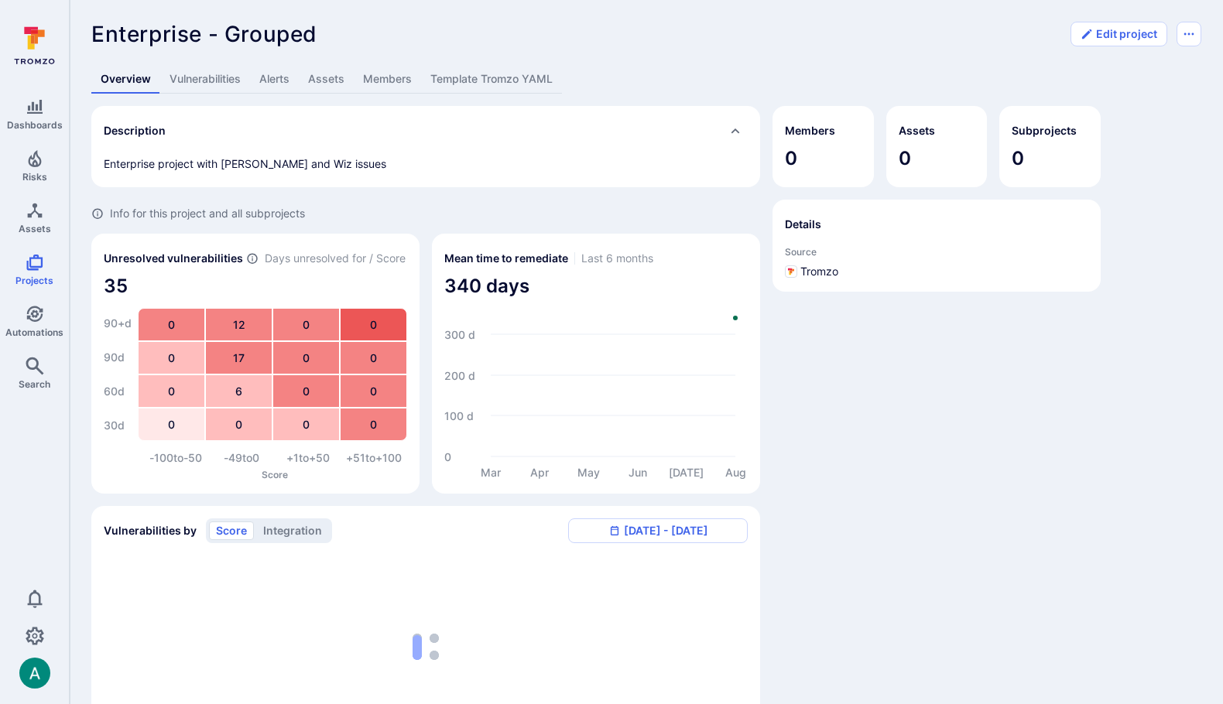
click at [193, 82] on link "Vulnerabilities" at bounding box center [205, 79] width 90 height 29
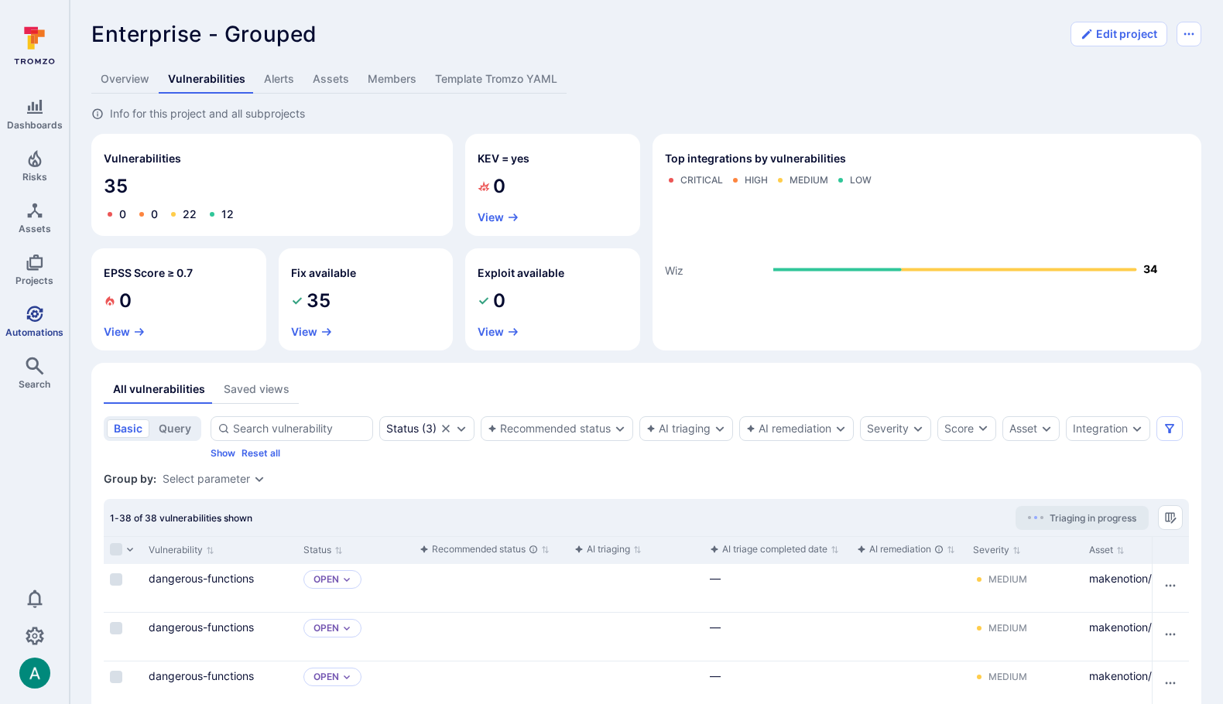
click at [39, 312] on icon "Automations" at bounding box center [35, 314] width 19 height 19
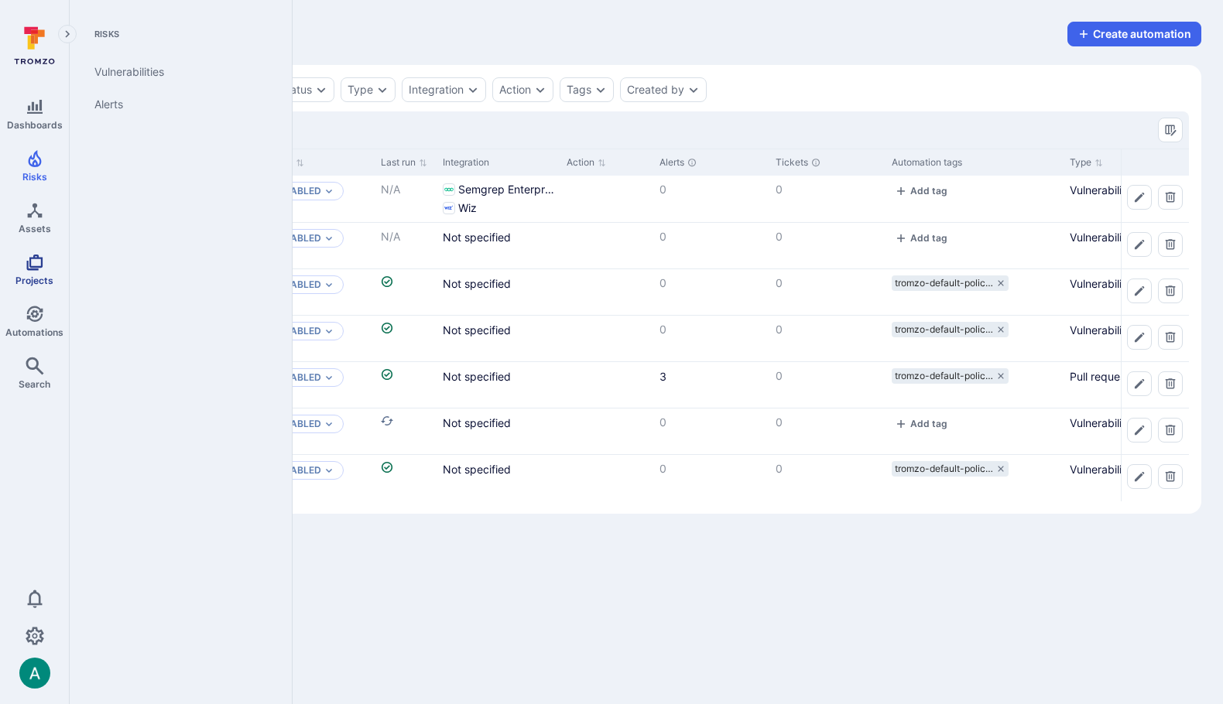
click at [36, 261] on icon "Projects" at bounding box center [35, 262] width 19 height 19
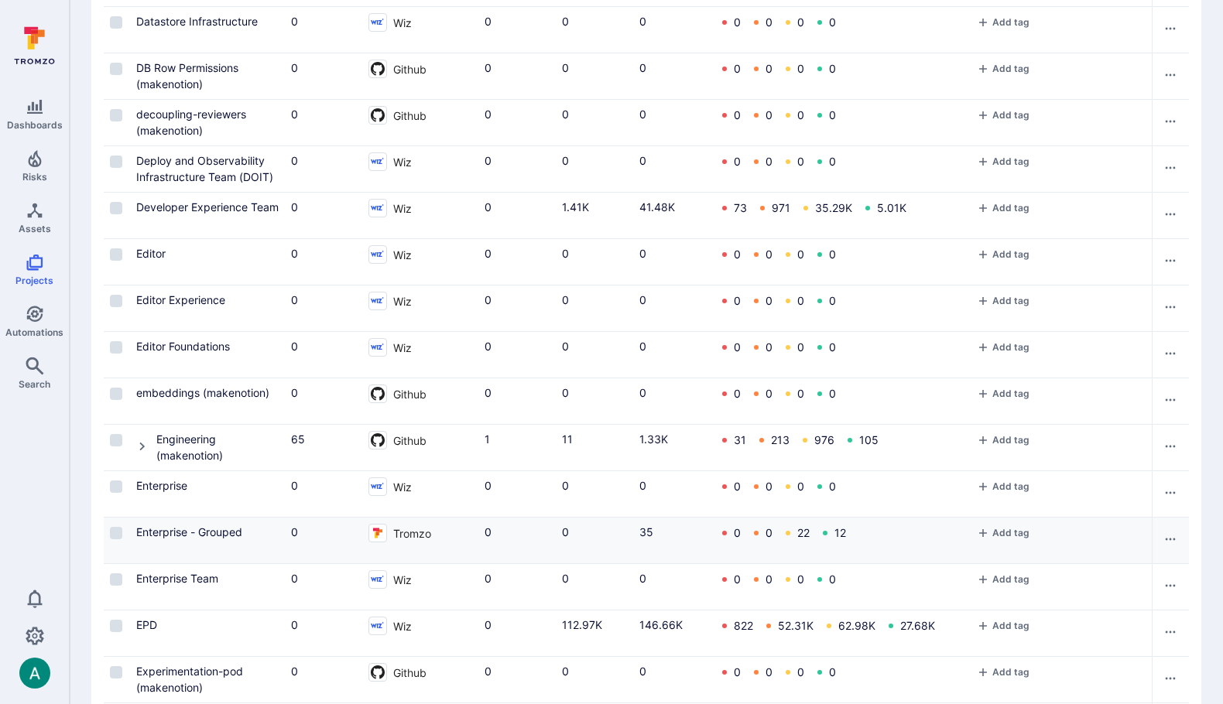
scroll to position [1514, 0]
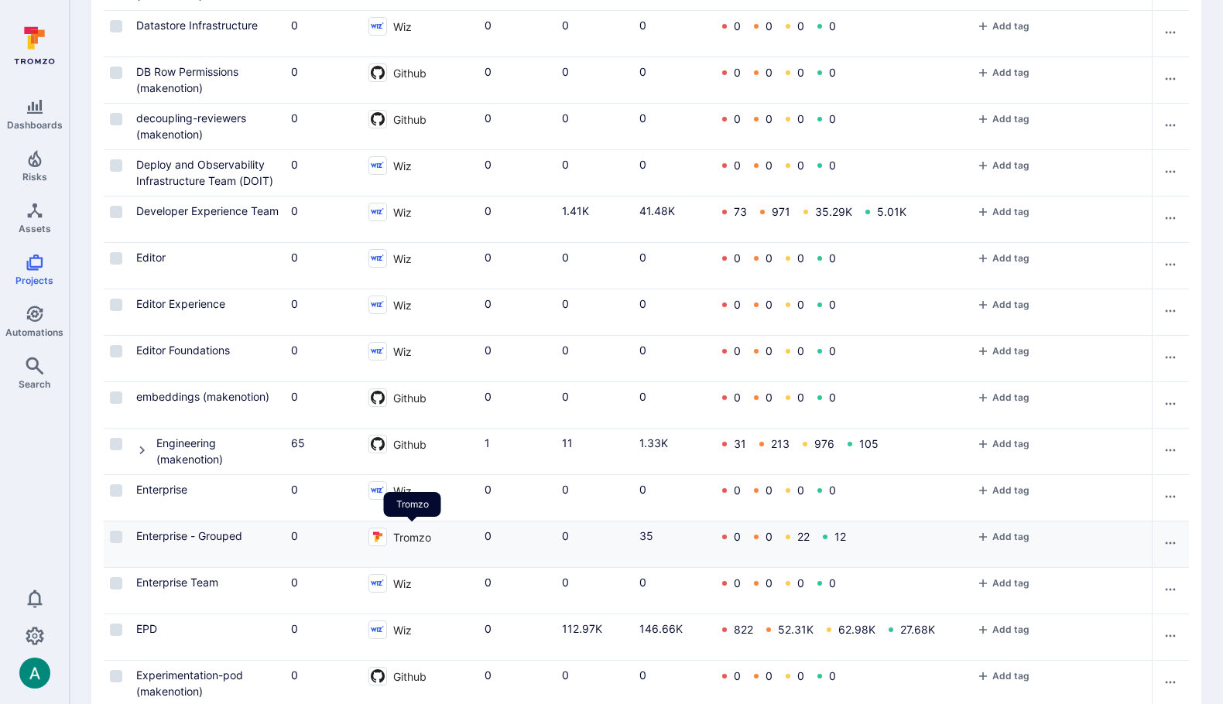
click at [412, 539] on span "Tromzo" at bounding box center [412, 537] width 38 height 18
click at [223, 535] on link "Enterprise - Grouped" at bounding box center [189, 535] width 106 height 13
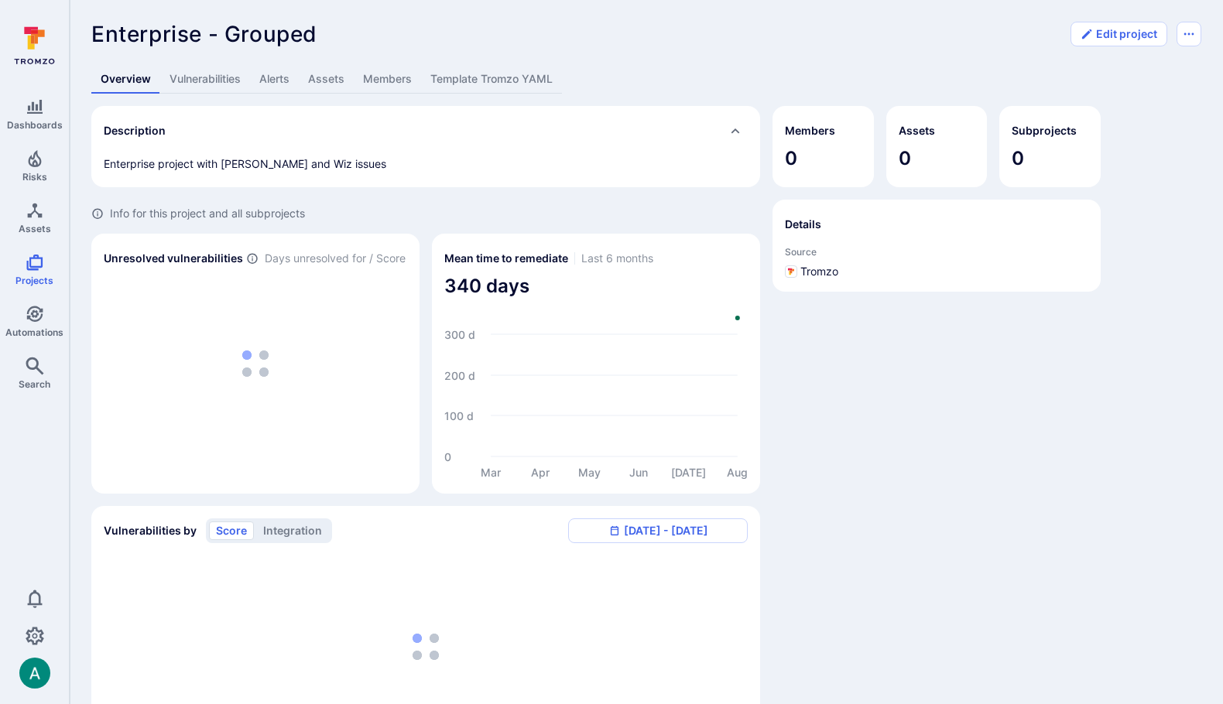
click at [468, 87] on link "Template Tromzo YAML" at bounding box center [491, 79] width 141 height 29
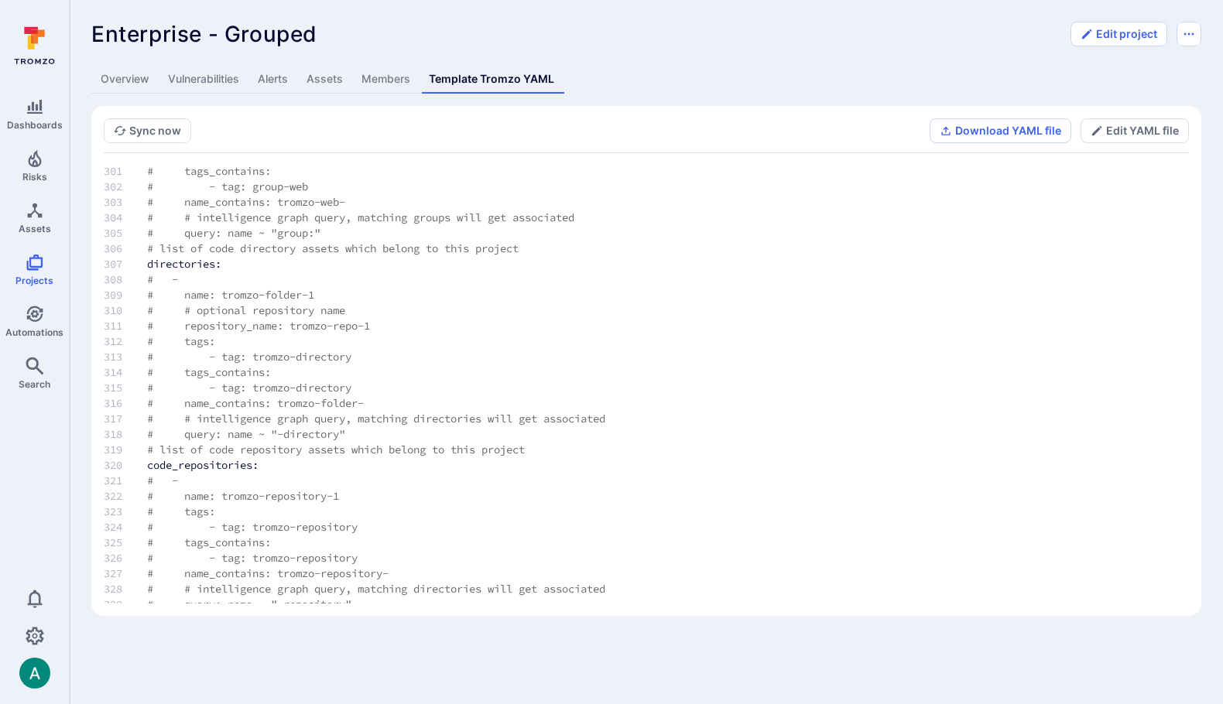
scroll to position [5145, 0]
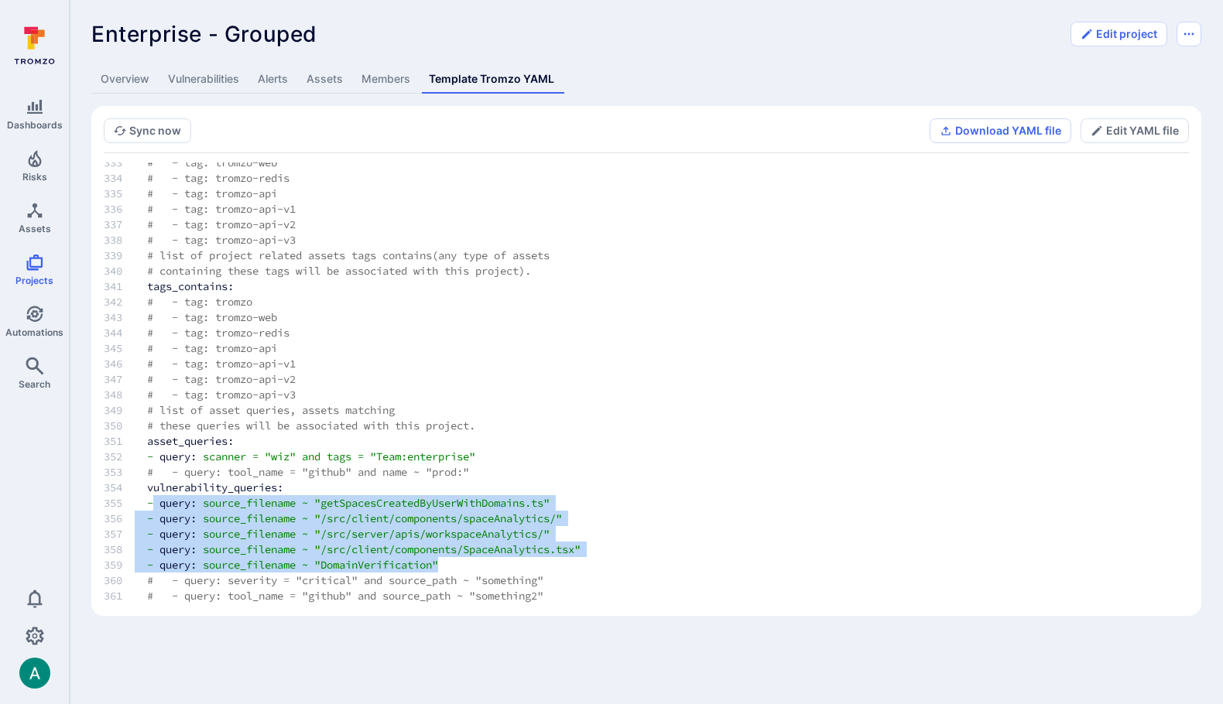
drag, startPoint x: 156, startPoint y: 501, endPoint x: 463, endPoint y: 561, distance: 312.9
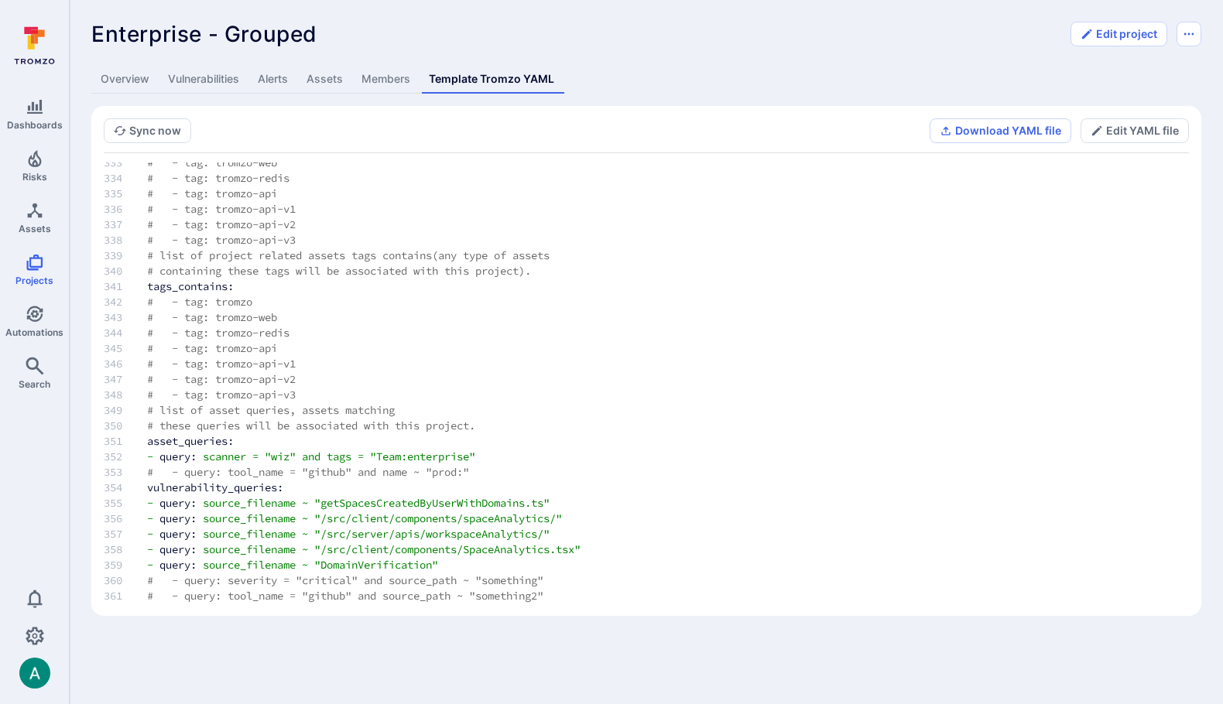
click at [471, 567] on td "- query: source_filename ~ "DomainVerification"" at bounding box center [406, 564] width 569 height 15
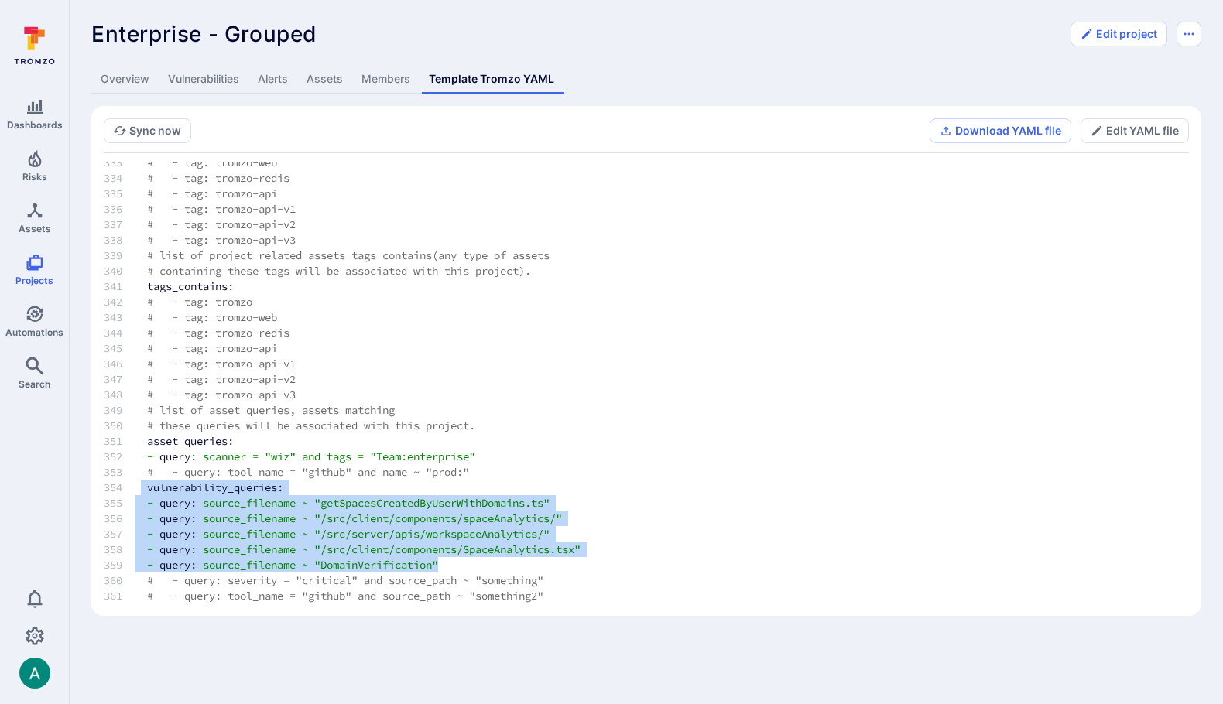
drag, startPoint x: 485, startPoint y: 567, endPoint x: 145, endPoint y: 494, distance: 348.3
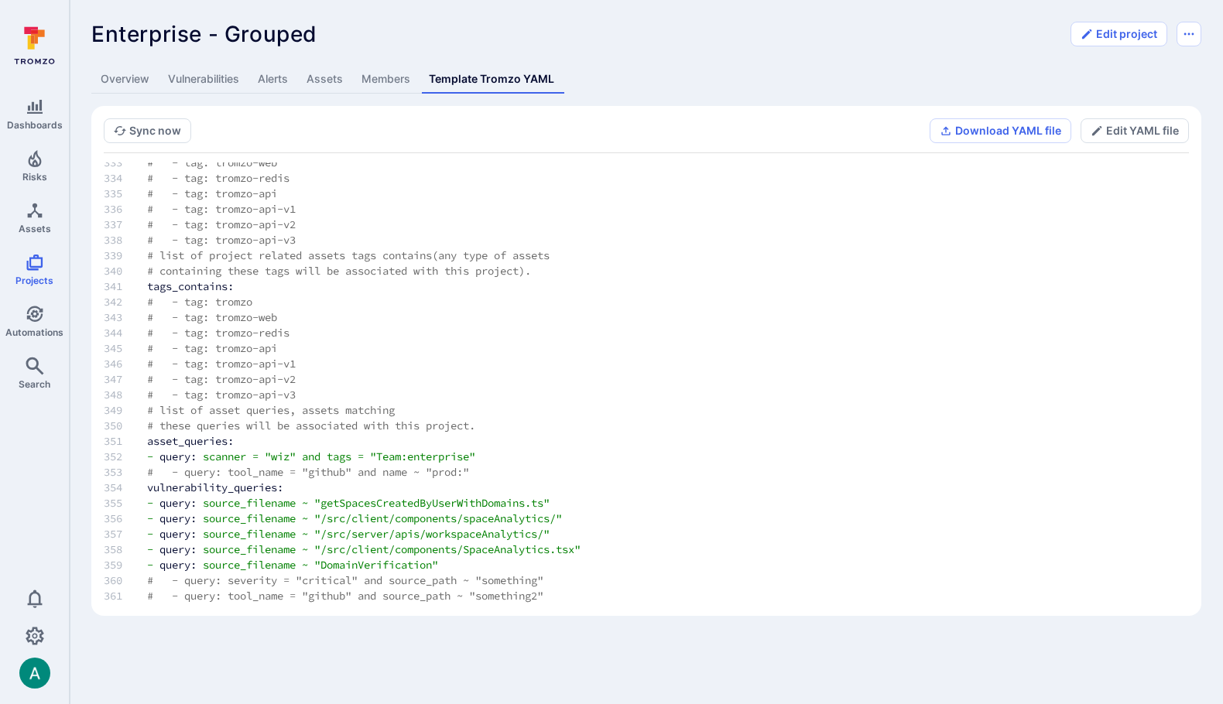
click at [302, 470] on span "# - query: tool_name = "github" and name ~ "prod:"" at bounding box center [308, 472] width 322 height 14
click at [505, 456] on td "- query: scanner = "wiz" and tags = "Team:enterprise"" at bounding box center [406, 456] width 569 height 15
drag, startPoint x: 485, startPoint y: 457, endPoint x: 386, endPoint y: 460, distance: 99.1
click at [386, 460] on span ""Team:enterprise"" at bounding box center [422, 457] width 105 height 14
click at [125, 84] on link "Overview" at bounding box center [124, 79] width 67 height 29
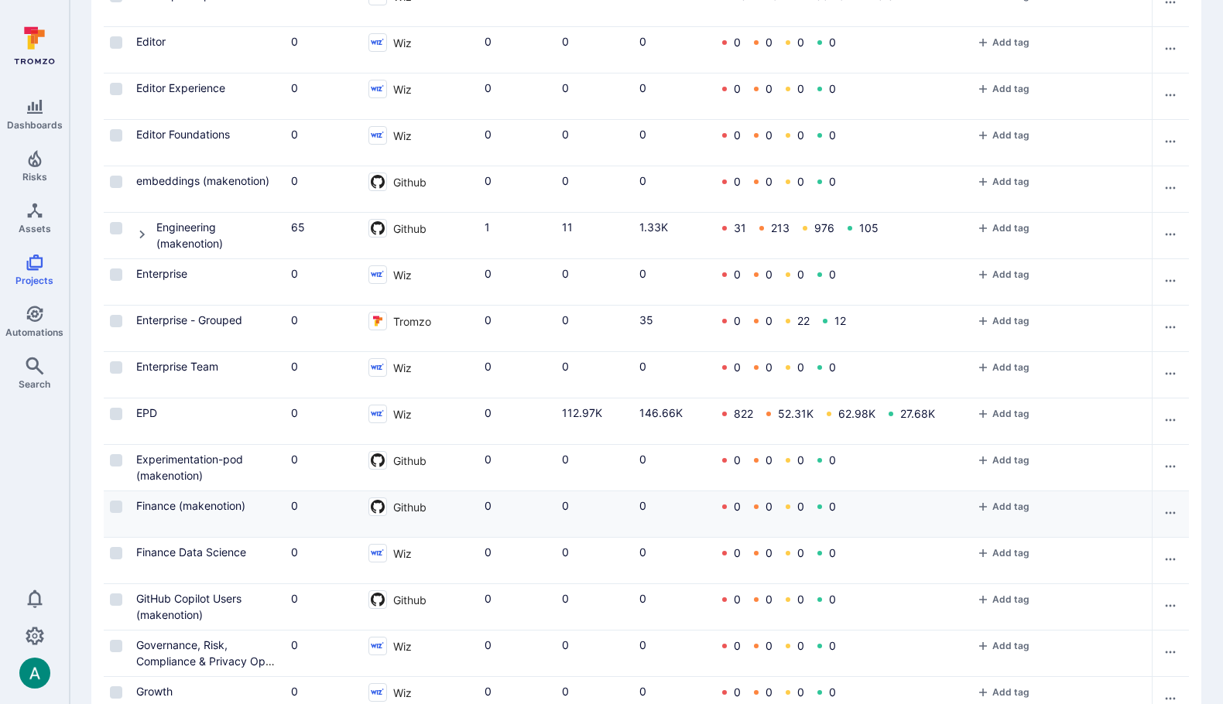
scroll to position [1728, 0]
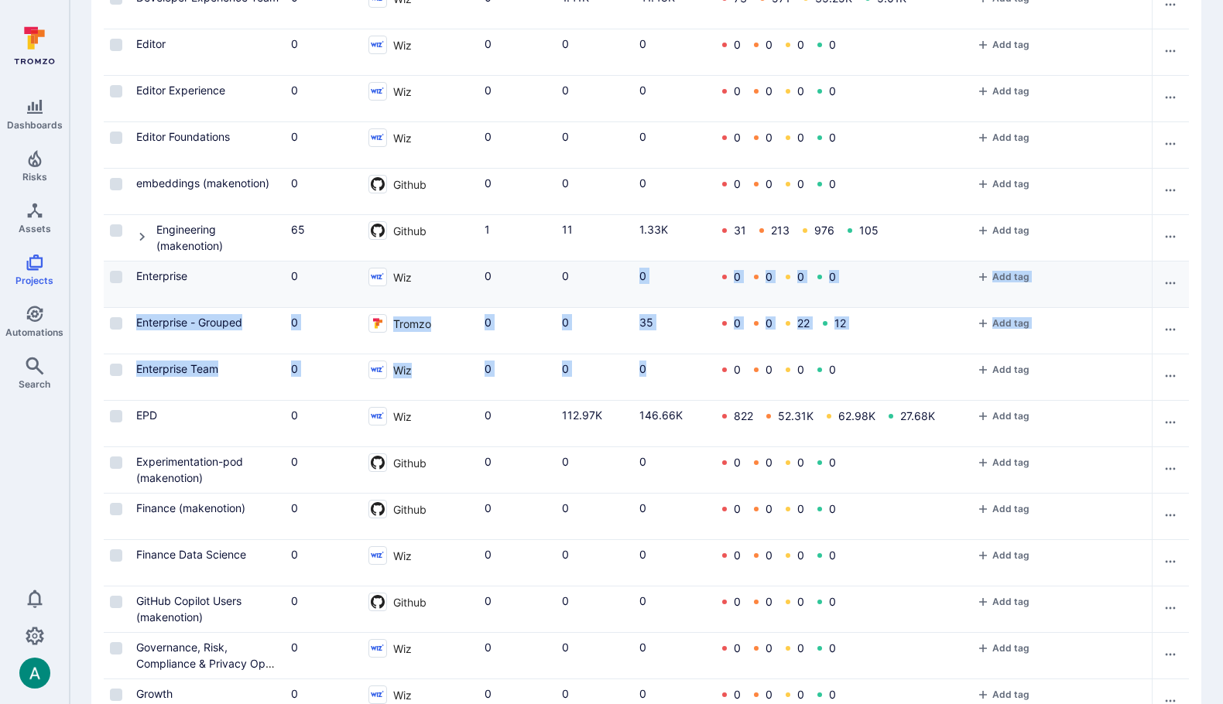
drag, startPoint x: 673, startPoint y: 368, endPoint x: 584, endPoint y: 280, distance: 125.3
click at [574, 280] on div "0" at bounding box center [594, 276] width 65 height 16
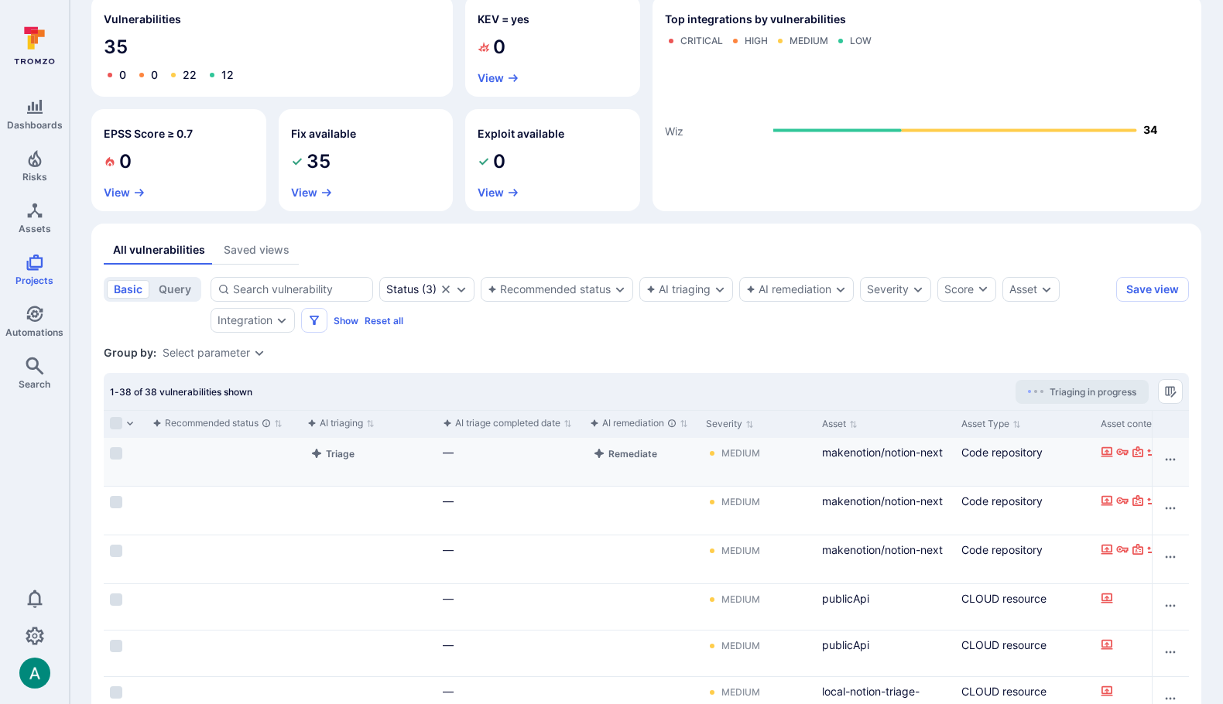
scroll to position [141, 0]
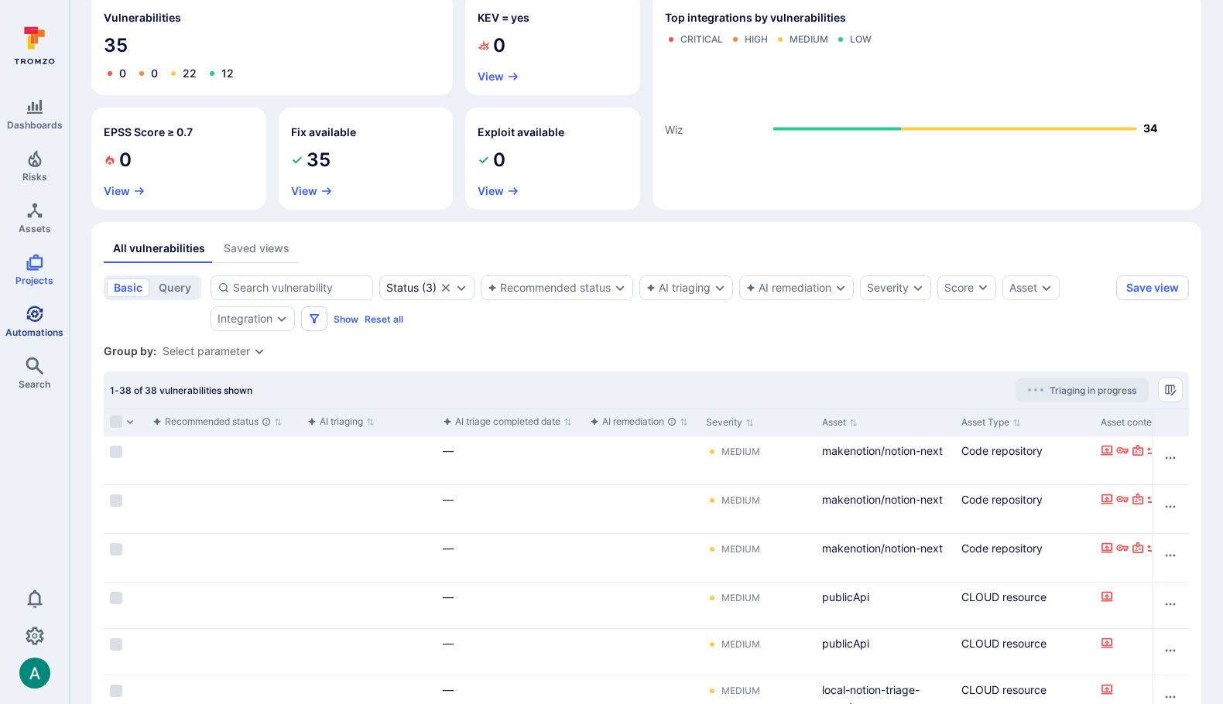
click at [31, 313] on icon "Automations" at bounding box center [35, 314] width 19 height 19
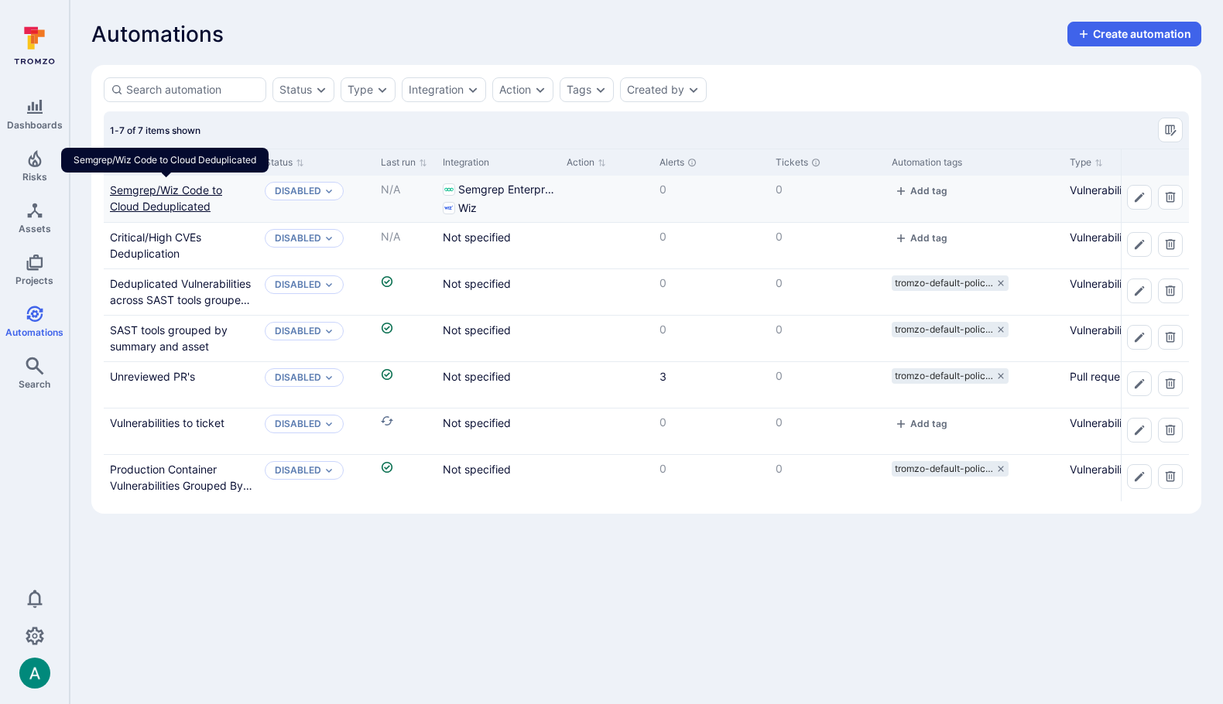
click at [163, 186] on link "Semgrep/Wiz Code to Cloud Deduplicated" at bounding box center [166, 197] width 112 height 29
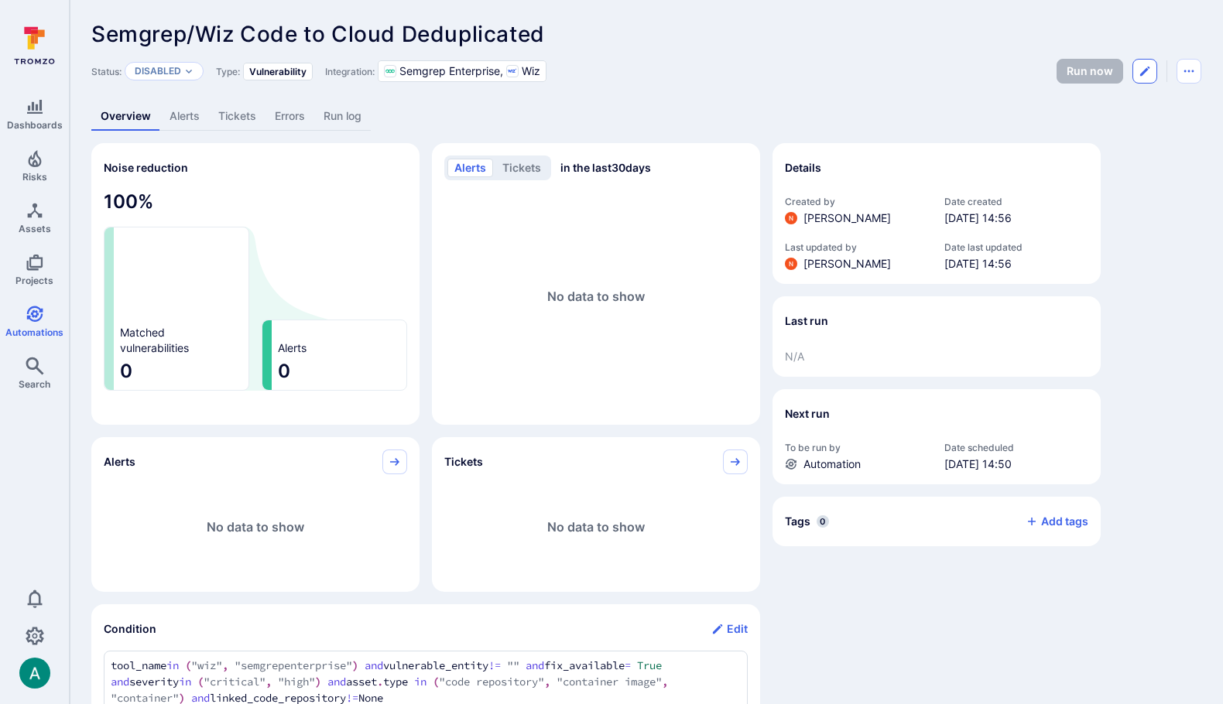
click at [1144, 70] on icon "Edit automation" at bounding box center [1144, 71] width 9 height 9
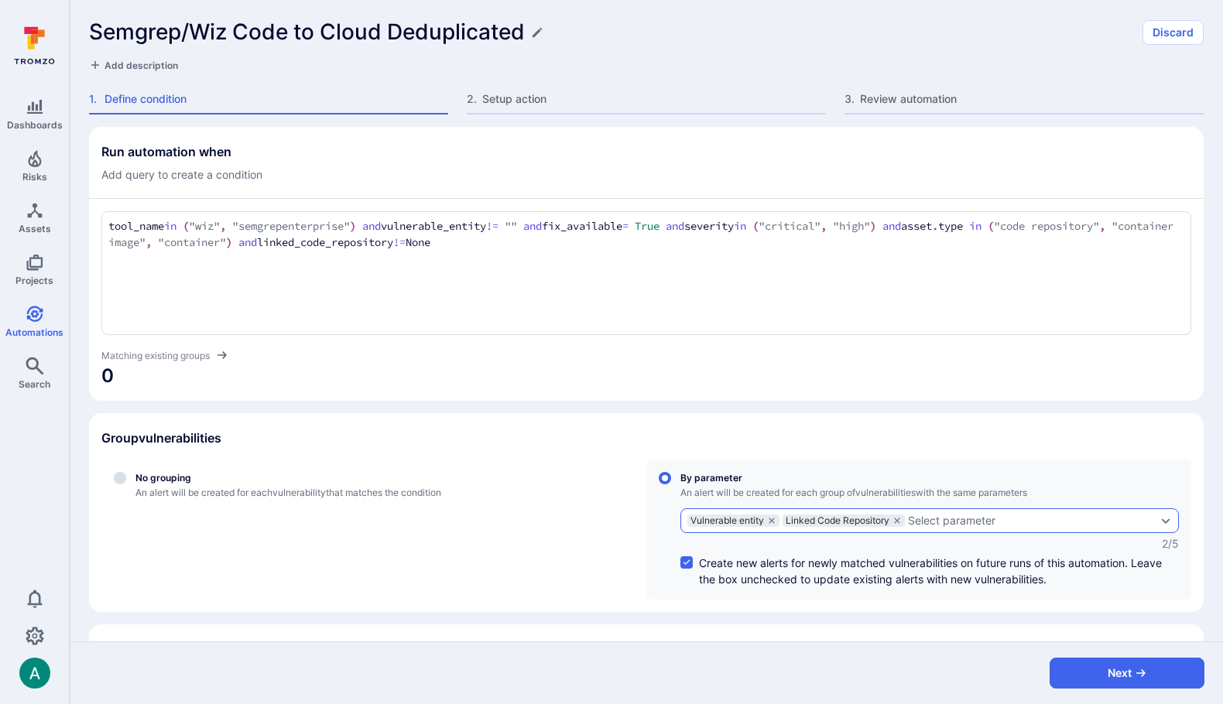
click at [934, 518] on div "Select parameter" at bounding box center [951, 521] width 87 height 12
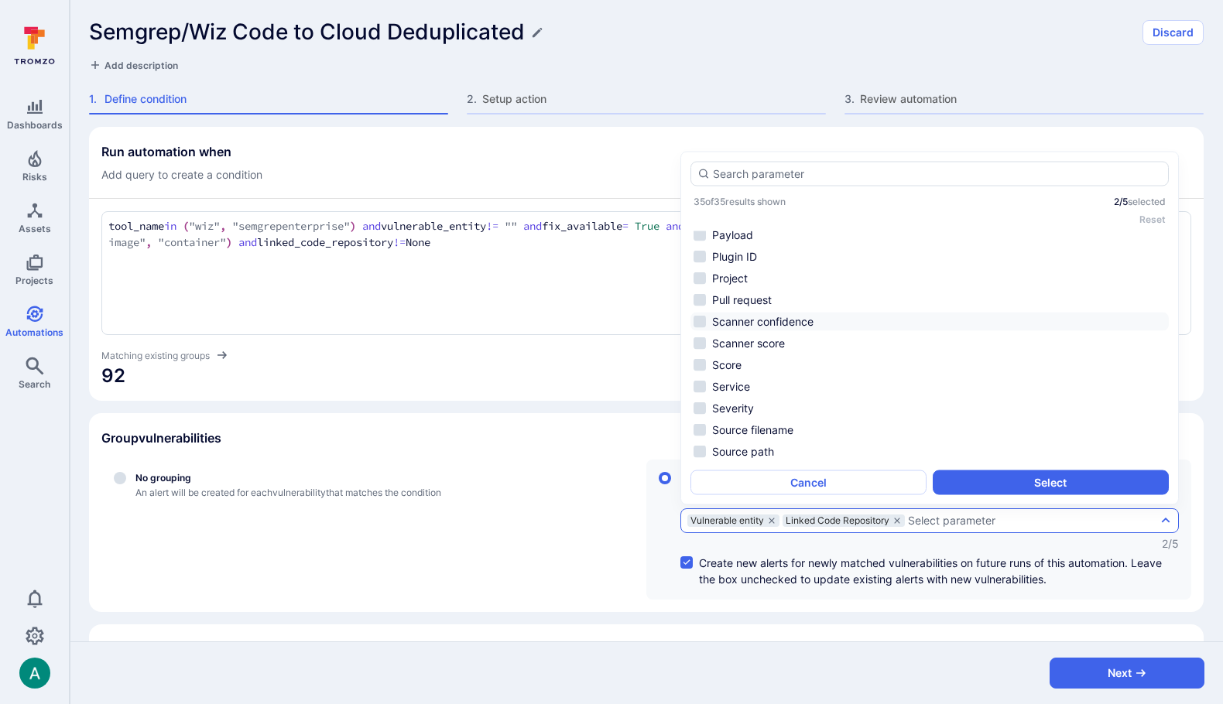
scroll to position [292, 0]
click at [770, 292] on li "Project" at bounding box center [929, 295] width 478 height 19
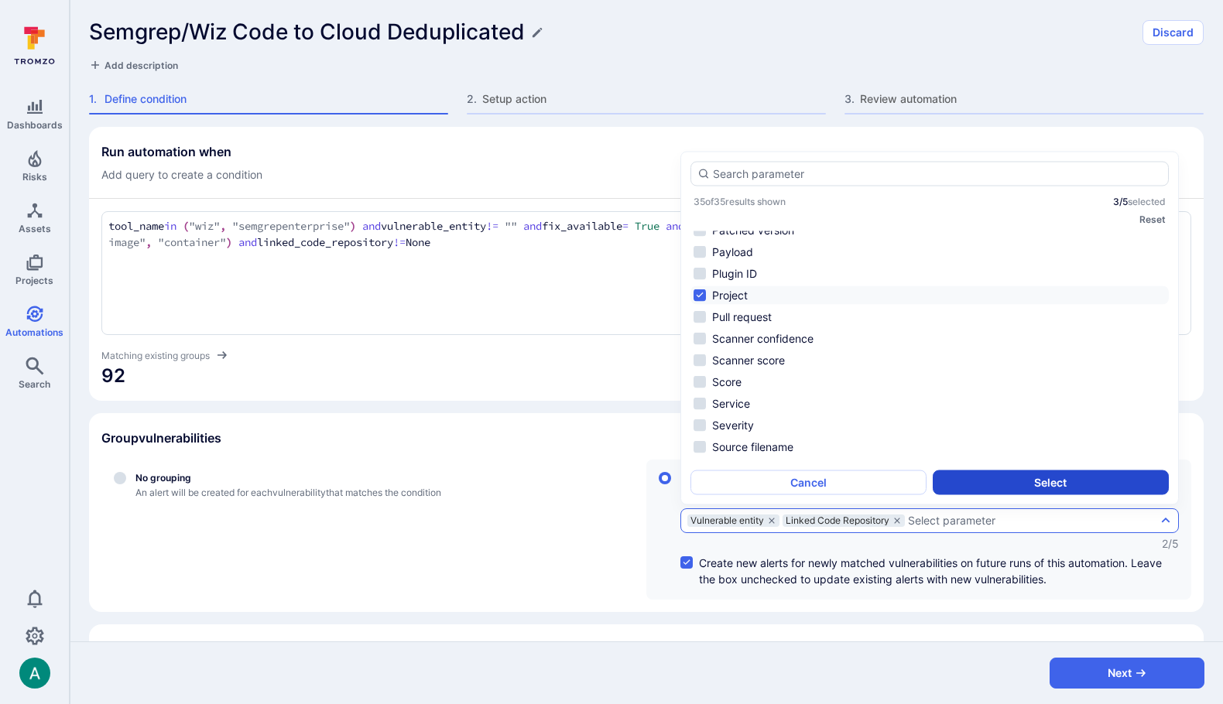
click at [1011, 472] on button "Select" at bounding box center [1050, 482] width 236 height 25
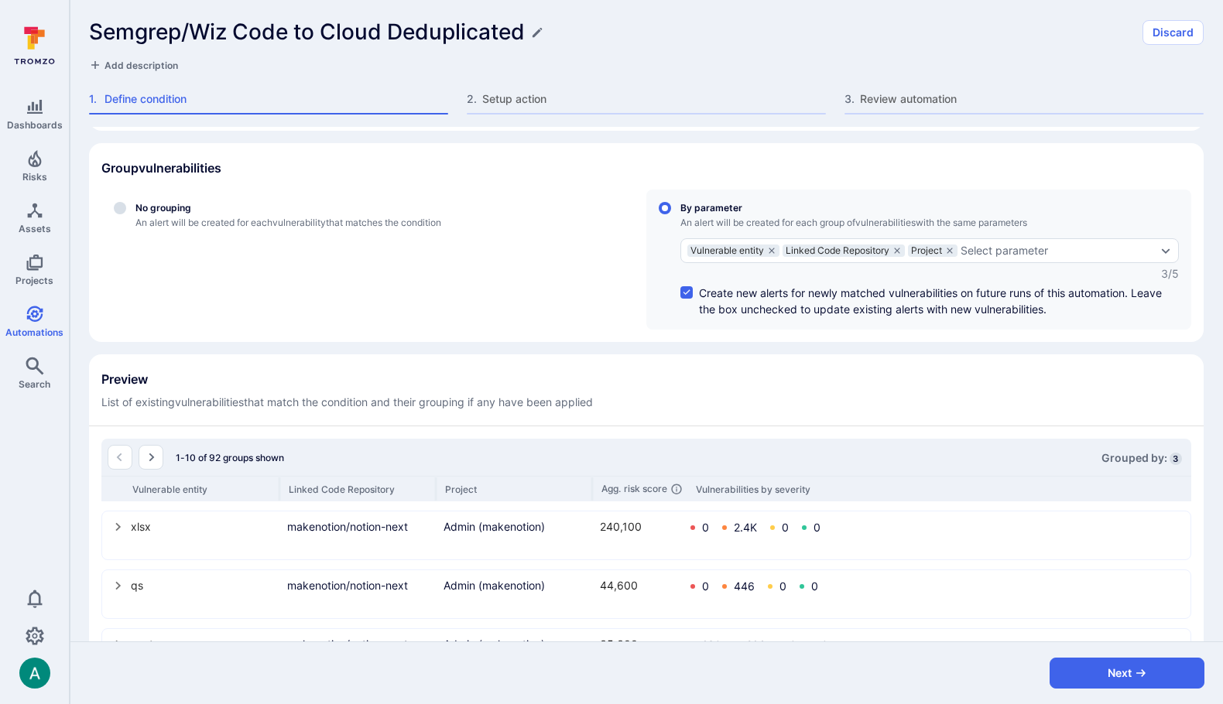
scroll to position [269, 0]
click at [1000, 248] on div "Select parameter" at bounding box center [1003, 251] width 87 height 12
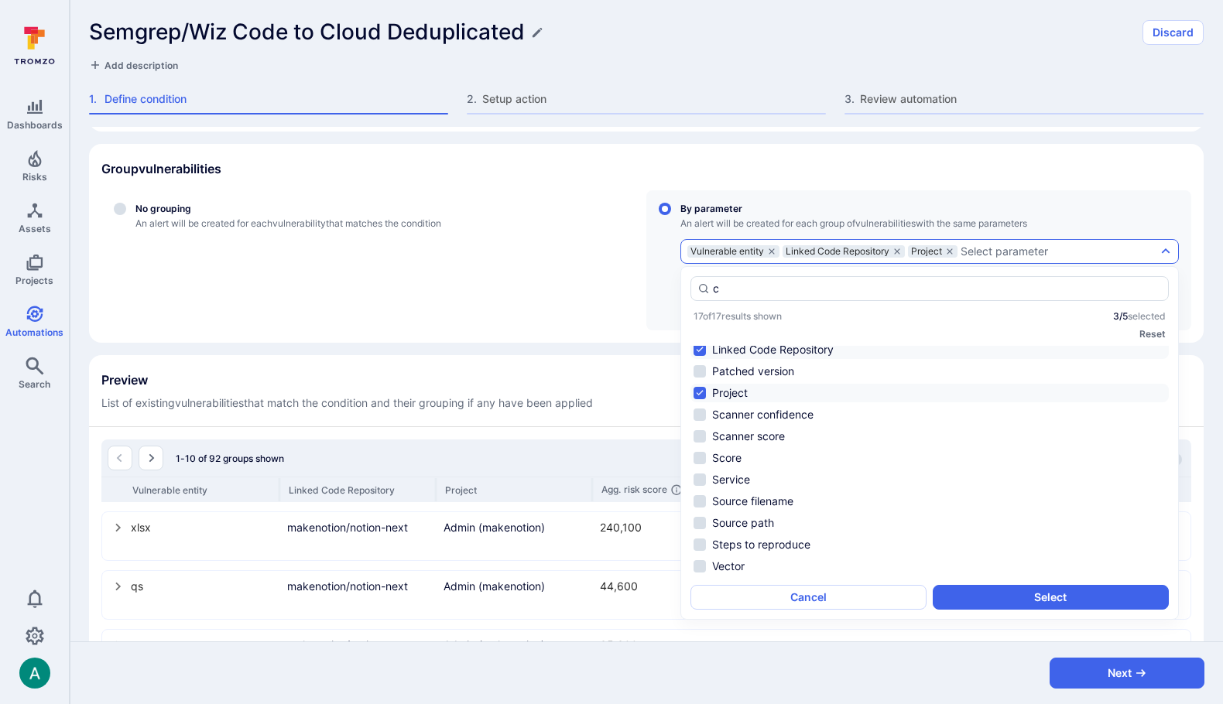
scroll to position [0, 0]
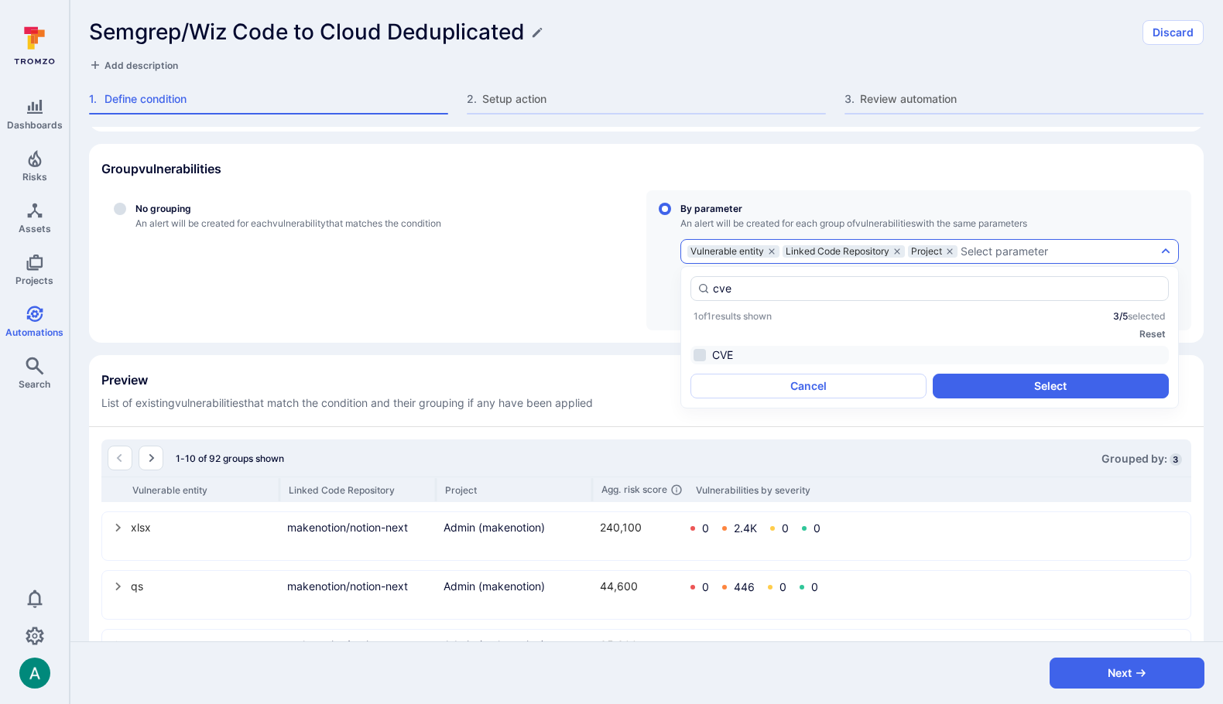
click at [693, 358] on li "CVE" at bounding box center [929, 355] width 478 height 19
type input "cve"
click at [1021, 382] on button "Select" at bounding box center [1050, 386] width 236 height 25
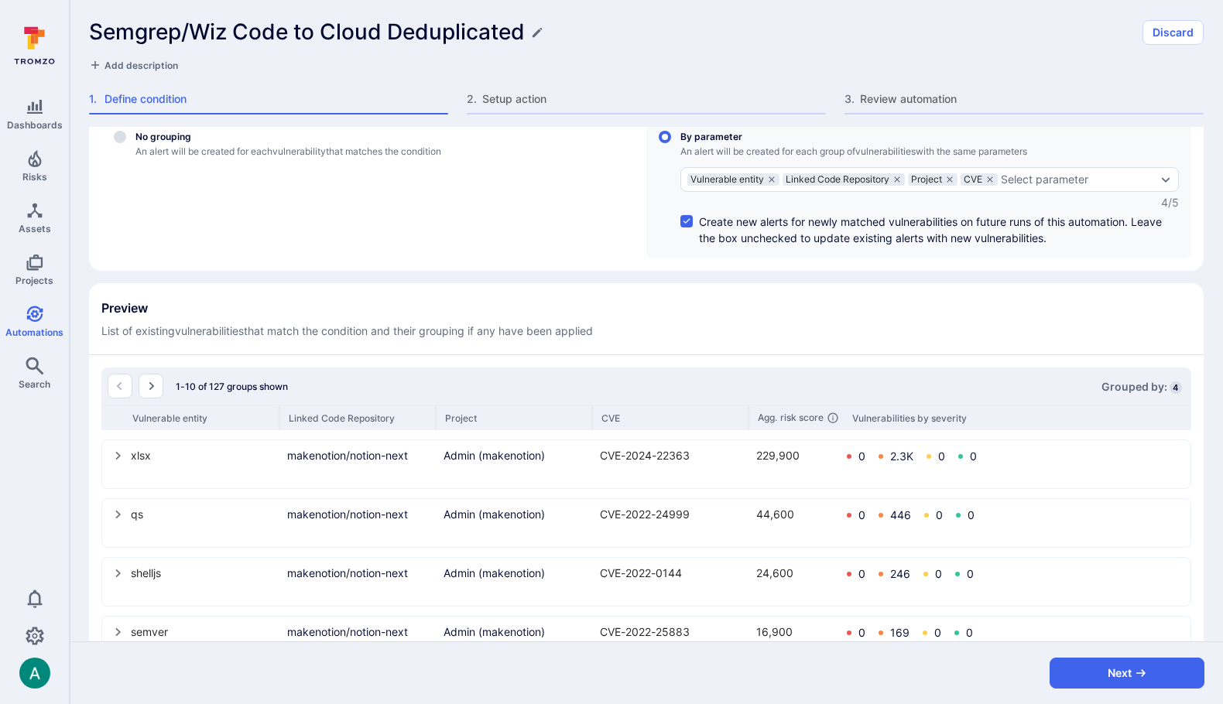
scroll to position [323, 0]
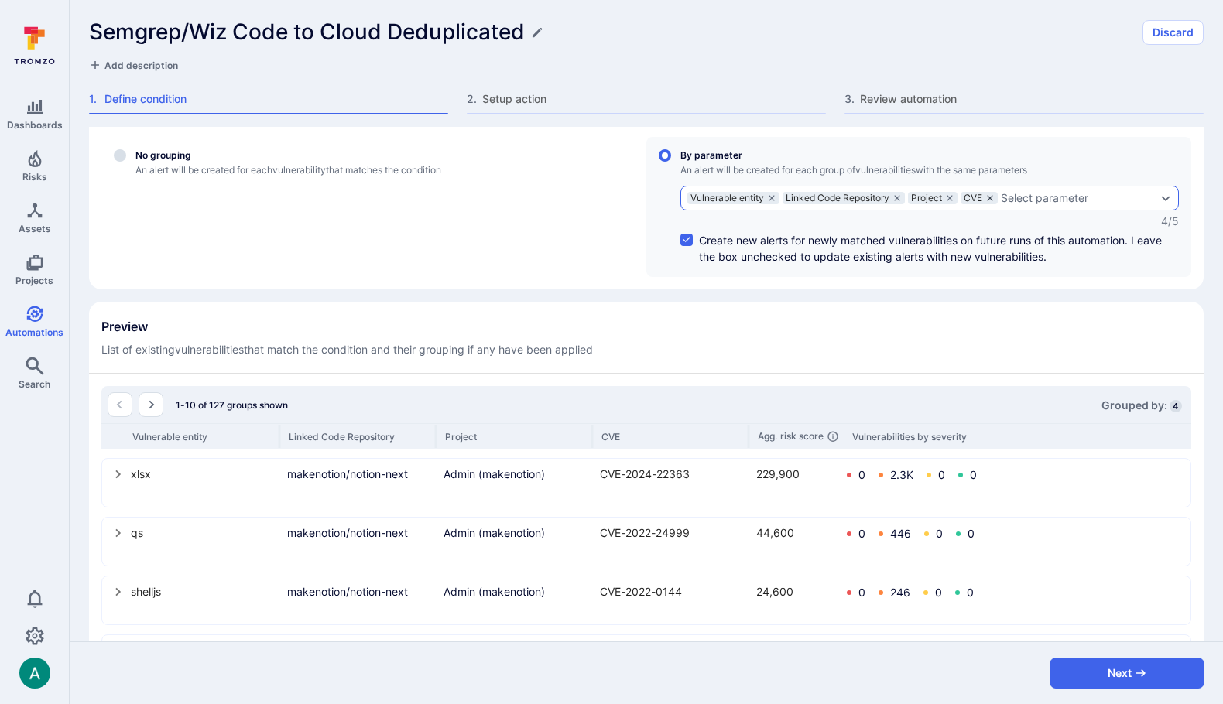
click at [994, 195] on icon "grouping parameters" at bounding box center [989, 197] width 9 height 9
click at [671, 162] on input "By parameter An alert will be created for each group of vulnerabilities with th…" at bounding box center [664, 155] width 12 height 12
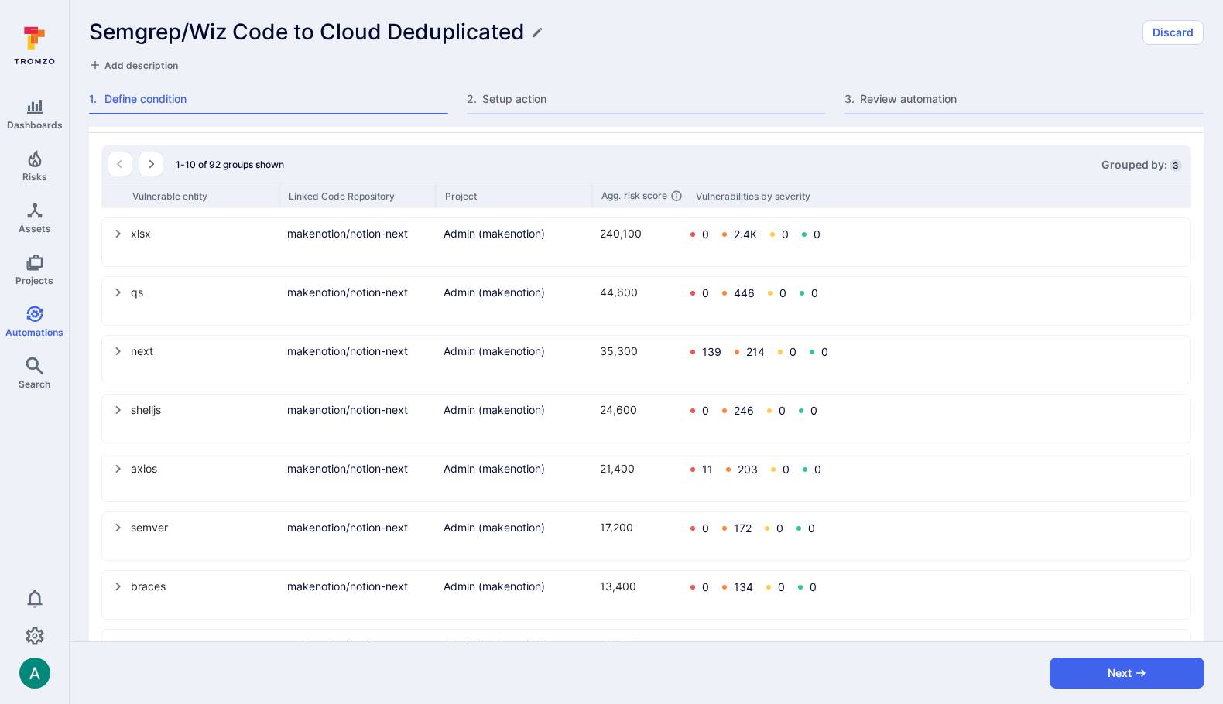
scroll to position [560, 0]
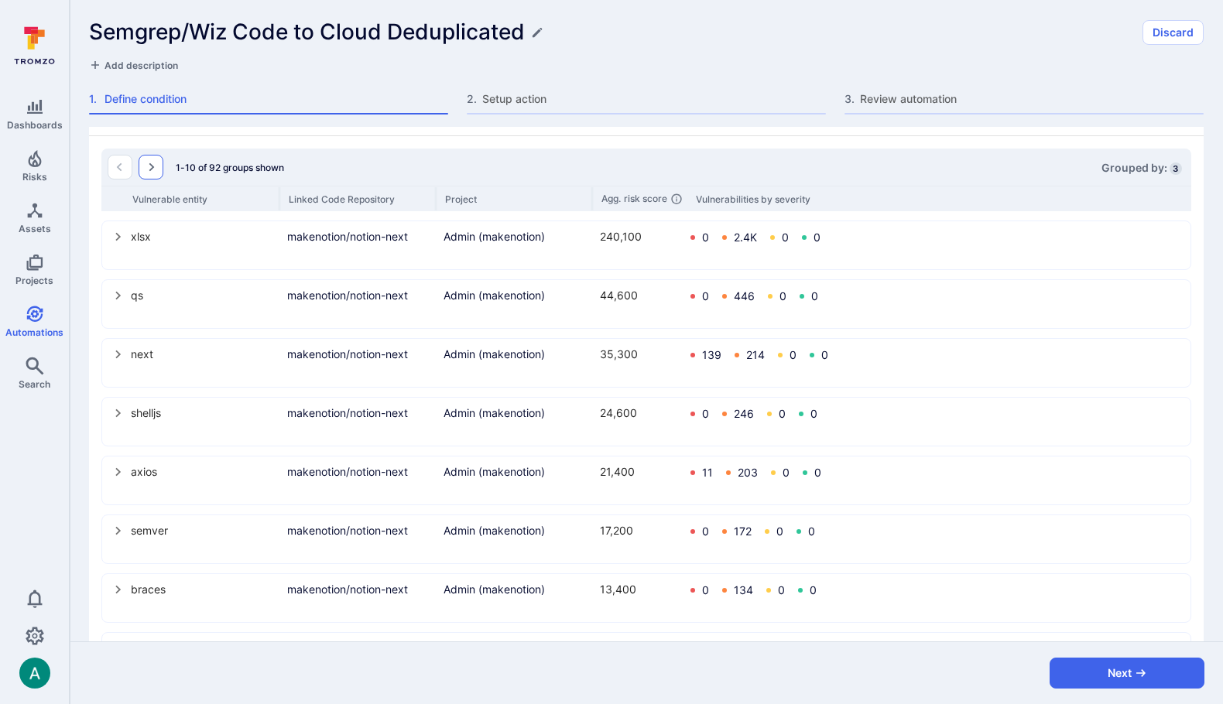
click at [156, 165] on icon "Go to the next page" at bounding box center [151, 167] width 12 height 12
click at [152, 170] on icon "Go to the next page" at bounding box center [151, 167] width 12 height 12
click at [156, 166] on icon "Go to the next page" at bounding box center [151, 167] width 12 height 12
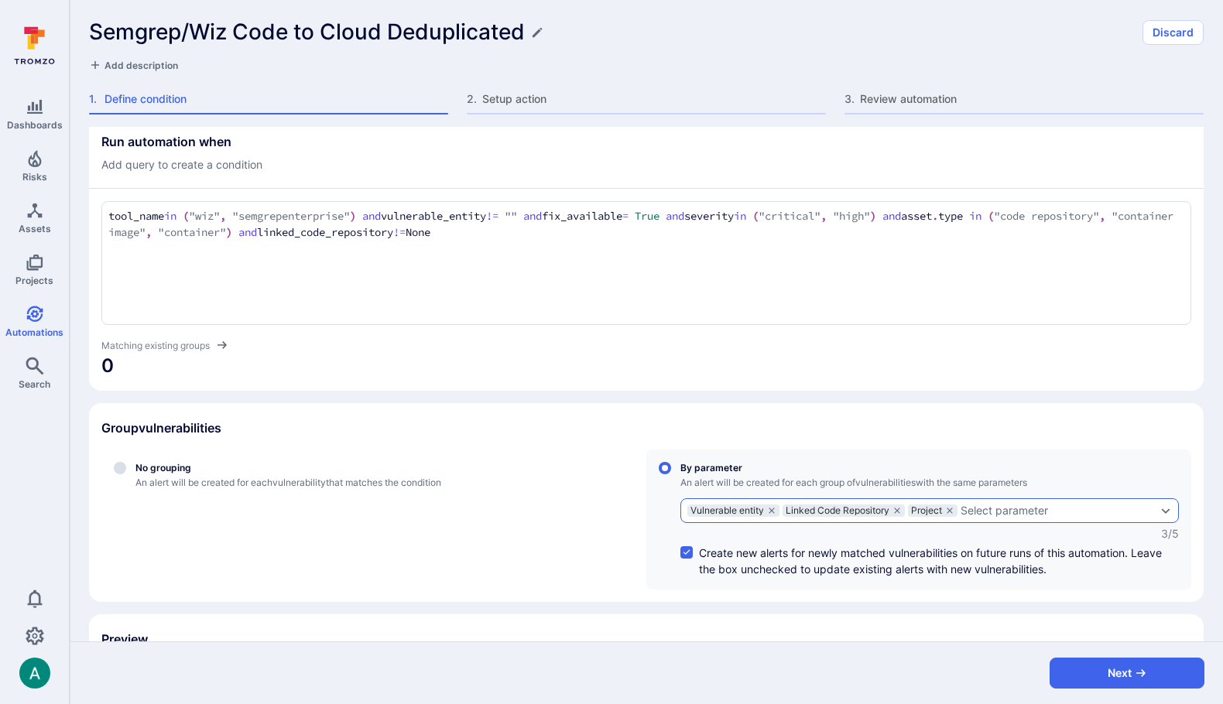
scroll to position [0, 0]
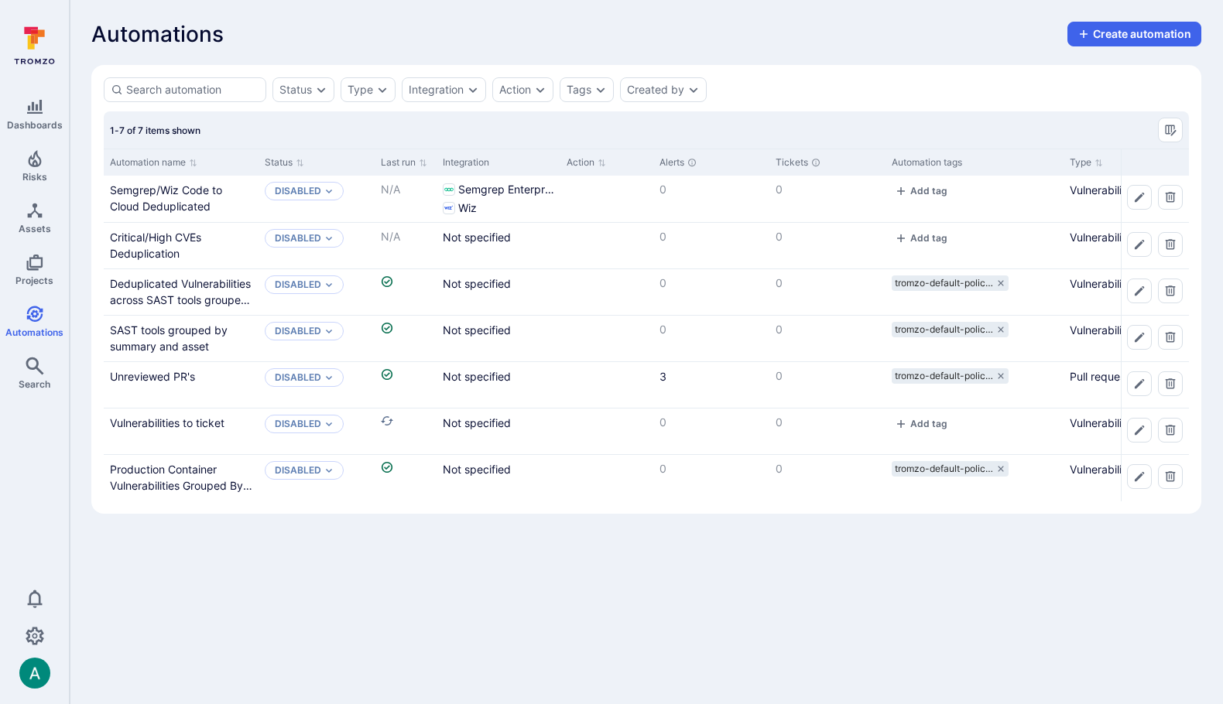
click at [821, 86] on div "Status Type Integration Action Tags Created by" at bounding box center [646, 89] width 1085 height 25
click at [213, 419] on link "Vulnerabilities to ticket" at bounding box center [167, 422] width 115 height 13
drag, startPoint x: 236, startPoint y: 423, endPoint x: 104, endPoint y: 426, distance: 132.3
click at [104, 426] on div "Vulnerabilities to ticket" at bounding box center [181, 432] width 155 height 46
drag, startPoint x: 234, startPoint y: 214, endPoint x: 96, endPoint y: 190, distance: 140.6
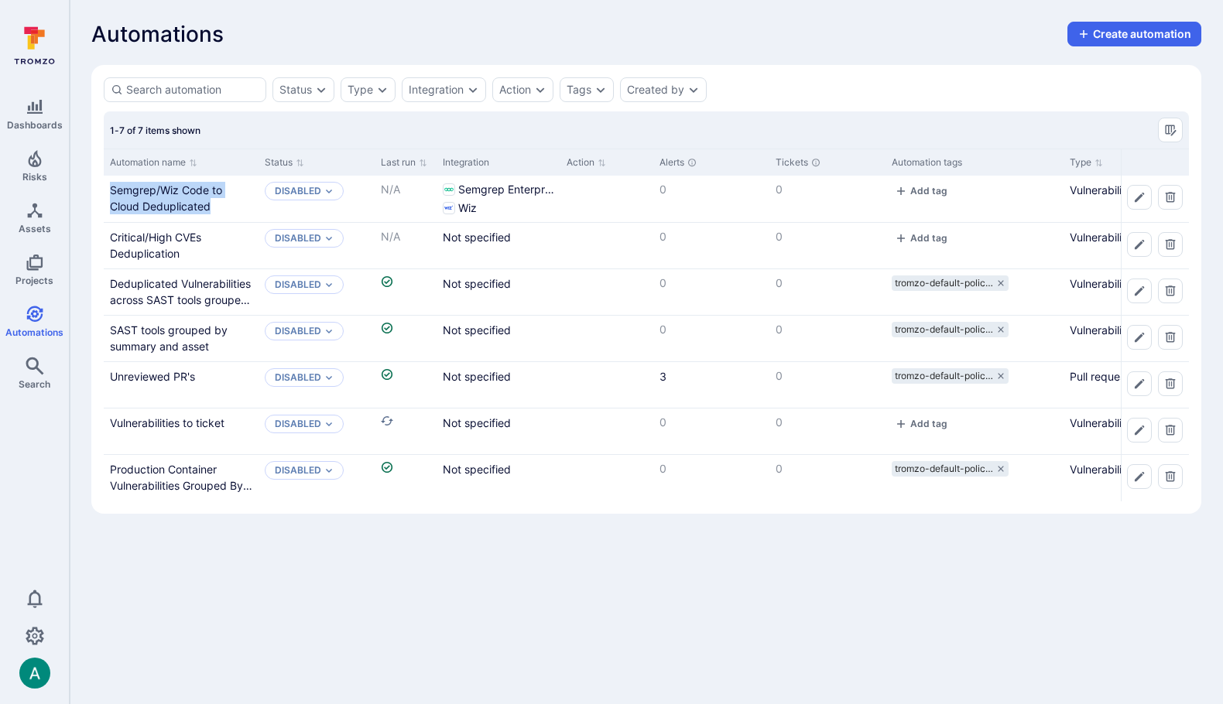
click at [96, 190] on section "Status Type Integration Action Tags Created by 1-7 of 7 items shown Automation …" at bounding box center [646, 289] width 1110 height 449
click at [207, 424] on link "Vulnerabilities to ticket" at bounding box center [167, 422] width 115 height 13
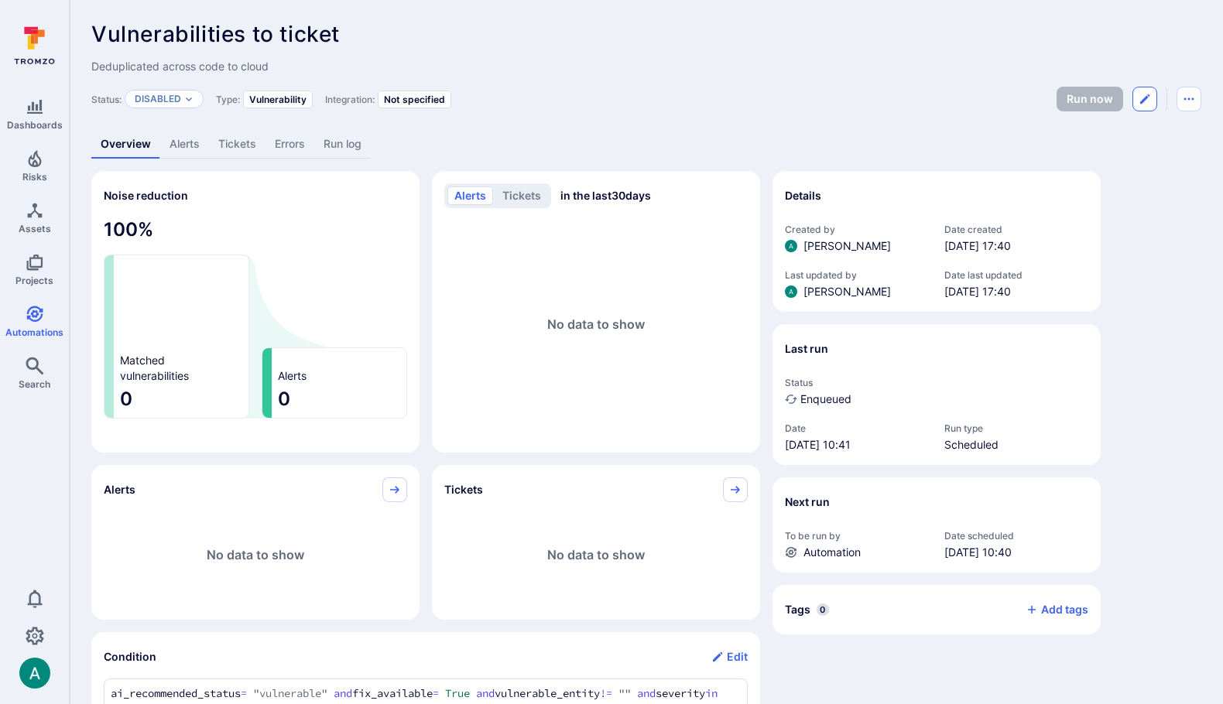
click at [1150, 99] on icon "Edit automation" at bounding box center [1144, 99] width 12 height 12
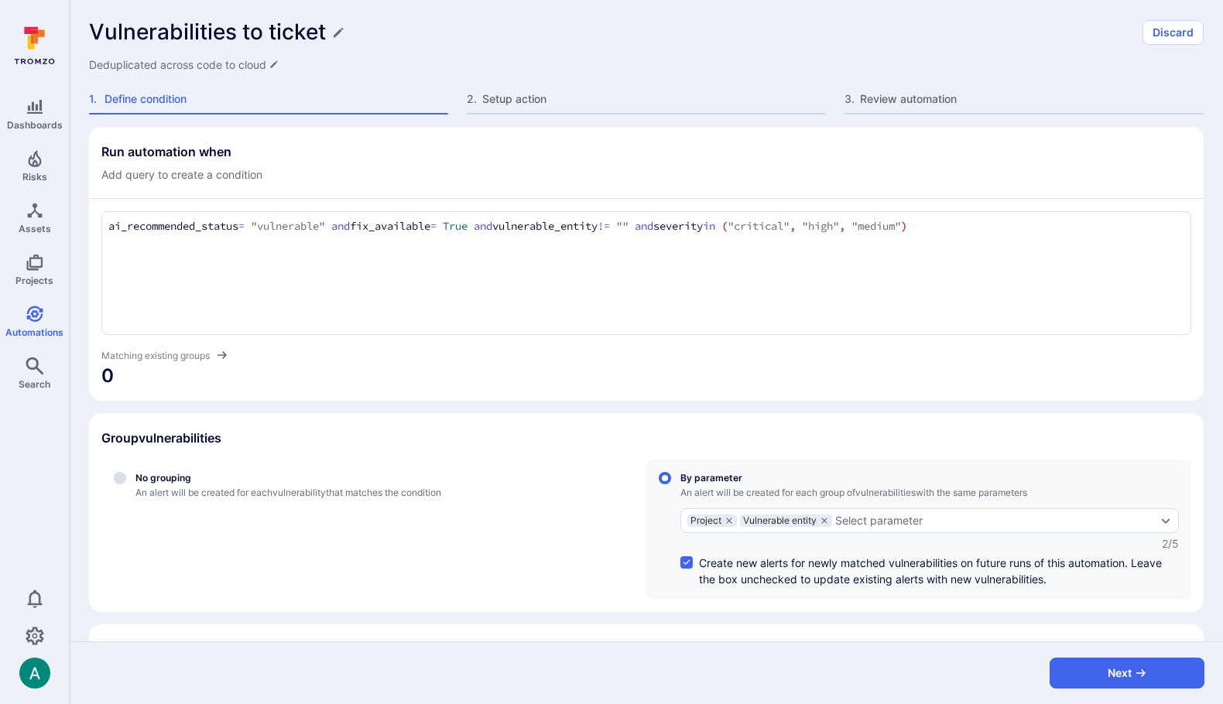
click at [139, 67] on span "Deduplicated across code to cloud" at bounding box center [184, 64] width 190 height 15
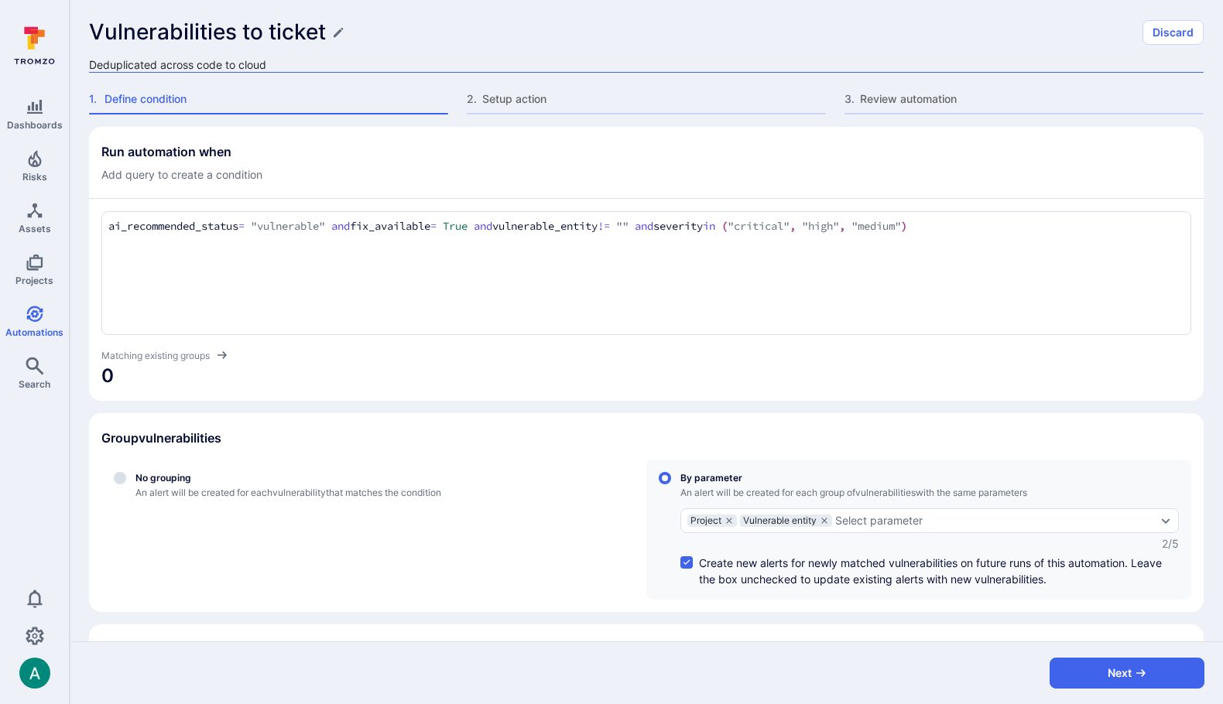
click at [139, 67] on textarea "Deduplicated across code to cloud" at bounding box center [646, 64] width 1114 height 15
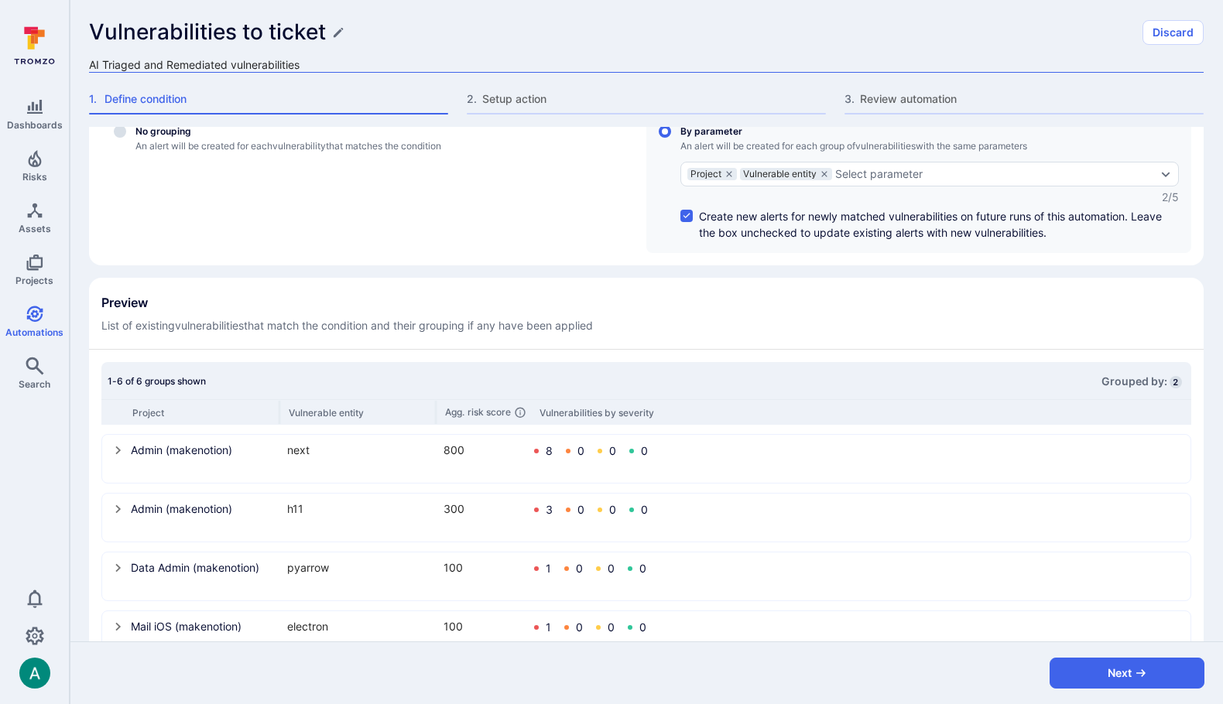
scroll to position [401, 0]
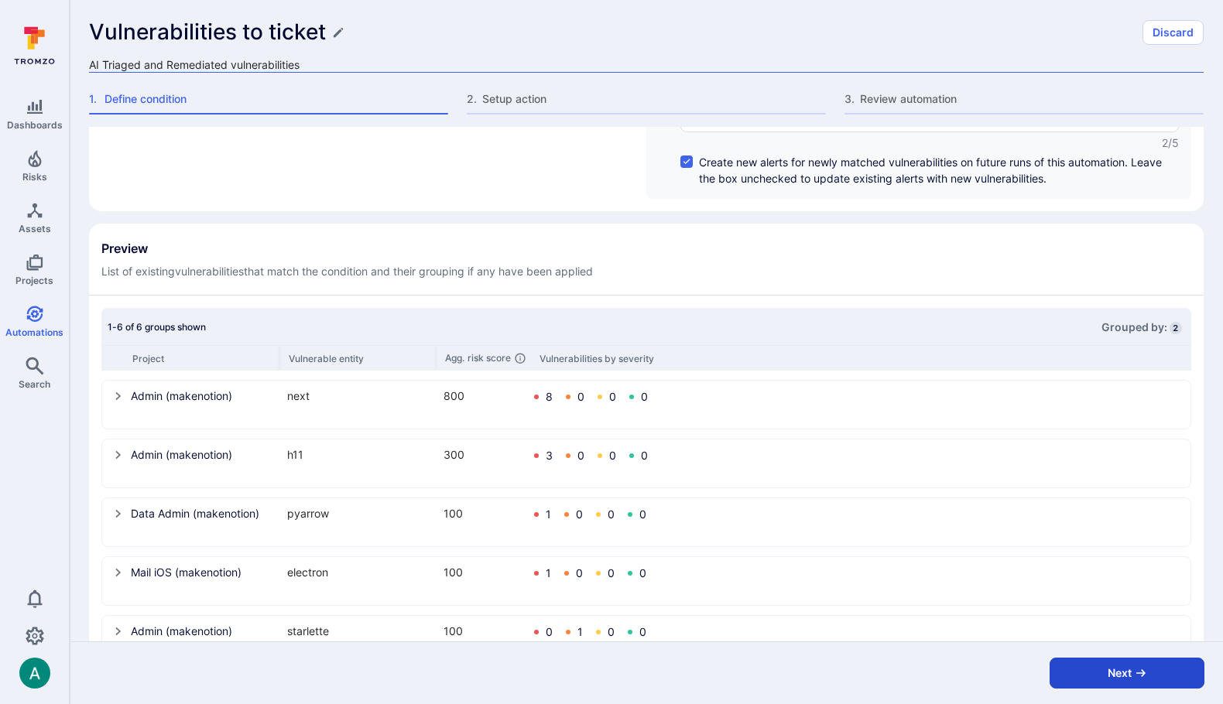
type textarea "AI Triaged and Remediated vulnerabilities"
click at [1098, 682] on button "Next" at bounding box center [1126, 673] width 155 height 31
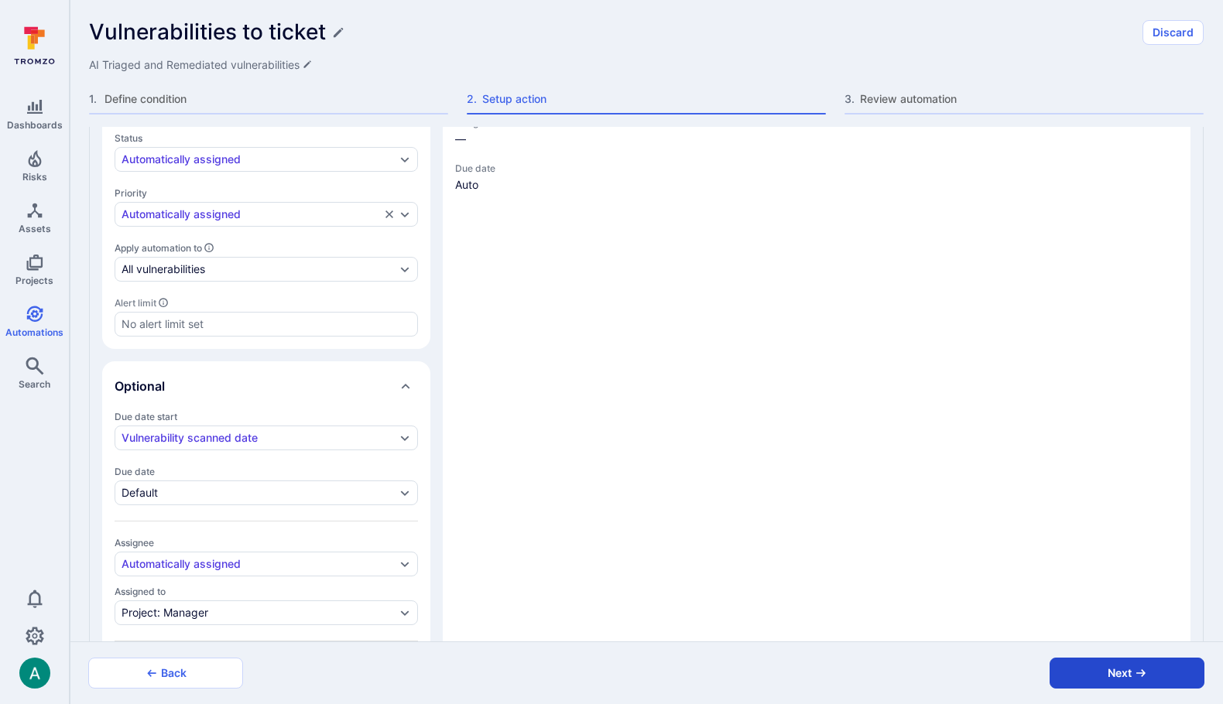
type textarea "x"
click at [1098, 682] on button "Next" at bounding box center [1126, 673] width 155 height 31
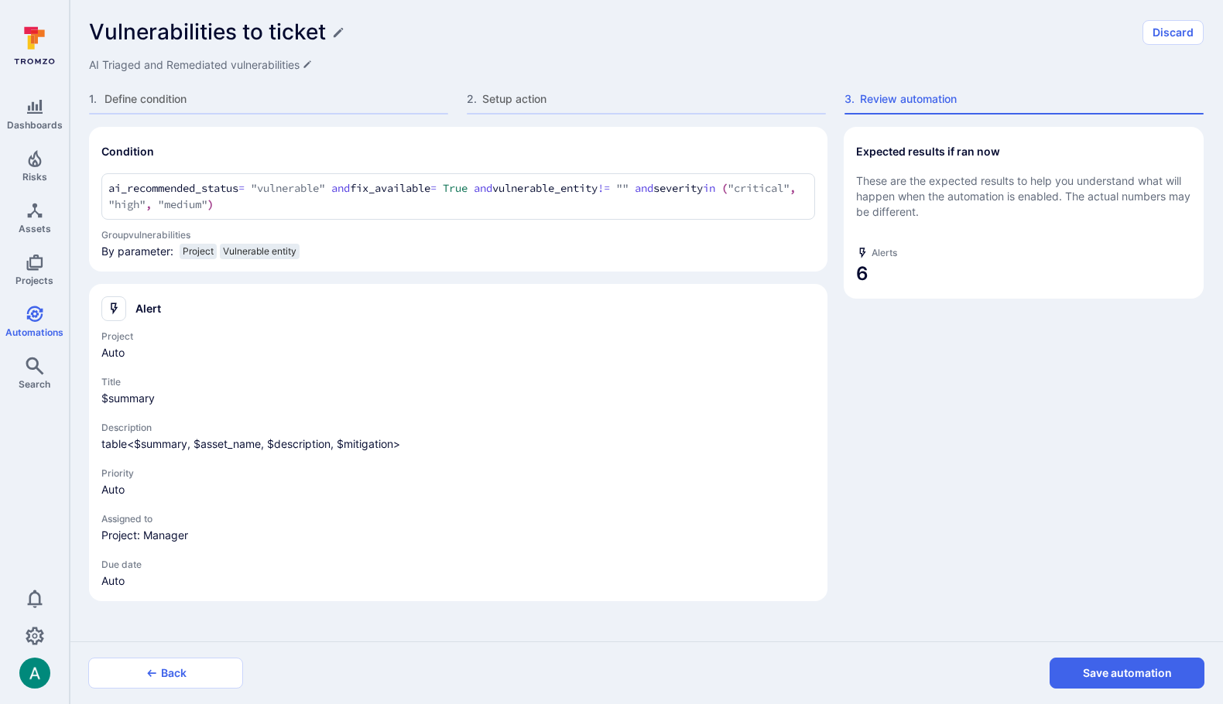
scroll to position [0, 0]
click at [1098, 682] on button "Save automation" at bounding box center [1126, 673] width 155 height 31
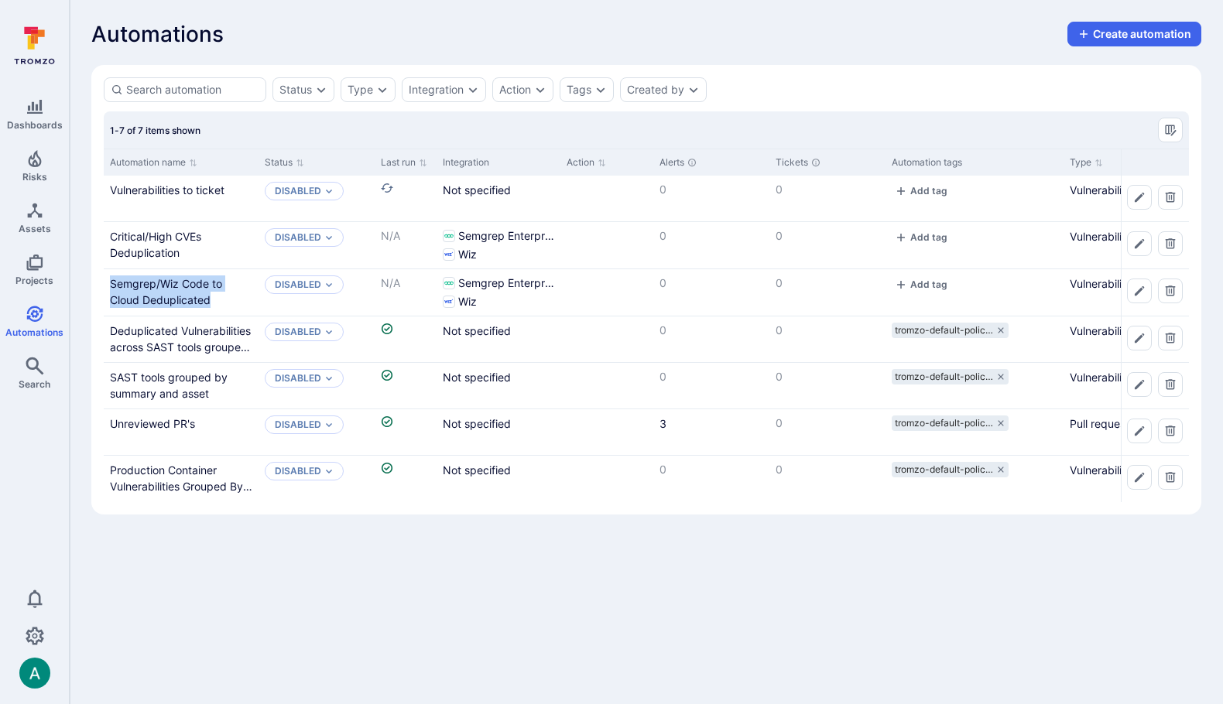
drag, startPoint x: 231, startPoint y: 300, endPoint x: 87, endPoint y: 285, distance: 144.0
click at [87, 285] on div "Automations Create automation Status Type Integration Action Tags Created by 1-…" at bounding box center [646, 268] width 1153 height 536
drag, startPoint x: 100, startPoint y: 184, endPoint x: 234, endPoint y: 191, distance: 134.8
click at [234, 191] on section "Status Type Integration Action Tags Created by 1-7 of 7 items shown Automation …" at bounding box center [646, 290] width 1110 height 450
click at [236, 191] on div "Vulnerabilities to ticket" at bounding box center [181, 190] width 142 height 16
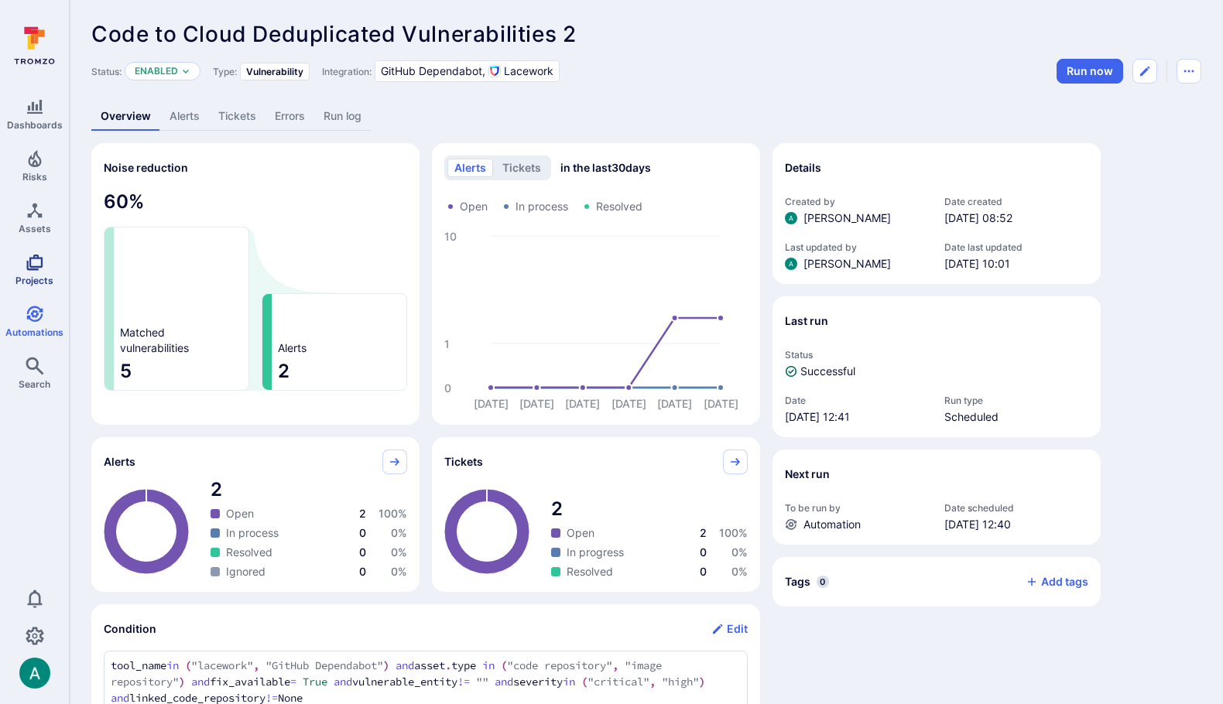
scroll to position [309, 0]
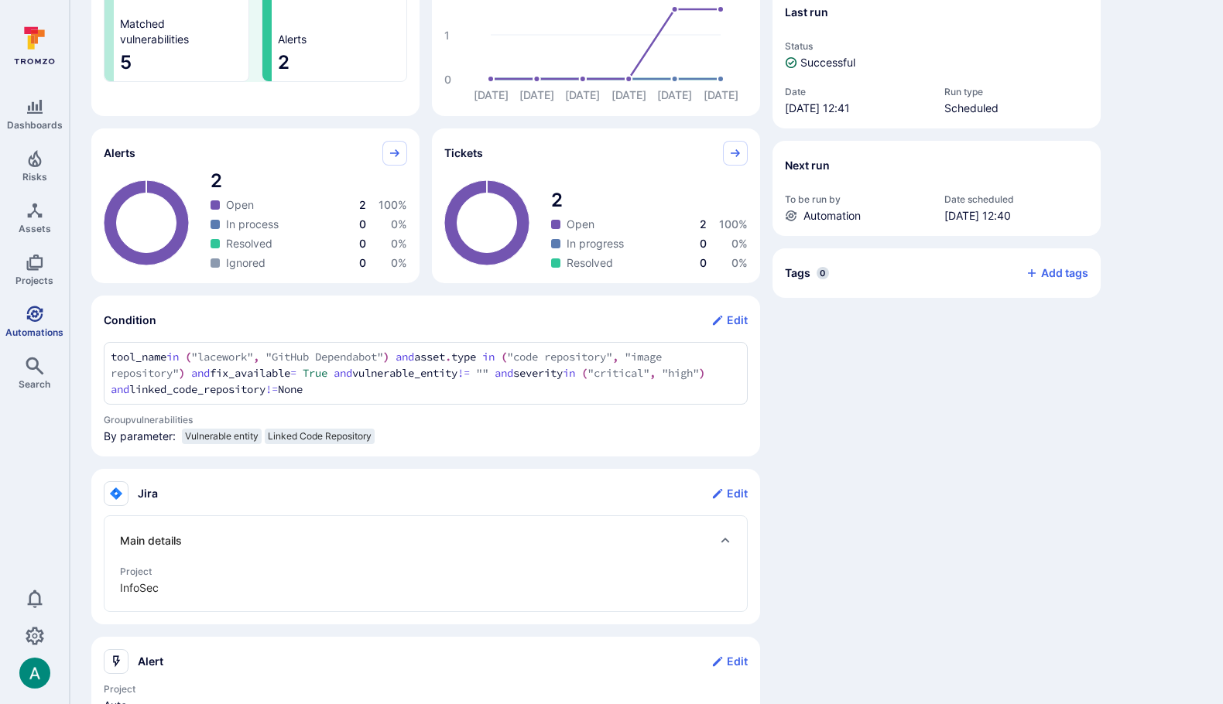
click at [36, 320] on icon "Automations" at bounding box center [35, 314] width 19 height 19
